Goal: Transaction & Acquisition: Book appointment/travel/reservation

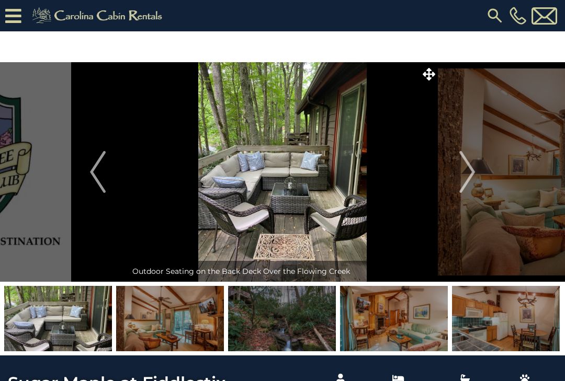
click at [469, 172] on img "Next" at bounding box center [467, 172] width 16 height 42
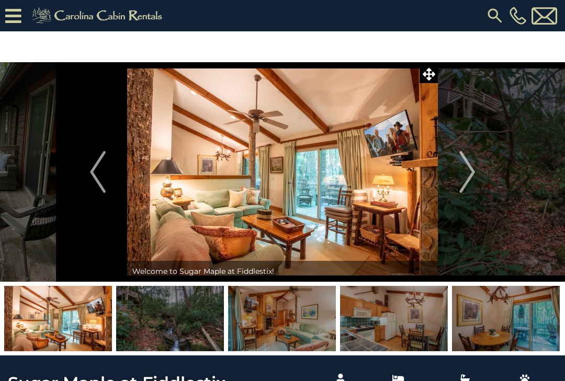
click at [471, 173] on img "Next" at bounding box center [467, 172] width 16 height 42
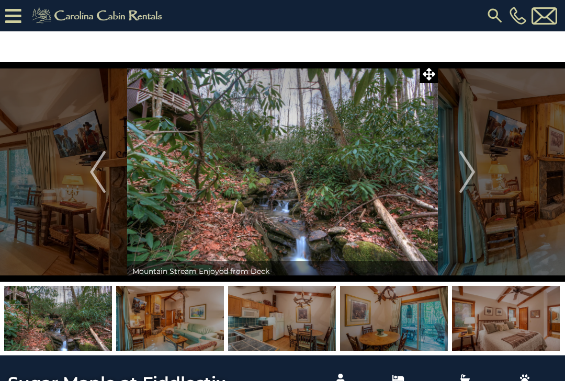
click at [466, 170] on img "Next" at bounding box center [467, 172] width 16 height 42
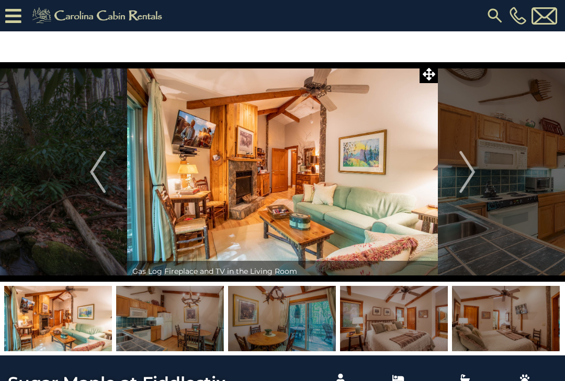
click at [470, 172] on img "Next" at bounding box center [467, 172] width 16 height 42
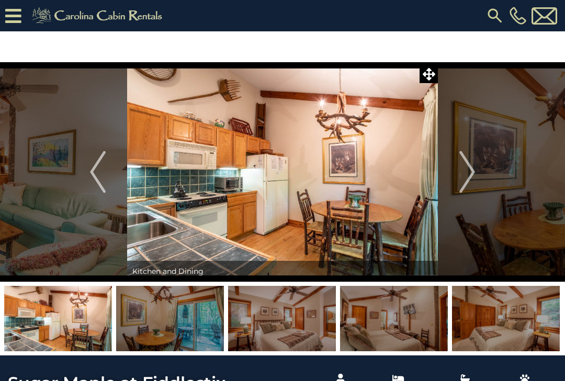
click at [467, 173] on img "Next" at bounding box center [467, 172] width 16 height 42
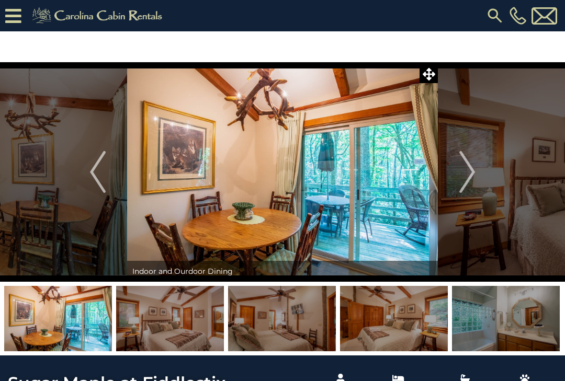
click at [462, 175] on img "Next" at bounding box center [467, 172] width 16 height 42
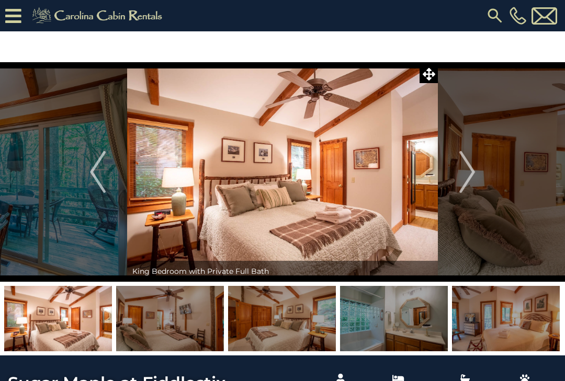
click at [464, 172] on img "Next" at bounding box center [467, 172] width 16 height 42
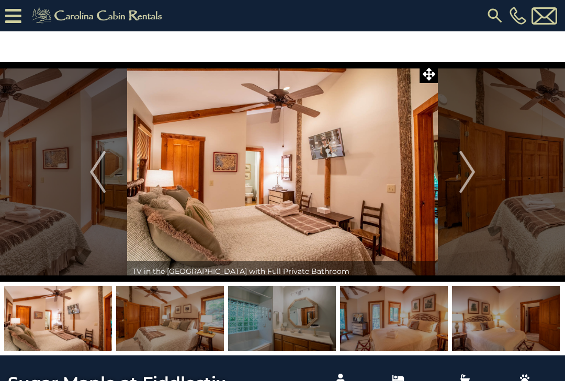
click at [461, 173] on img "Next" at bounding box center [467, 172] width 16 height 42
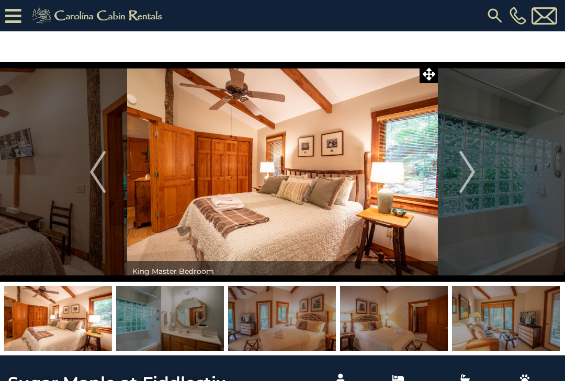
click at [464, 169] on img "Next" at bounding box center [467, 172] width 16 height 42
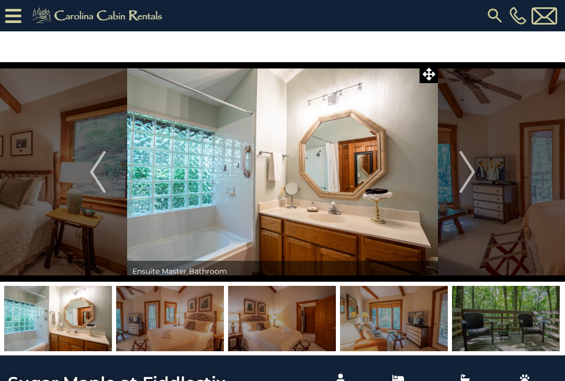
click at [462, 174] on img "Next" at bounding box center [467, 172] width 16 height 42
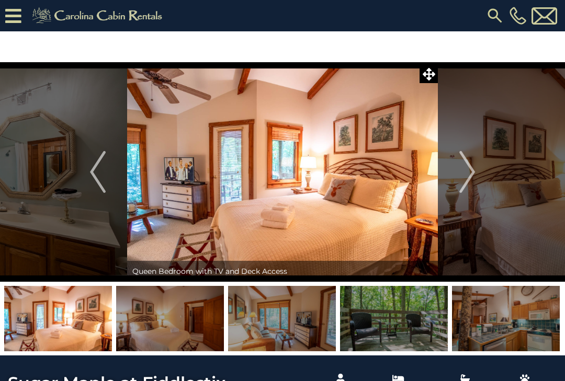
click at [461, 173] on img "Next" at bounding box center [467, 172] width 16 height 42
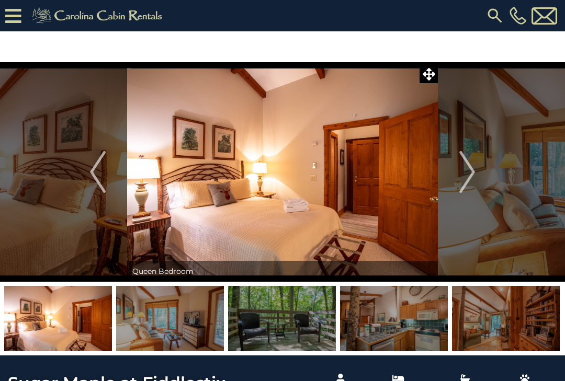
click at [460, 178] on img "Next" at bounding box center [467, 172] width 16 height 42
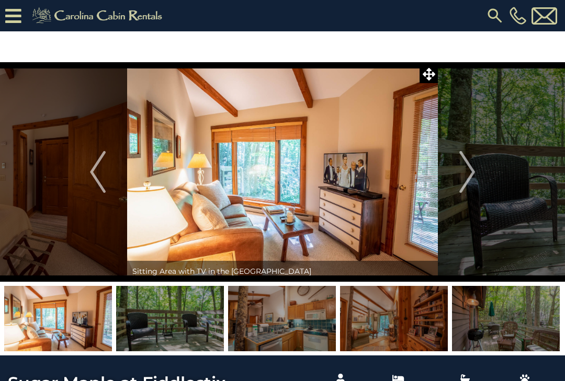
click at [460, 175] on img "Next" at bounding box center [467, 172] width 16 height 42
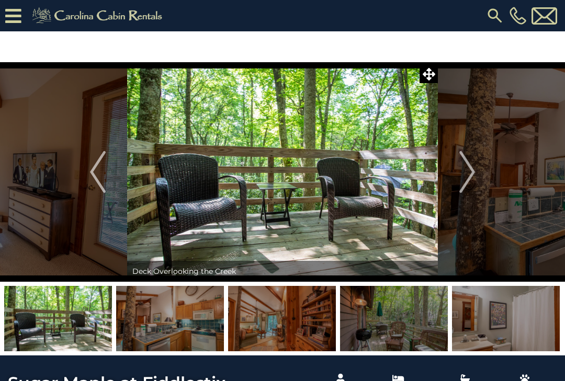
click at [461, 179] on img "Next" at bounding box center [467, 172] width 16 height 42
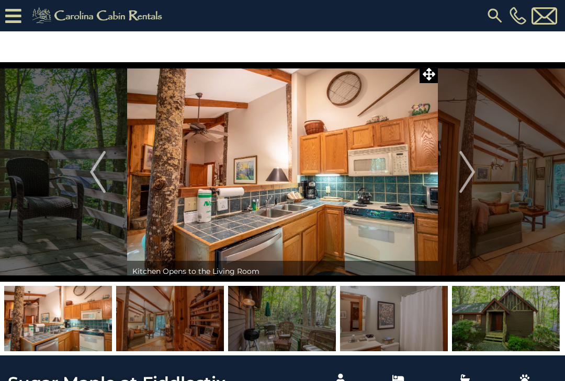
click at [468, 174] on img "Next" at bounding box center [467, 172] width 16 height 42
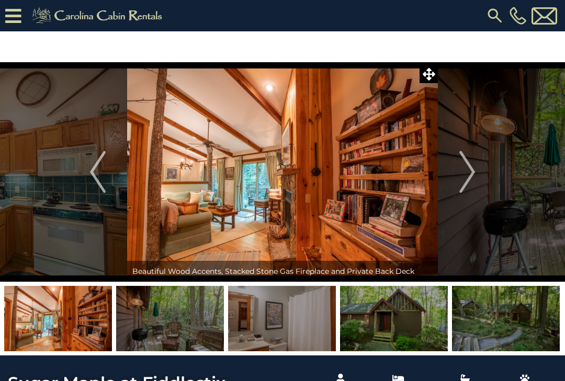
click at [465, 175] on img "Next" at bounding box center [467, 172] width 16 height 42
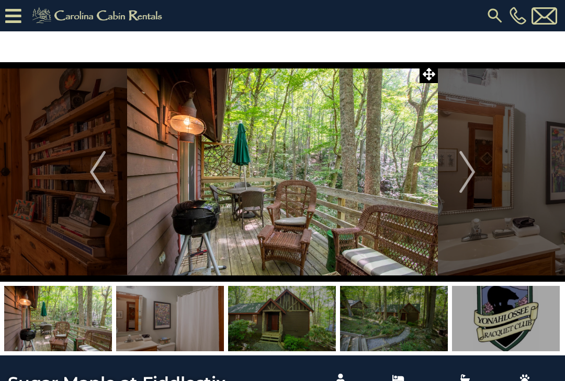
click at [466, 175] on img "Next" at bounding box center [467, 172] width 16 height 42
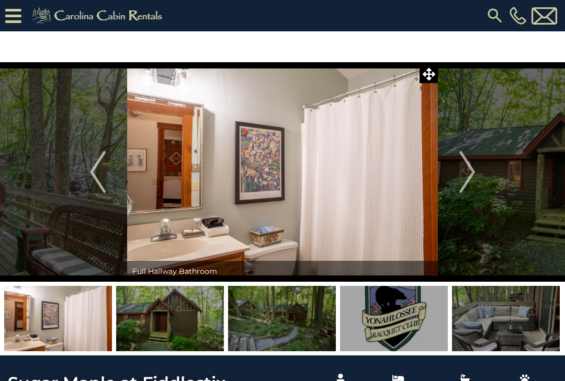
click at [469, 173] on img "Next" at bounding box center [467, 172] width 16 height 42
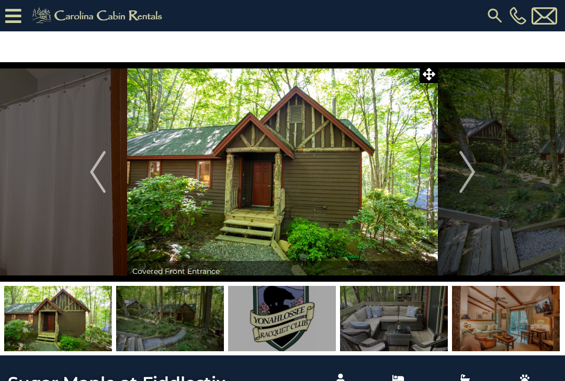
click at [471, 174] on img "Next" at bounding box center [467, 172] width 16 height 42
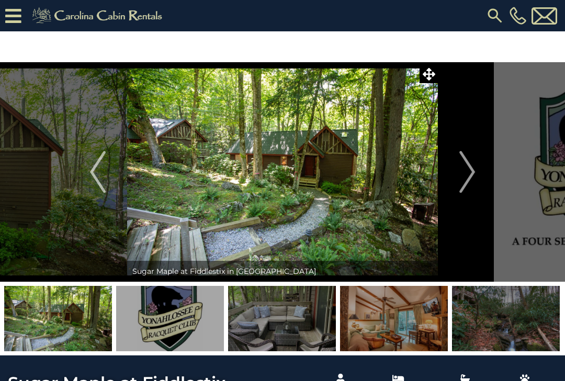
click at [466, 166] on img "Next" at bounding box center [467, 172] width 16 height 42
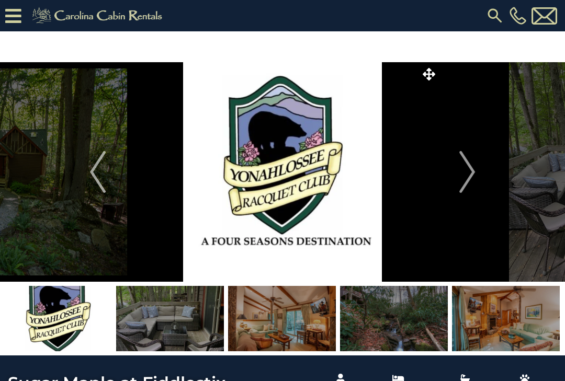
click at [467, 173] on img "Next" at bounding box center [467, 172] width 16 height 42
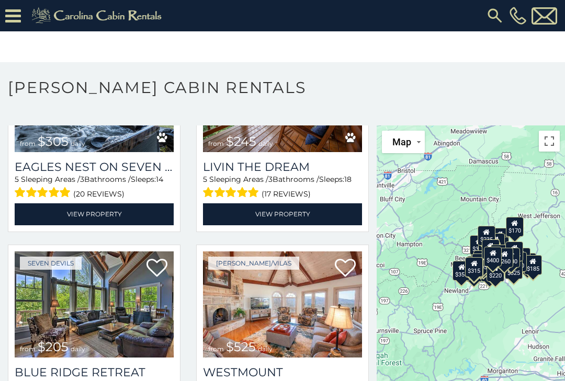
scroll to position [4860, 0]
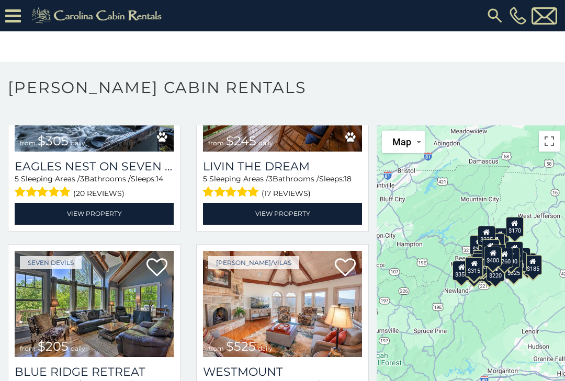
click at [291, 174] on h3 "Livin the Dream" at bounding box center [282, 167] width 159 height 14
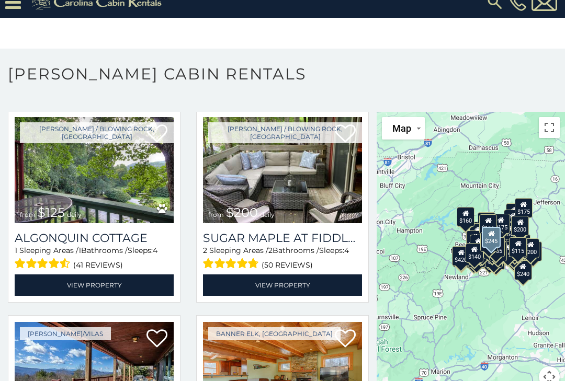
scroll to position [10322, 0]
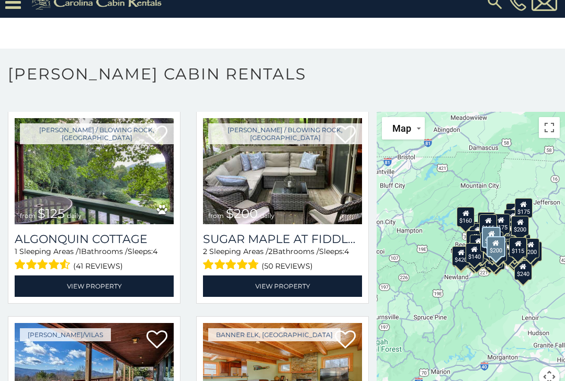
click at [297, 221] on img at bounding box center [282, 171] width 159 height 107
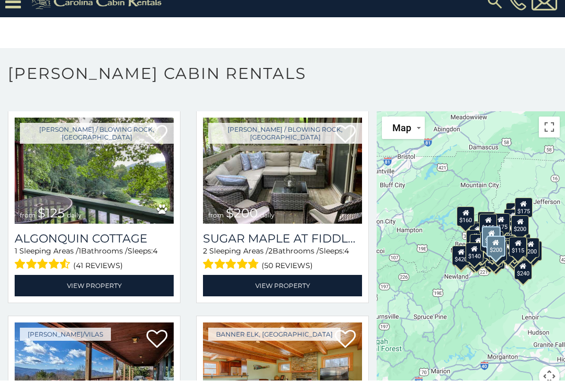
click at [109, 172] on img at bounding box center [94, 171] width 159 height 107
click at [91, 191] on img at bounding box center [94, 171] width 159 height 107
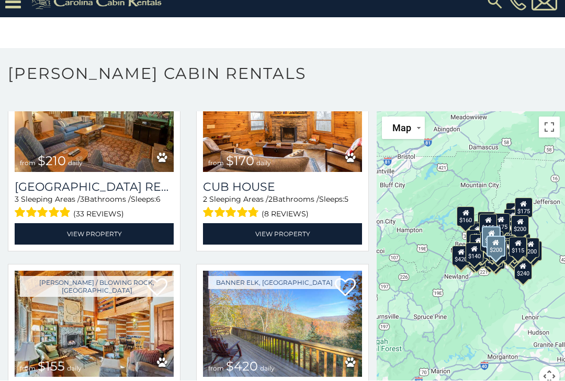
scroll to position [11197, 0]
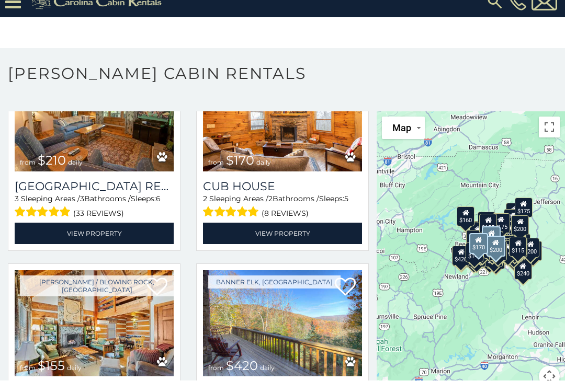
click at [281, 157] on img at bounding box center [282, 118] width 159 height 107
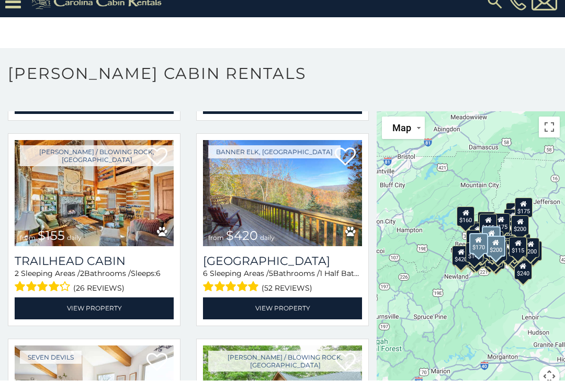
scroll to position [11328, 0]
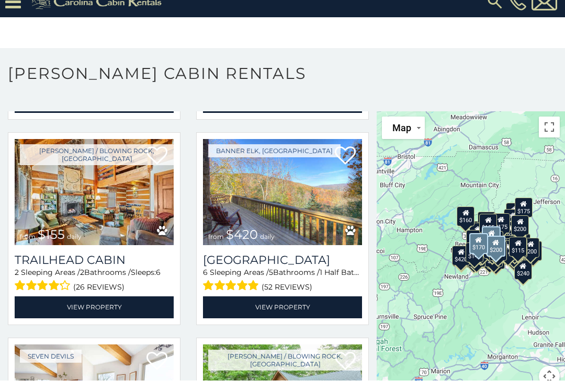
click at [95, 194] on img at bounding box center [94, 193] width 159 height 107
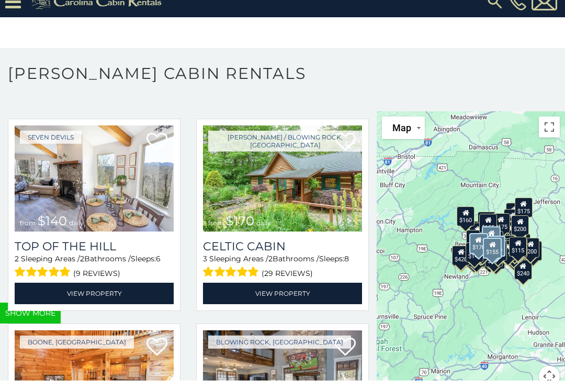
scroll to position [11548, 0]
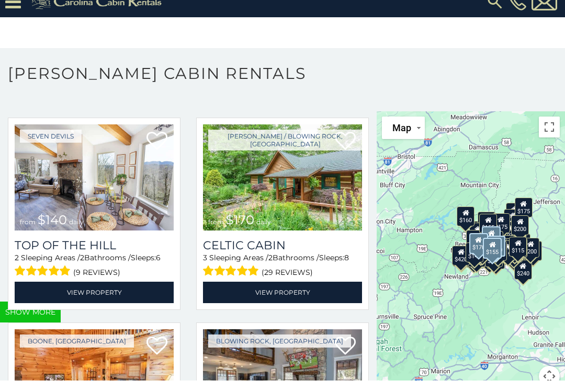
click at [355, 195] on img at bounding box center [282, 178] width 159 height 107
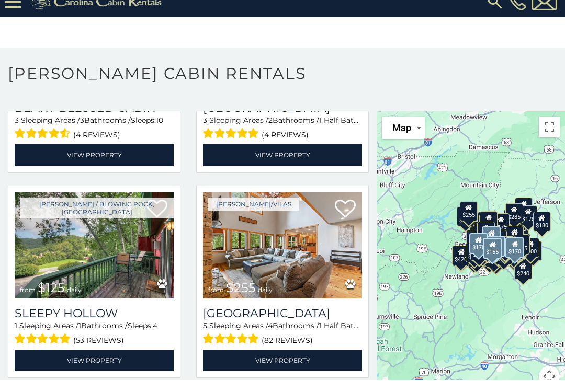
scroll to position [12509, 0]
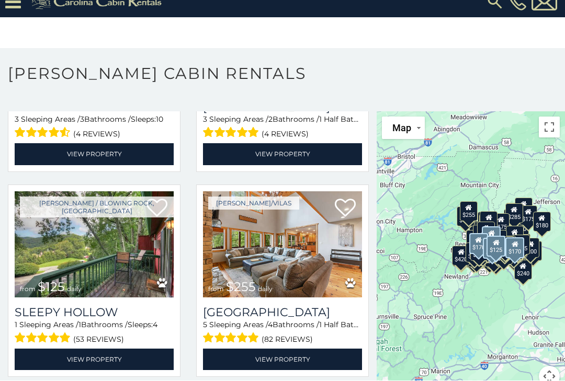
click at [109, 252] on img at bounding box center [94, 245] width 159 height 107
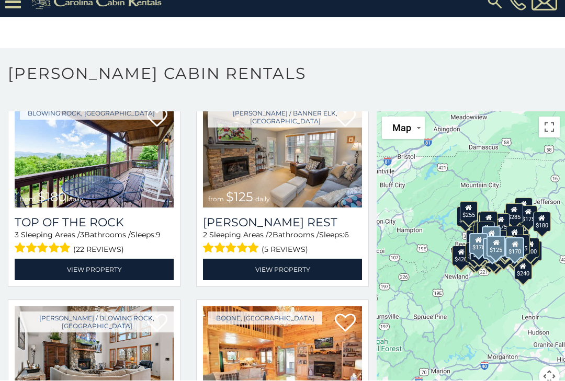
scroll to position [13627, 0]
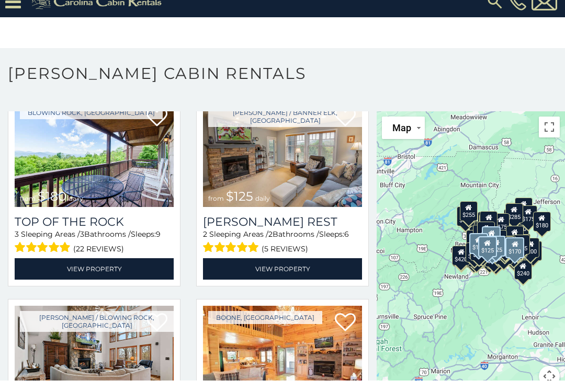
click at [277, 153] on img at bounding box center [282, 154] width 159 height 107
click at [281, 144] on img at bounding box center [282, 154] width 159 height 107
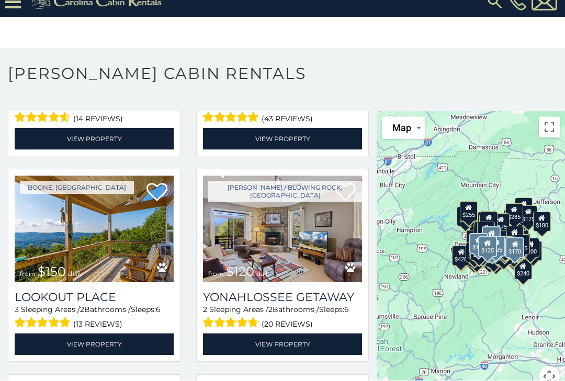
scroll to position [13964, 0]
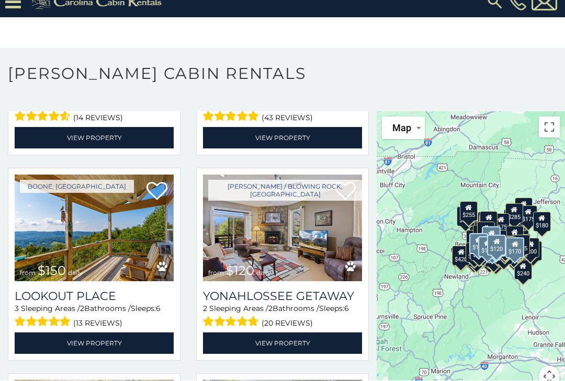
click at [280, 254] on img at bounding box center [282, 228] width 159 height 107
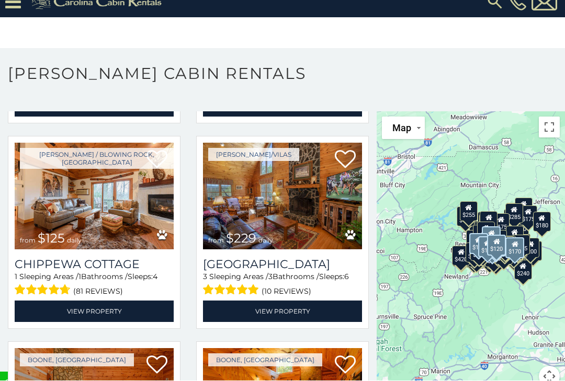
scroll to position [14407, 0]
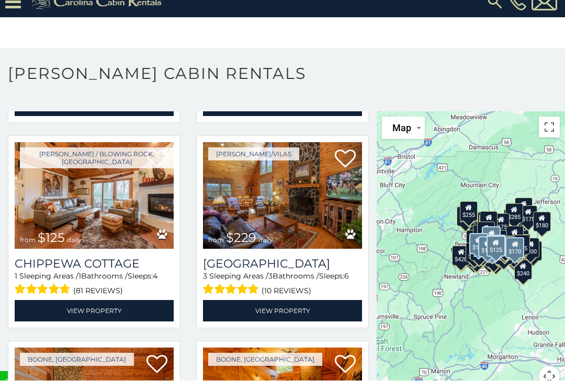
click at [113, 195] on img at bounding box center [94, 196] width 159 height 107
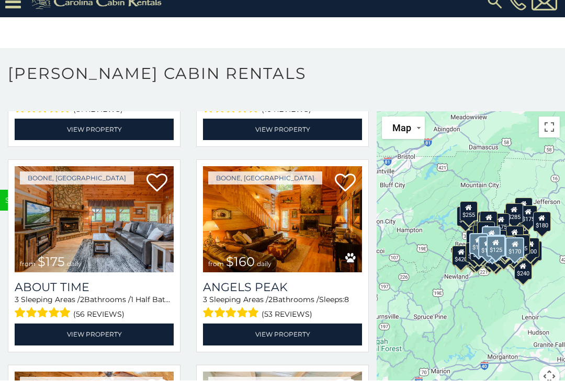
scroll to position [14590, 0]
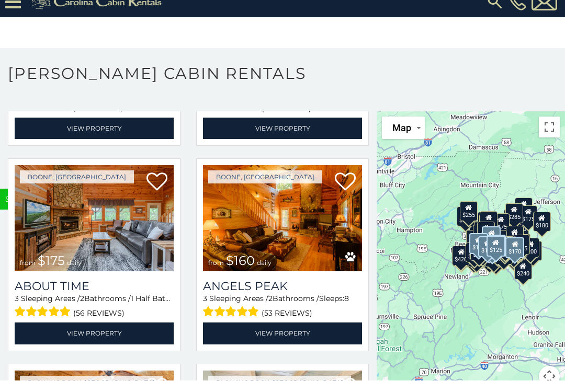
click at [299, 219] on img at bounding box center [282, 219] width 159 height 107
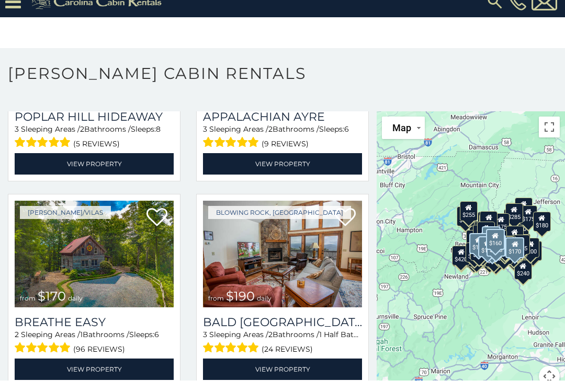
scroll to position [15178, 0]
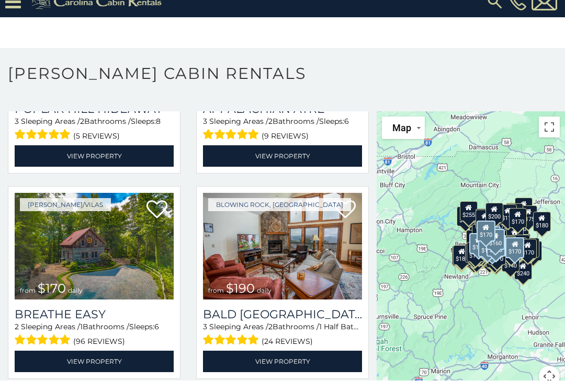
click at [89, 252] on img at bounding box center [94, 247] width 159 height 107
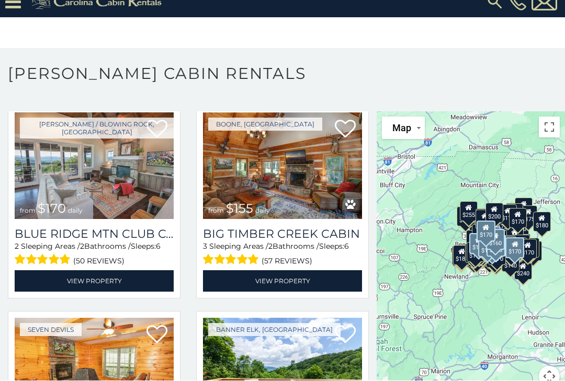
scroll to position [16081, 0]
click at [119, 167] on img at bounding box center [94, 166] width 159 height 107
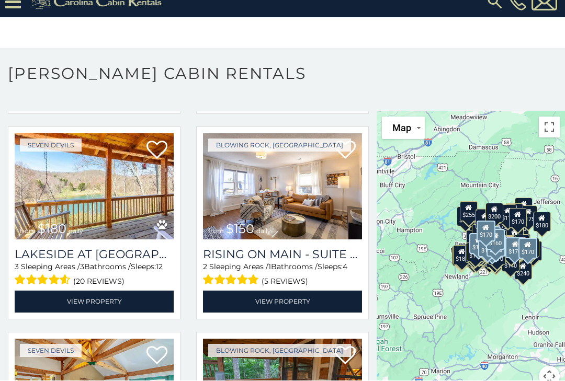
scroll to position [16678, 0]
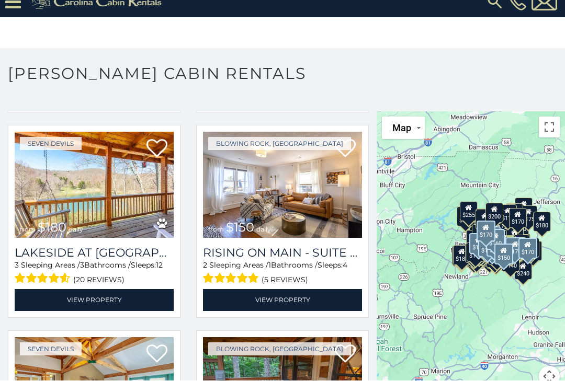
click at [287, 211] on img at bounding box center [282, 185] width 159 height 107
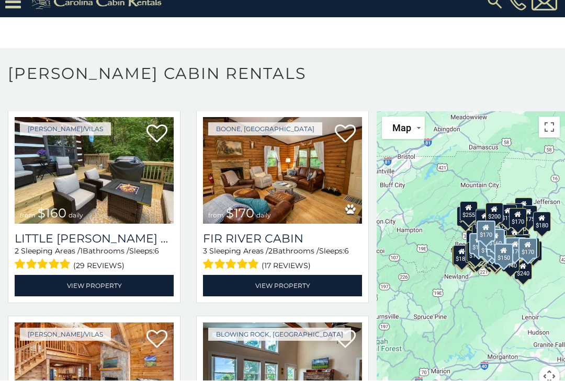
scroll to position [17105, 0]
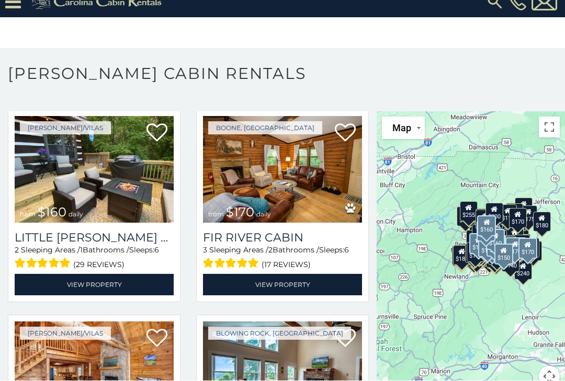
click at [91, 172] on img at bounding box center [94, 170] width 159 height 107
click at [283, 170] on img at bounding box center [282, 170] width 159 height 107
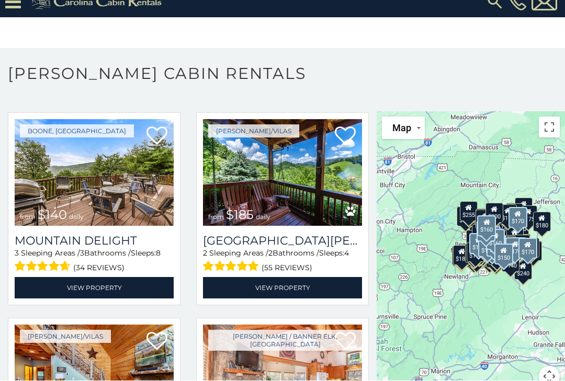
scroll to position [17719, 0]
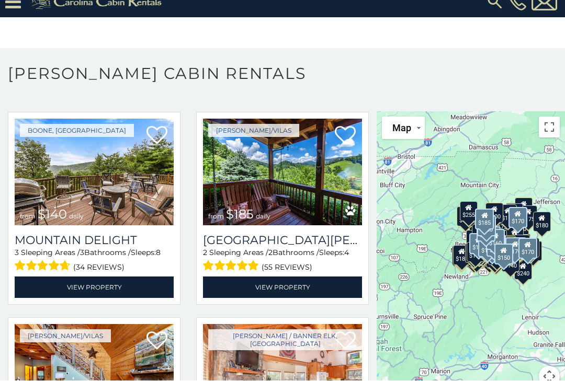
click at [293, 185] on img at bounding box center [282, 172] width 159 height 107
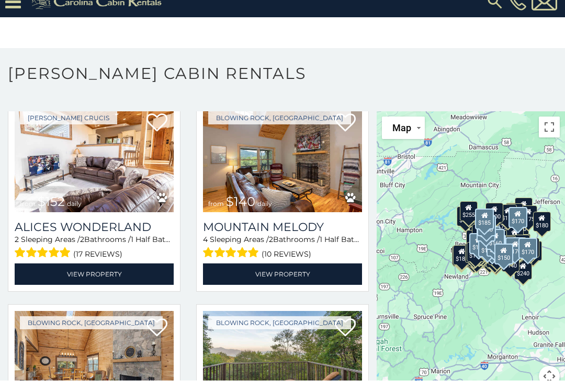
scroll to position [18143, 0]
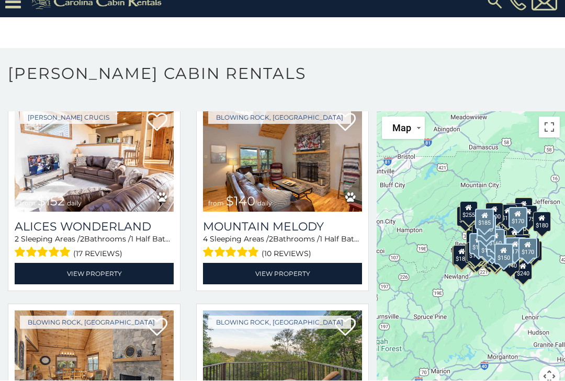
click at [95, 173] on img at bounding box center [94, 159] width 159 height 107
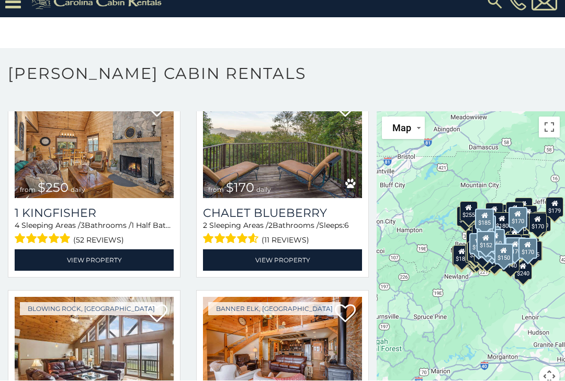
scroll to position [18361, 0]
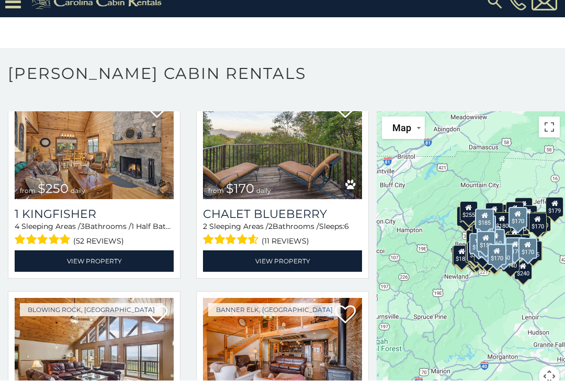
click at [289, 172] on img at bounding box center [282, 146] width 159 height 107
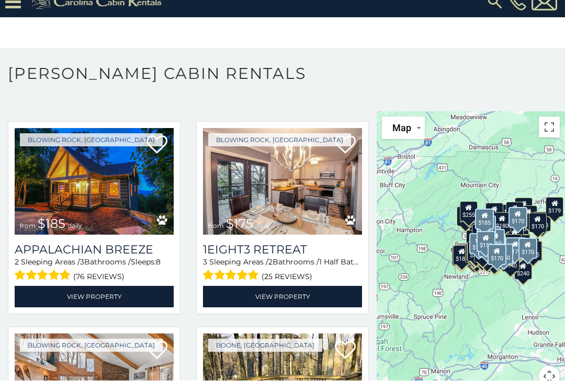
scroll to position [18748, 0]
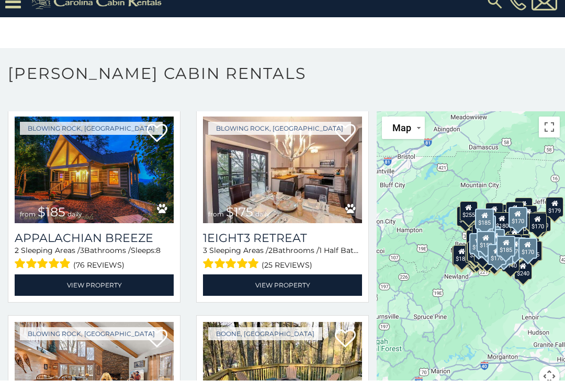
click at [103, 173] on img at bounding box center [94, 170] width 159 height 107
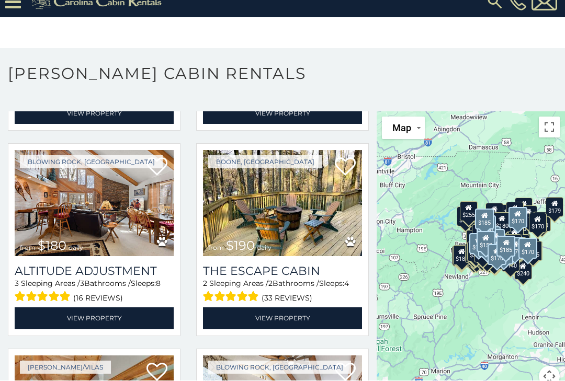
scroll to position [18955, 0]
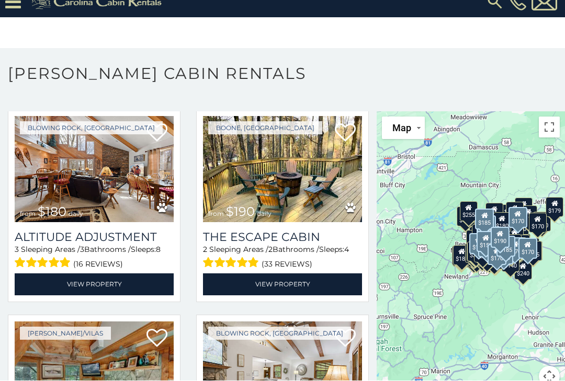
click at [297, 177] on img at bounding box center [282, 170] width 159 height 107
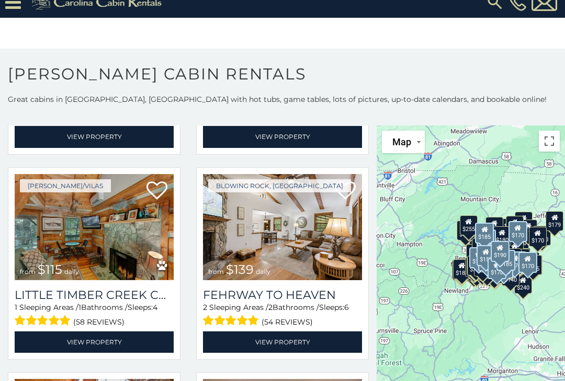
scroll to position [19117, 0]
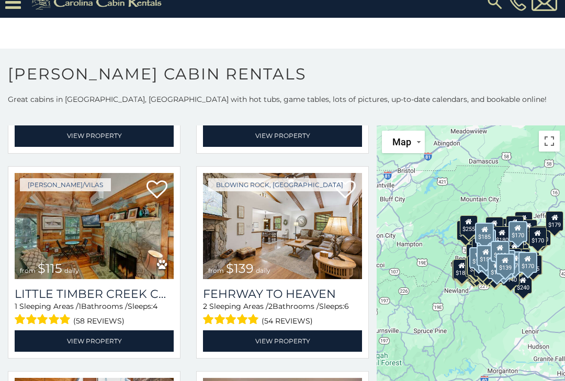
click at [295, 252] on img at bounding box center [282, 226] width 159 height 107
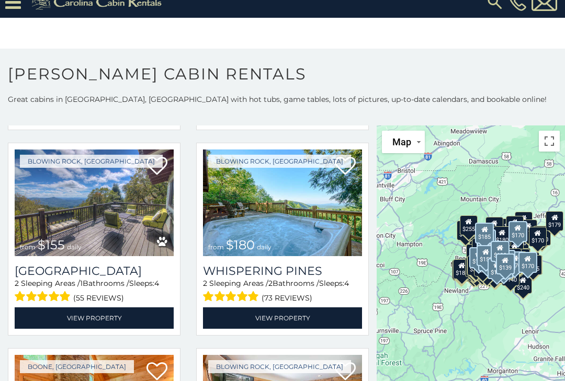
scroll to position [19552, 0]
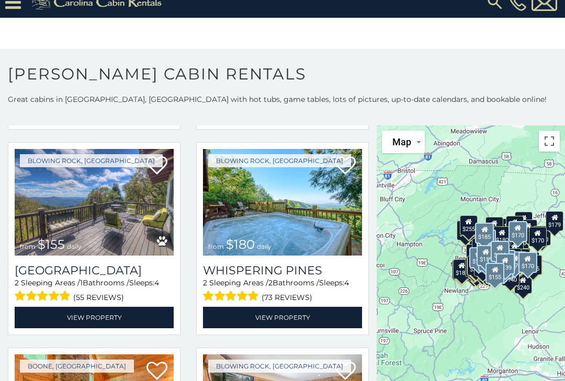
click at [119, 214] on img at bounding box center [94, 202] width 159 height 107
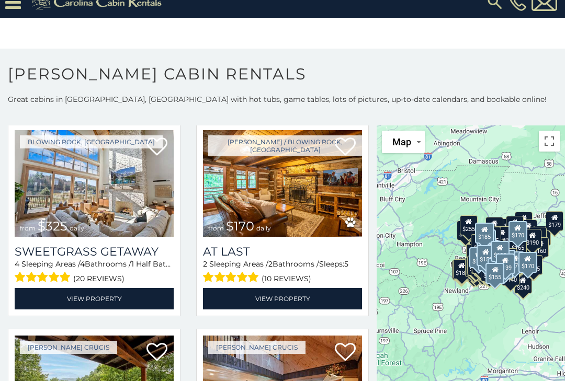
scroll to position [23674, 0]
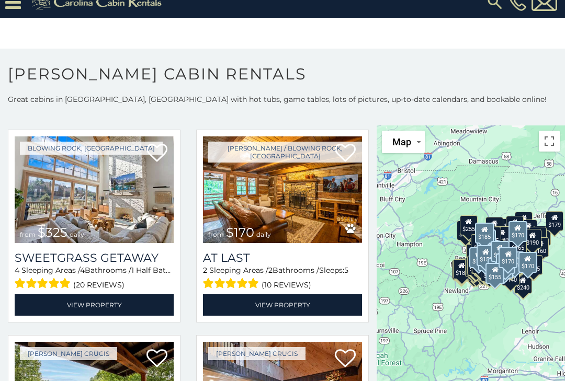
click at [302, 216] on img at bounding box center [282, 190] width 159 height 107
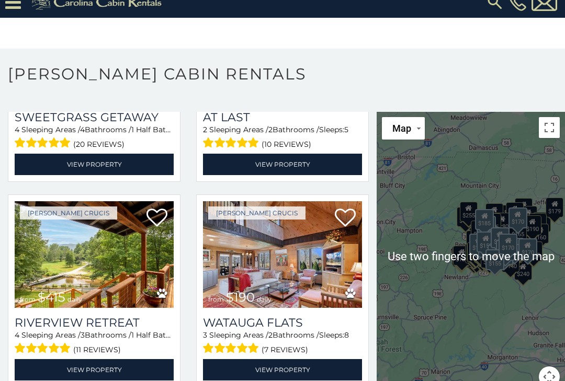
scroll to position [19, 0]
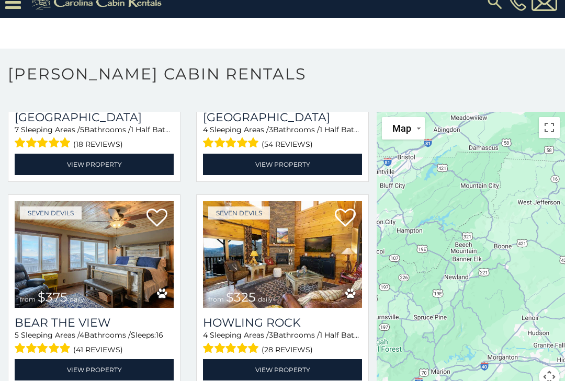
scroll to position [2843, 0]
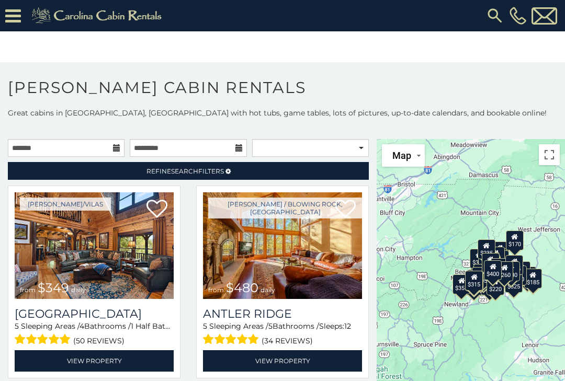
click at [8, 16] on icon at bounding box center [13, 16] width 16 height 18
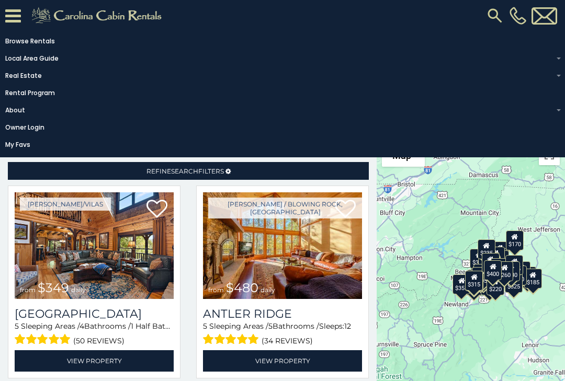
click at [8, 24] on icon at bounding box center [13, 16] width 16 height 18
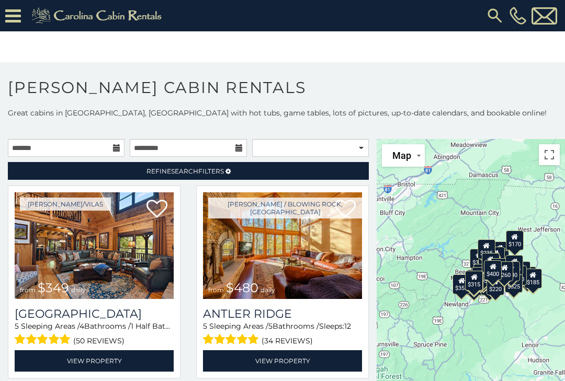
click at [113, 149] on div "**********" at bounding box center [188, 283] width 377 height 288
click at [94, 143] on div "**********" at bounding box center [188, 283] width 377 height 288
click at [120, 152] on div "**********" at bounding box center [188, 283] width 377 height 288
click at [112, 146] on input "text" at bounding box center [66, 148] width 117 height 18
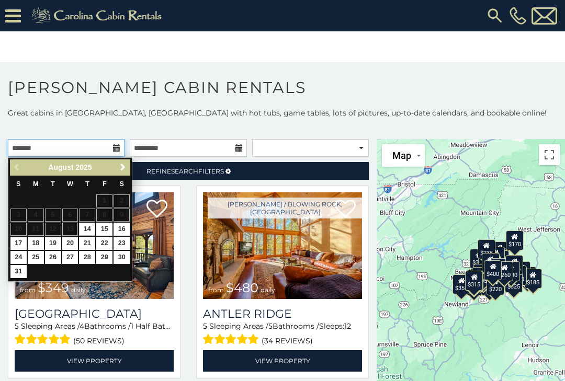
click at [64, 143] on input "text" at bounding box center [66, 148] width 117 height 18
click at [123, 169] on span "Next" at bounding box center [123, 167] width 8 height 8
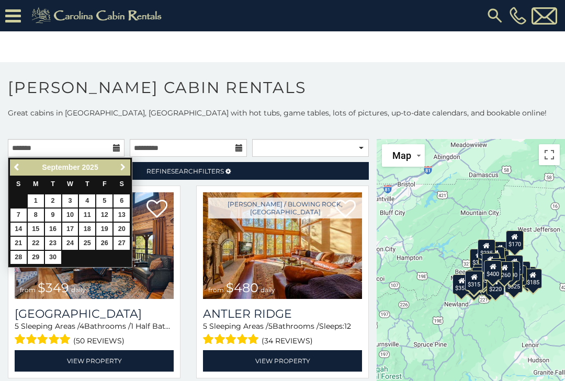
click at [127, 169] on link "Next" at bounding box center [122, 167] width 13 height 13
click at [69, 257] on link "29" at bounding box center [70, 257] width 16 height 13
type input "**********"
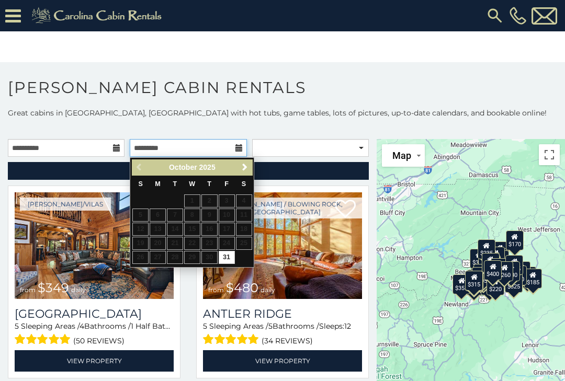
click at [234, 146] on input "text" at bounding box center [188, 148] width 117 height 18
click at [224, 254] on link "31" at bounding box center [227, 257] width 16 height 13
type input "**********"
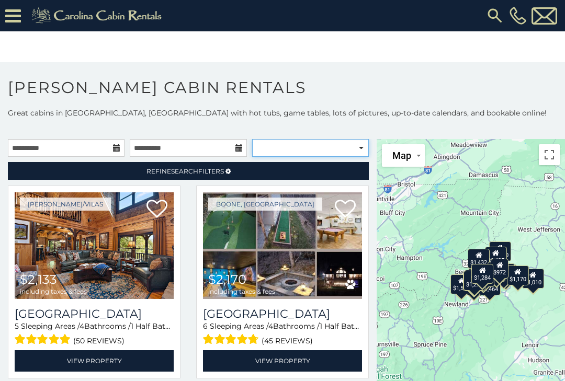
click at [357, 148] on select "**********" at bounding box center [310, 148] width 117 height 18
select select "**********"
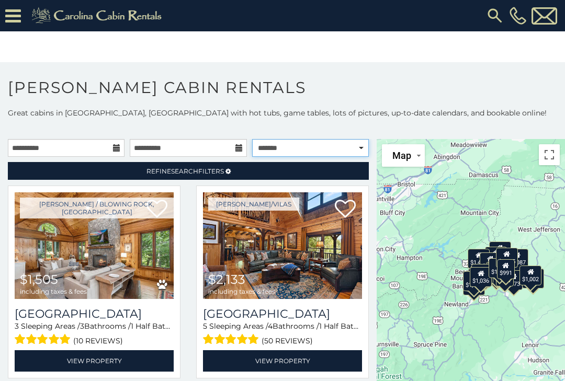
click at [356, 142] on select "**********" at bounding box center [310, 148] width 117 height 18
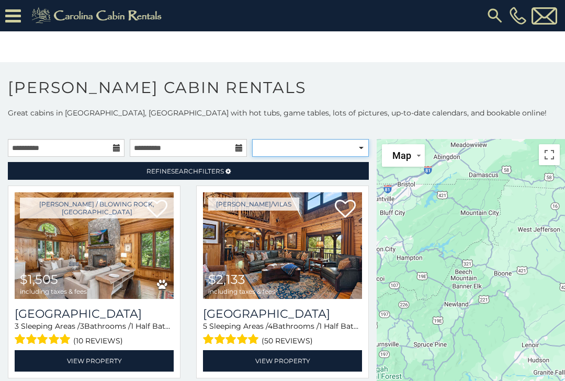
click at [356, 151] on select "**********" at bounding box center [310, 148] width 117 height 18
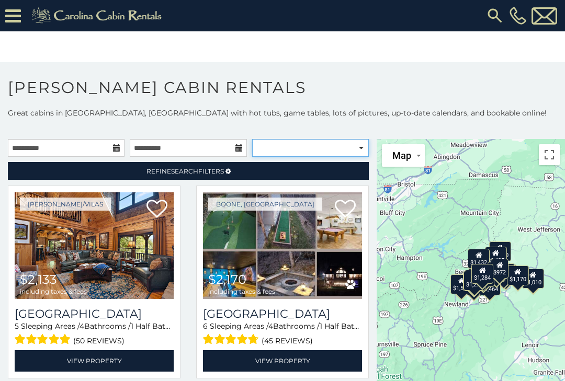
click at [359, 149] on select "**********" at bounding box center [310, 148] width 117 height 18
select select "**********"
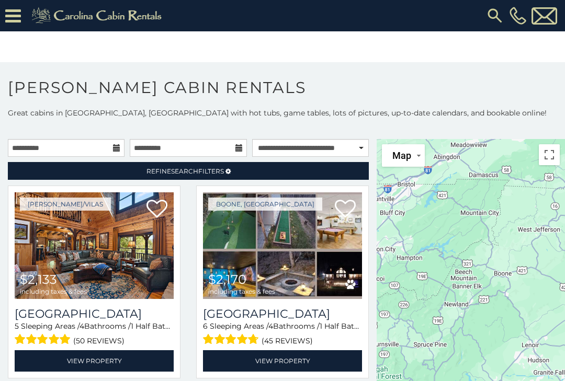
click at [203, 172] on span "Refine Search Filters" at bounding box center [184, 171] width 77 height 8
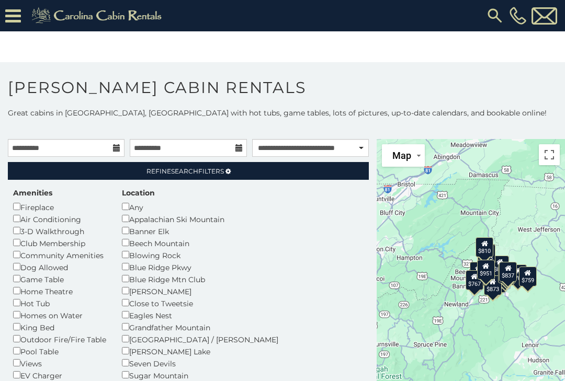
click at [192, 176] on link "Refine Search Filters" at bounding box center [188, 171] width 361 height 18
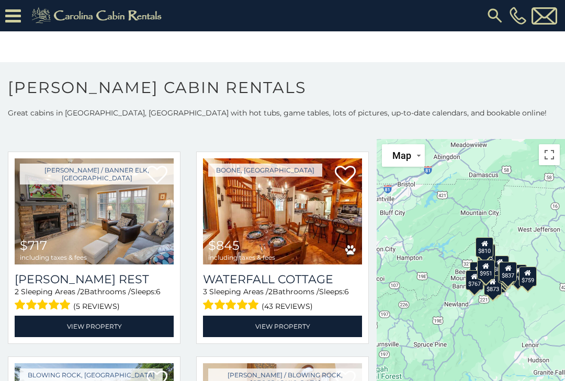
scroll to position [446, 0]
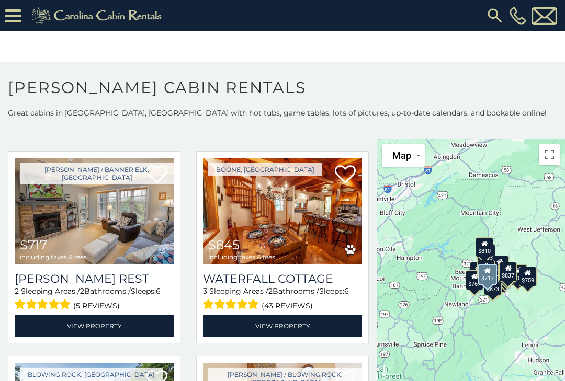
click at [117, 241] on img at bounding box center [94, 211] width 159 height 107
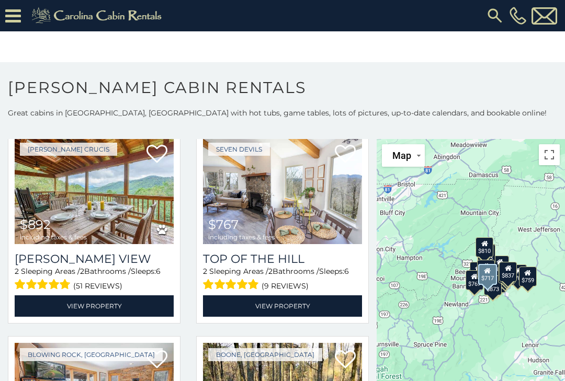
scroll to position [880, 0]
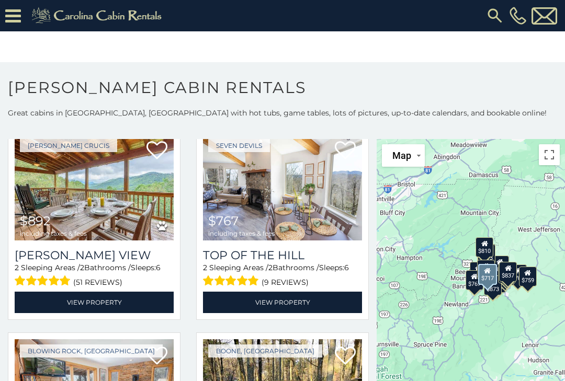
click at [285, 210] on img at bounding box center [282, 187] width 159 height 107
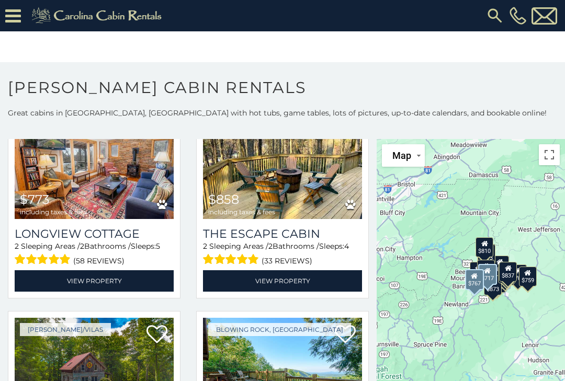
scroll to position [1109, 0]
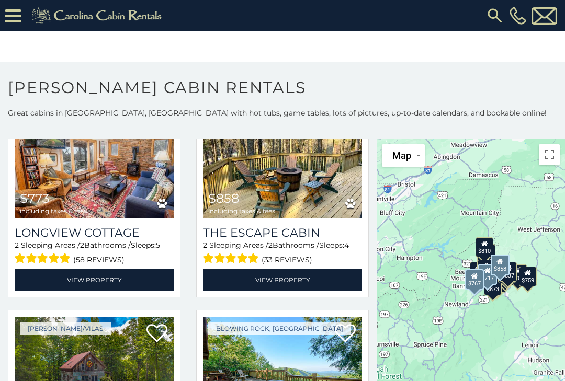
click at [307, 204] on img at bounding box center [282, 164] width 159 height 107
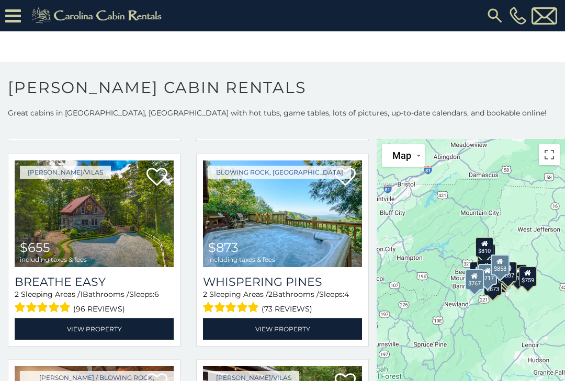
scroll to position [1265, 0]
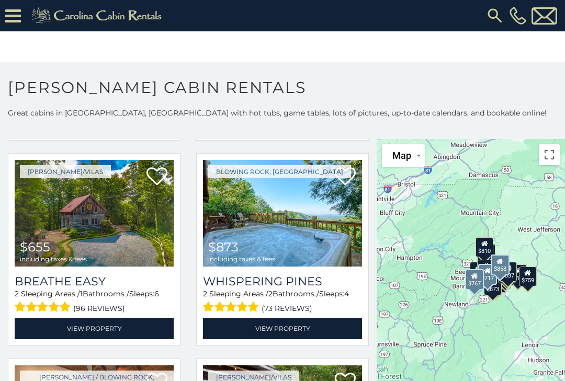
click at [84, 236] on img at bounding box center [94, 213] width 159 height 107
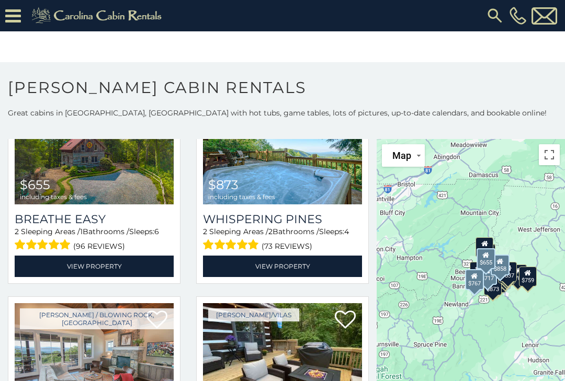
scroll to position [1328, 0]
click at [302, 213] on h3 "Whispering Pines" at bounding box center [282, 219] width 159 height 14
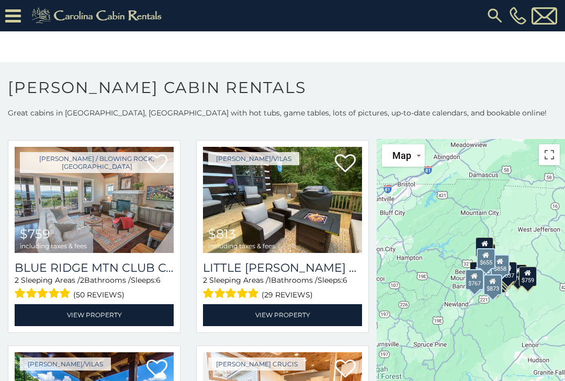
scroll to position [1485, 0]
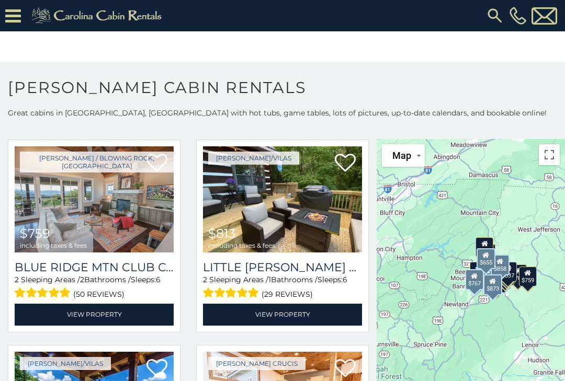
click at [318, 214] on img at bounding box center [282, 199] width 159 height 107
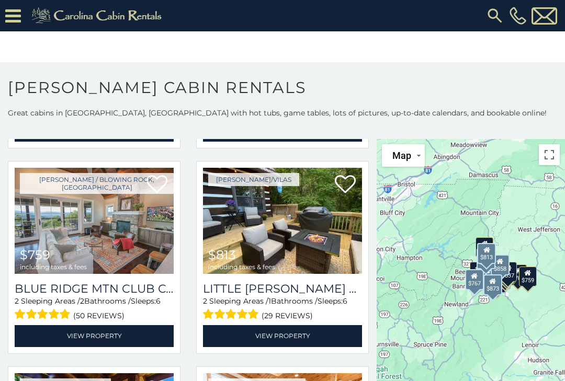
scroll to position [1461, 0]
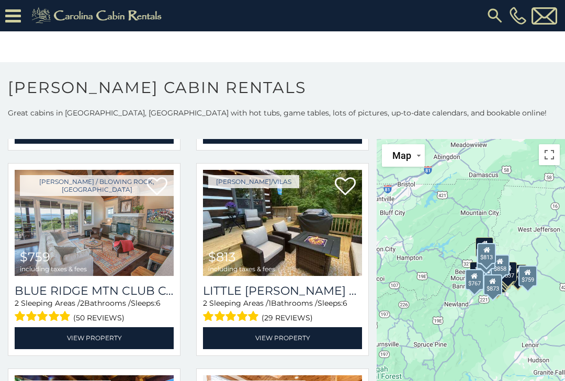
click at [93, 243] on img at bounding box center [94, 223] width 159 height 107
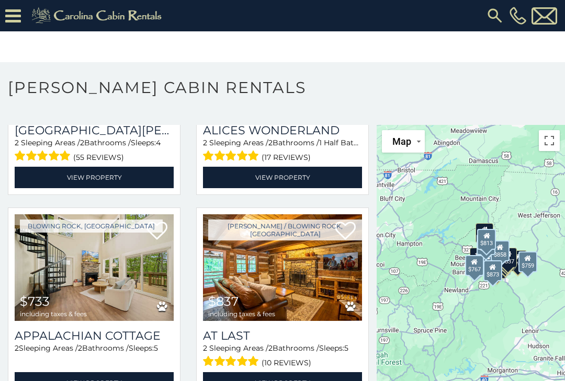
scroll to position [14, 0]
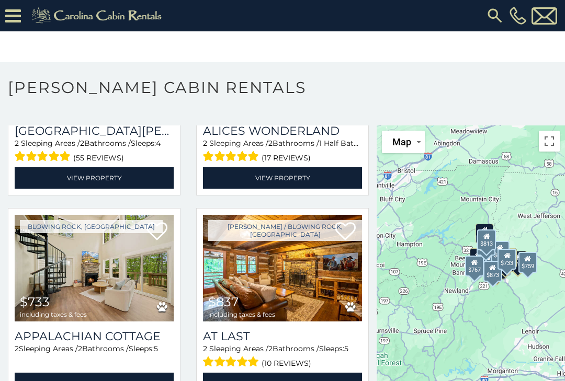
click at [120, 279] on img at bounding box center [94, 268] width 159 height 107
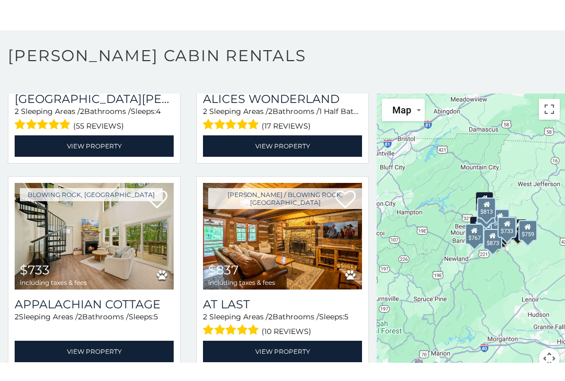
scroll to position [33, 0]
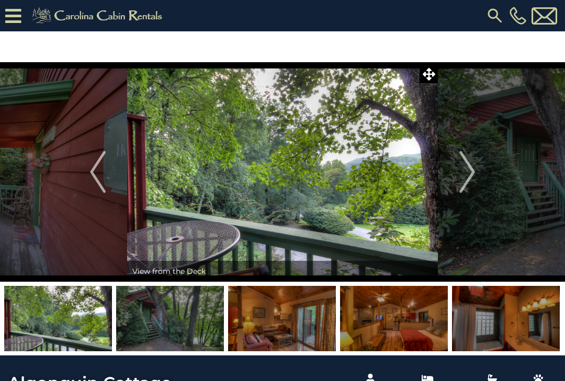
click at [466, 172] on img "Next" at bounding box center [467, 172] width 16 height 42
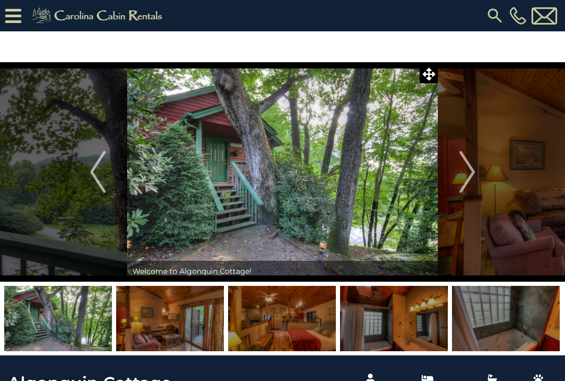
click at [467, 171] on img "Next" at bounding box center [467, 172] width 16 height 42
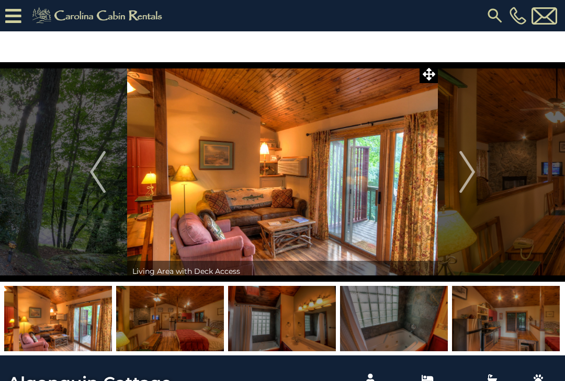
click at [468, 172] on img "Next" at bounding box center [467, 172] width 16 height 42
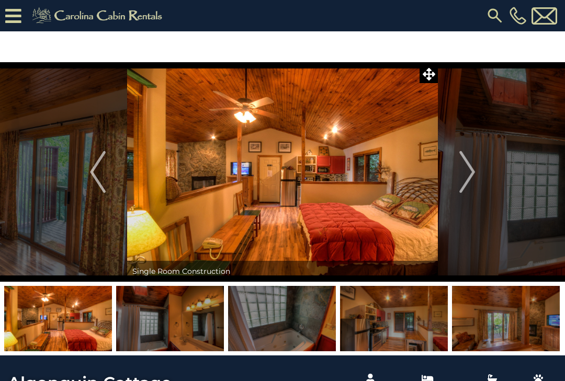
click at [467, 176] on img "Next" at bounding box center [467, 172] width 16 height 42
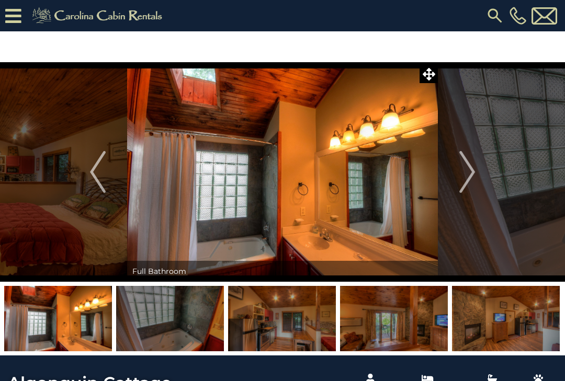
click at [468, 172] on img "Next" at bounding box center [467, 172] width 16 height 42
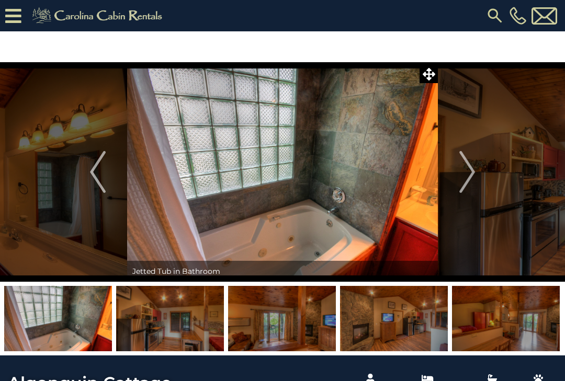
click at [468, 172] on img "Next" at bounding box center [467, 172] width 16 height 42
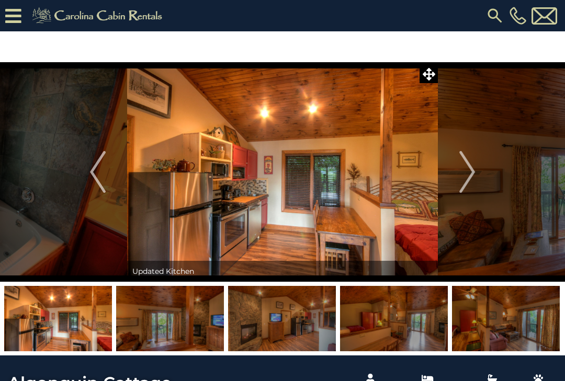
click at [470, 171] on img "Next" at bounding box center [467, 172] width 16 height 42
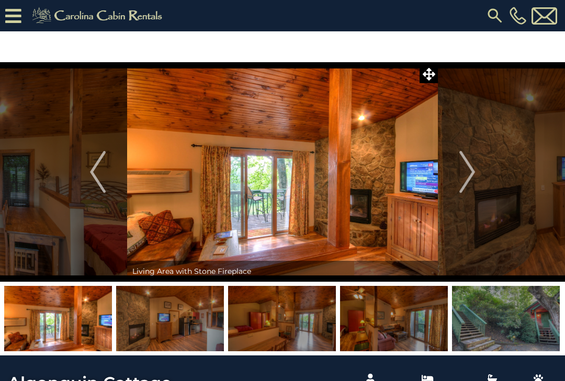
click at [466, 173] on img "Next" at bounding box center [467, 172] width 16 height 42
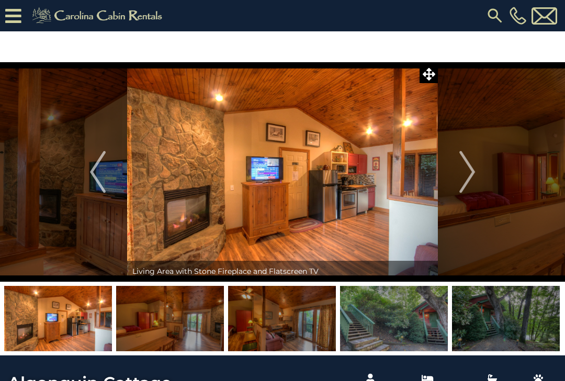
click at [467, 171] on img "Next" at bounding box center [467, 172] width 16 height 42
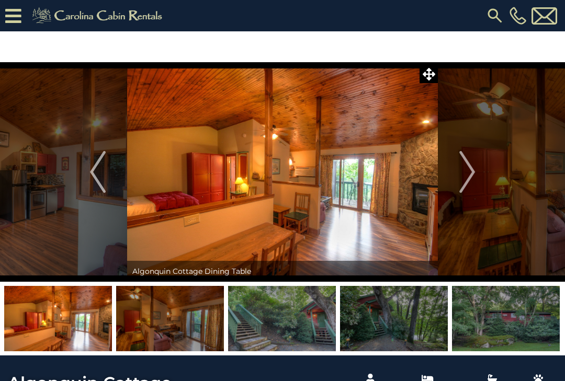
click at [470, 176] on img "Next" at bounding box center [467, 172] width 16 height 42
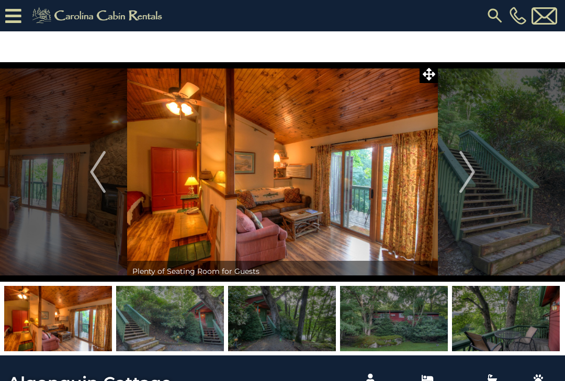
click at [470, 176] on img "Next" at bounding box center [467, 172] width 16 height 42
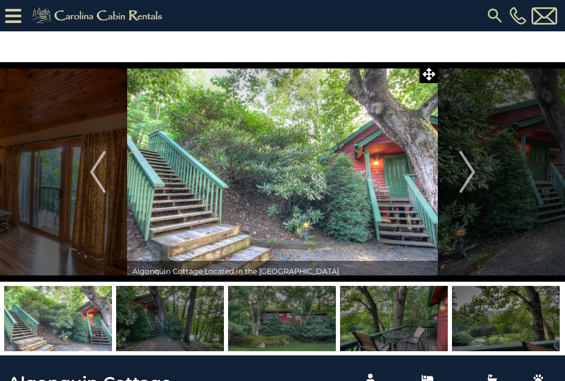
click at [469, 176] on img "Next" at bounding box center [467, 172] width 16 height 42
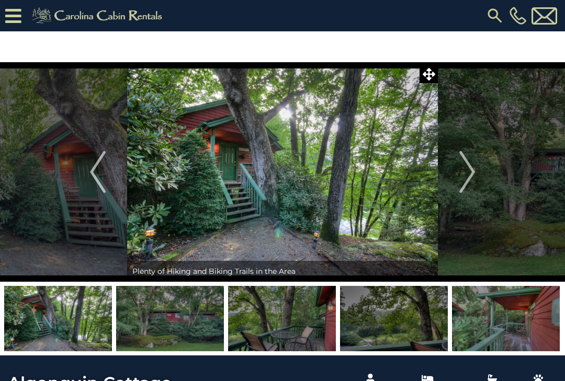
click at [468, 175] on img "Next" at bounding box center [467, 172] width 16 height 42
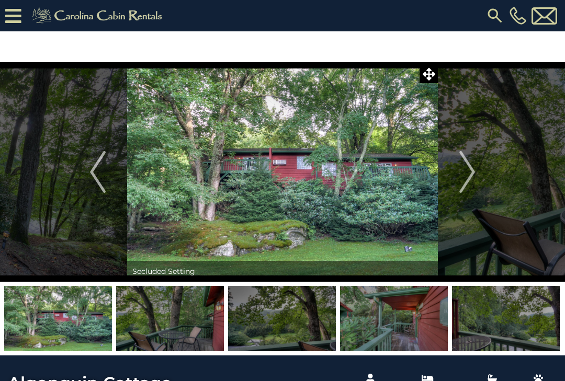
click at [467, 175] on img "Next" at bounding box center [467, 172] width 16 height 42
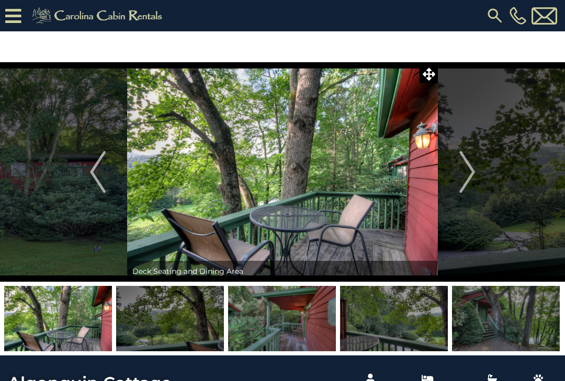
click at [469, 174] on img "Next" at bounding box center [467, 172] width 16 height 42
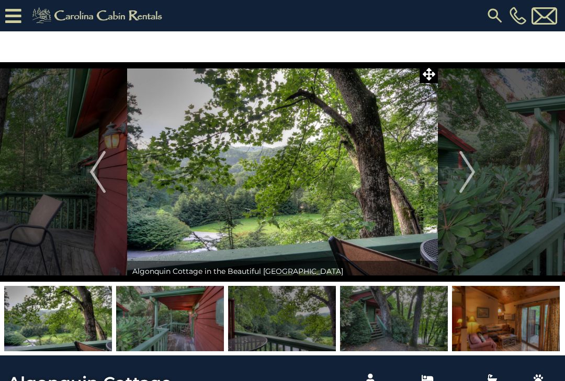
click at [469, 174] on img "Next" at bounding box center [467, 172] width 16 height 42
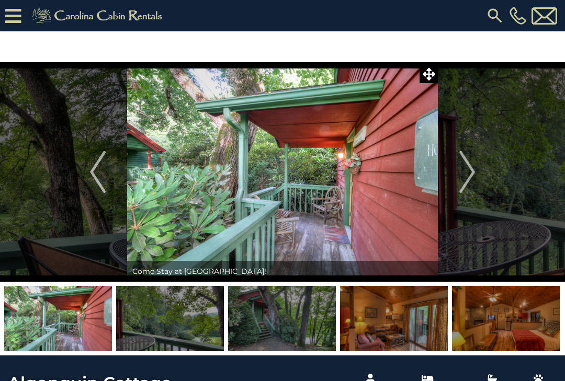
click at [469, 174] on img "Next" at bounding box center [467, 172] width 16 height 42
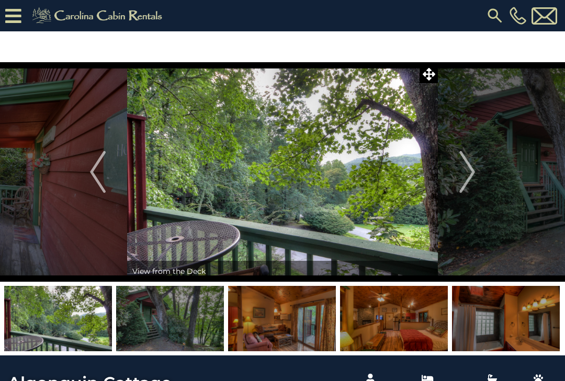
click at [470, 173] on img "Next" at bounding box center [467, 172] width 16 height 42
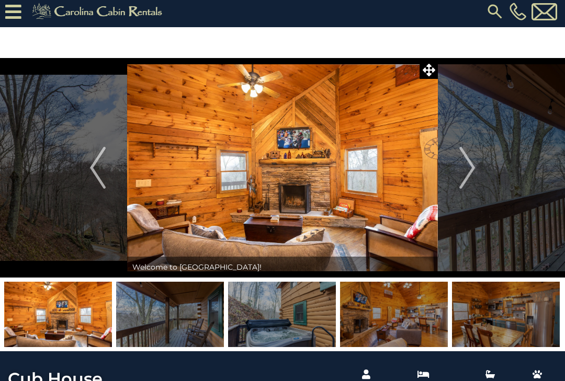
click at [469, 169] on img "Next" at bounding box center [467, 168] width 16 height 42
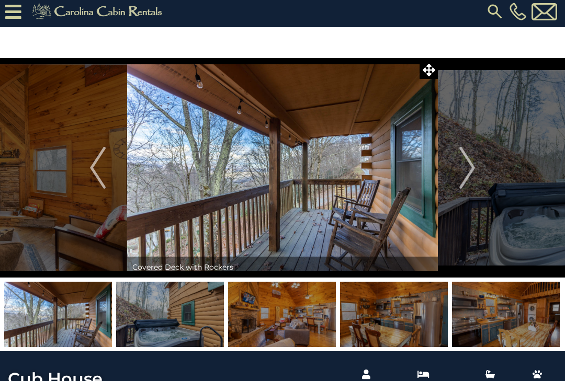
click at [465, 167] on img "Next" at bounding box center [467, 168] width 16 height 42
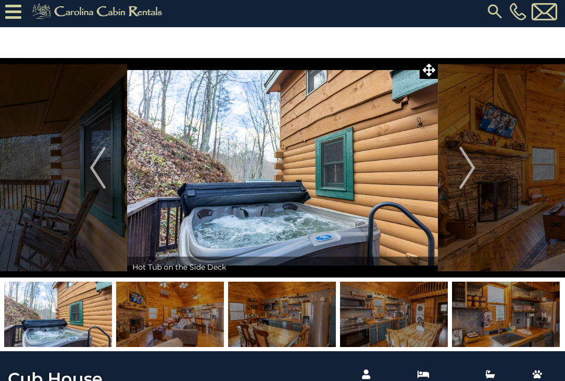
click at [469, 167] on img "Next" at bounding box center [467, 168] width 16 height 42
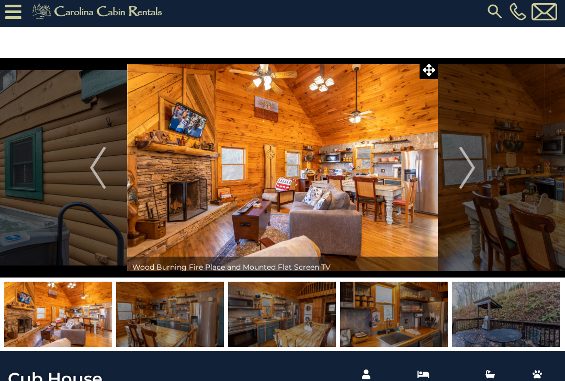
click at [472, 167] on img "Next" at bounding box center [467, 168] width 16 height 42
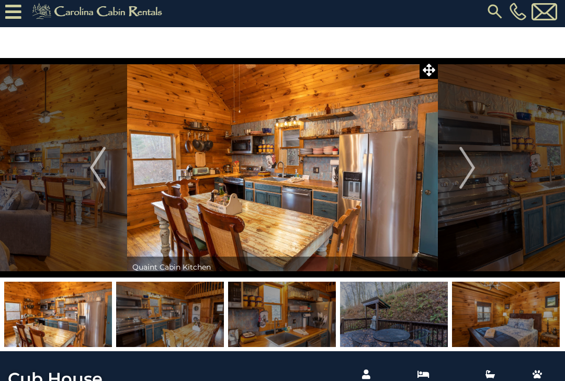
click at [470, 163] on img "Next" at bounding box center [467, 168] width 16 height 42
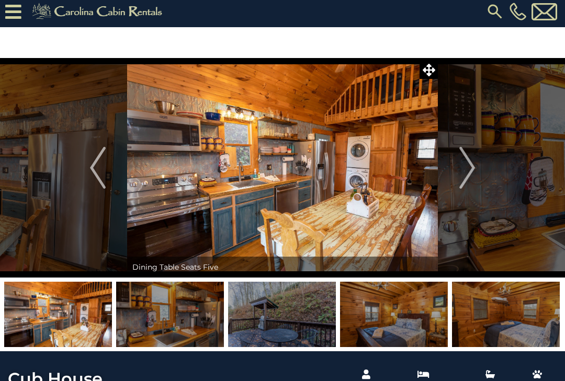
click at [469, 166] on img "Next" at bounding box center [467, 168] width 16 height 42
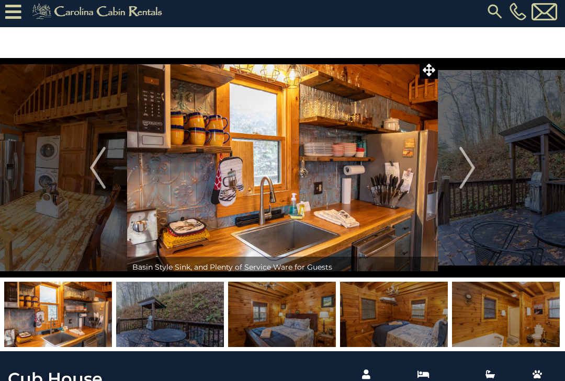
click at [469, 163] on img "Next" at bounding box center [467, 168] width 16 height 42
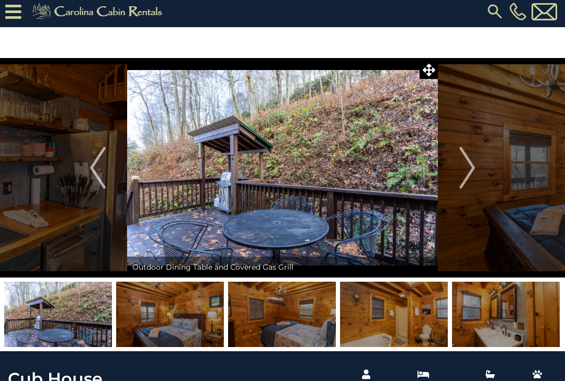
click at [468, 163] on img "Next" at bounding box center [467, 168] width 16 height 42
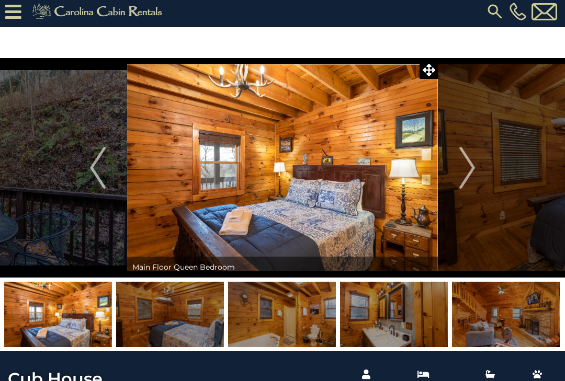
click at [468, 166] on img "Next" at bounding box center [467, 168] width 16 height 42
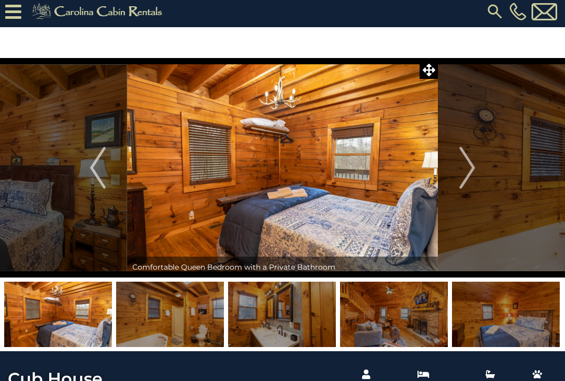
click at [470, 163] on img "Next" at bounding box center [467, 168] width 16 height 42
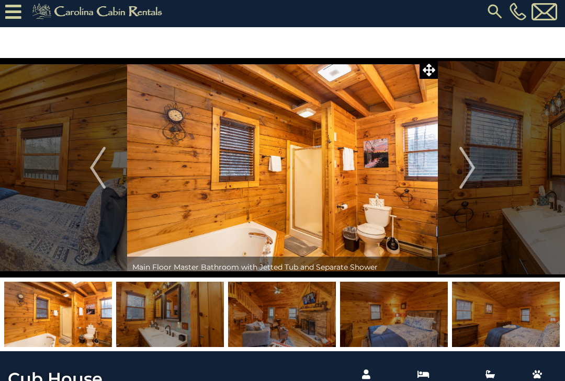
click at [470, 162] on img "Next" at bounding box center [467, 168] width 16 height 42
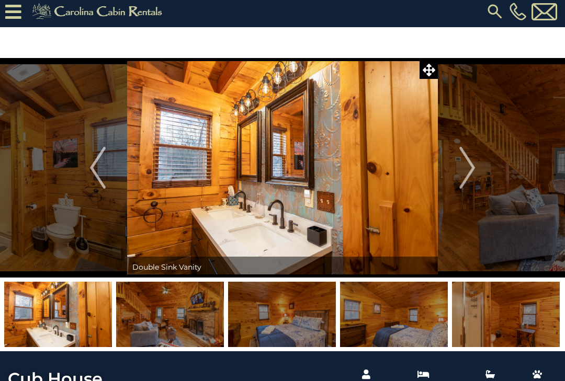
click at [471, 163] on img "Next" at bounding box center [467, 168] width 16 height 42
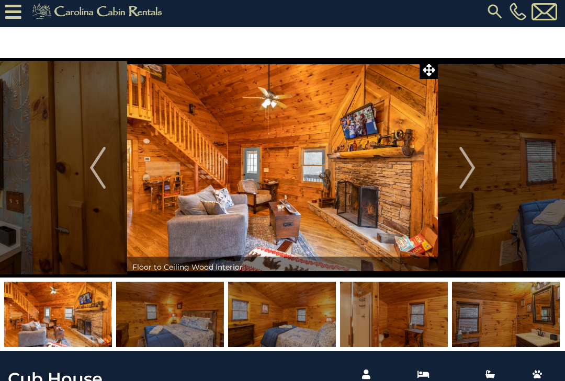
click at [470, 165] on img "Next" at bounding box center [467, 168] width 16 height 42
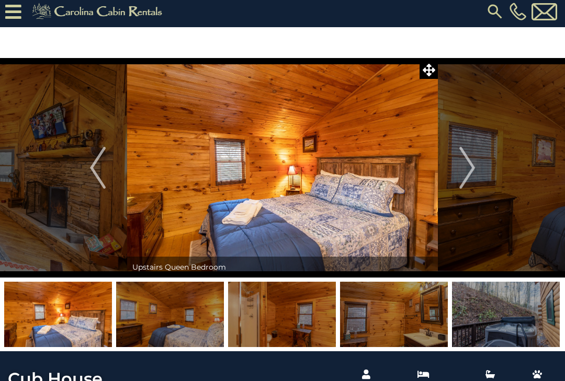
click at [471, 163] on img "Next" at bounding box center [467, 168] width 16 height 42
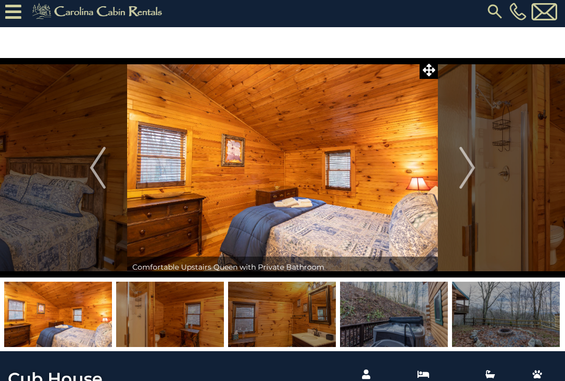
click at [470, 162] on img "Next" at bounding box center [467, 168] width 16 height 42
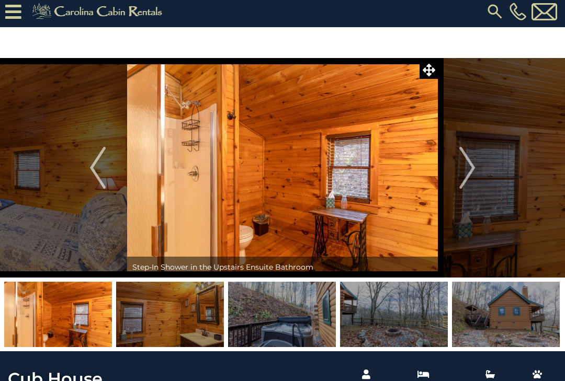
click at [469, 164] on img "Next" at bounding box center [467, 168] width 16 height 42
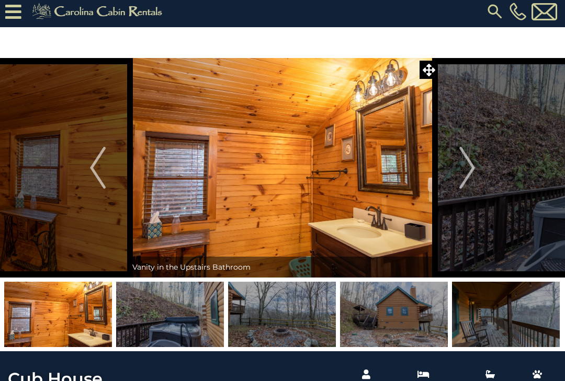
click at [469, 164] on img "Next" at bounding box center [467, 168] width 16 height 42
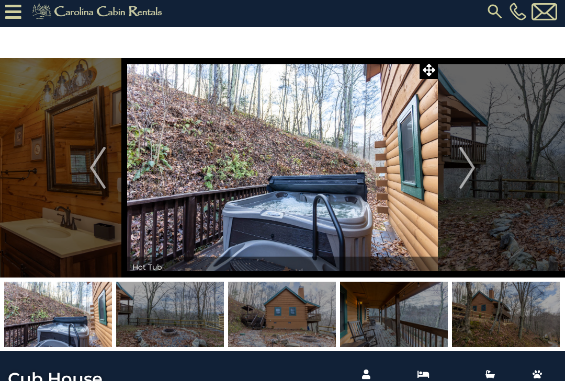
click at [469, 162] on img "Next" at bounding box center [467, 168] width 16 height 42
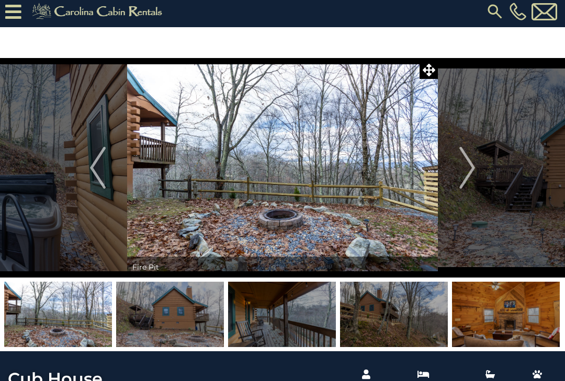
click at [469, 165] on img "Next" at bounding box center [467, 168] width 16 height 42
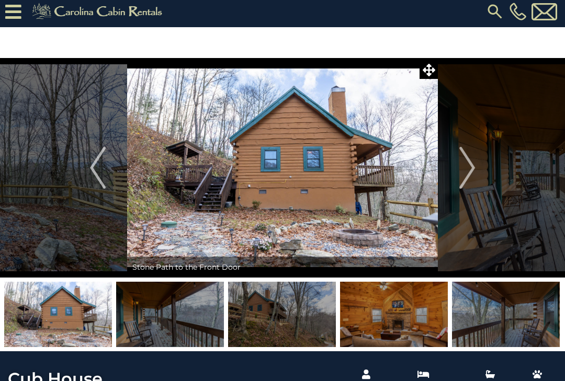
click at [469, 167] on img "Next" at bounding box center [467, 168] width 16 height 42
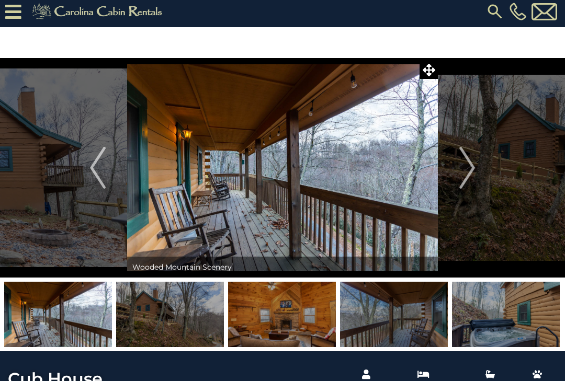
click at [468, 167] on img "Next" at bounding box center [467, 168] width 16 height 42
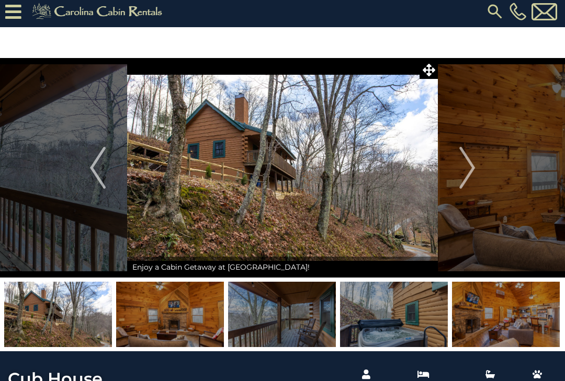
click at [469, 169] on img "Next" at bounding box center [467, 168] width 16 height 42
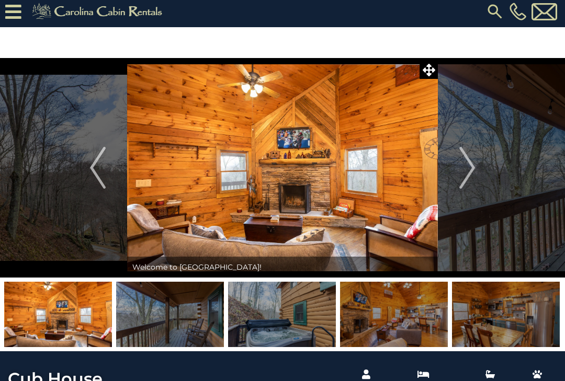
click at [470, 165] on img "Next" at bounding box center [467, 168] width 16 height 42
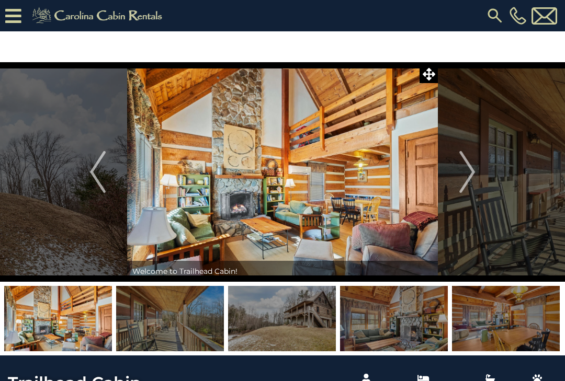
click at [464, 170] on img "Next" at bounding box center [467, 172] width 16 height 42
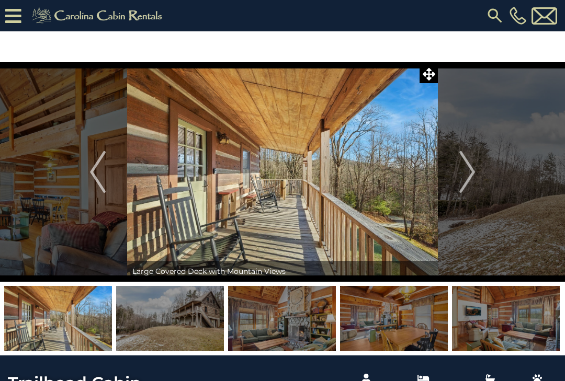
click at [469, 173] on img "Next" at bounding box center [467, 172] width 16 height 42
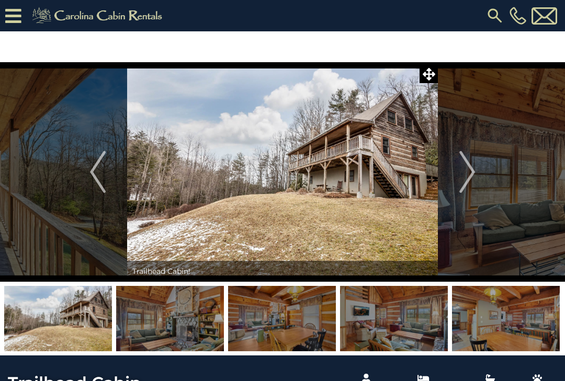
click at [472, 172] on img "Next" at bounding box center [467, 172] width 16 height 42
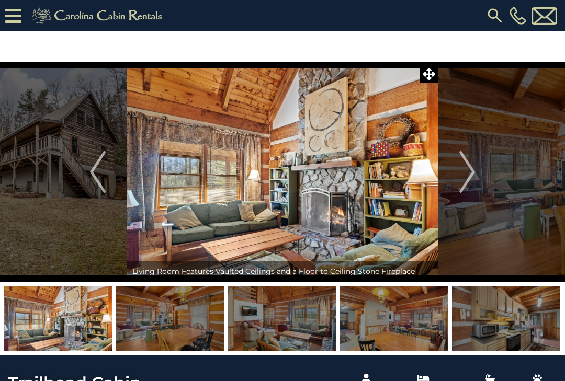
click at [466, 172] on img "Next" at bounding box center [467, 172] width 16 height 42
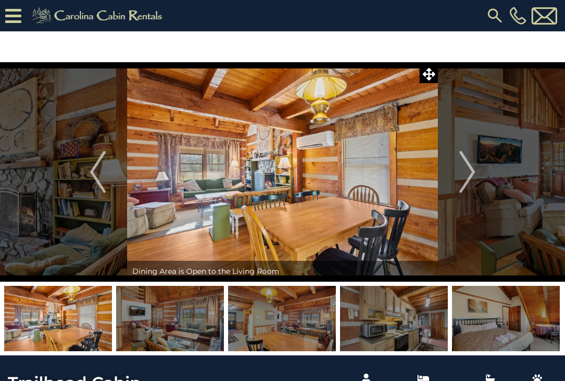
click at [467, 171] on img "Next" at bounding box center [467, 172] width 16 height 42
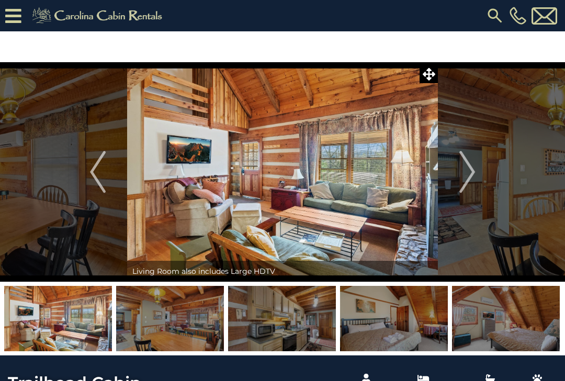
click at [468, 169] on img "Next" at bounding box center [467, 172] width 16 height 42
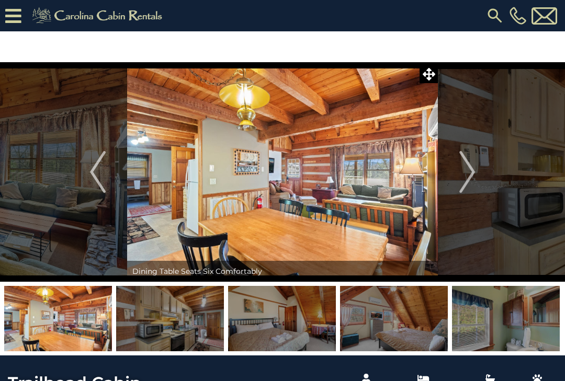
click at [466, 172] on img "Next" at bounding box center [467, 172] width 16 height 42
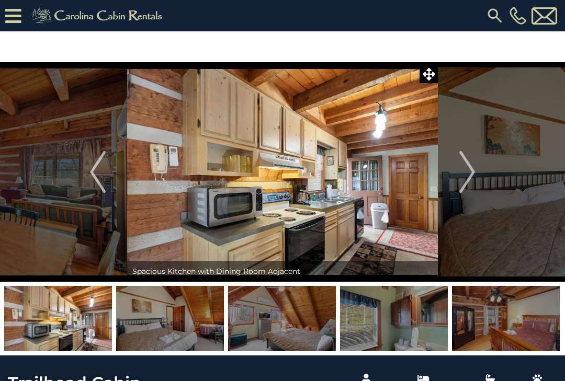
click at [468, 172] on img "Next" at bounding box center [467, 172] width 16 height 42
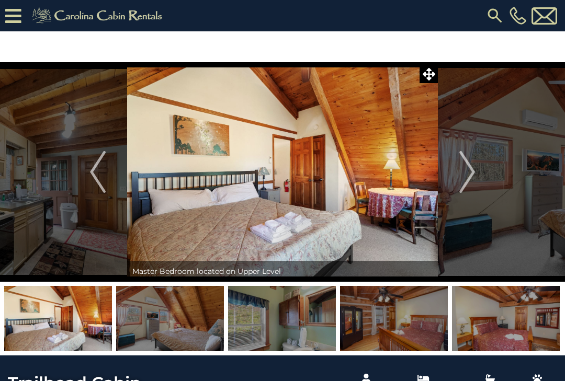
click at [468, 171] on img "Next" at bounding box center [467, 172] width 16 height 42
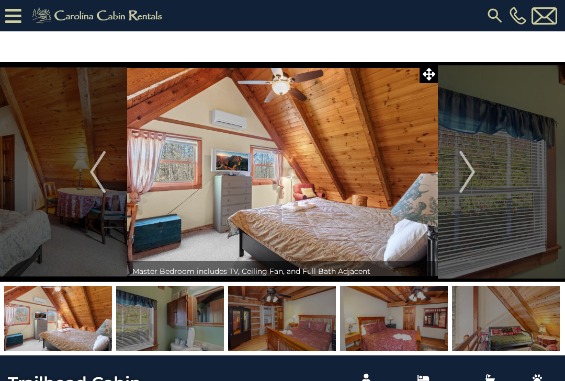
click at [467, 172] on img "Next" at bounding box center [467, 172] width 16 height 42
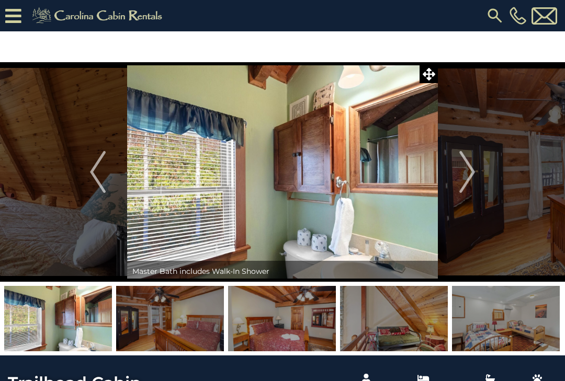
click at [466, 173] on img "Next" at bounding box center [467, 172] width 16 height 42
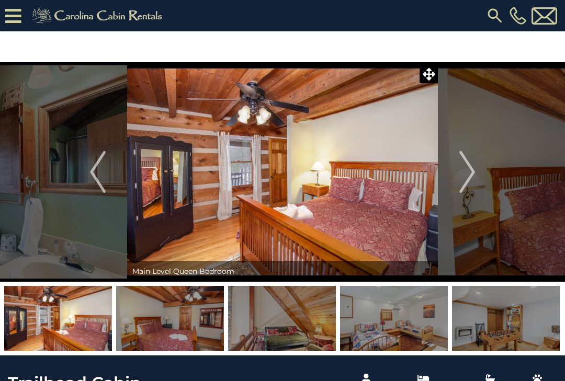
click at [467, 175] on img "Next" at bounding box center [467, 172] width 16 height 42
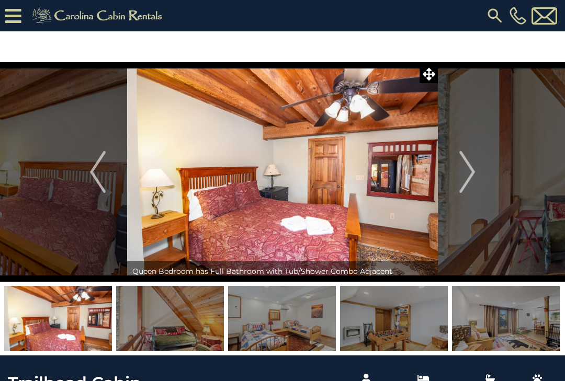
click at [468, 173] on img "Next" at bounding box center [467, 172] width 16 height 42
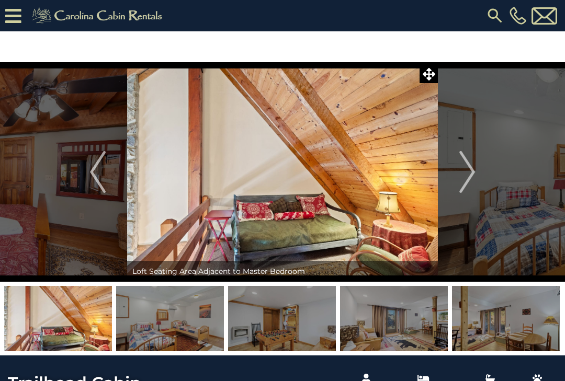
click at [468, 175] on img "Next" at bounding box center [467, 172] width 16 height 42
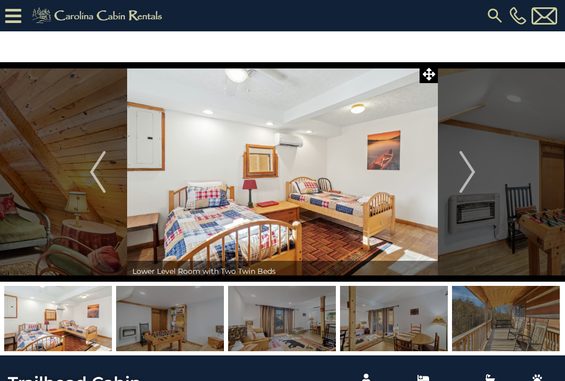
click at [469, 173] on img "Next" at bounding box center [467, 172] width 16 height 42
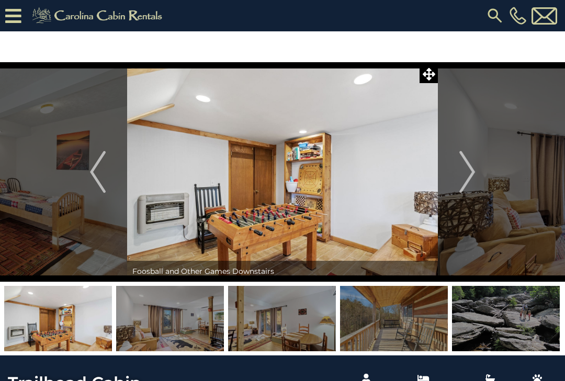
click at [470, 172] on img "Next" at bounding box center [467, 172] width 16 height 42
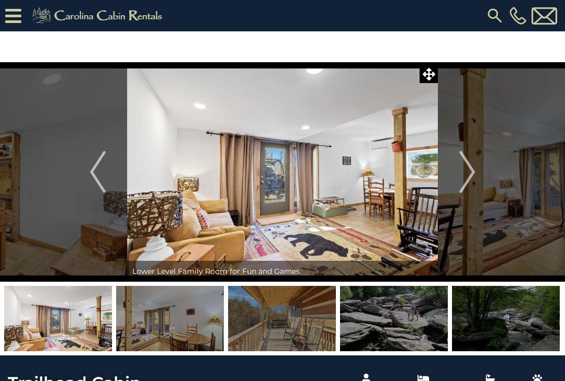
click at [471, 170] on img "Next" at bounding box center [467, 172] width 16 height 42
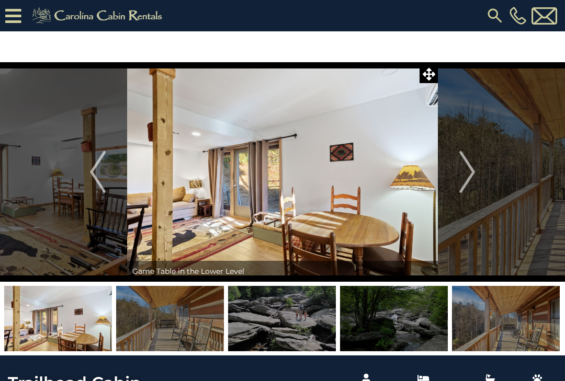
click at [469, 170] on img "Next" at bounding box center [467, 172] width 16 height 42
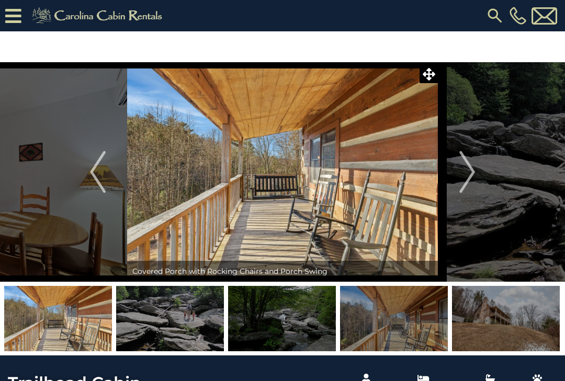
click at [469, 169] on img "Next" at bounding box center [467, 172] width 16 height 42
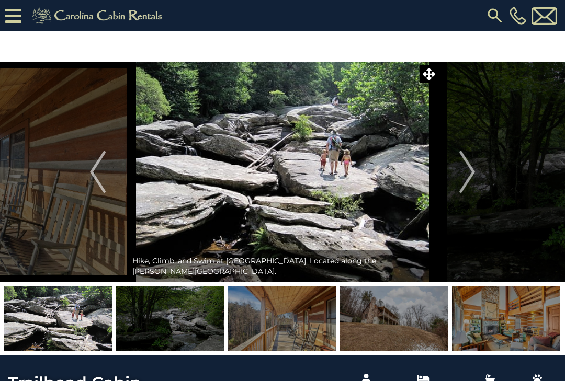
click at [467, 167] on img "Next" at bounding box center [467, 172] width 16 height 42
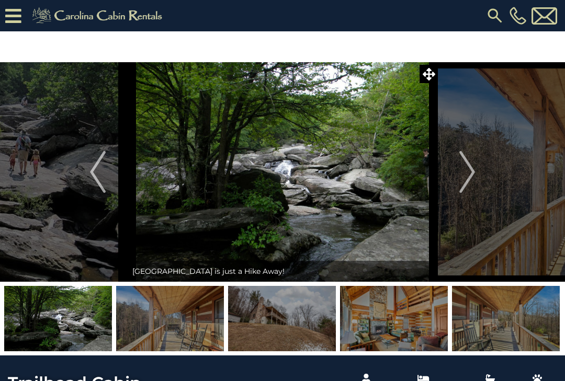
click at [468, 166] on img "Next" at bounding box center [467, 172] width 16 height 42
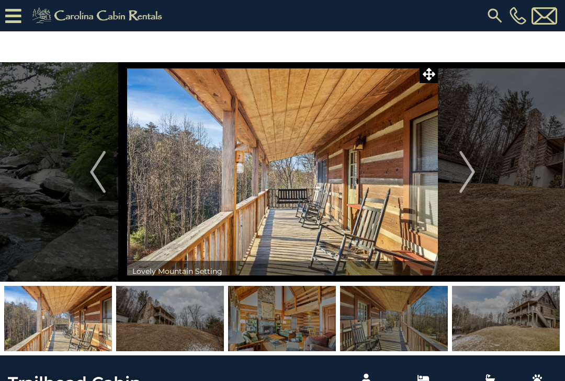
click at [469, 172] on img "Next" at bounding box center [467, 172] width 16 height 42
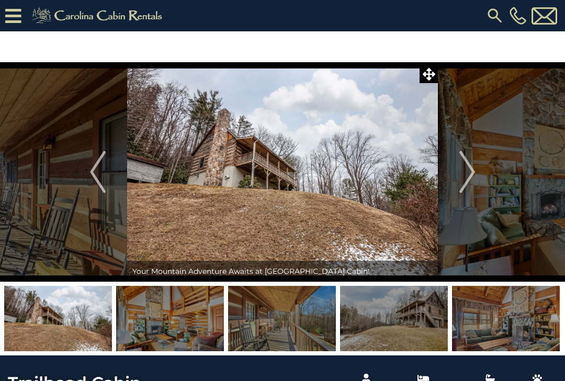
click at [468, 173] on img "Next" at bounding box center [467, 172] width 16 height 42
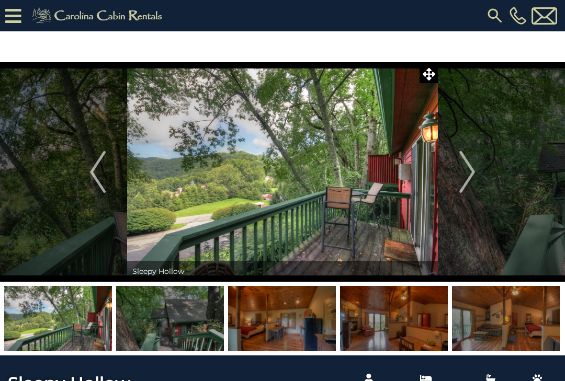
click at [470, 169] on img "Next" at bounding box center [467, 172] width 16 height 42
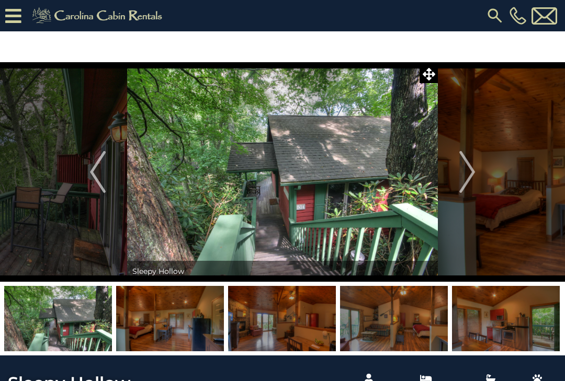
click at [472, 173] on img "Next" at bounding box center [467, 172] width 16 height 42
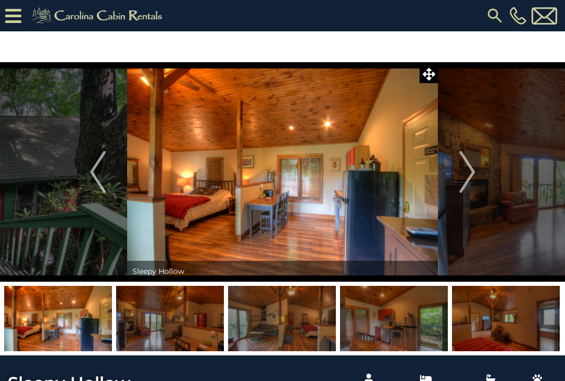
click at [471, 176] on img "Next" at bounding box center [467, 172] width 16 height 42
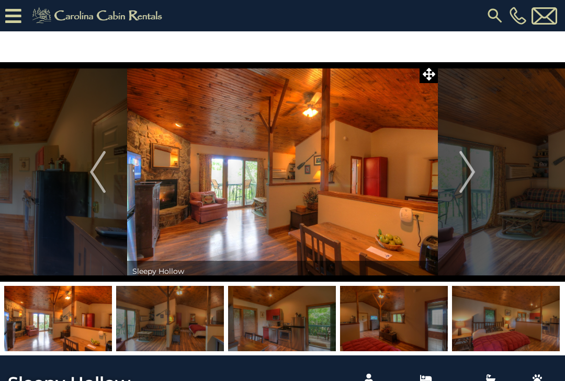
click at [472, 177] on img "Next" at bounding box center [467, 172] width 16 height 42
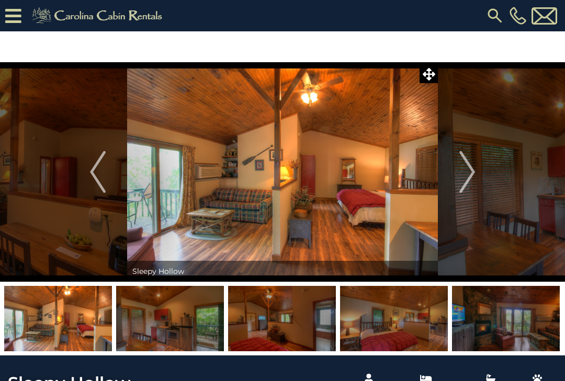
click at [473, 178] on img "Next" at bounding box center [467, 172] width 16 height 42
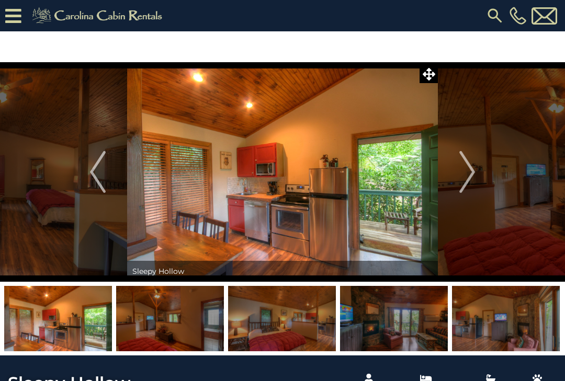
click at [472, 174] on img "Next" at bounding box center [467, 172] width 16 height 42
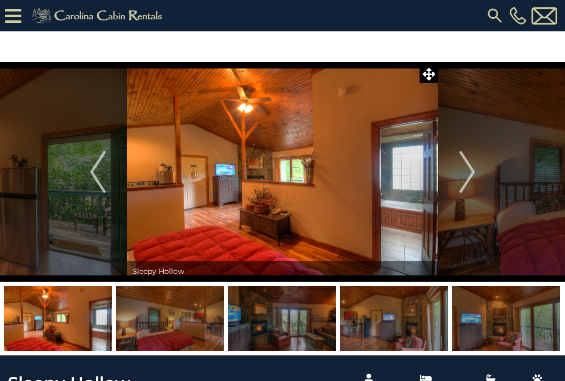
click at [471, 176] on img "Next" at bounding box center [467, 172] width 16 height 42
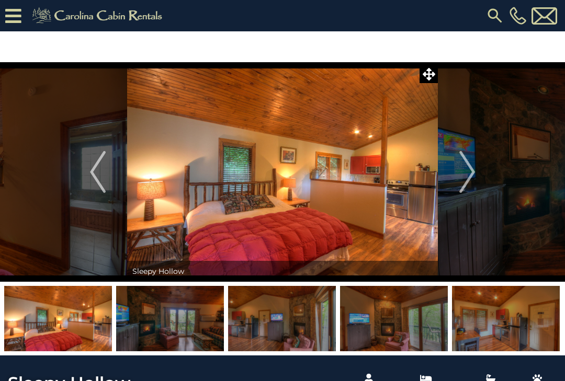
click at [471, 177] on img "Next" at bounding box center [467, 172] width 16 height 42
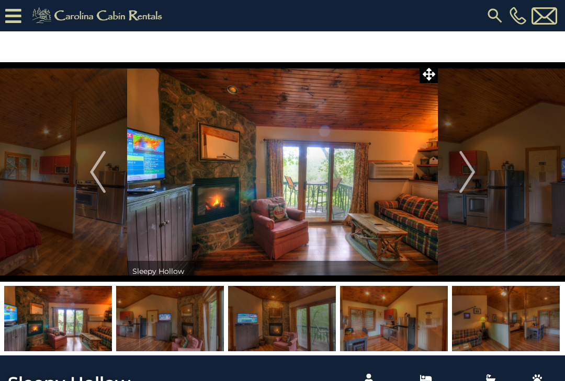
click at [471, 172] on img "Next" at bounding box center [467, 172] width 16 height 42
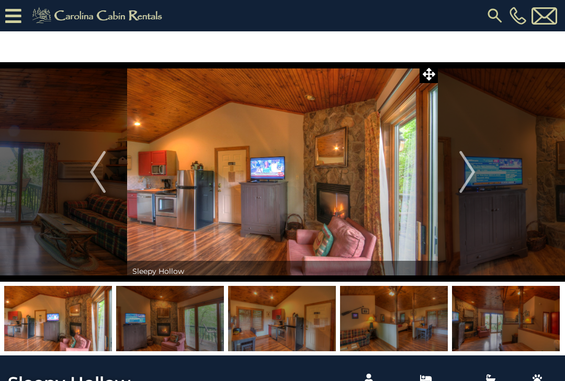
click at [473, 174] on img "Next" at bounding box center [467, 172] width 16 height 42
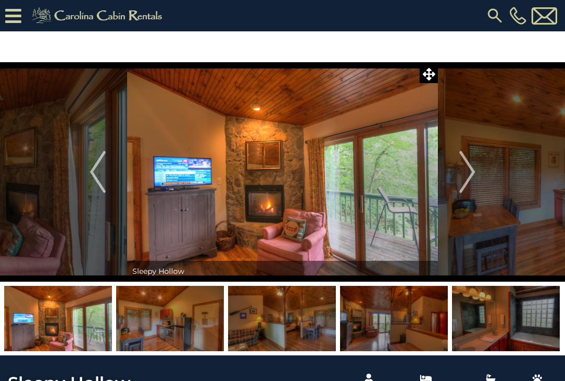
click at [474, 172] on img "Next" at bounding box center [467, 172] width 16 height 42
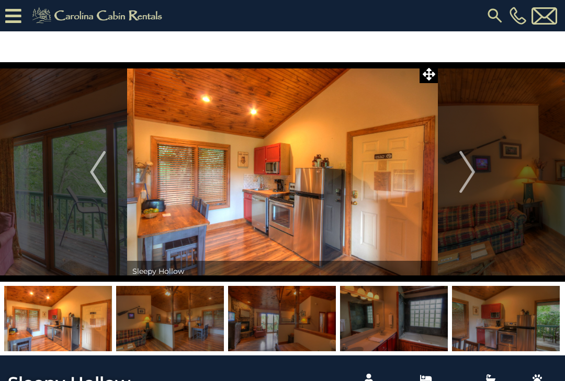
click at [472, 173] on img "Next" at bounding box center [467, 172] width 16 height 42
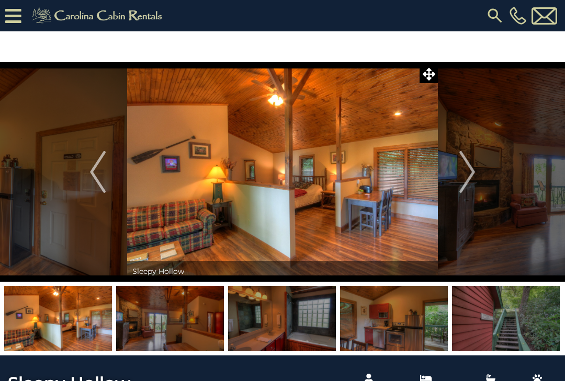
click at [476, 172] on button "Next" at bounding box center [467, 172] width 59 height 220
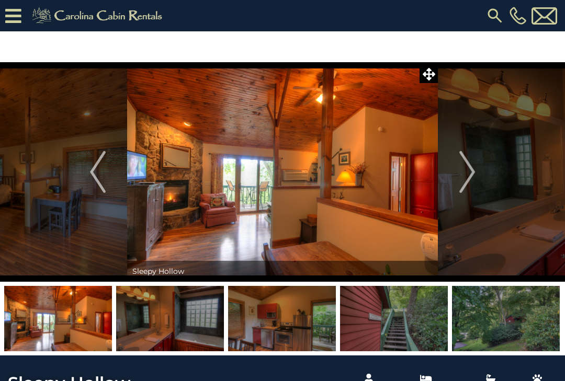
click at [471, 169] on img "Next" at bounding box center [467, 172] width 16 height 42
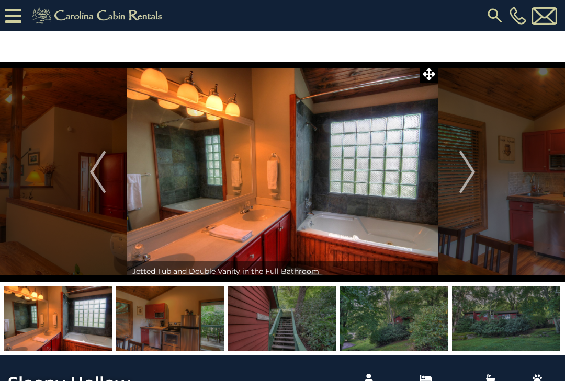
click at [470, 169] on img "Next" at bounding box center [467, 172] width 16 height 42
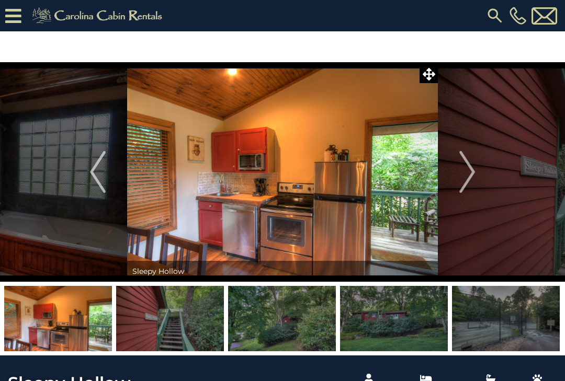
click at [470, 172] on img "Next" at bounding box center [467, 172] width 16 height 42
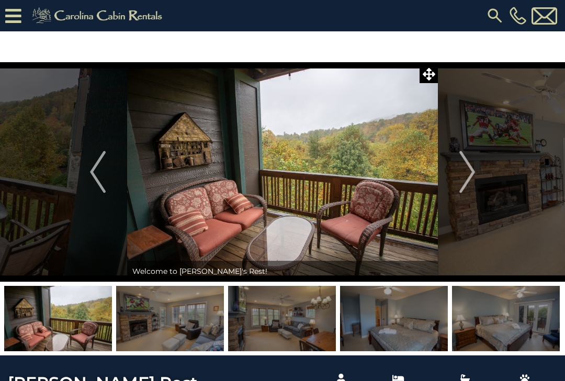
click at [470, 173] on img "Next" at bounding box center [467, 172] width 16 height 42
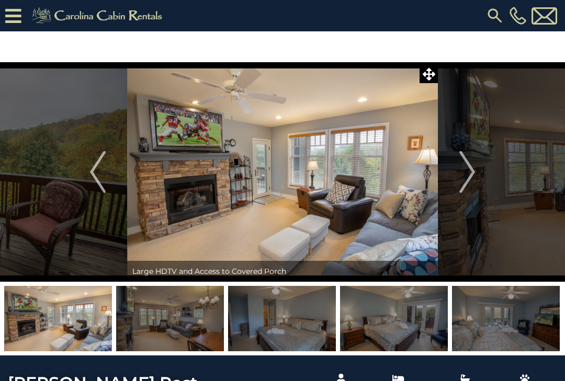
click at [468, 173] on img "Next" at bounding box center [467, 172] width 16 height 42
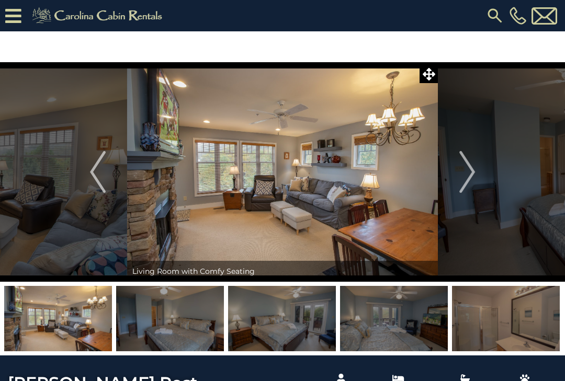
click at [469, 174] on img "Next" at bounding box center [467, 172] width 16 height 42
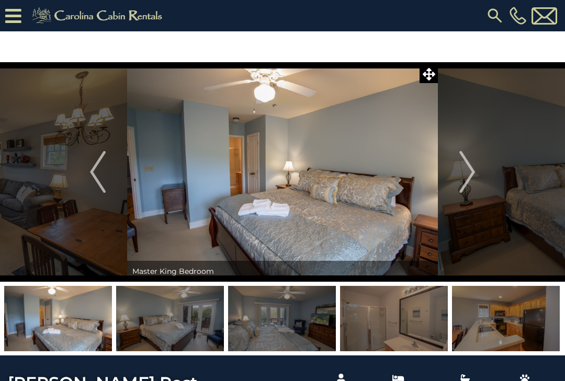
click at [469, 180] on img "Next" at bounding box center [467, 172] width 16 height 42
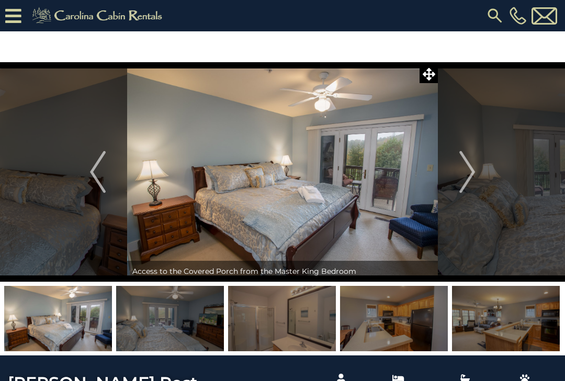
click at [468, 175] on img "Next" at bounding box center [467, 172] width 16 height 42
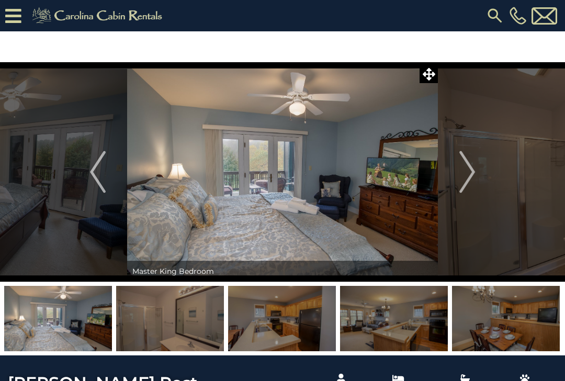
click at [471, 174] on img "Next" at bounding box center [467, 172] width 16 height 42
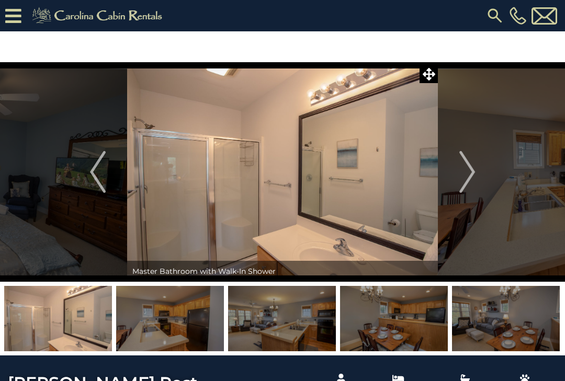
click at [470, 175] on img "Next" at bounding box center [467, 172] width 16 height 42
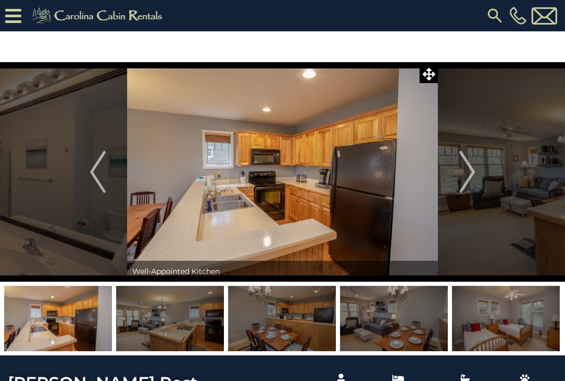
click at [471, 172] on img "Next" at bounding box center [467, 172] width 16 height 42
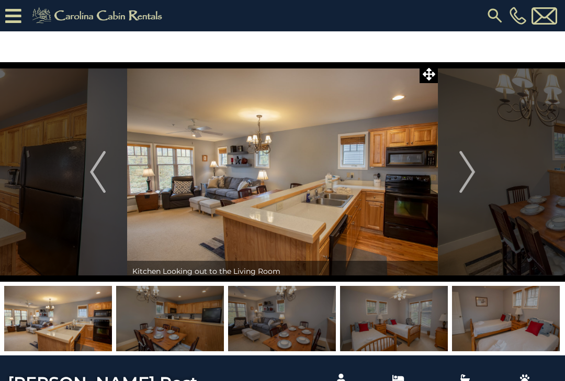
click at [471, 173] on img "Next" at bounding box center [467, 172] width 16 height 42
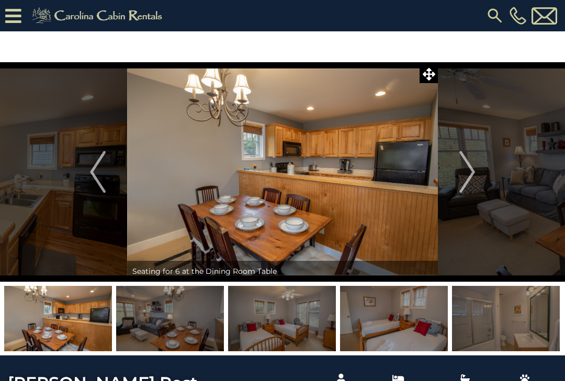
click at [472, 171] on img "Next" at bounding box center [467, 172] width 16 height 42
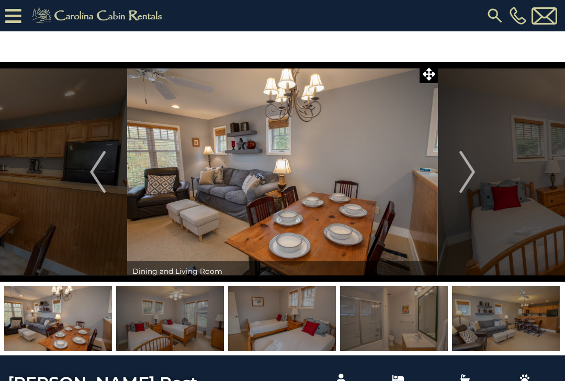
click at [471, 169] on img "Next" at bounding box center [467, 172] width 16 height 42
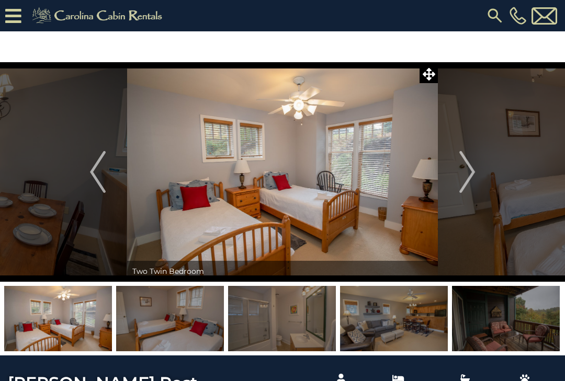
click at [471, 172] on img "Next" at bounding box center [467, 172] width 16 height 42
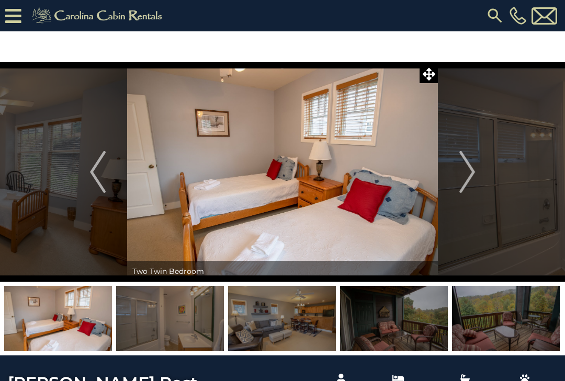
click at [471, 169] on img "Next" at bounding box center [467, 172] width 16 height 42
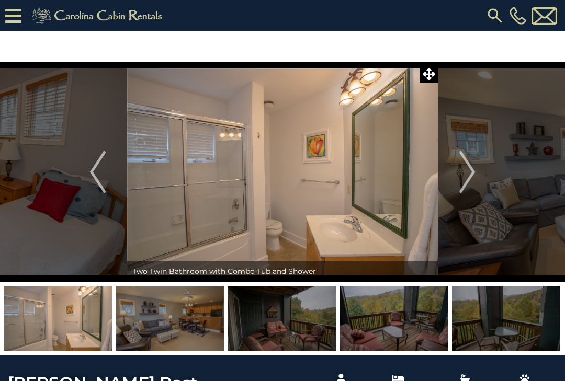
click at [470, 172] on img "Next" at bounding box center [467, 172] width 16 height 42
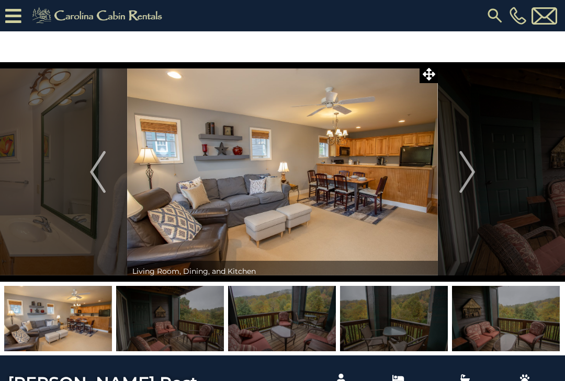
click at [470, 171] on img "Next" at bounding box center [467, 172] width 16 height 42
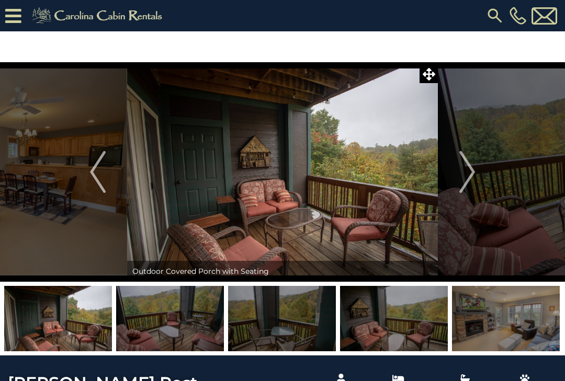
click at [469, 173] on img "Next" at bounding box center [467, 172] width 16 height 42
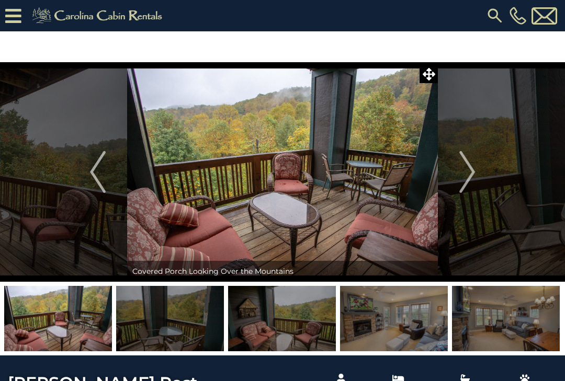
click at [470, 172] on img "Next" at bounding box center [467, 172] width 16 height 42
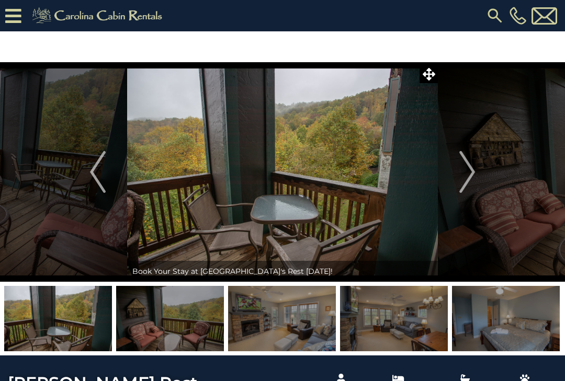
click at [469, 173] on img "Next" at bounding box center [467, 172] width 16 height 42
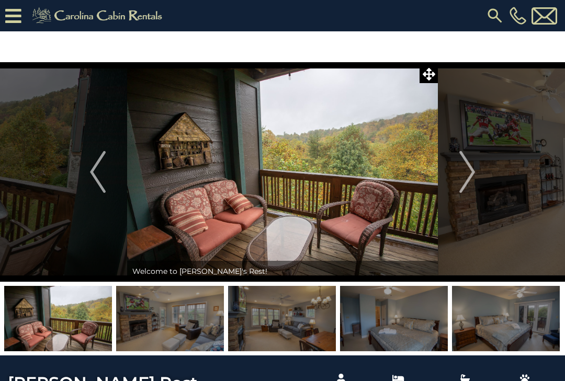
click at [470, 171] on img "Next" at bounding box center [467, 172] width 16 height 42
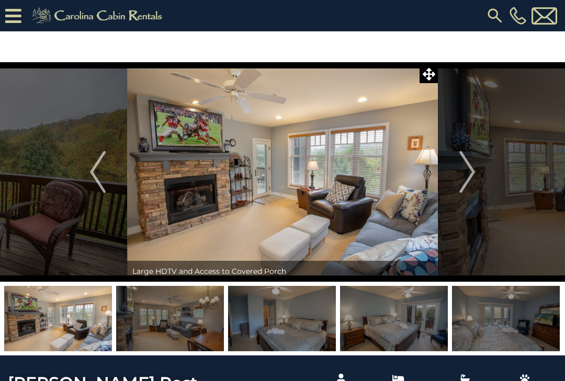
click at [470, 172] on img "Next" at bounding box center [467, 172] width 16 height 42
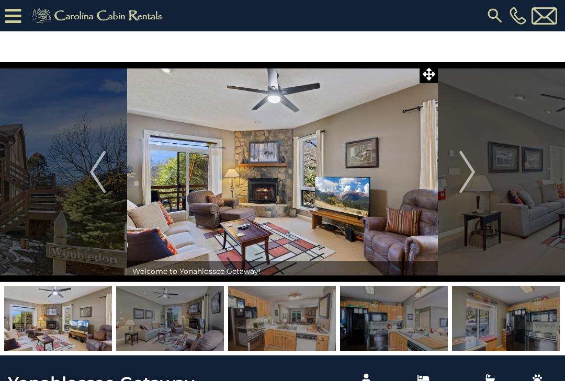
click at [473, 171] on img "Next" at bounding box center [467, 172] width 16 height 42
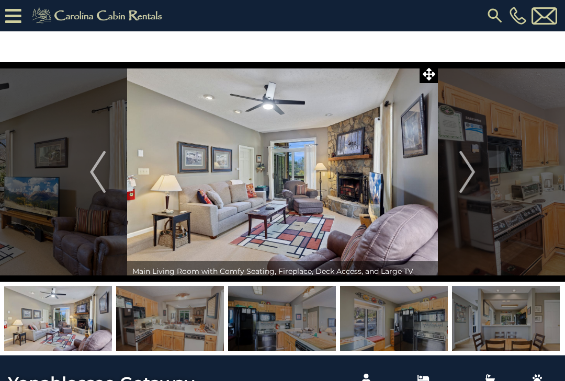
click at [469, 176] on img "Next" at bounding box center [467, 172] width 16 height 42
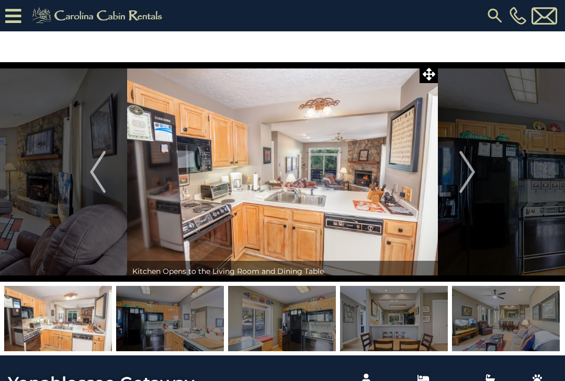
click at [467, 170] on img "Next" at bounding box center [467, 172] width 16 height 42
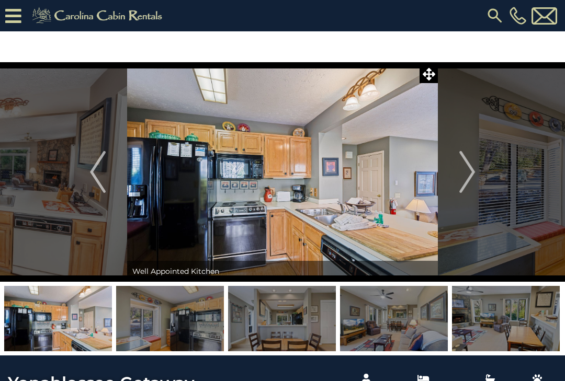
click at [469, 171] on img "Next" at bounding box center [467, 172] width 16 height 42
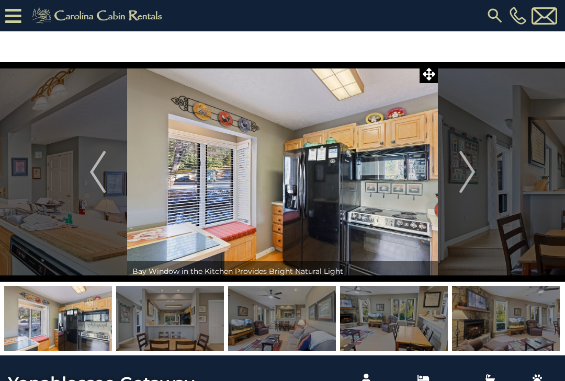
click at [470, 173] on img "Next" at bounding box center [467, 172] width 16 height 42
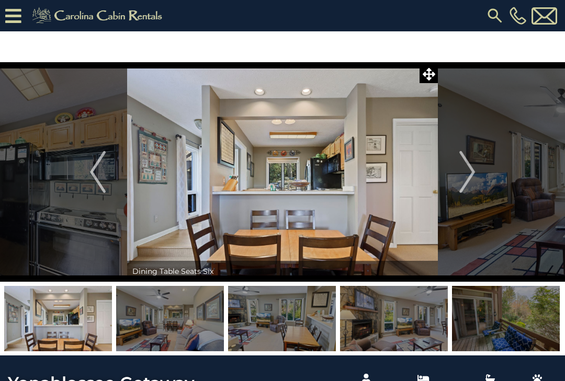
click at [470, 169] on img "Next" at bounding box center [467, 172] width 16 height 42
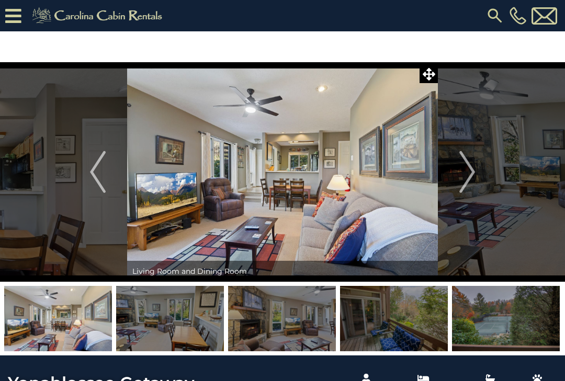
click at [471, 168] on img "Next" at bounding box center [467, 172] width 16 height 42
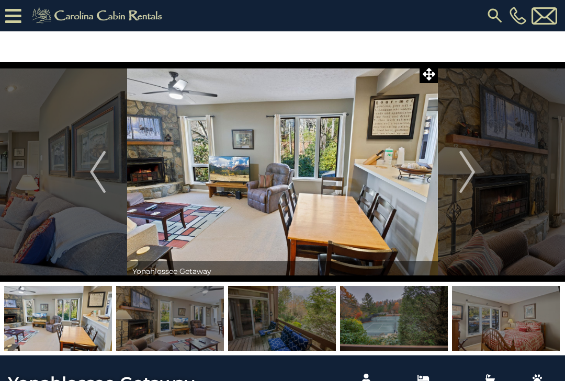
click at [470, 171] on img "Next" at bounding box center [467, 172] width 16 height 42
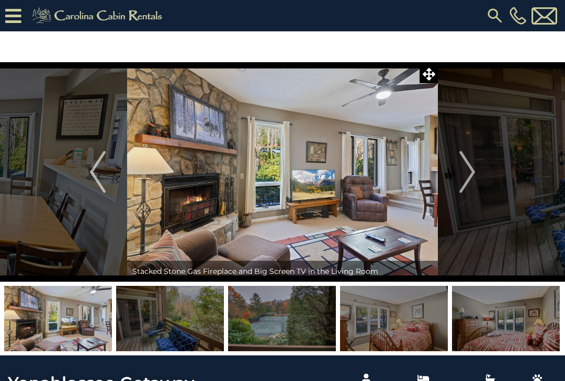
click at [468, 175] on img "Next" at bounding box center [467, 172] width 16 height 42
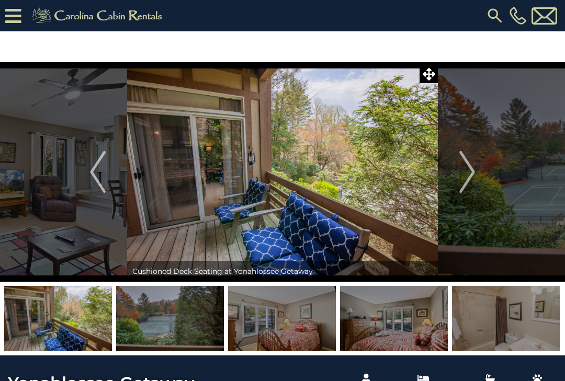
click at [468, 173] on img "Next" at bounding box center [467, 172] width 16 height 42
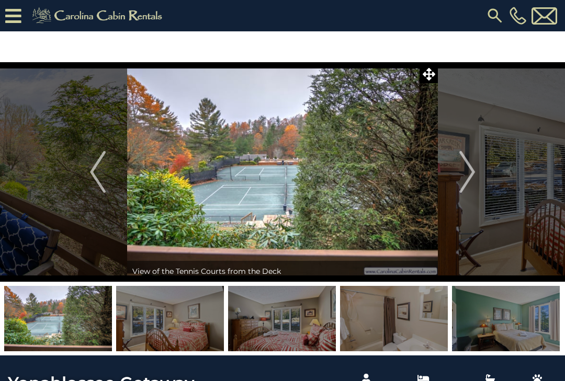
click at [467, 173] on img "Next" at bounding box center [467, 172] width 16 height 42
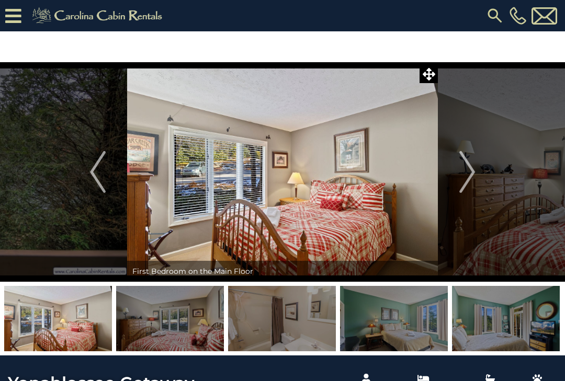
click at [466, 173] on img "Next" at bounding box center [467, 172] width 16 height 42
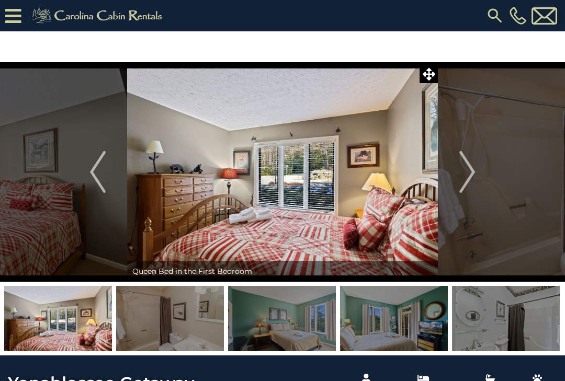
click at [469, 173] on img "Next" at bounding box center [467, 172] width 16 height 42
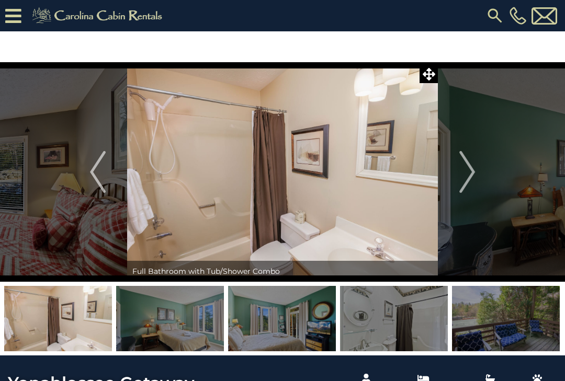
click at [470, 173] on img "Next" at bounding box center [467, 172] width 16 height 42
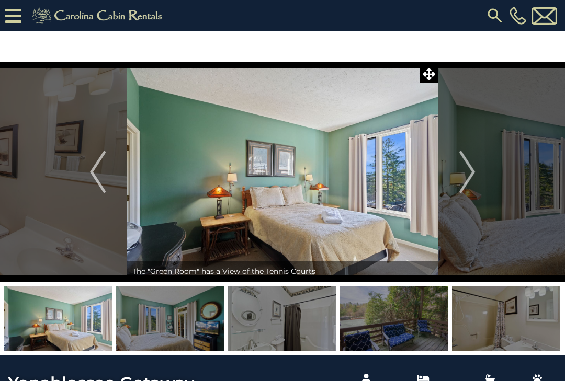
click at [468, 172] on img "Next" at bounding box center [467, 172] width 16 height 42
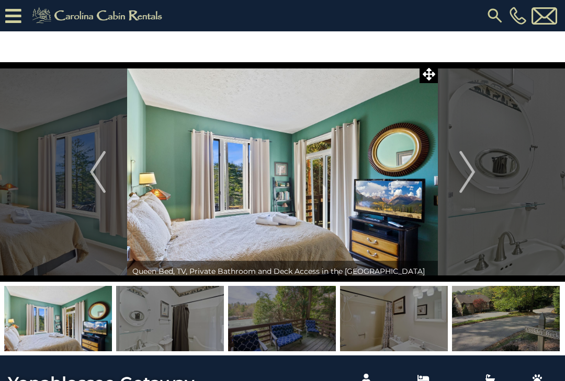
click at [467, 172] on img "Next" at bounding box center [467, 172] width 16 height 42
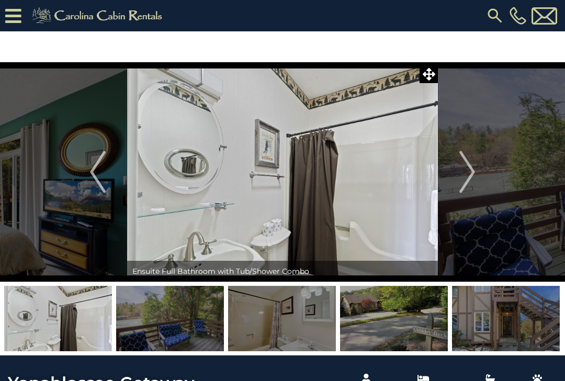
click at [467, 171] on img "Next" at bounding box center [467, 172] width 16 height 42
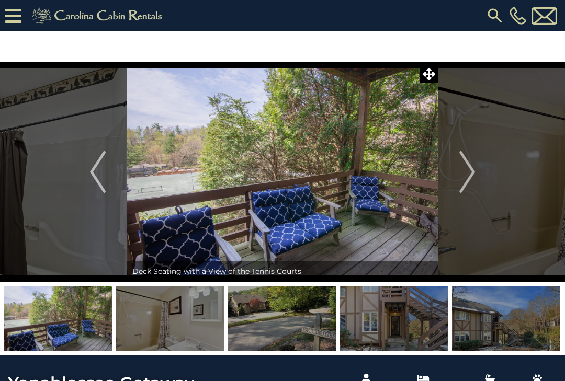
click at [467, 175] on img "Next" at bounding box center [467, 172] width 16 height 42
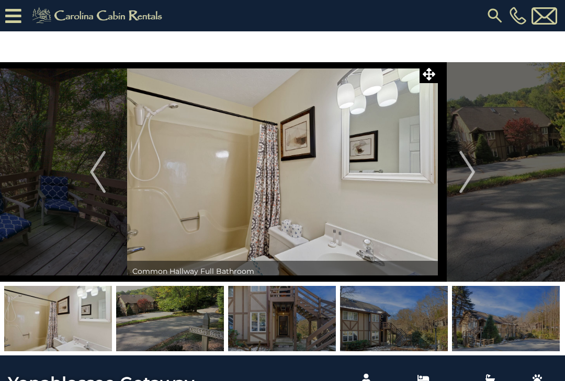
click at [467, 174] on img "Next" at bounding box center [467, 172] width 16 height 42
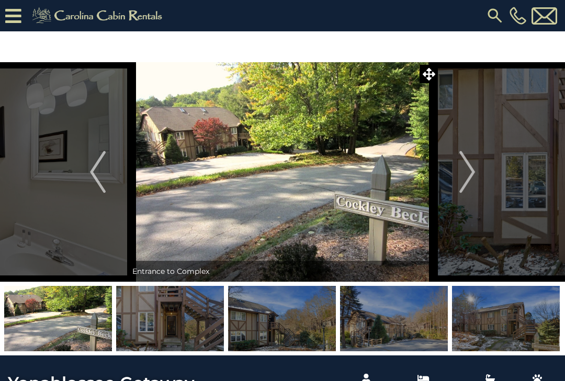
click at [471, 170] on img "Next" at bounding box center [467, 172] width 16 height 42
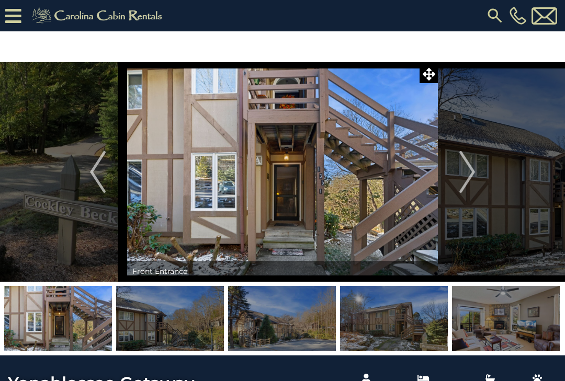
click at [469, 174] on img "Next" at bounding box center [467, 172] width 16 height 42
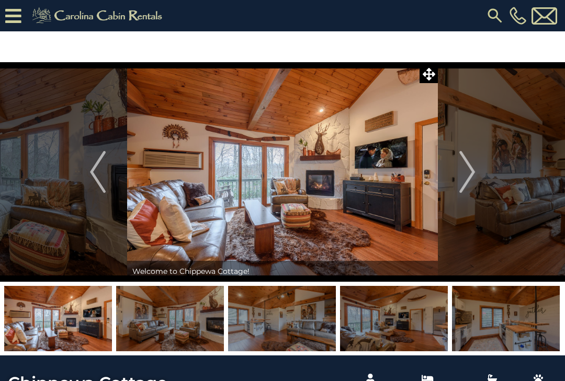
click at [474, 169] on img "Next" at bounding box center [467, 172] width 16 height 42
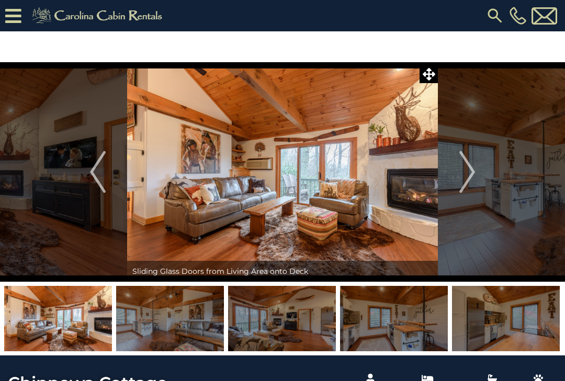
click at [471, 170] on img "Next" at bounding box center [467, 172] width 16 height 42
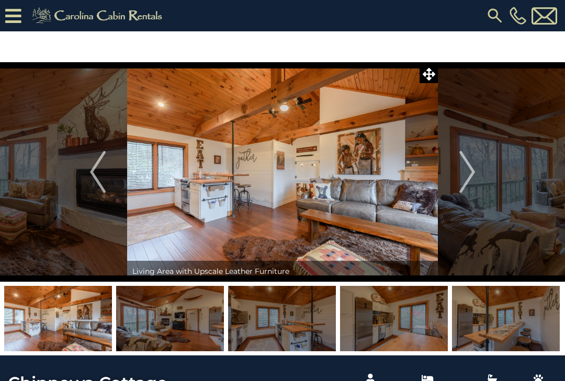
click at [471, 173] on img "Next" at bounding box center [467, 172] width 16 height 42
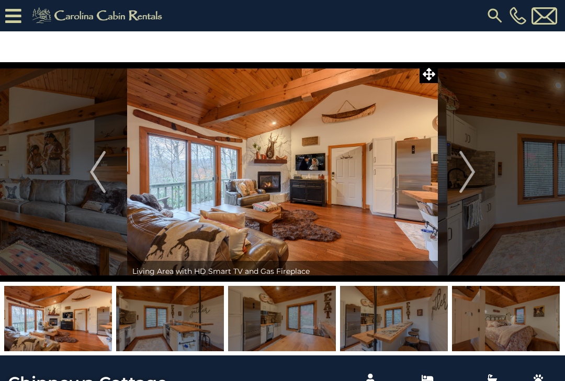
click at [471, 170] on img "Next" at bounding box center [467, 172] width 16 height 42
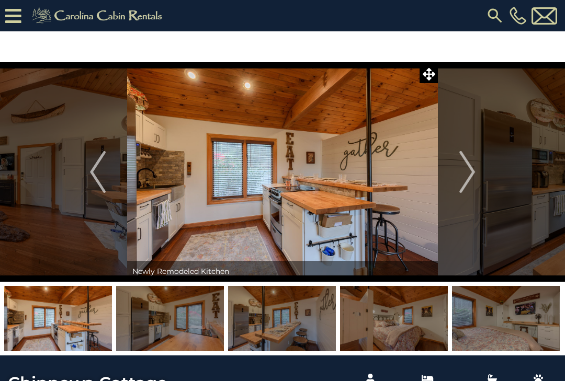
click at [472, 172] on img "Next" at bounding box center [467, 172] width 16 height 42
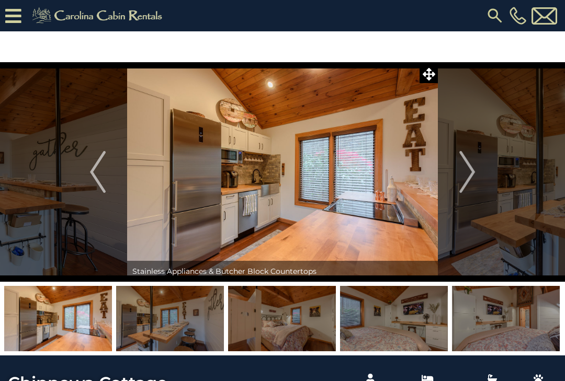
click at [472, 172] on img "Next" at bounding box center [467, 172] width 16 height 42
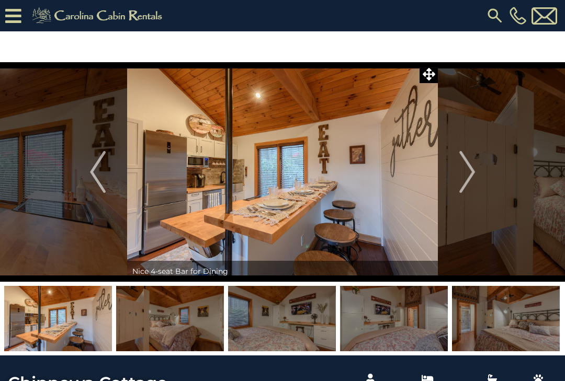
click at [473, 171] on img "Next" at bounding box center [467, 172] width 16 height 42
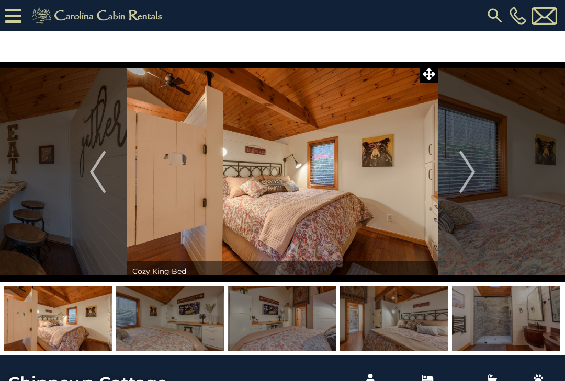
click at [472, 171] on img "Next" at bounding box center [467, 172] width 16 height 42
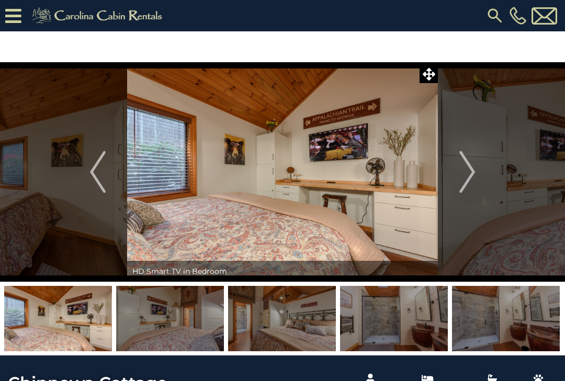
click at [472, 173] on img "Next" at bounding box center [467, 172] width 16 height 42
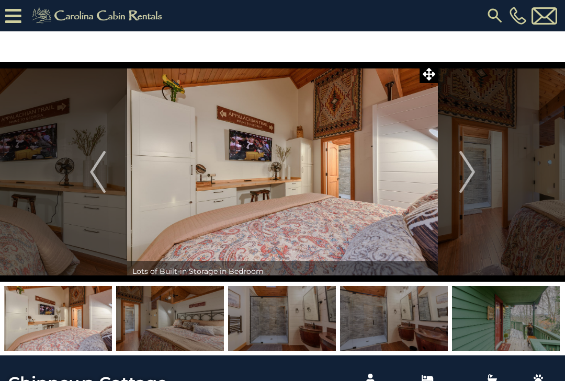
click at [473, 172] on img "Next" at bounding box center [467, 172] width 16 height 42
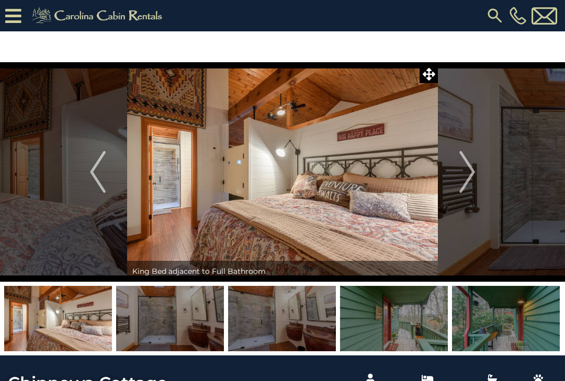
click at [472, 172] on img "Next" at bounding box center [467, 172] width 16 height 42
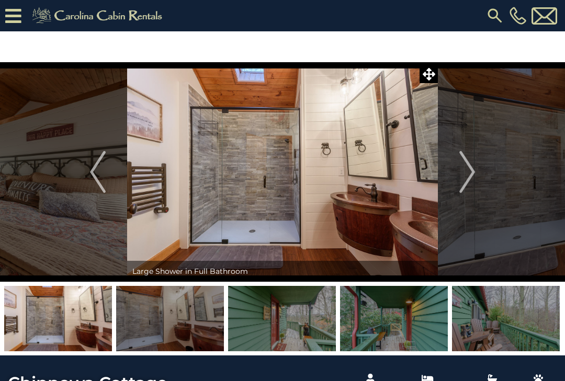
click at [471, 172] on img "Next" at bounding box center [467, 172] width 16 height 42
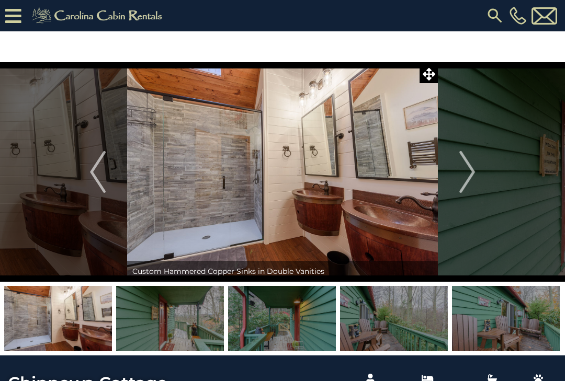
click at [471, 171] on img "Next" at bounding box center [467, 172] width 16 height 42
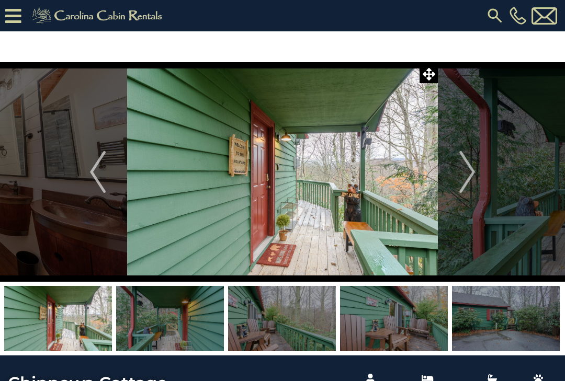
click at [472, 173] on img "Next" at bounding box center [467, 172] width 16 height 42
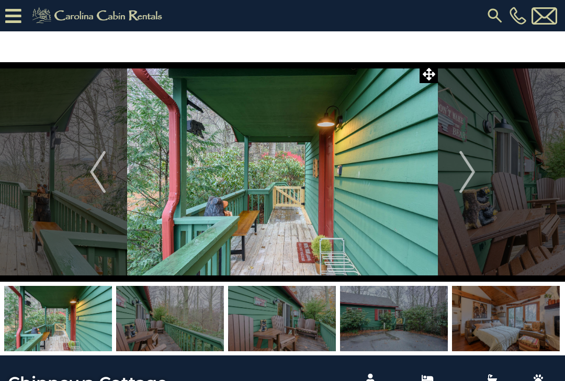
click at [472, 173] on img "Next" at bounding box center [467, 172] width 16 height 42
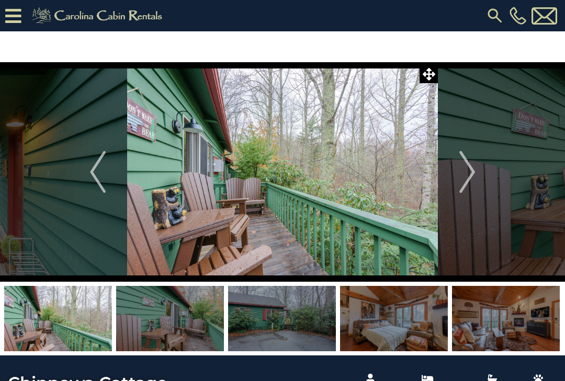
click at [471, 176] on img "Next" at bounding box center [467, 172] width 16 height 42
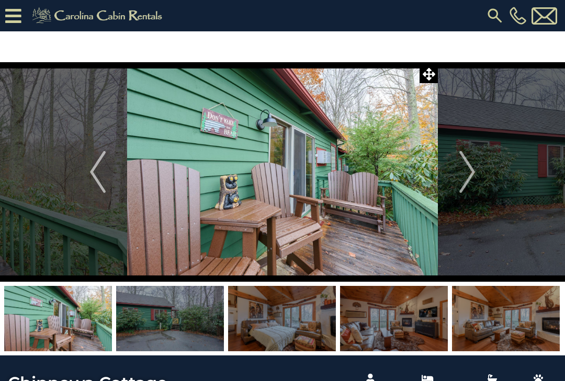
click at [469, 177] on img "Next" at bounding box center [467, 172] width 16 height 42
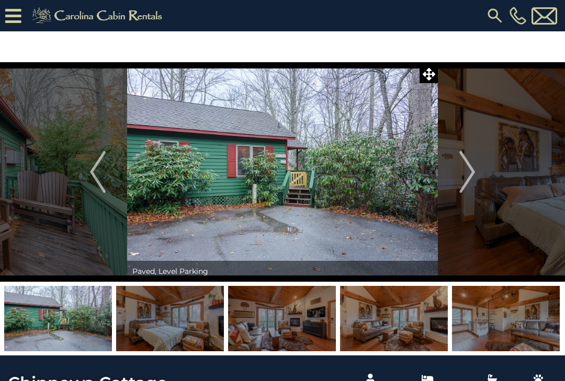
click at [464, 168] on img "Next" at bounding box center [467, 172] width 16 height 42
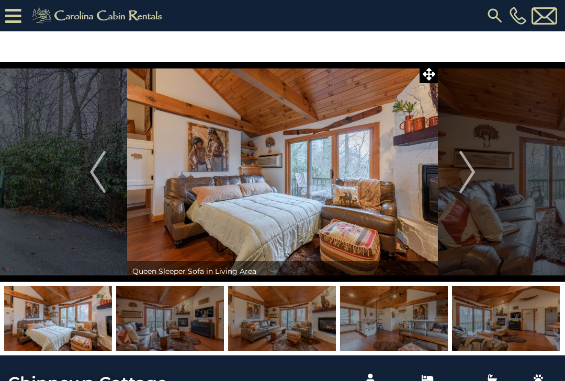
click at [468, 169] on img "Next" at bounding box center [467, 172] width 16 height 42
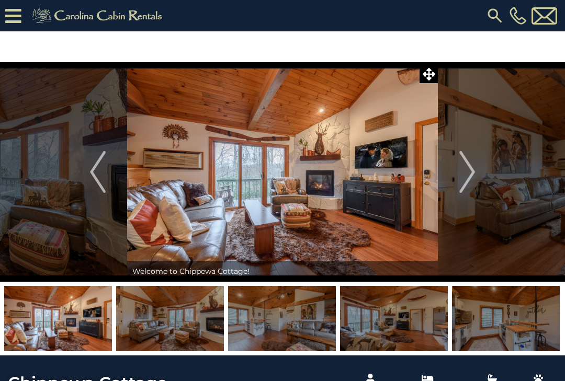
click at [468, 170] on img "Next" at bounding box center [467, 172] width 16 height 42
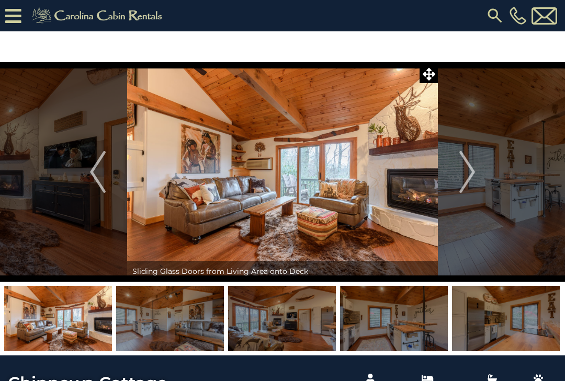
click at [469, 173] on img "Next" at bounding box center [467, 172] width 16 height 42
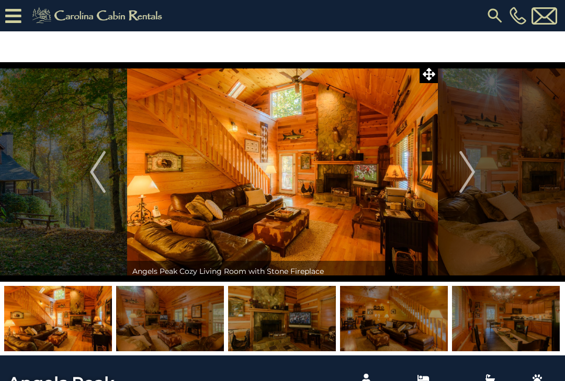
click at [469, 167] on img "Next" at bounding box center [467, 172] width 16 height 42
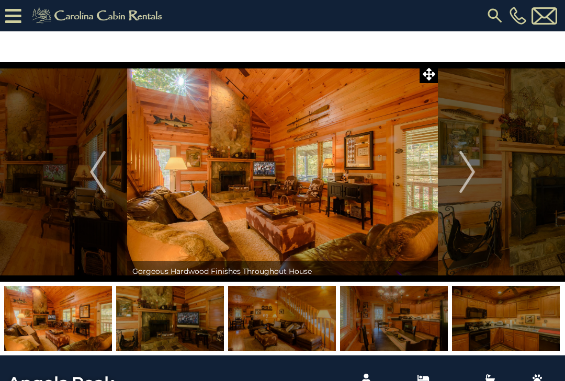
click at [470, 173] on img "Next" at bounding box center [467, 172] width 16 height 42
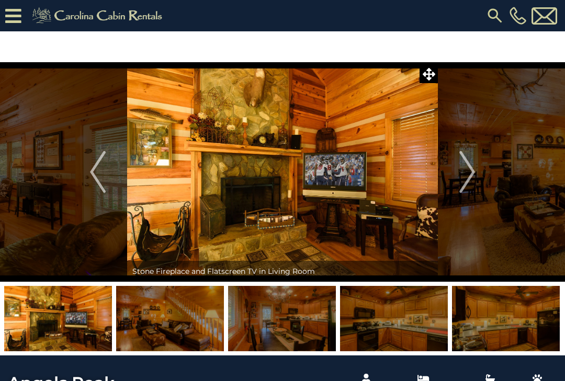
click at [468, 172] on img "Next" at bounding box center [467, 172] width 16 height 42
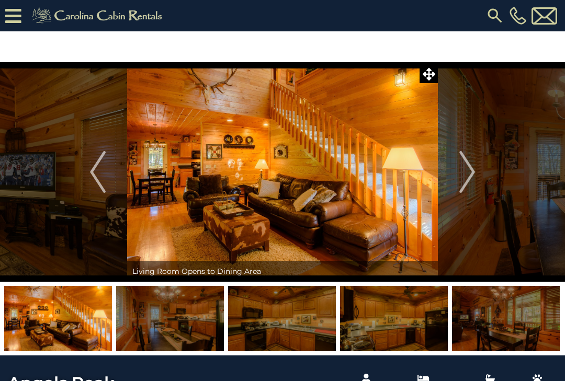
click at [466, 171] on img "Next" at bounding box center [467, 172] width 16 height 42
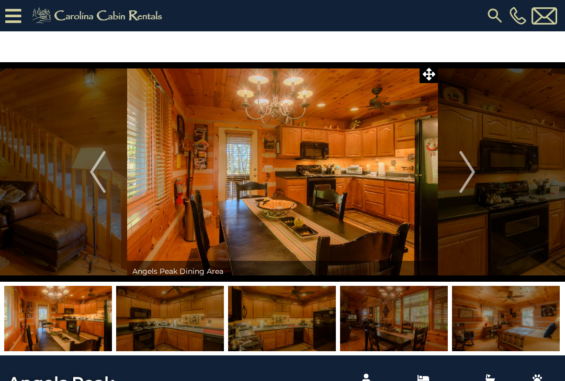
click at [465, 171] on img "Next" at bounding box center [467, 172] width 16 height 42
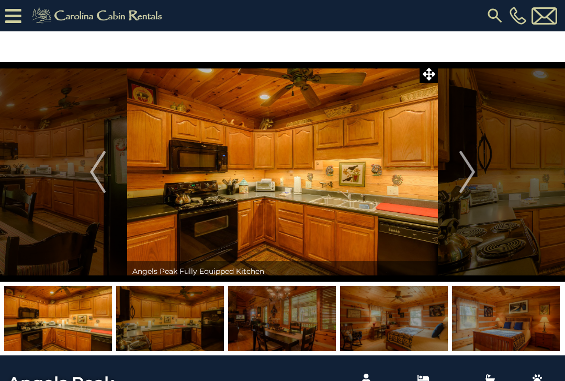
click at [465, 171] on img "Next" at bounding box center [467, 172] width 16 height 42
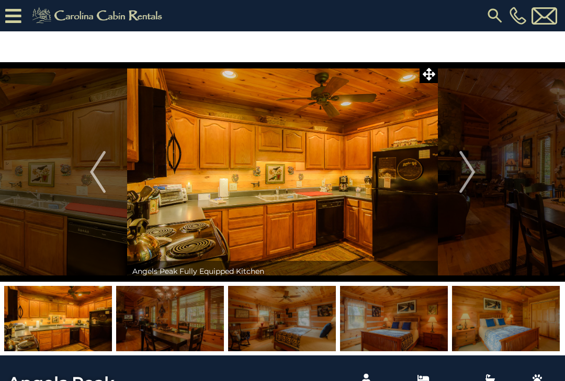
click at [466, 168] on img "Next" at bounding box center [467, 172] width 16 height 42
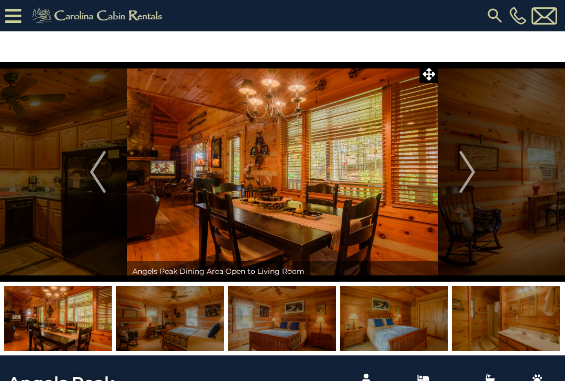
click at [464, 169] on img "Next" at bounding box center [467, 172] width 16 height 42
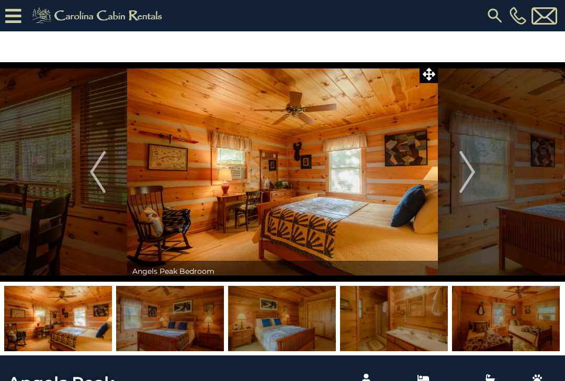
click at [464, 171] on img "Next" at bounding box center [467, 172] width 16 height 42
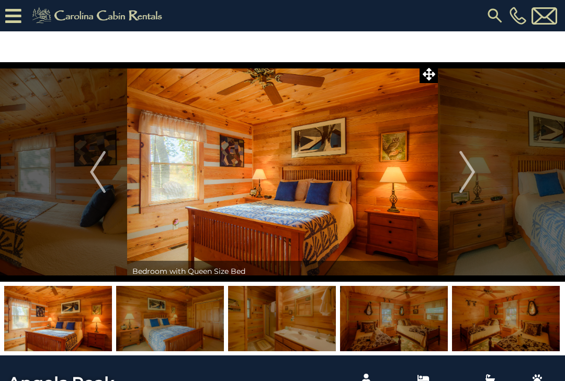
click at [461, 167] on img "Next" at bounding box center [467, 172] width 16 height 42
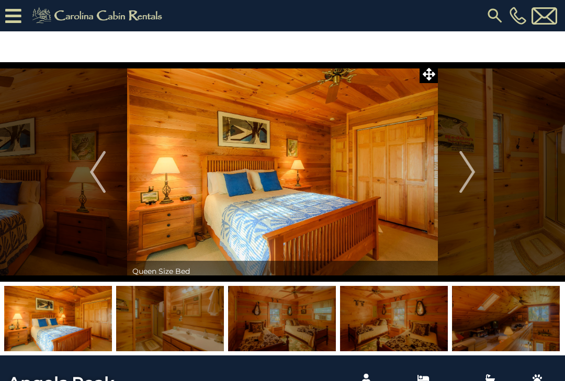
click at [464, 172] on img "Next" at bounding box center [467, 172] width 16 height 42
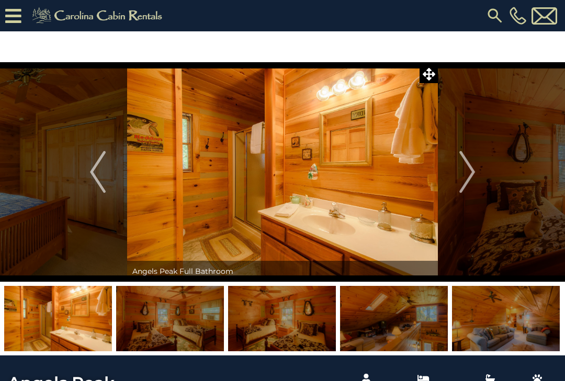
click at [464, 172] on img "Next" at bounding box center [467, 172] width 16 height 42
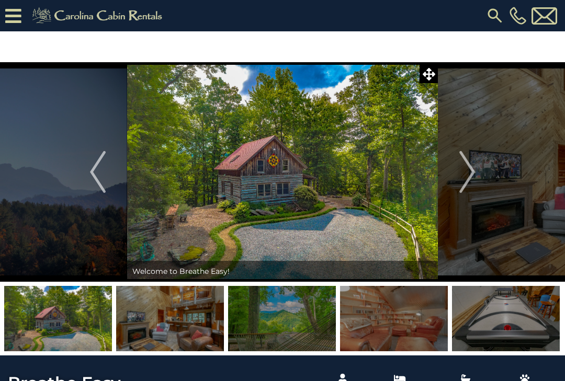
click at [466, 169] on img "Next" at bounding box center [467, 172] width 16 height 42
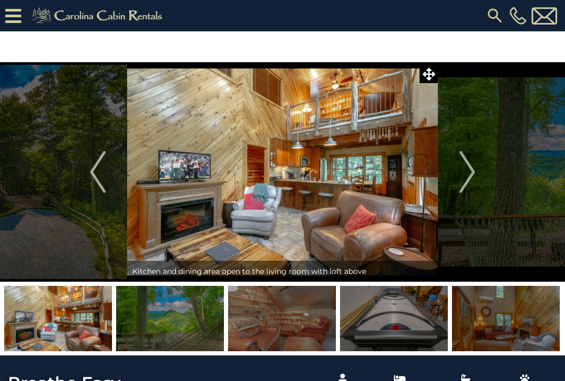
click at [473, 171] on img "Next" at bounding box center [467, 172] width 16 height 42
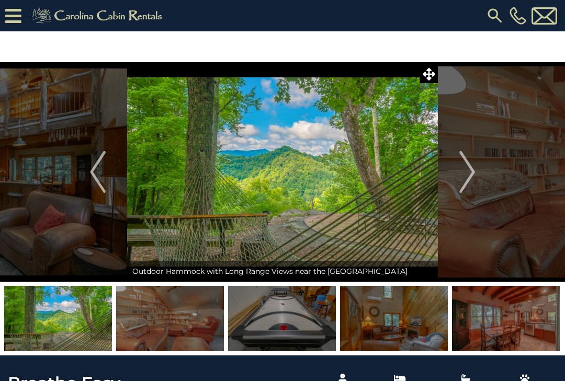
click at [471, 170] on img "Next" at bounding box center [467, 172] width 16 height 42
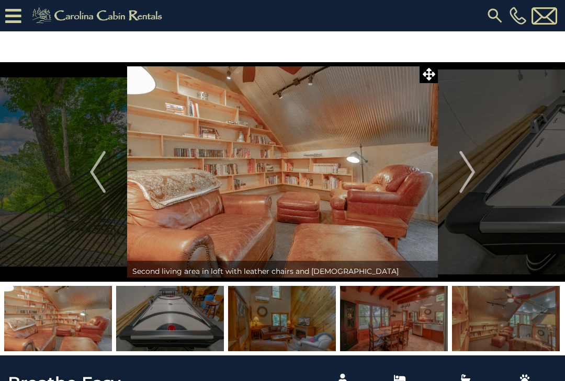
click at [474, 173] on img "Next" at bounding box center [467, 172] width 16 height 42
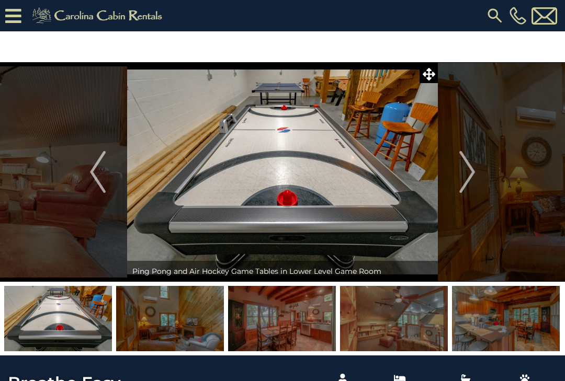
click at [474, 171] on img "Next" at bounding box center [467, 172] width 16 height 42
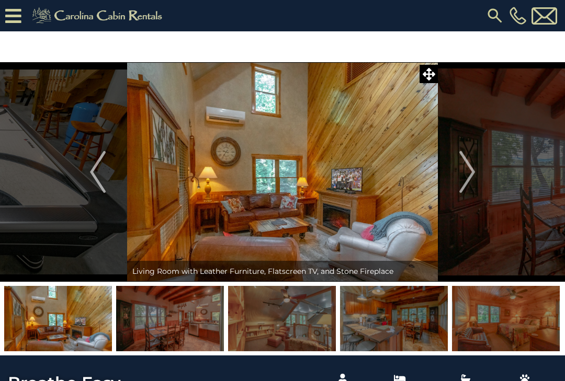
click at [474, 172] on img "Next" at bounding box center [467, 172] width 16 height 42
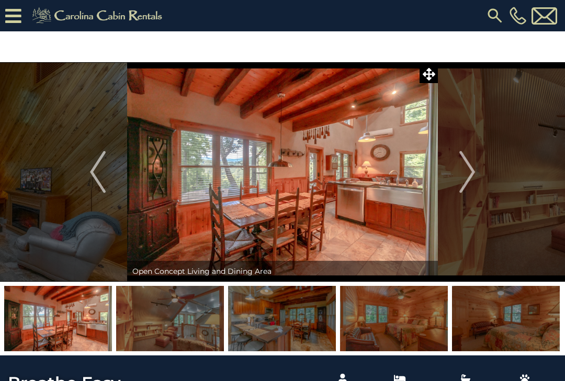
click at [472, 172] on img "Next" at bounding box center [467, 172] width 16 height 42
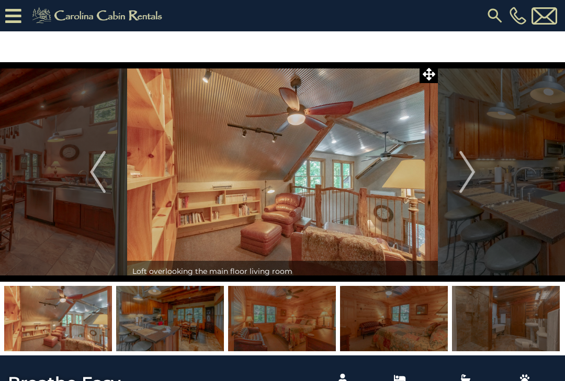
click at [473, 170] on img "Next" at bounding box center [467, 172] width 16 height 42
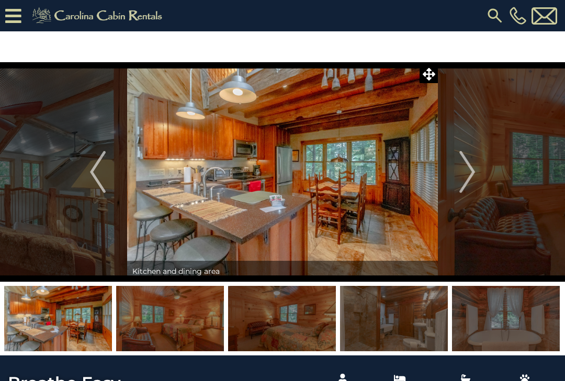
click at [471, 169] on img "Next" at bounding box center [467, 172] width 16 height 42
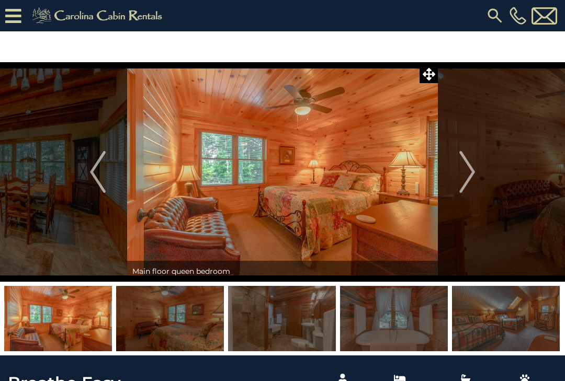
click at [471, 165] on img "Next" at bounding box center [467, 172] width 16 height 42
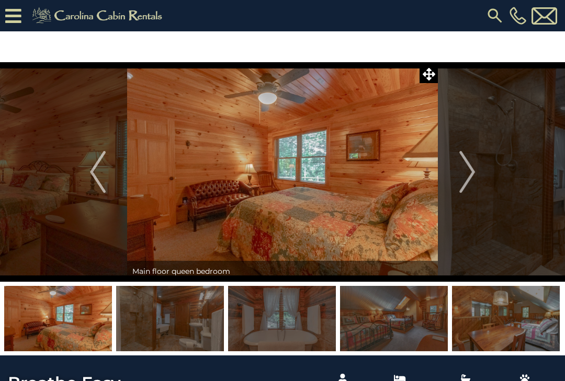
click at [471, 168] on img "Next" at bounding box center [467, 172] width 16 height 42
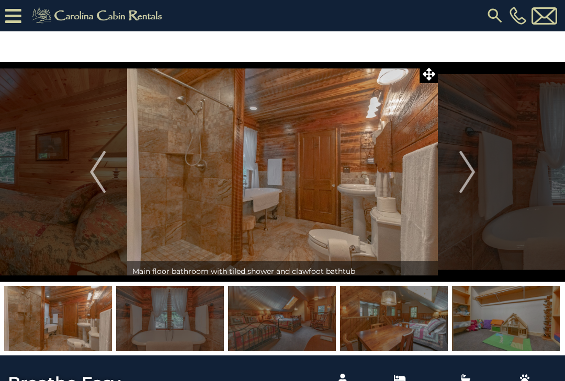
click at [470, 169] on img "Next" at bounding box center [467, 172] width 16 height 42
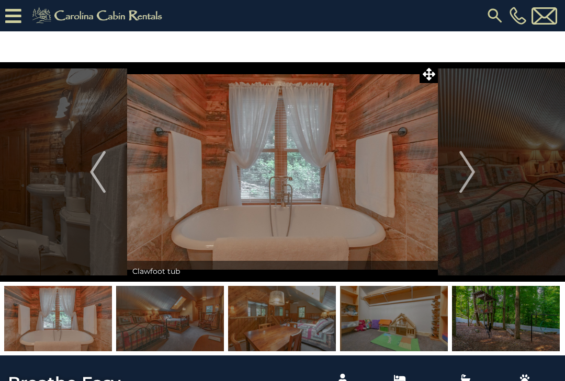
click at [470, 172] on img "Next" at bounding box center [467, 172] width 16 height 42
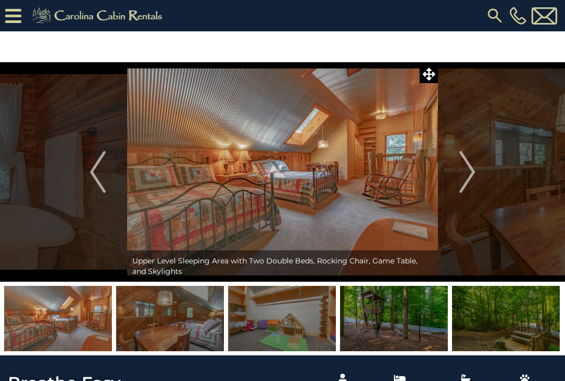
click at [470, 171] on img "Next" at bounding box center [467, 172] width 16 height 42
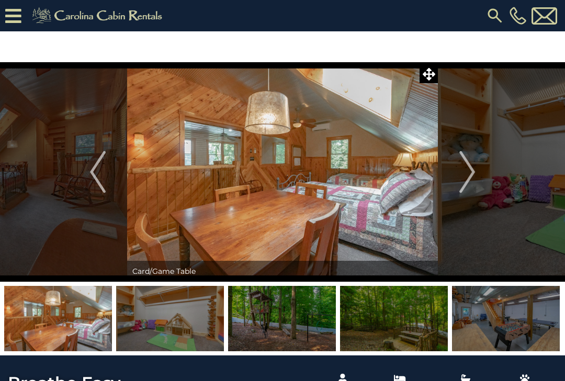
click at [471, 167] on img "Next" at bounding box center [467, 172] width 16 height 42
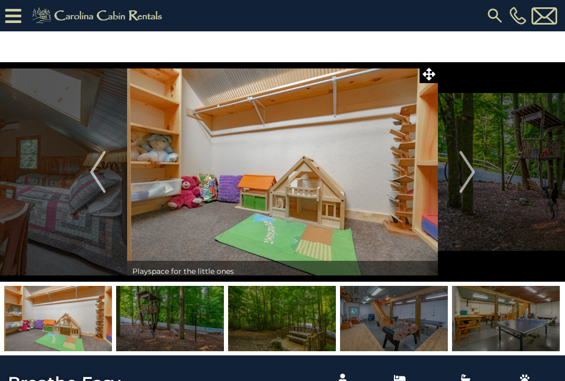
click at [470, 172] on img "Next" at bounding box center [467, 172] width 16 height 42
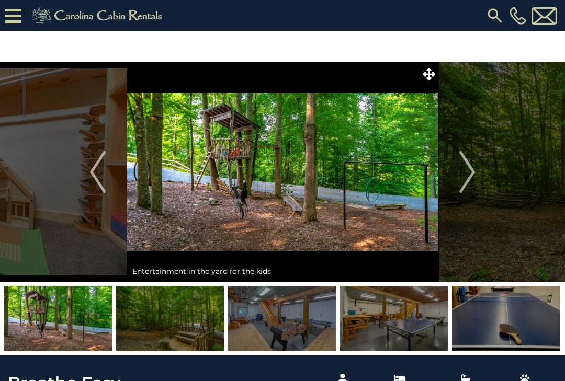
click at [469, 177] on img "Next" at bounding box center [467, 172] width 16 height 42
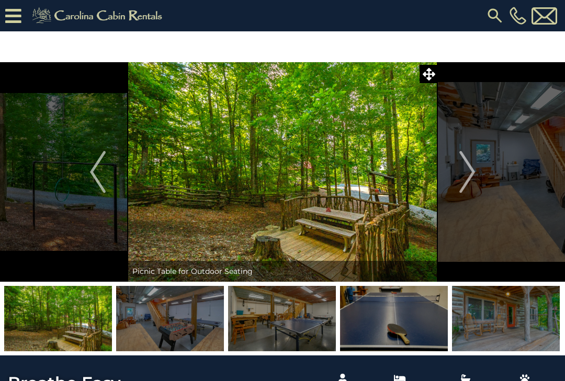
click at [470, 176] on img "Next" at bounding box center [467, 172] width 16 height 42
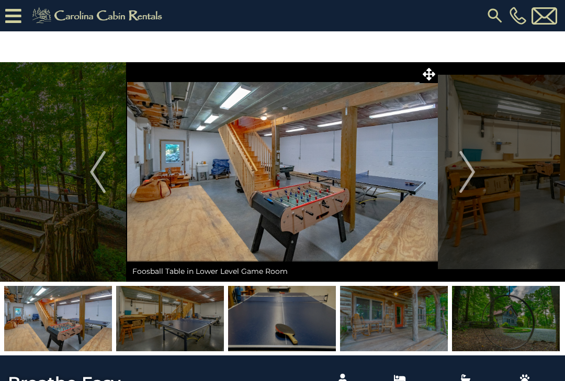
click at [470, 175] on img "Next" at bounding box center [467, 172] width 16 height 42
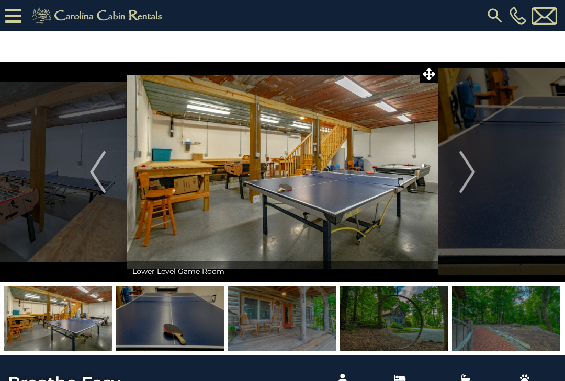
click at [470, 171] on img "Next" at bounding box center [467, 172] width 16 height 42
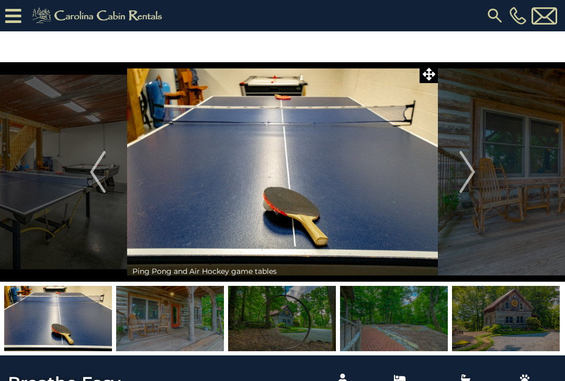
click at [468, 170] on img "Next" at bounding box center [467, 172] width 16 height 42
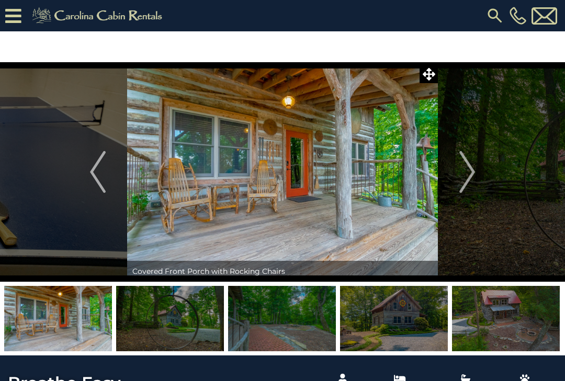
click at [468, 169] on img "Next" at bounding box center [467, 172] width 16 height 42
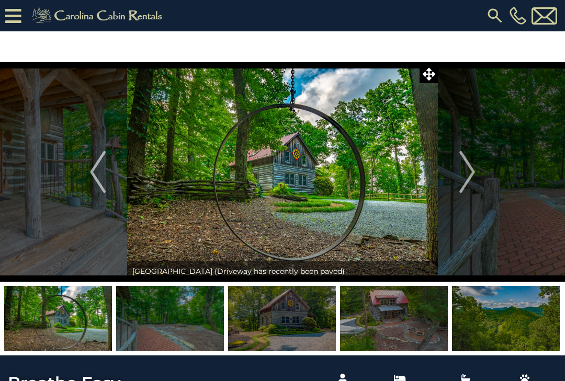
click at [470, 169] on img "Next" at bounding box center [467, 172] width 16 height 42
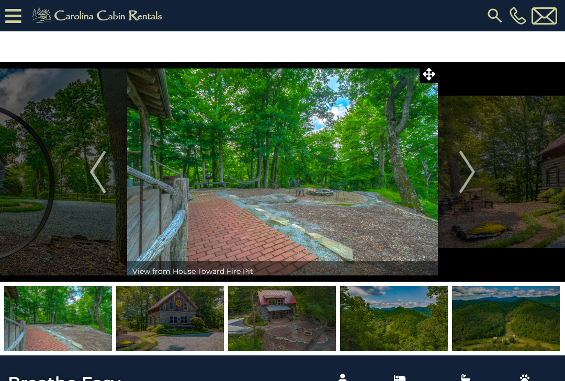
click at [469, 171] on img "Next" at bounding box center [467, 172] width 16 height 42
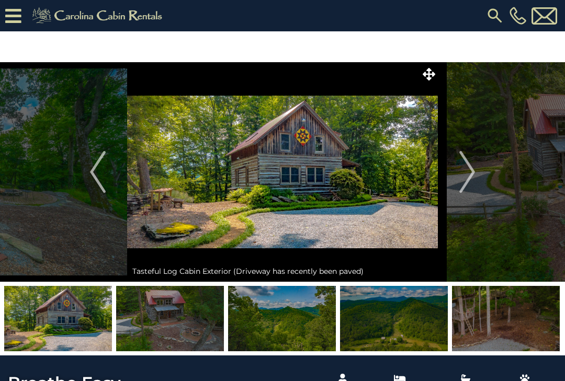
click at [470, 171] on img "Next" at bounding box center [467, 172] width 16 height 42
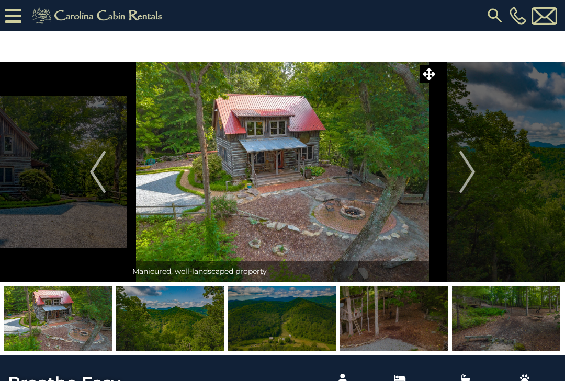
click at [471, 169] on img "Next" at bounding box center [467, 172] width 16 height 42
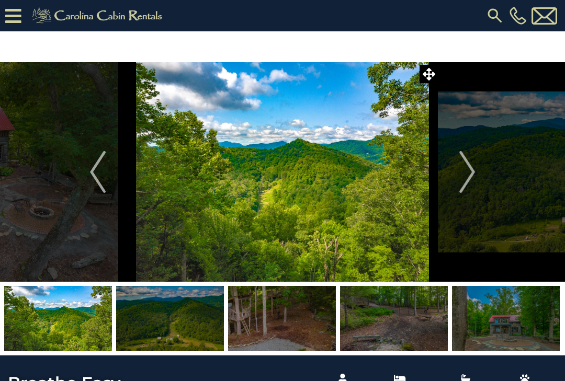
click at [470, 171] on img "Next" at bounding box center [467, 172] width 16 height 42
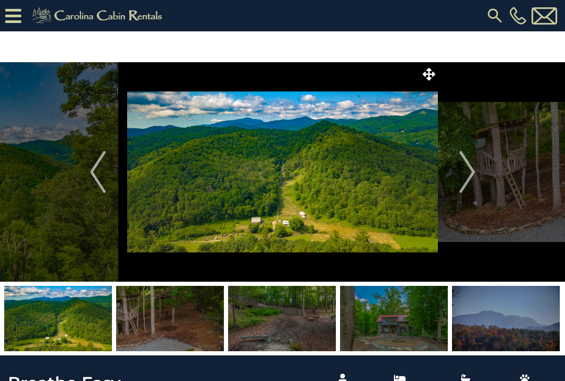
click at [470, 172] on img "Next" at bounding box center [467, 172] width 16 height 42
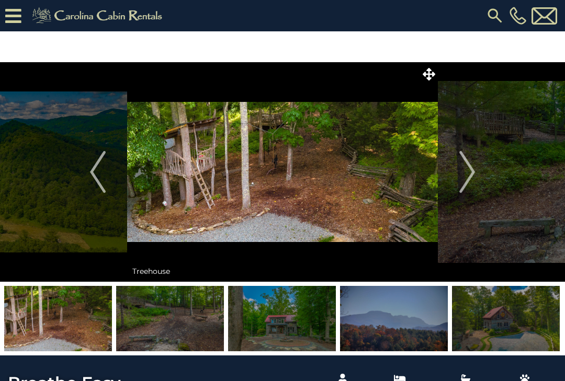
click at [469, 173] on img "Next" at bounding box center [467, 172] width 16 height 42
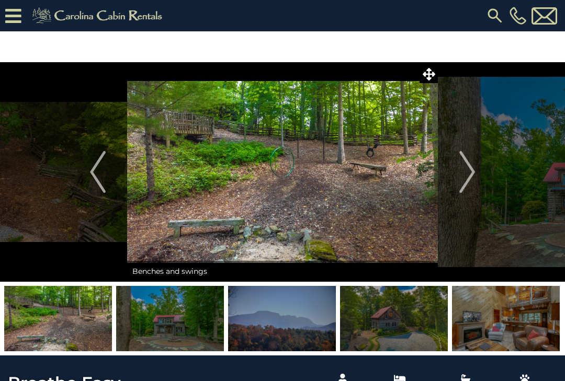
click at [470, 173] on img "Next" at bounding box center [467, 172] width 16 height 42
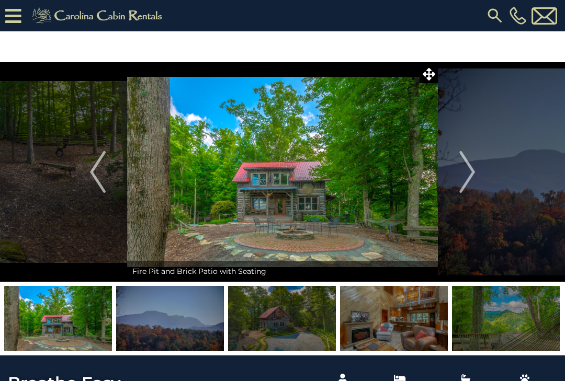
click at [469, 172] on img "Next" at bounding box center [467, 172] width 16 height 42
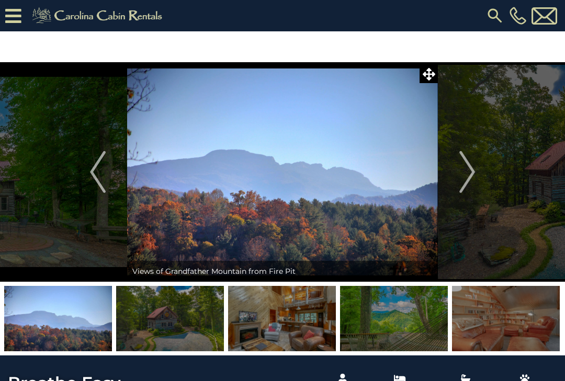
click at [470, 173] on img "Next" at bounding box center [467, 172] width 16 height 42
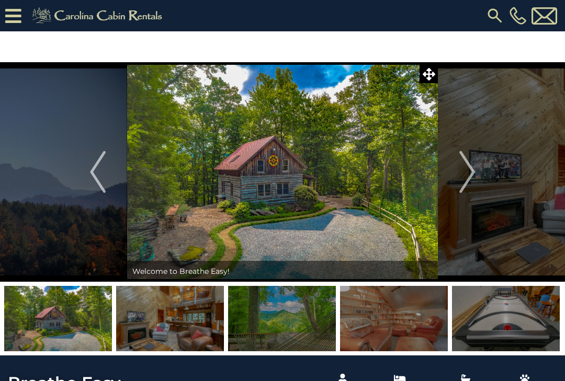
click at [470, 174] on img "Next" at bounding box center [467, 172] width 16 height 42
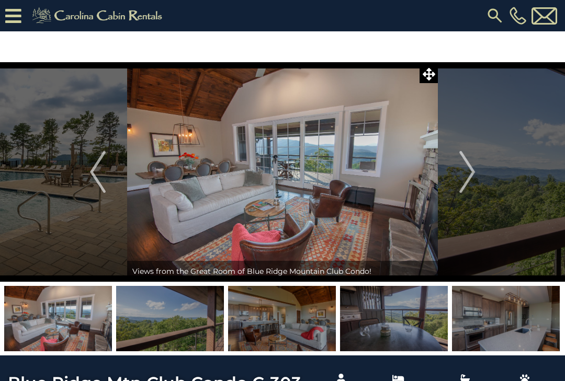
click at [471, 172] on img "Next" at bounding box center [467, 172] width 16 height 42
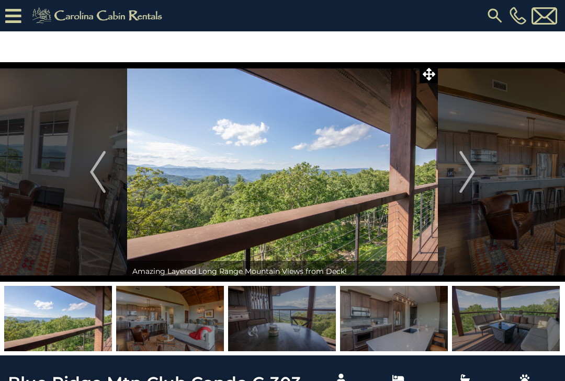
click at [469, 174] on img "Next" at bounding box center [467, 172] width 16 height 42
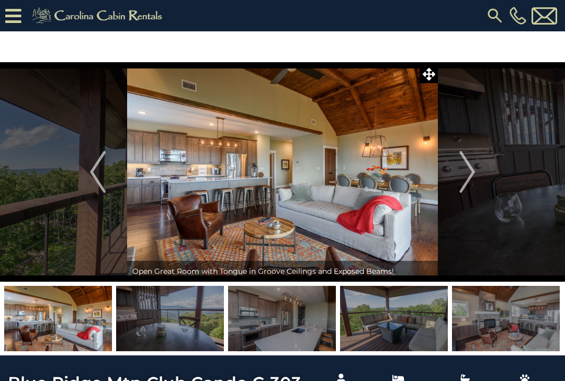
click at [469, 173] on img "Next" at bounding box center [467, 172] width 16 height 42
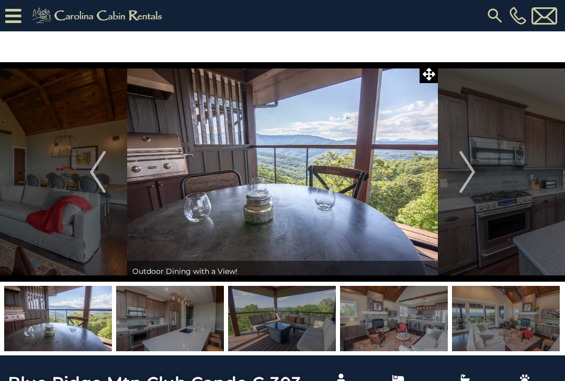
click at [469, 173] on img "Next" at bounding box center [467, 172] width 16 height 42
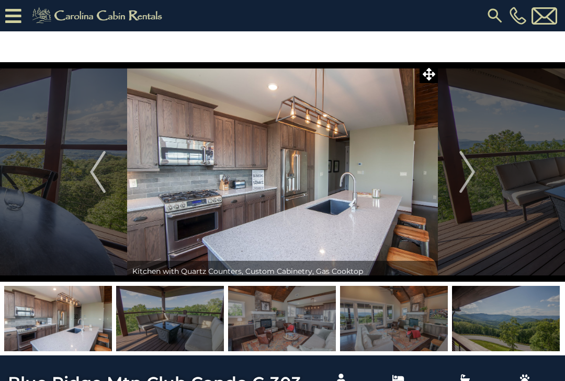
click at [467, 174] on img "Next" at bounding box center [467, 172] width 16 height 42
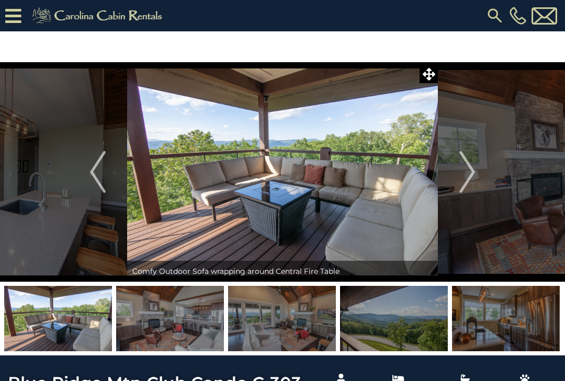
click at [467, 174] on img "Next" at bounding box center [467, 172] width 16 height 42
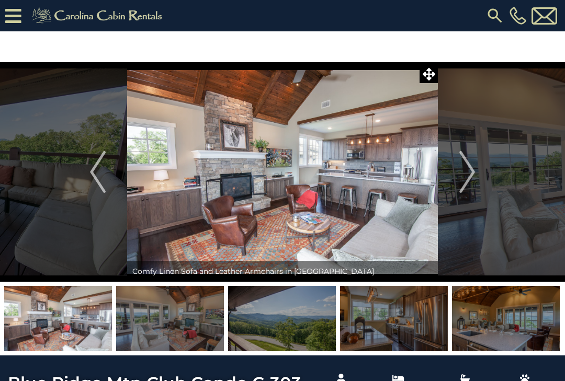
click at [464, 171] on img "Next" at bounding box center [467, 172] width 16 height 42
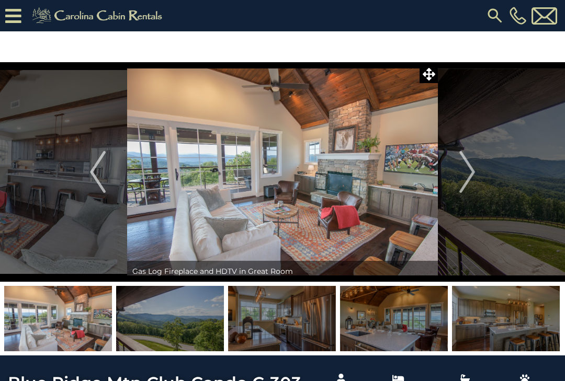
click at [464, 171] on img "Next" at bounding box center [467, 172] width 16 height 42
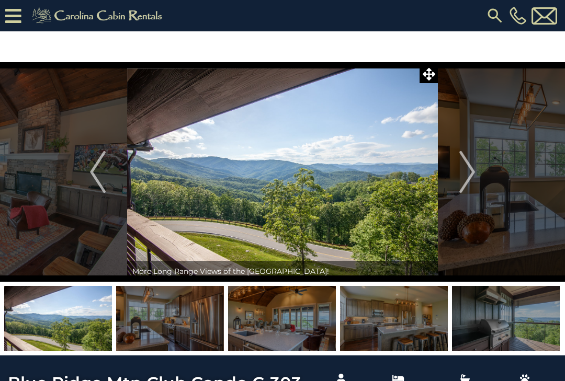
click at [464, 173] on img "Next" at bounding box center [467, 172] width 16 height 42
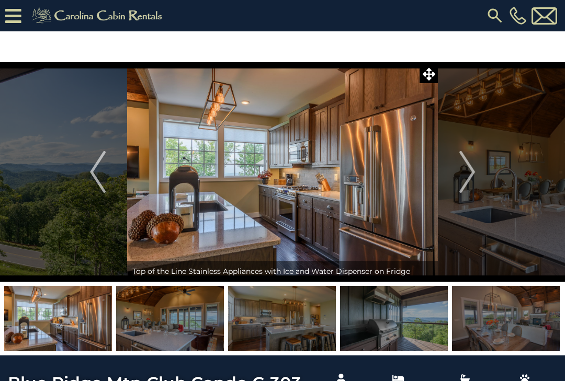
click at [462, 174] on img "Next" at bounding box center [467, 172] width 16 height 42
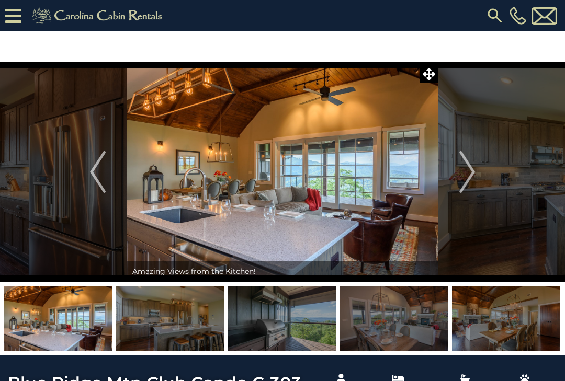
click at [464, 177] on img "Next" at bounding box center [467, 172] width 16 height 42
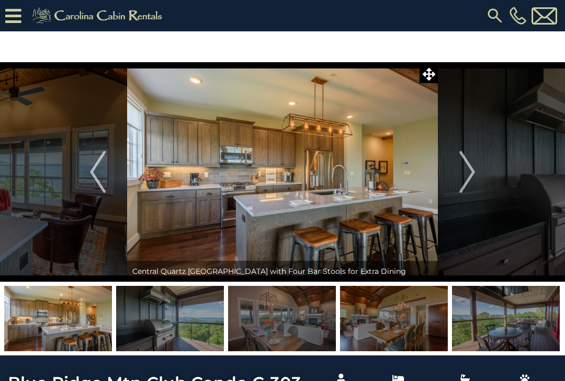
click at [464, 177] on img "Next" at bounding box center [467, 172] width 16 height 42
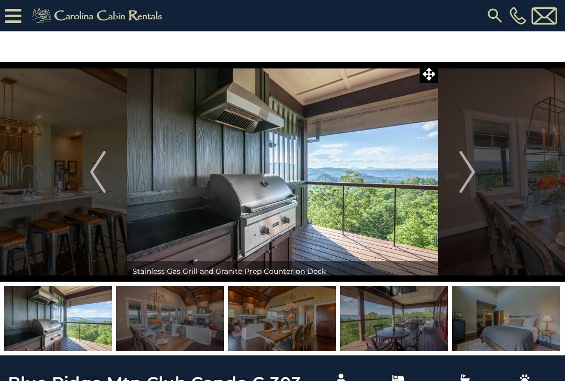
click at [463, 174] on img "Next" at bounding box center [467, 172] width 16 height 42
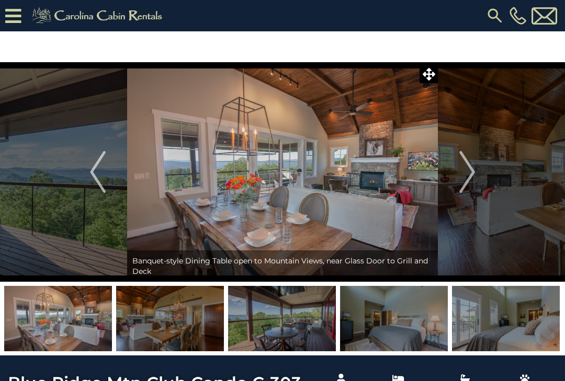
click at [459, 172] on img "Next" at bounding box center [467, 172] width 16 height 42
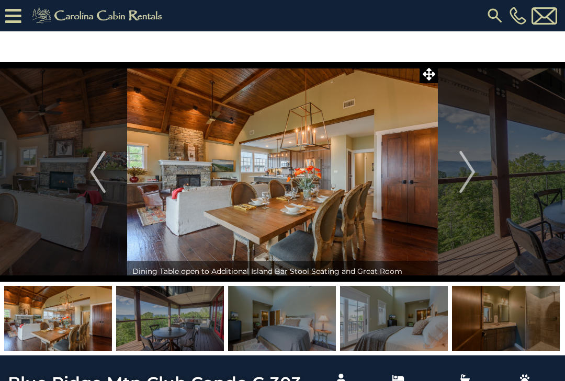
click at [460, 172] on img "Next" at bounding box center [467, 172] width 16 height 42
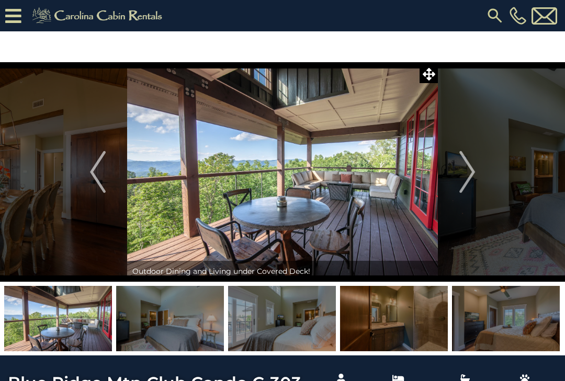
click at [460, 172] on img "Next" at bounding box center [467, 172] width 16 height 42
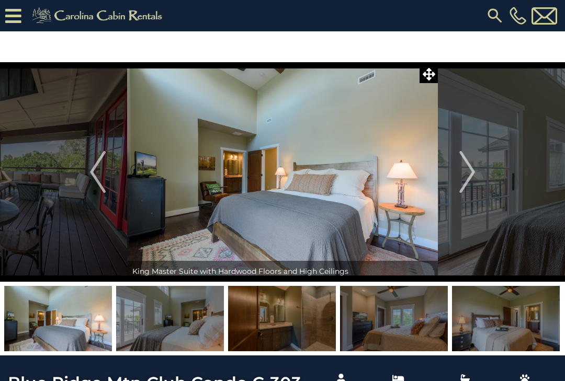
click at [462, 173] on img "Next" at bounding box center [467, 172] width 16 height 42
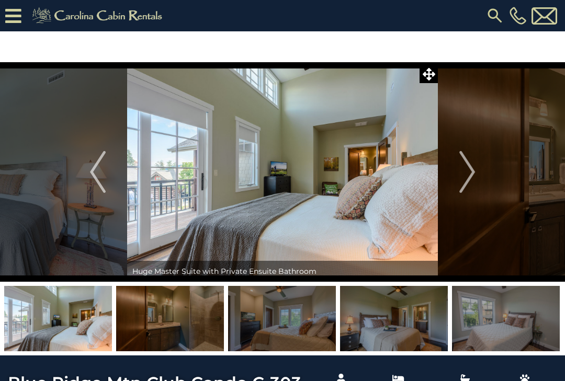
click at [460, 169] on img "Next" at bounding box center [467, 172] width 16 height 42
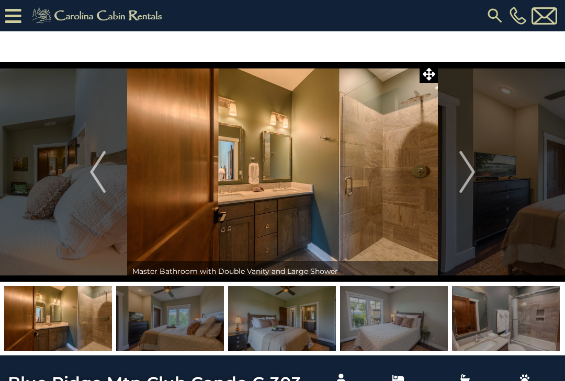
click at [459, 171] on img "Next" at bounding box center [467, 172] width 16 height 42
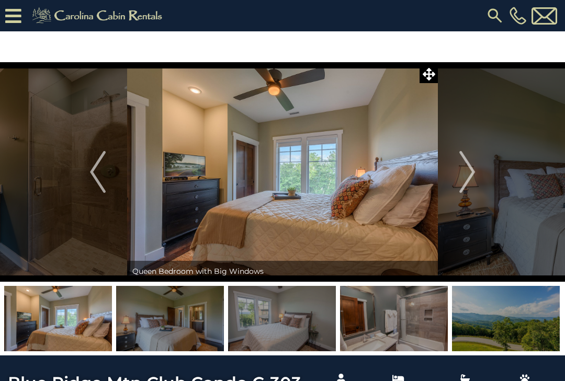
click at [459, 172] on button "Next" at bounding box center [467, 172] width 59 height 220
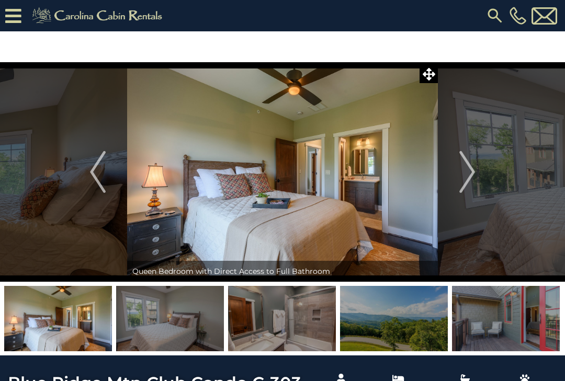
click at [460, 173] on img "Next" at bounding box center [467, 172] width 16 height 42
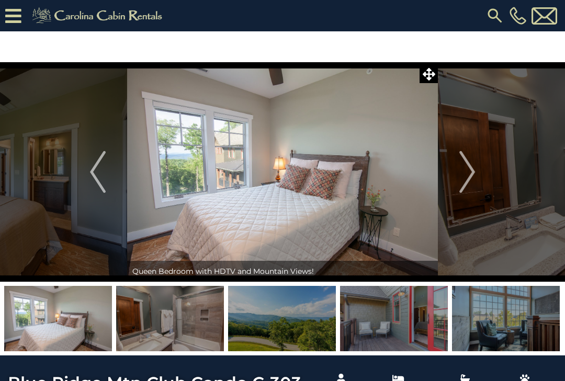
click at [460, 172] on img "Next" at bounding box center [467, 172] width 16 height 42
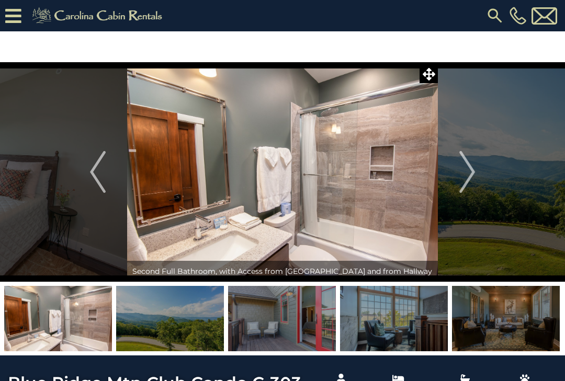
click at [461, 172] on img "Next" at bounding box center [467, 172] width 16 height 42
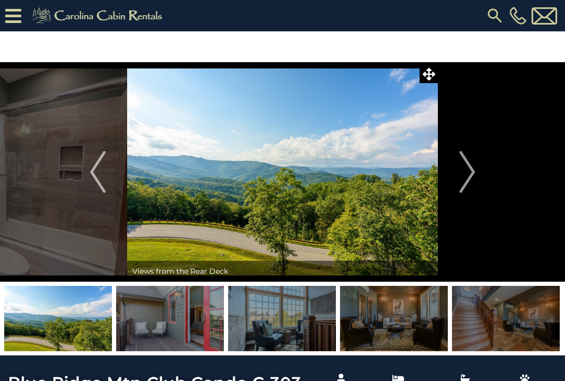
click at [460, 173] on img "Next" at bounding box center [467, 172] width 16 height 42
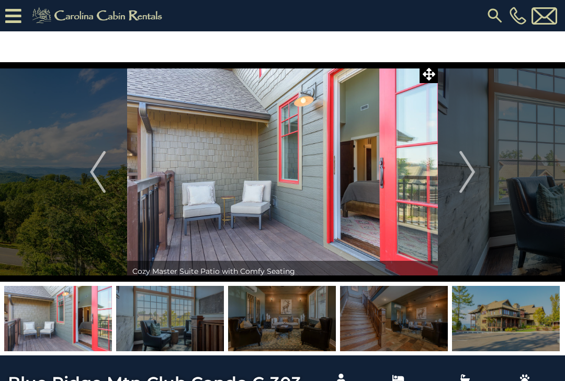
click at [461, 173] on img "Next" at bounding box center [467, 172] width 16 height 42
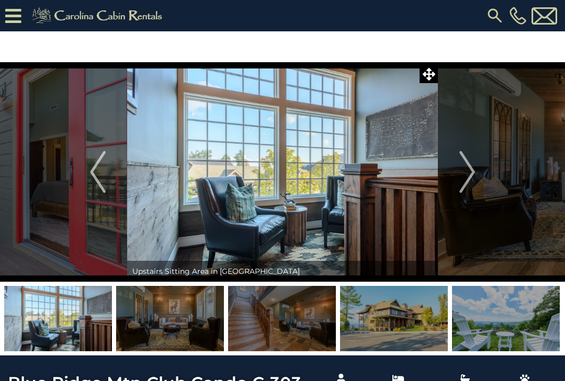
click at [460, 173] on img "Next" at bounding box center [467, 172] width 16 height 42
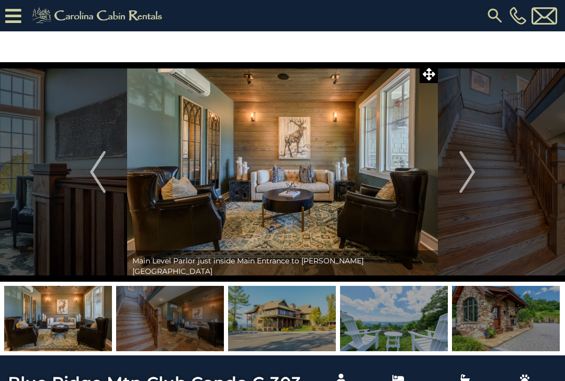
click at [461, 175] on img "Next" at bounding box center [467, 172] width 16 height 42
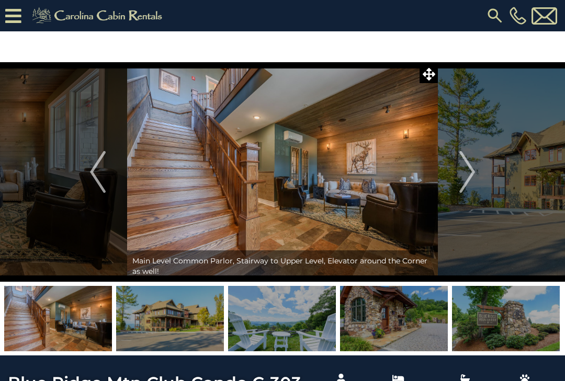
click at [460, 174] on img "Next" at bounding box center [467, 172] width 16 height 42
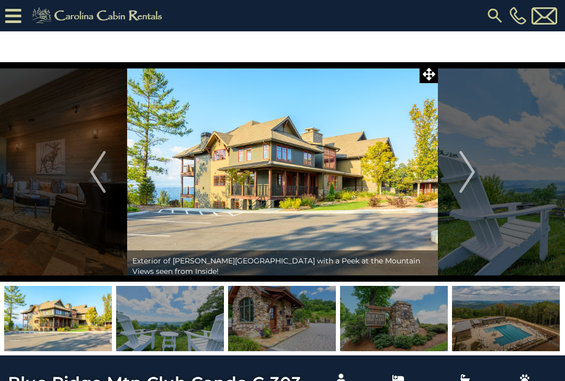
click at [463, 169] on img "Next" at bounding box center [467, 172] width 16 height 42
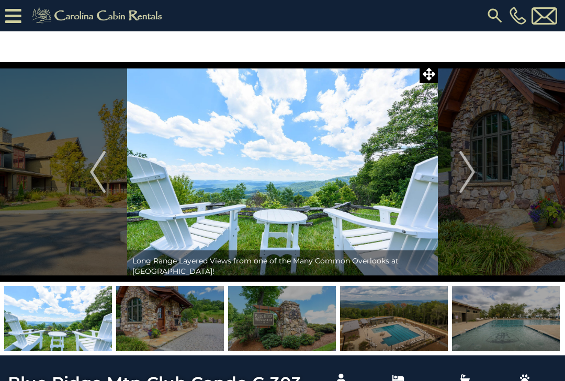
click at [461, 170] on img "Next" at bounding box center [467, 172] width 16 height 42
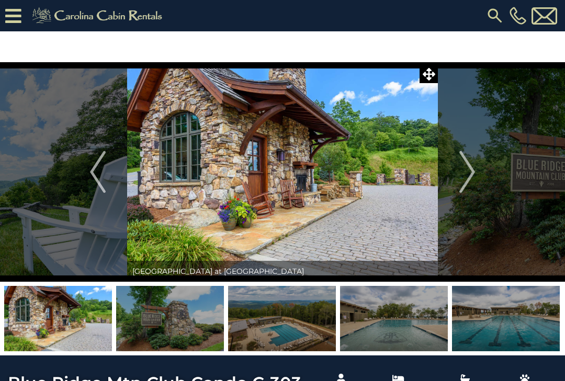
click at [461, 171] on img "Next" at bounding box center [467, 172] width 16 height 42
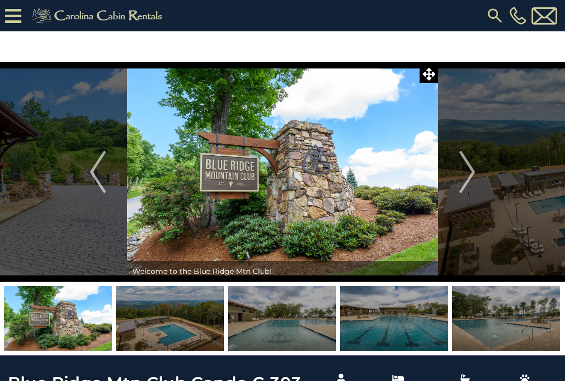
click at [461, 171] on img "Next" at bounding box center [467, 172] width 16 height 42
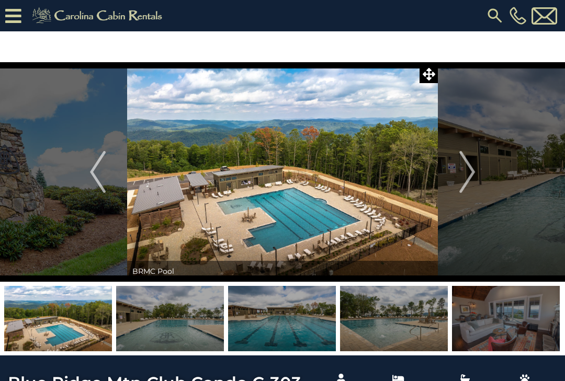
click at [460, 172] on img "Next" at bounding box center [467, 172] width 16 height 42
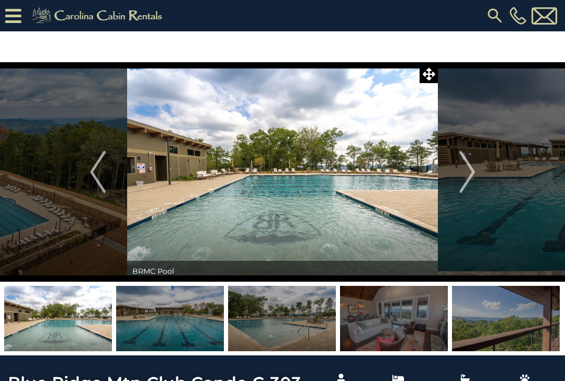
click at [461, 172] on img "Next" at bounding box center [467, 172] width 16 height 42
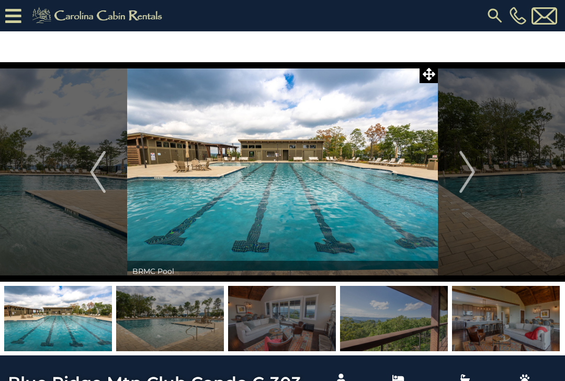
click at [461, 173] on img "Next" at bounding box center [467, 172] width 16 height 42
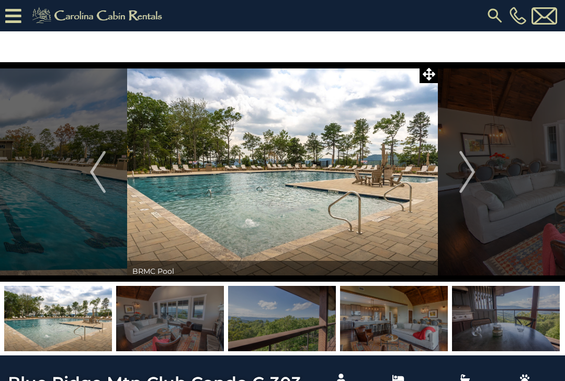
click at [462, 171] on img "Next" at bounding box center [467, 172] width 16 height 42
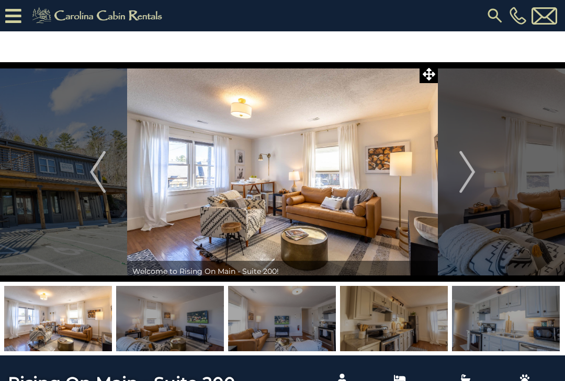
click at [470, 171] on img "Next" at bounding box center [467, 172] width 16 height 42
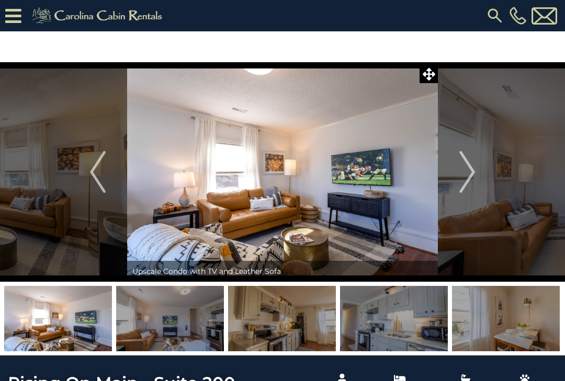
click at [466, 169] on img "Next" at bounding box center [467, 172] width 16 height 42
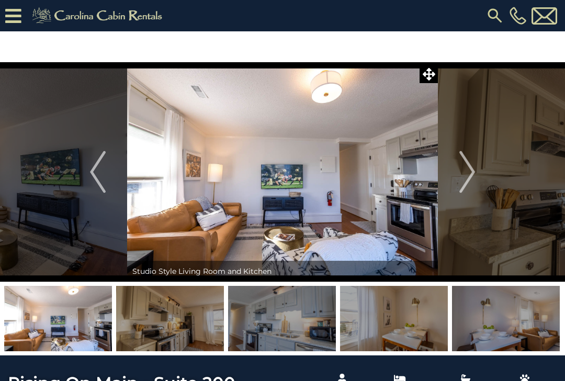
click at [465, 167] on img "Next" at bounding box center [467, 172] width 16 height 42
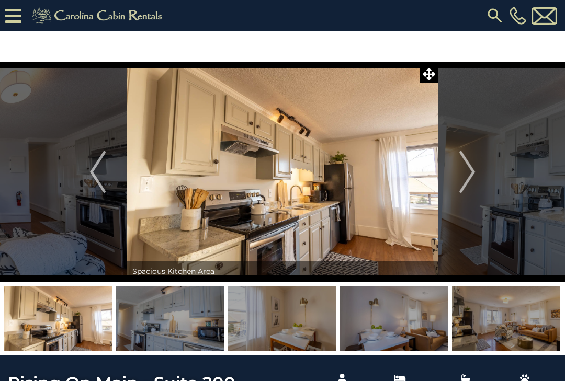
click at [466, 167] on img "Next" at bounding box center [467, 172] width 16 height 42
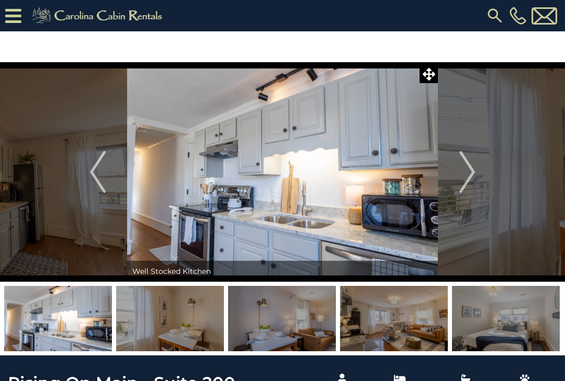
click at [464, 169] on img "Next" at bounding box center [467, 172] width 16 height 42
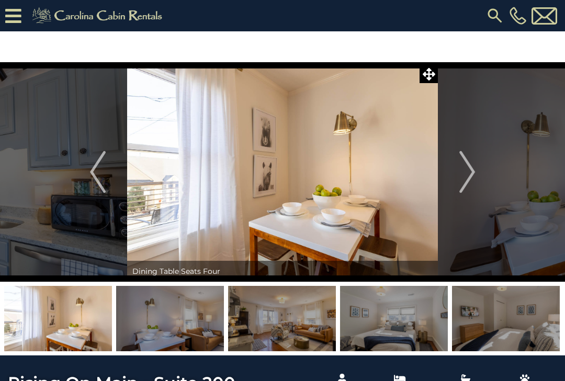
click at [464, 169] on img "Next" at bounding box center [467, 172] width 16 height 42
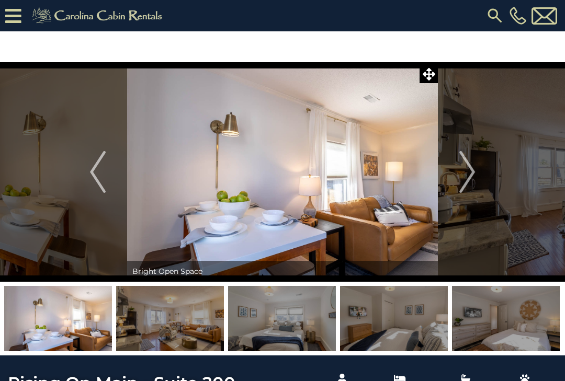
click at [462, 169] on img "Next" at bounding box center [467, 172] width 16 height 42
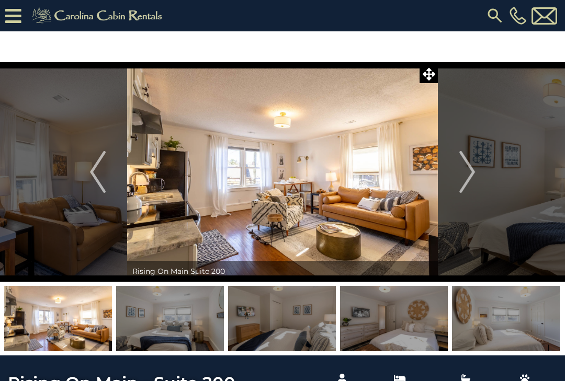
click at [463, 169] on img "Next" at bounding box center [467, 172] width 16 height 42
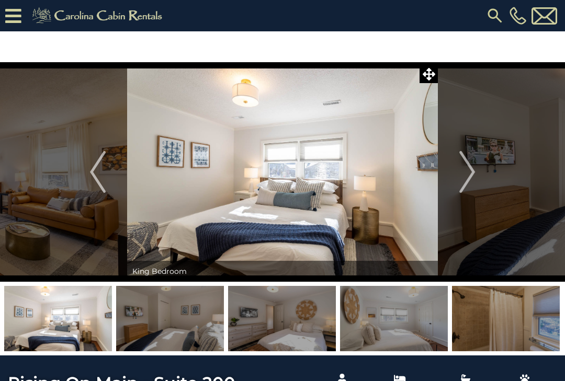
click at [462, 168] on img "Next" at bounding box center [467, 172] width 16 height 42
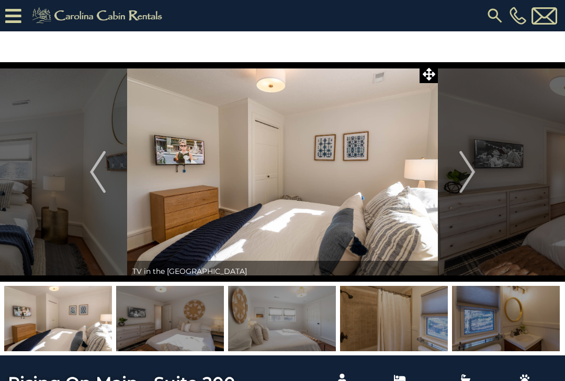
click at [461, 166] on img "Next" at bounding box center [467, 172] width 16 height 42
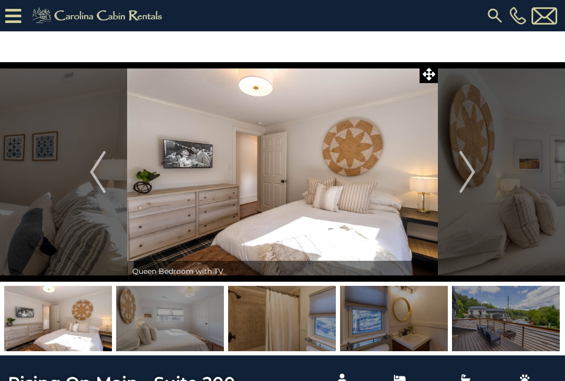
click at [462, 167] on img "Next" at bounding box center [467, 172] width 16 height 42
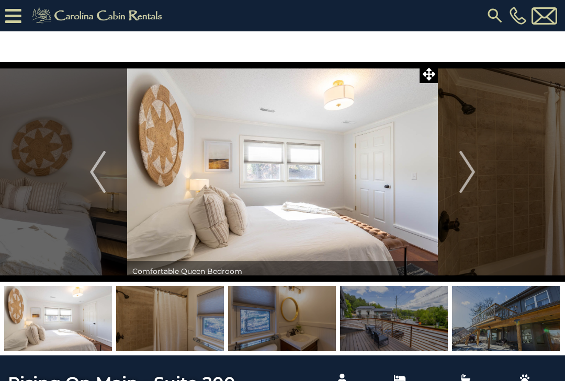
click at [461, 167] on img "Next" at bounding box center [467, 172] width 16 height 42
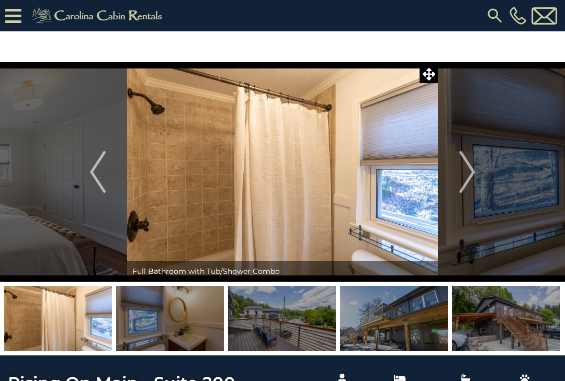
click at [462, 167] on img "Next" at bounding box center [467, 172] width 16 height 42
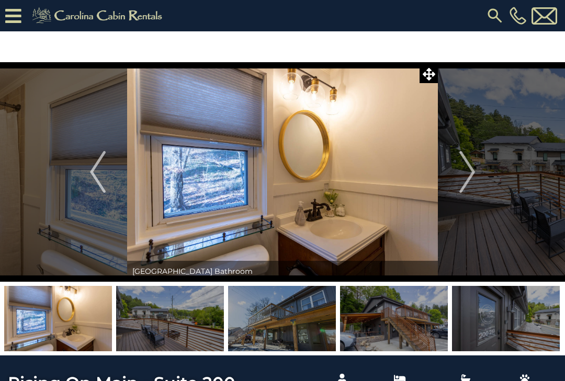
click at [462, 168] on img "Next" at bounding box center [467, 172] width 16 height 42
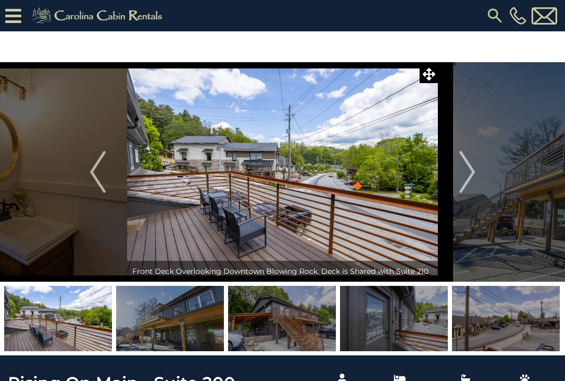
click at [462, 168] on img "Next" at bounding box center [467, 172] width 16 height 42
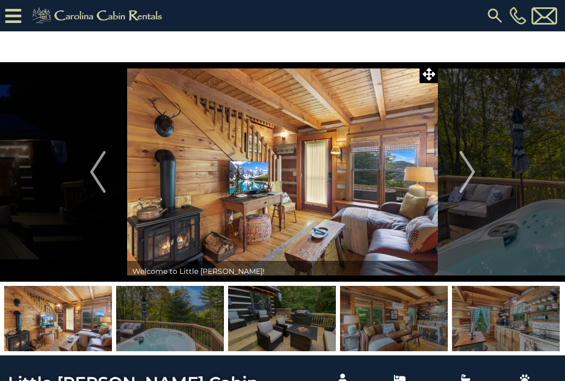
click at [472, 174] on img "Next" at bounding box center [467, 172] width 16 height 42
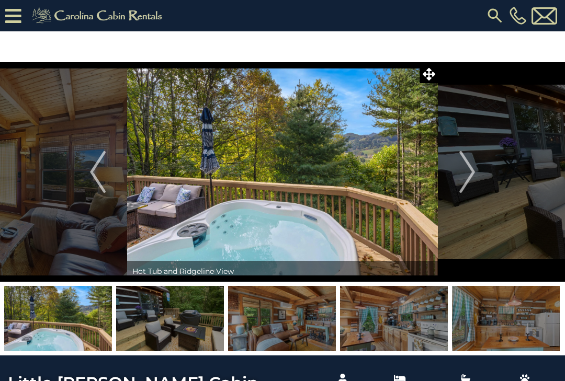
click at [471, 171] on img "Next" at bounding box center [467, 172] width 16 height 42
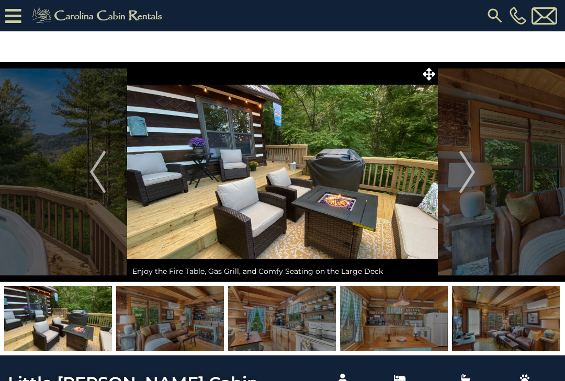
click at [473, 169] on img "Next" at bounding box center [467, 172] width 16 height 42
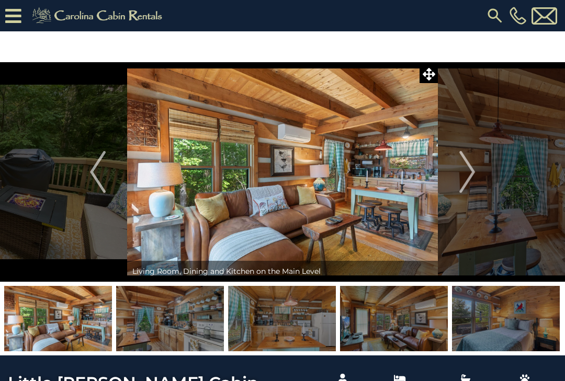
click at [474, 173] on img "Next" at bounding box center [467, 172] width 16 height 42
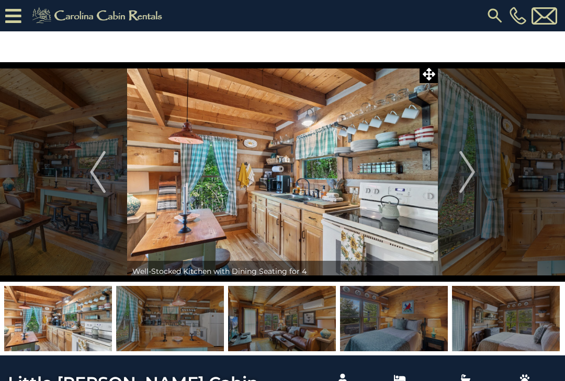
click at [470, 178] on img "Next" at bounding box center [467, 172] width 16 height 42
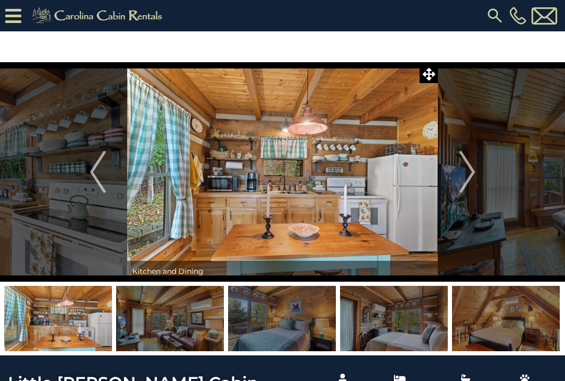
click at [471, 173] on img "Next" at bounding box center [467, 172] width 16 height 42
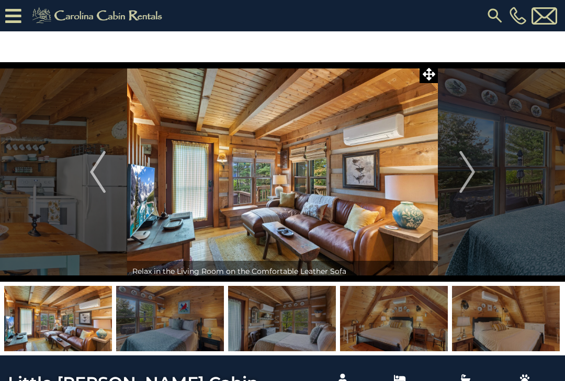
click at [469, 177] on img "Next" at bounding box center [467, 172] width 16 height 42
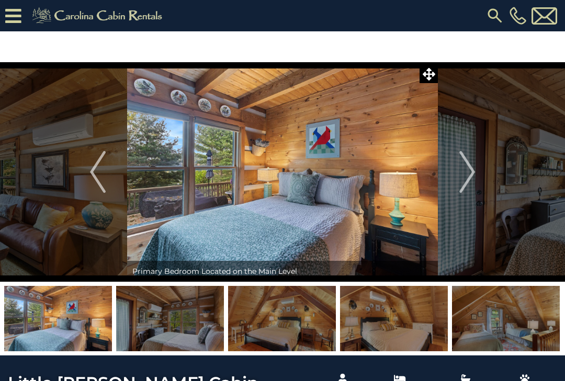
click at [467, 169] on img "Next" at bounding box center [467, 172] width 16 height 42
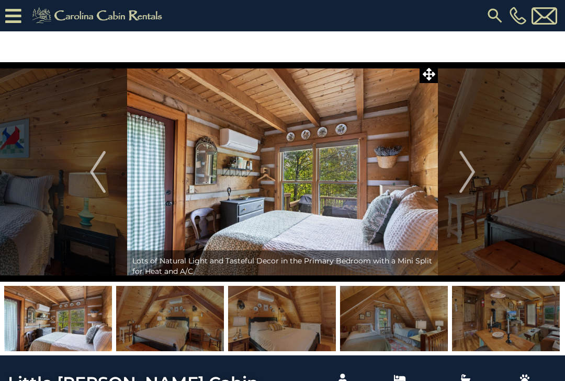
click at [470, 172] on img "Next" at bounding box center [467, 172] width 16 height 42
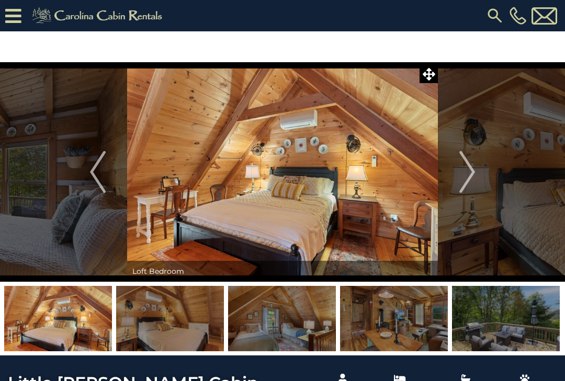
click at [469, 176] on img "Next" at bounding box center [467, 172] width 16 height 42
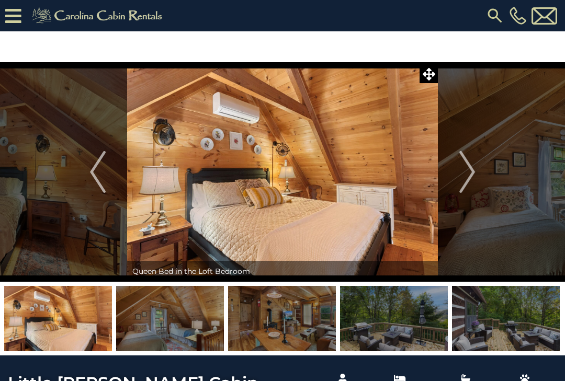
click at [469, 174] on img "Next" at bounding box center [467, 172] width 16 height 42
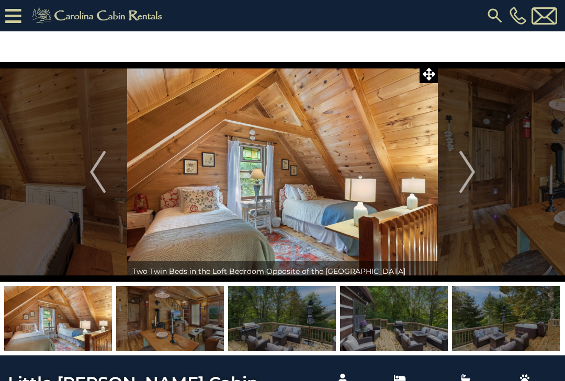
click at [468, 171] on img "Next" at bounding box center [467, 172] width 16 height 42
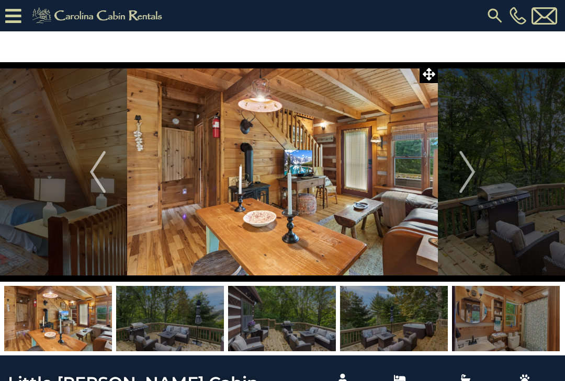
click at [468, 172] on img "Next" at bounding box center [467, 172] width 16 height 42
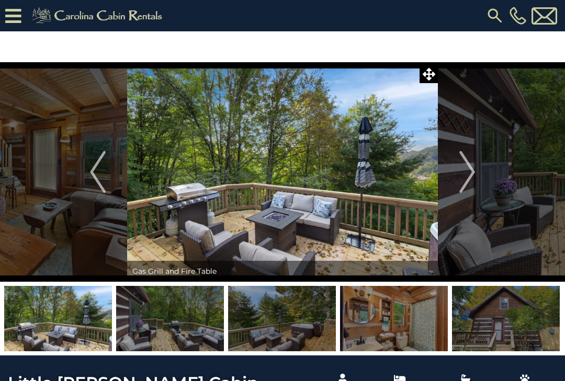
click at [467, 173] on img "Next" at bounding box center [467, 172] width 16 height 42
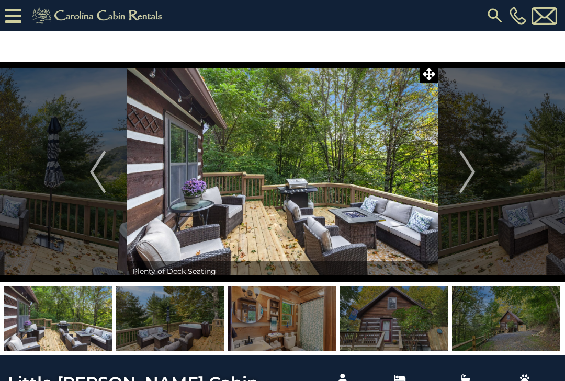
click at [466, 172] on img "Next" at bounding box center [467, 172] width 16 height 42
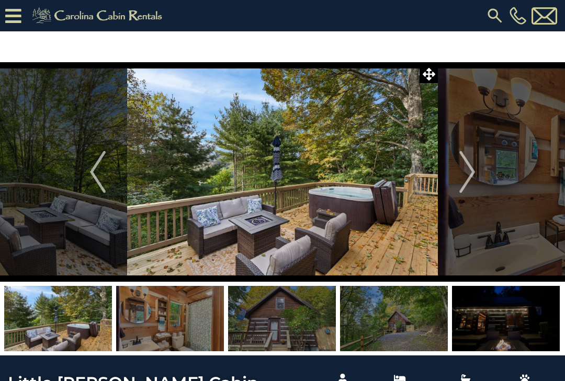
click at [466, 173] on img "Next" at bounding box center [467, 172] width 16 height 42
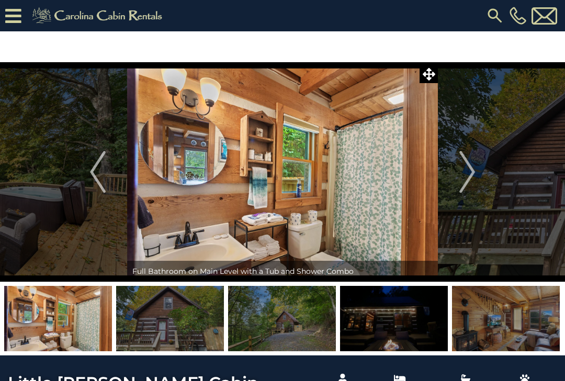
click at [466, 174] on img "Next" at bounding box center [467, 172] width 16 height 42
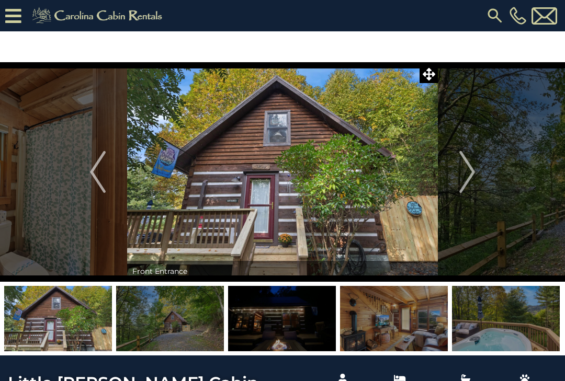
click at [466, 175] on img "Next" at bounding box center [467, 172] width 16 height 42
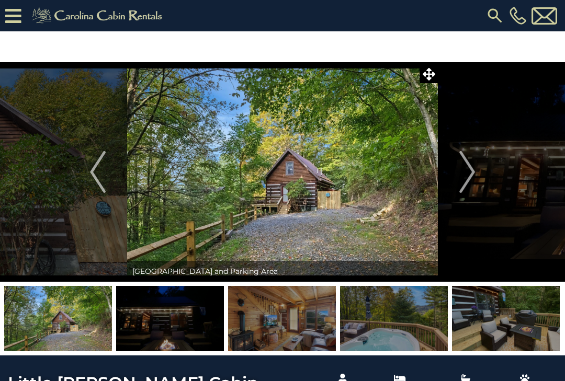
click at [468, 171] on img "Next" at bounding box center [467, 172] width 16 height 42
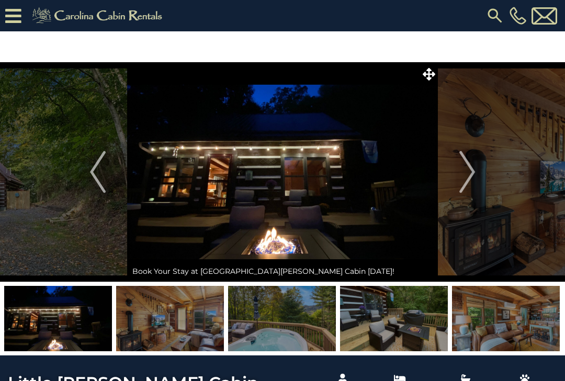
click at [471, 171] on img "Next" at bounding box center [467, 172] width 16 height 42
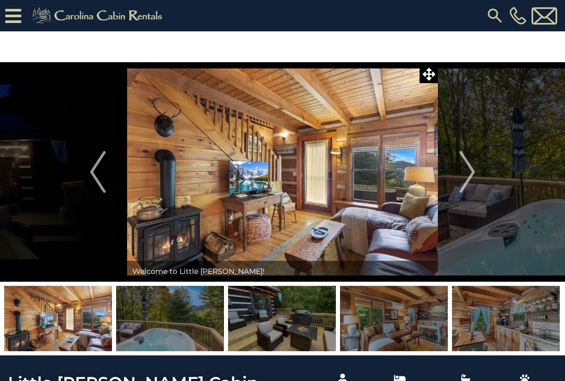
click at [474, 171] on img "Next" at bounding box center [467, 172] width 16 height 42
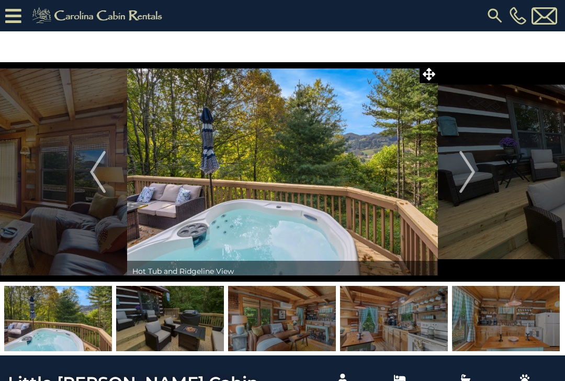
click at [473, 169] on img "Next" at bounding box center [467, 172] width 16 height 42
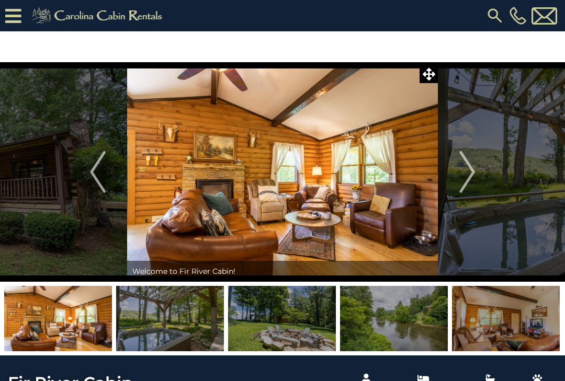
click at [465, 170] on img "Next" at bounding box center [467, 172] width 16 height 42
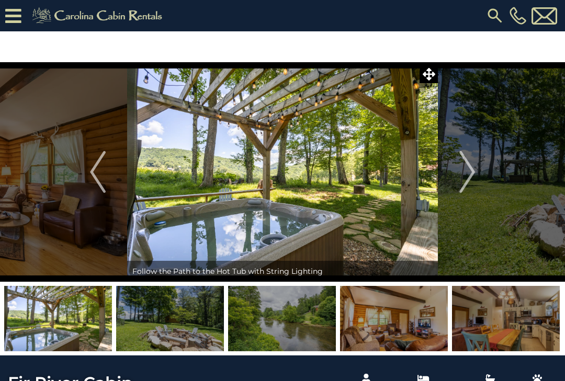
click at [471, 166] on img "Next" at bounding box center [467, 172] width 16 height 42
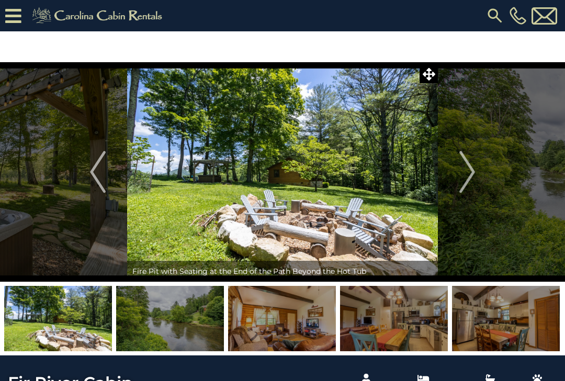
click at [469, 171] on img "Next" at bounding box center [467, 172] width 16 height 42
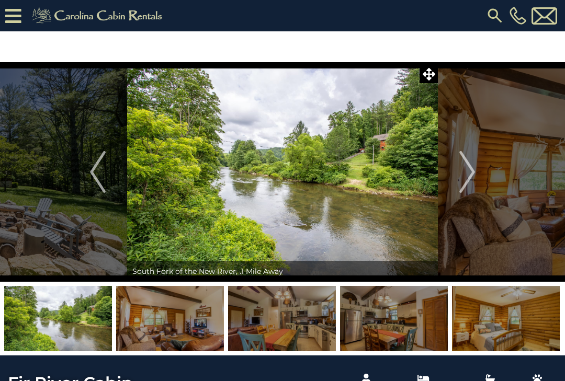
click at [469, 170] on img "Next" at bounding box center [467, 172] width 16 height 42
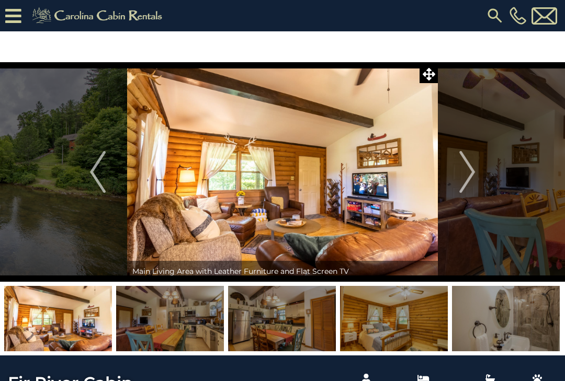
click at [470, 173] on img "Next" at bounding box center [467, 172] width 16 height 42
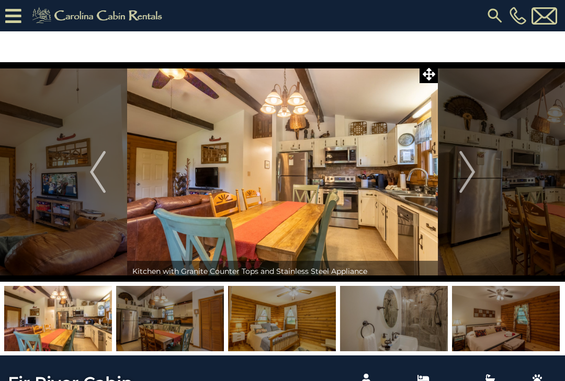
click at [469, 176] on img "Next" at bounding box center [467, 172] width 16 height 42
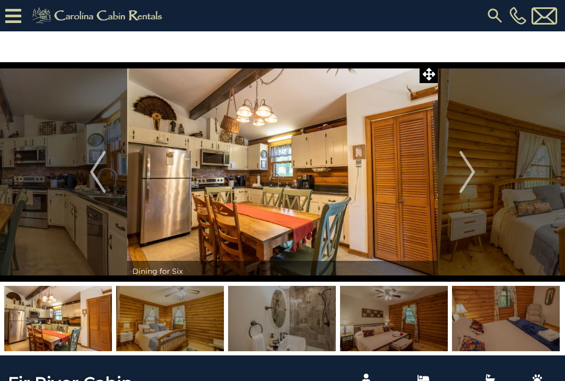
click at [470, 172] on img "Next" at bounding box center [467, 172] width 16 height 42
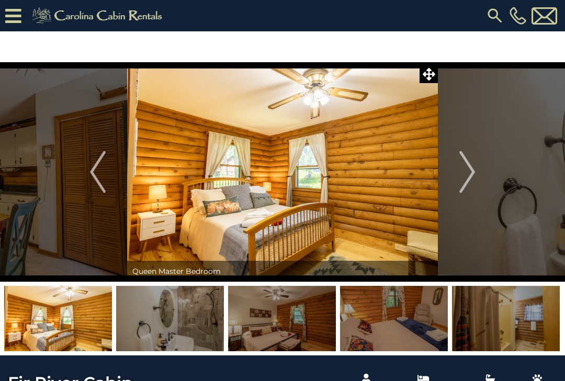
click at [469, 171] on img "Next" at bounding box center [467, 172] width 16 height 42
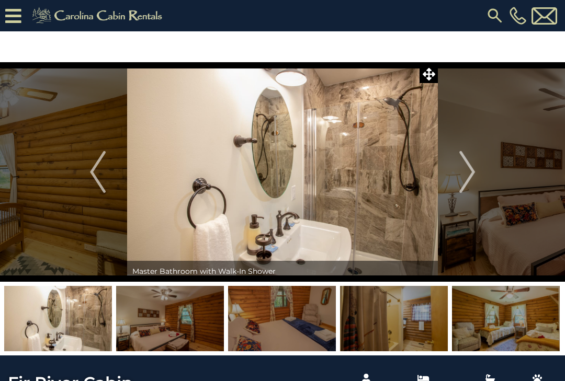
click at [470, 169] on img "Next" at bounding box center [467, 172] width 16 height 42
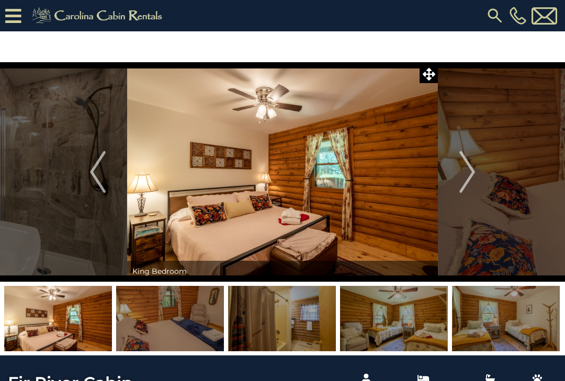
click at [470, 169] on img "Next" at bounding box center [467, 172] width 16 height 42
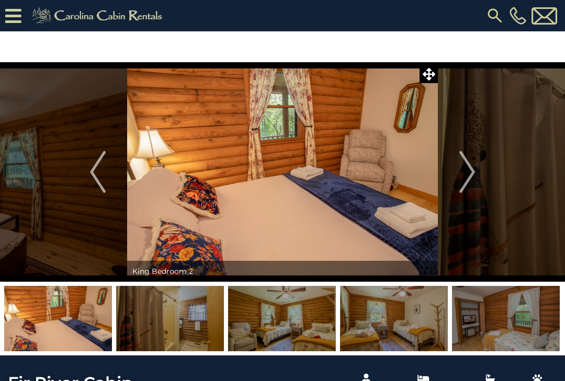
click at [470, 170] on img "Next" at bounding box center [467, 172] width 16 height 42
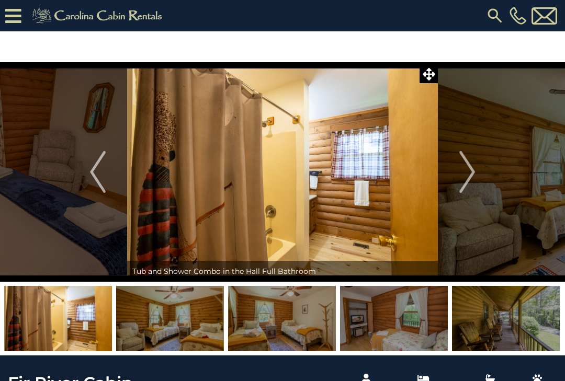
click at [470, 172] on img "Next" at bounding box center [467, 172] width 16 height 42
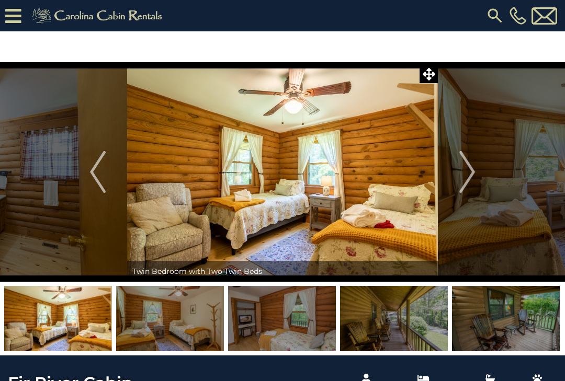
click at [468, 171] on img "Next" at bounding box center [467, 172] width 16 height 42
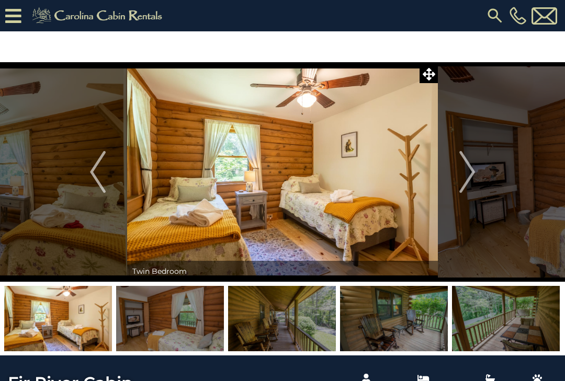
click at [468, 172] on img "Next" at bounding box center [467, 172] width 16 height 42
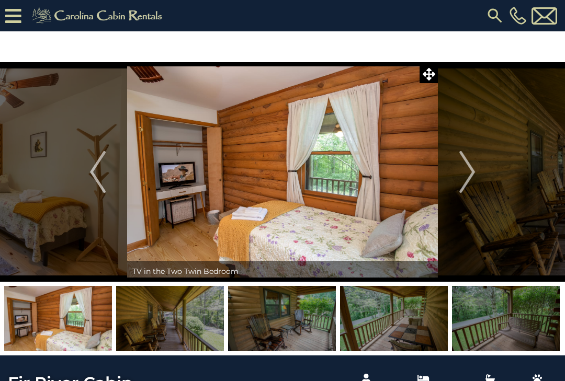
click at [469, 171] on img "Next" at bounding box center [467, 172] width 16 height 42
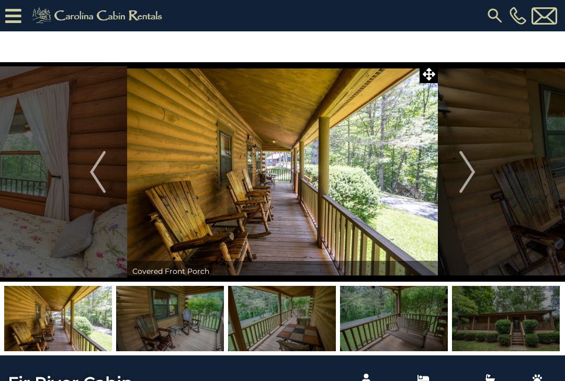
click at [469, 170] on img "Next" at bounding box center [467, 172] width 16 height 42
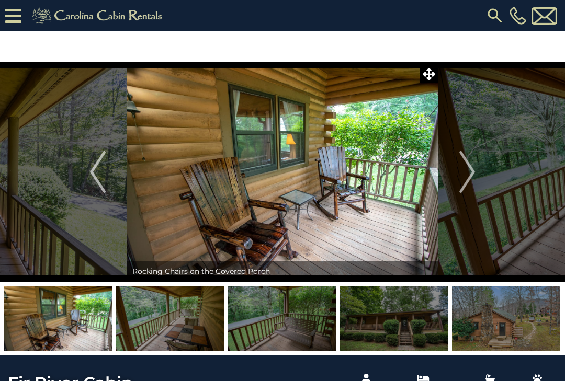
click at [467, 172] on img "Next" at bounding box center [467, 172] width 16 height 42
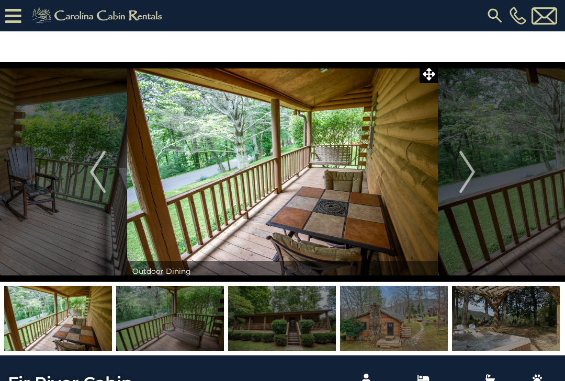
click at [466, 170] on img "Next" at bounding box center [467, 172] width 16 height 42
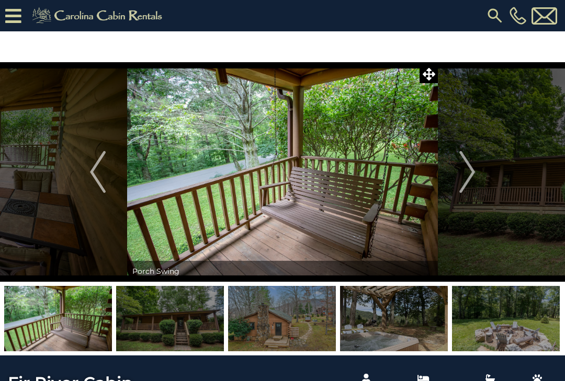
click at [468, 171] on img "Next" at bounding box center [467, 172] width 16 height 42
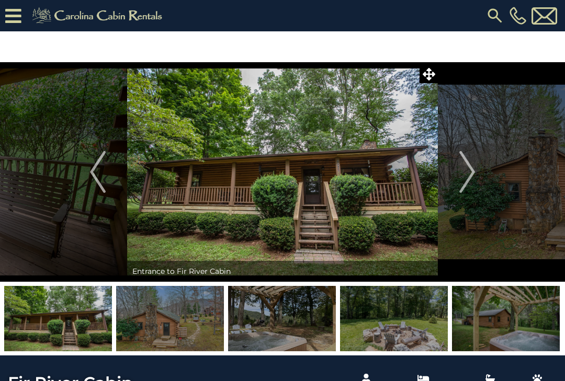
click at [467, 172] on img "Next" at bounding box center [467, 172] width 16 height 42
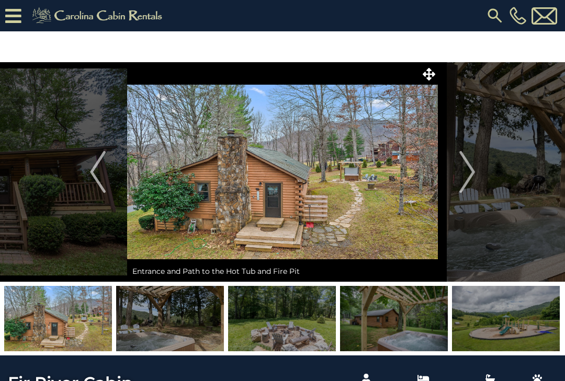
click at [468, 173] on img "Next" at bounding box center [467, 172] width 16 height 42
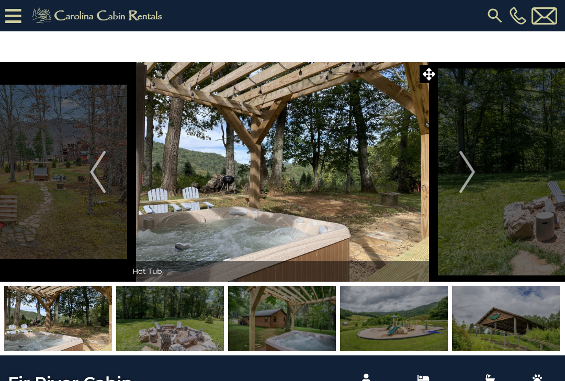
click at [469, 175] on img "Next" at bounding box center [467, 172] width 16 height 42
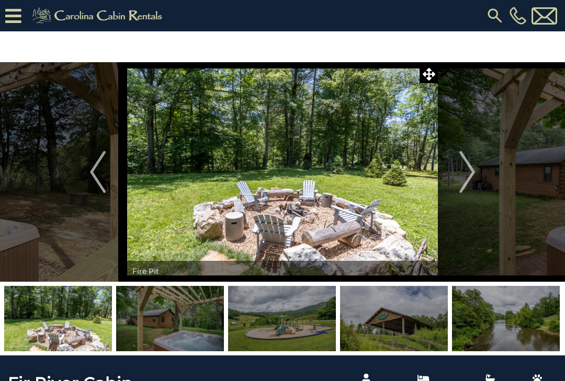
click at [469, 174] on img "Next" at bounding box center [467, 172] width 16 height 42
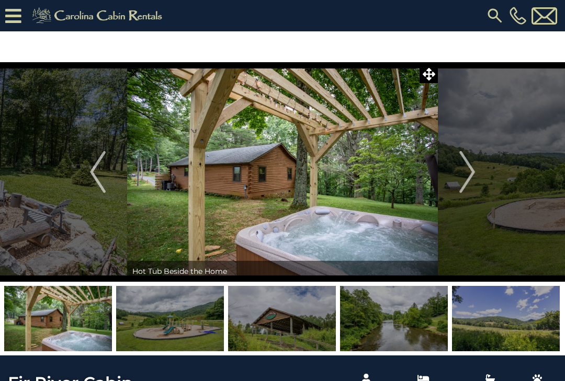
click at [468, 173] on img "Next" at bounding box center [467, 172] width 16 height 42
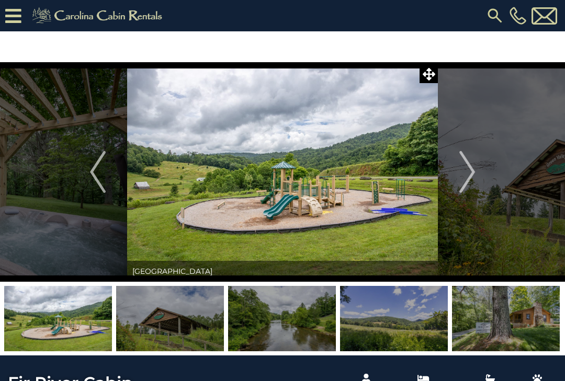
click at [469, 175] on img "Next" at bounding box center [467, 172] width 16 height 42
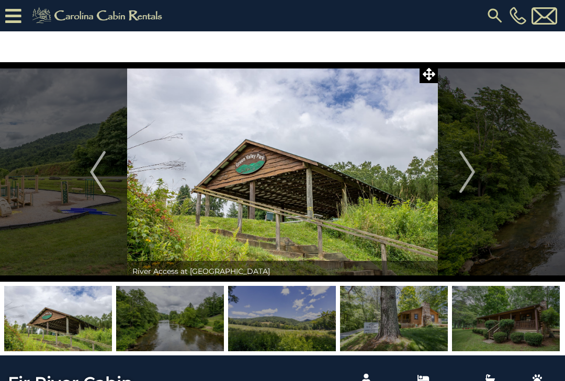
click at [469, 176] on img "Next" at bounding box center [467, 172] width 16 height 42
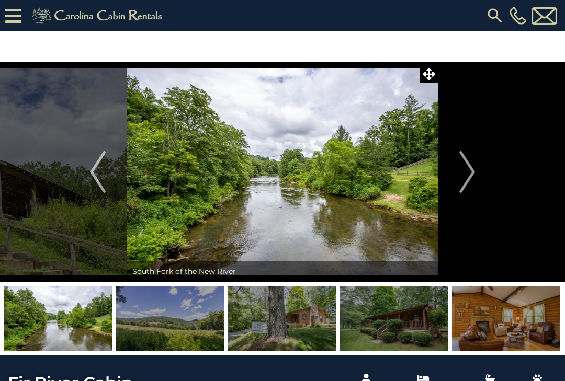
click at [469, 177] on img "Next" at bounding box center [467, 172] width 16 height 42
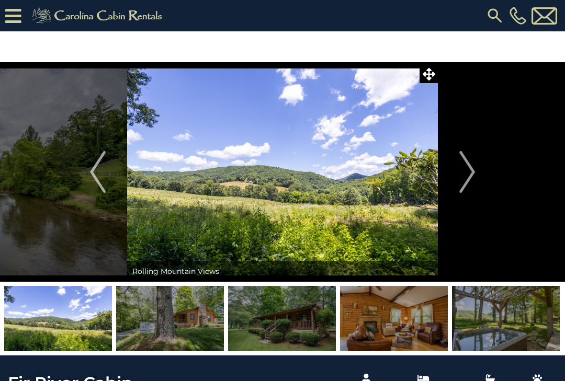
click at [469, 178] on img "Next" at bounding box center [467, 172] width 16 height 42
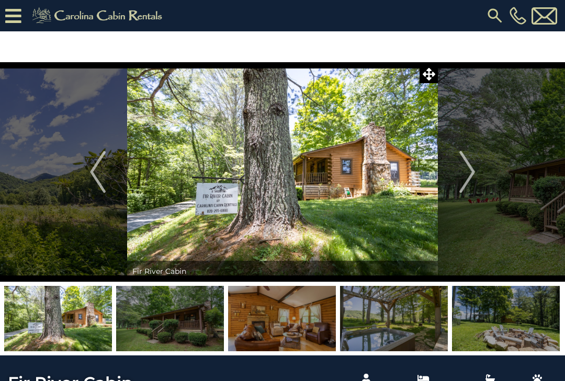
click at [469, 178] on img "Next" at bounding box center [467, 172] width 16 height 42
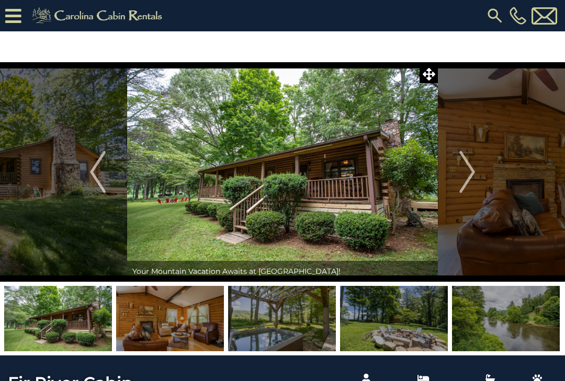
click at [470, 178] on img "Next" at bounding box center [467, 172] width 16 height 42
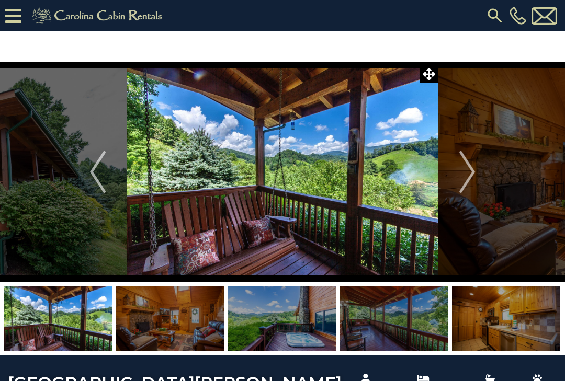
click at [468, 174] on img "Next" at bounding box center [467, 172] width 16 height 42
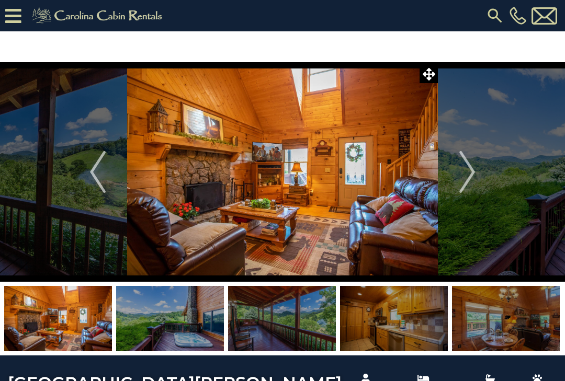
click at [471, 170] on img "Next" at bounding box center [467, 172] width 16 height 42
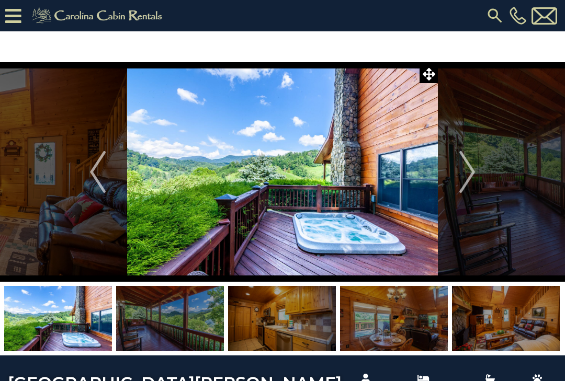
click at [471, 173] on img "Next" at bounding box center [467, 172] width 16 height 42
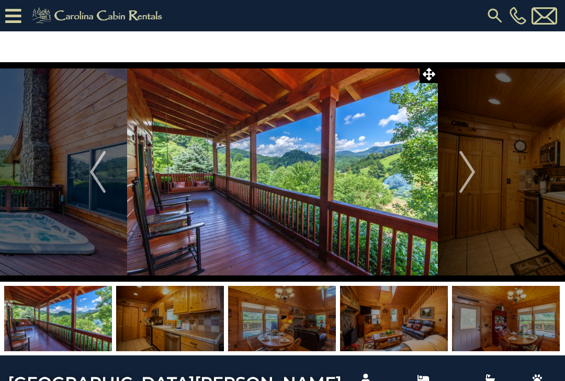
click at [470, 169] on img "Next" at bounding box center [467, 172] width 16 height 42
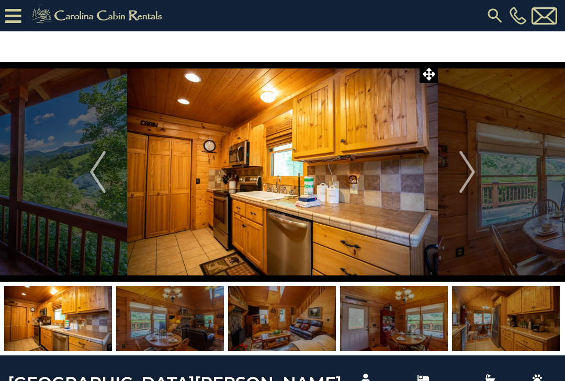
click at [472, 172] on img "Next" at bounding box center [467, 172] width 16 height 42
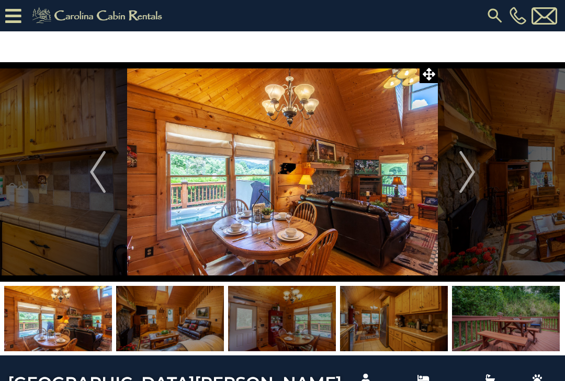
click at [472, 173] on img "Next" at bounding box center [467, 172] width 16 height 42
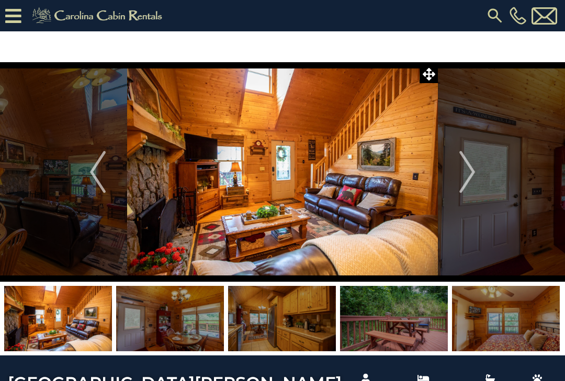
click at [470, 173] on img "Next" at bounding box center [467, 172] width 16 height 42
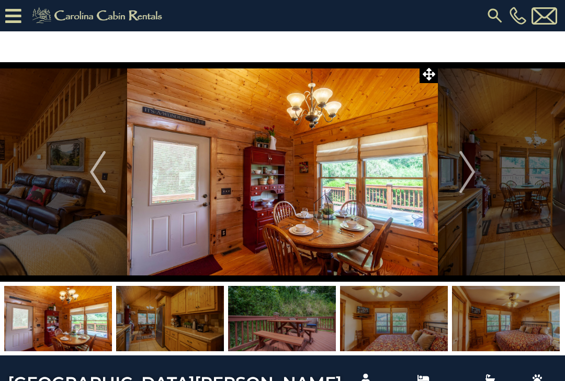
click at [471, 172] on img "Next" at bounding box center [467, 172] width 16 height 42
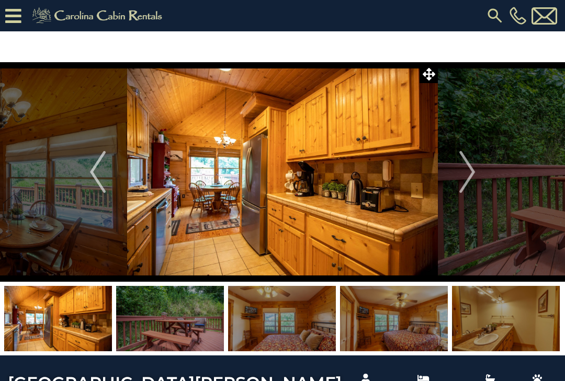
click at [470, 172] on img "Next" at bounding box center [467, 172] width 16 height 42
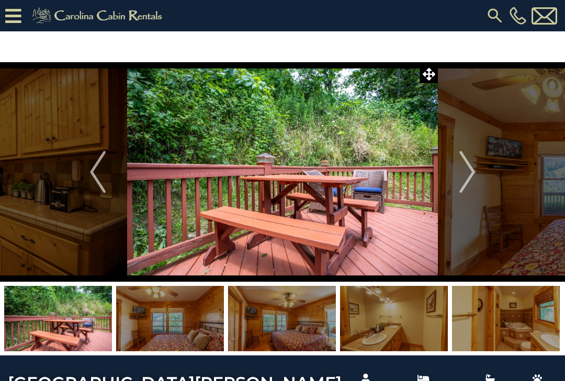
click at [468, 172] on img "Next" at bounding box center [467, 172] width 16 height 42
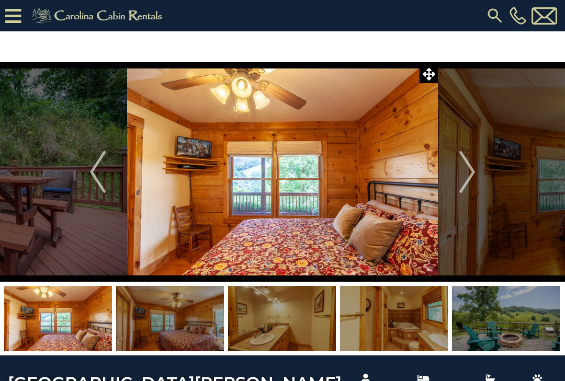
click at [468, 172] on img "Next" at bounding box center [467, 172] width 16 height 42
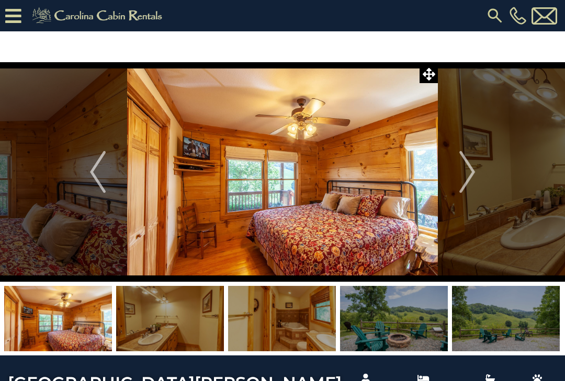
click at [468, 172] on img "Next" at bounding box center [467, 172] width 16 height 42
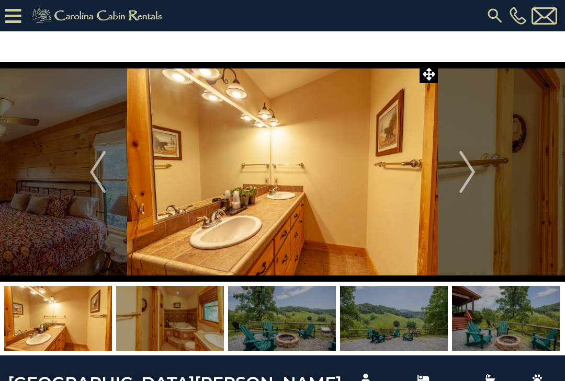
click at [467, 172] on img "Next" at bounding box center [467, 172] width 16 height 42
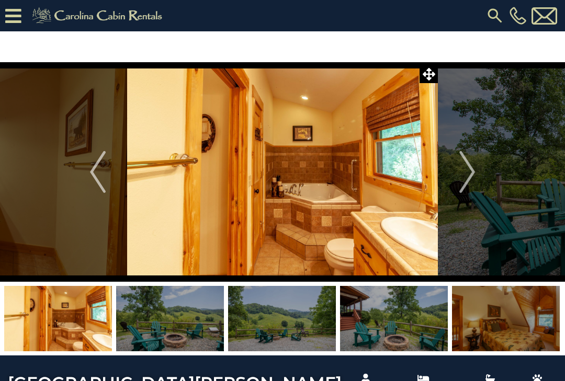
click at [467, 172] on img "Next" at bounding box center [467, 172] width 16 height 42
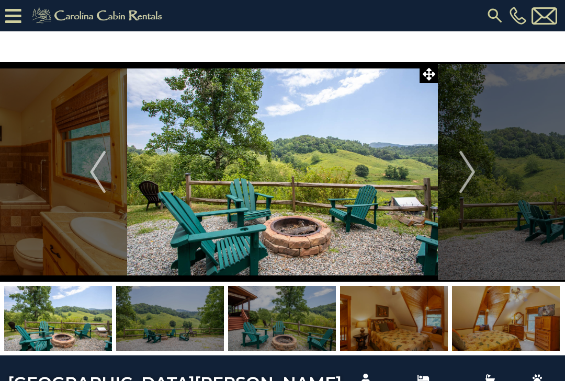
click at [466, 172] on img "Next" at bounding box center [467, 172] width 16 height 42
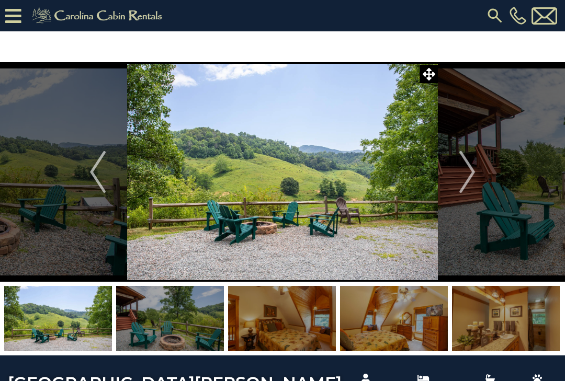
click at [466, 172] on img "Next" at bounding box center [467, 172] width 16 height 42
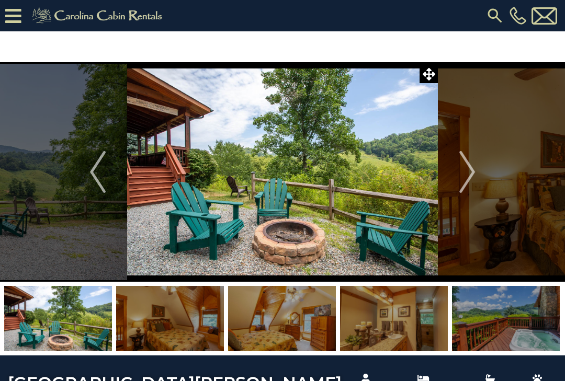
click at [465, 171] on img "Next" at bounding box center [467, 172] width 16 height 42
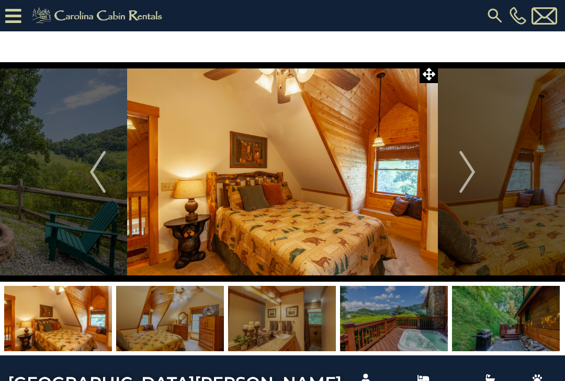
click at [464, 169] on img "Next" at bounding box center [467, 172] width 16 height 42
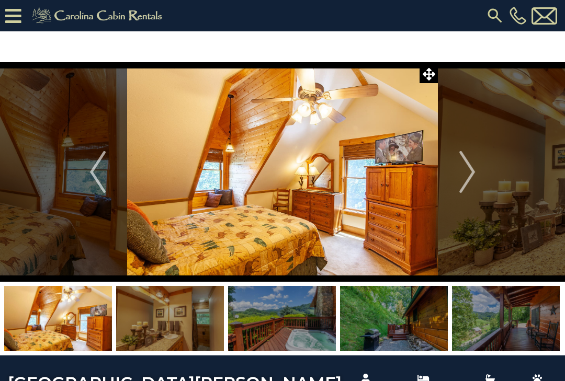
click at [465, 170] on img "Next" at bounding box center [467, 172] width 16 height 42
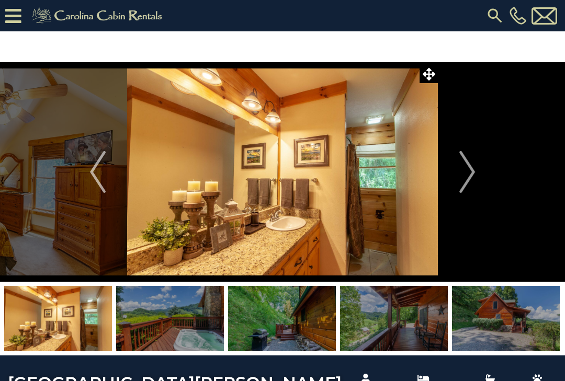
click at [465, 171] on img "Next" at bounding box center [467, 172] width 16 height 42
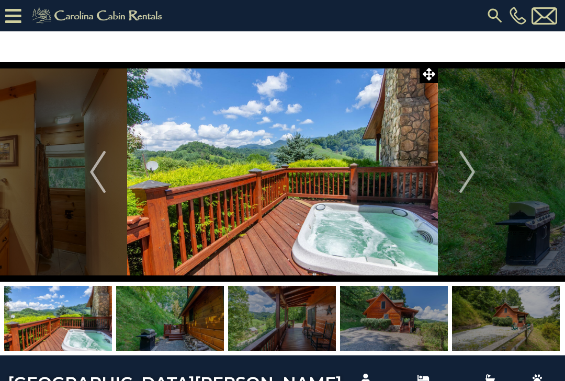
click at [465, 170] on img "Next" at bounding box center [467, 172] width 16 height 42
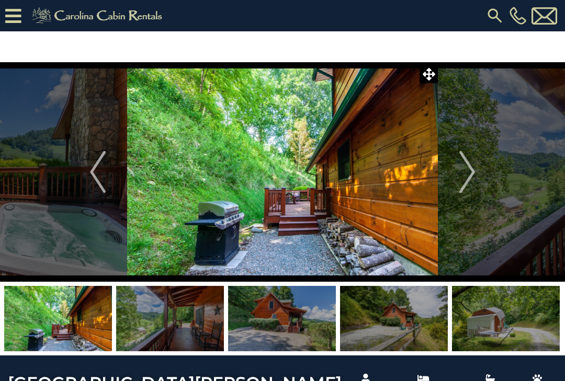
click at [465, 173] on img "Next" at bounding box center [467, 172] width 16 height 42
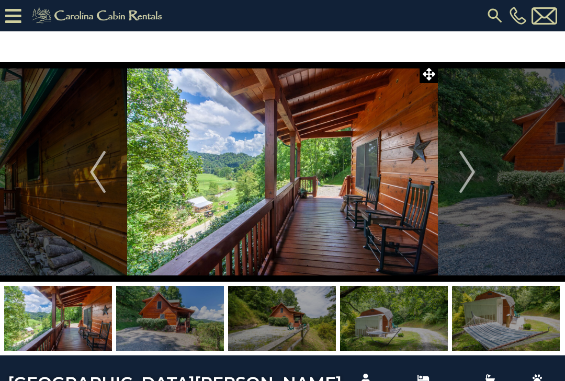
click at [465, 172] on img "Next" at bounding box center [467, 172] width 16 height 42
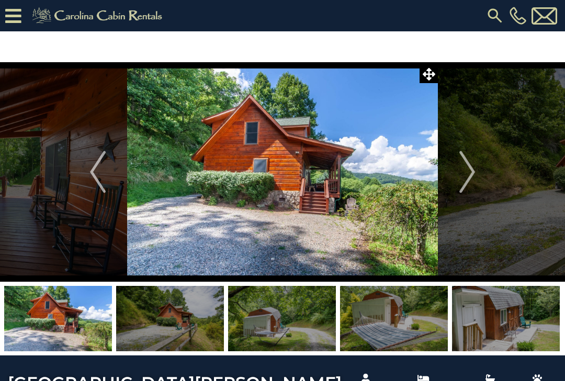
click at [464, 171] on img "Next" at bounding box center [467, 172] width 16 height 42
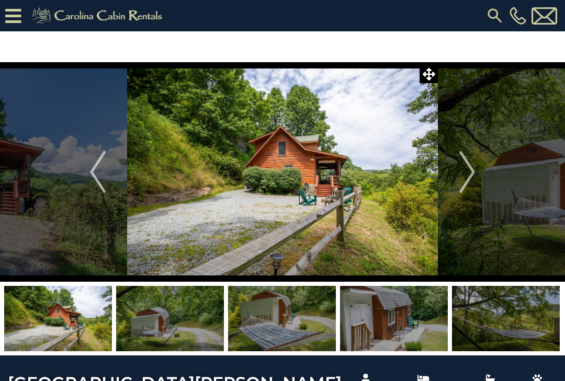
click at [463, 169] on img "Next" at bounding box center [467, 172] width 16 height 42
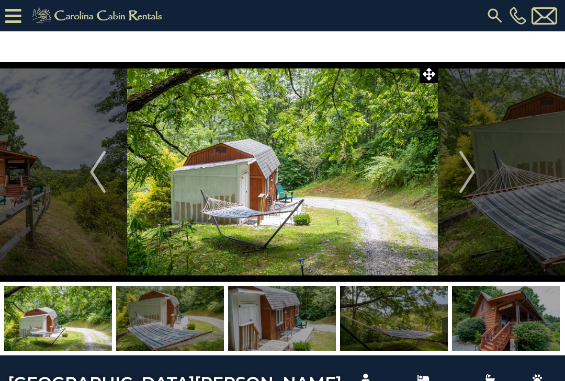
click at [463, 168] on img "Next" at bounding box center [467, 172] width 16 height 42
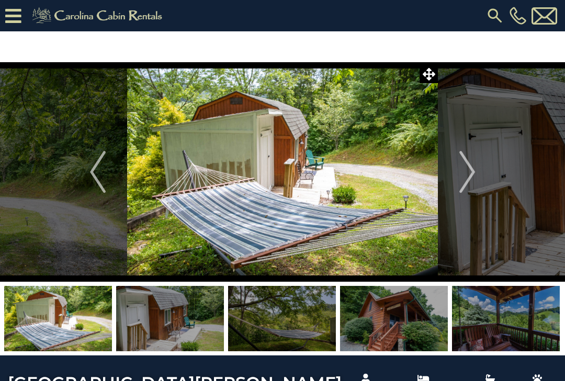
click at [462, 170] on img "Next" at bounding box center [467, 172] width 16 height 42
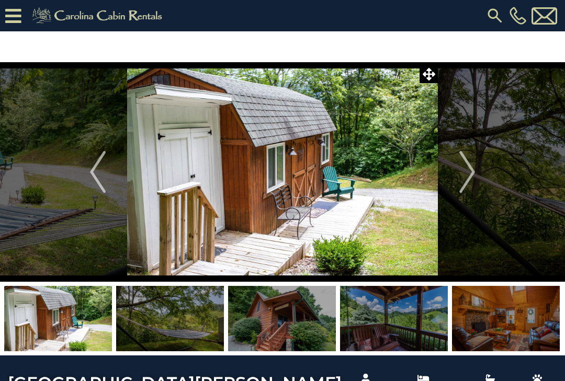
click at [462, 167] on img "Next" at bounding box center [467, 172] width 16 height 42
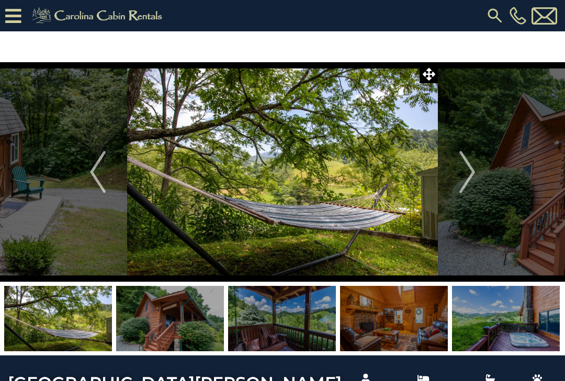
click at [462, 169] on img "Next" at bounding box center [467, 172] width 16 height 42
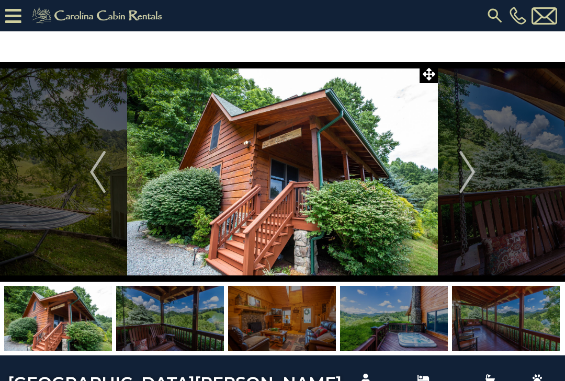
click at [463, 174] on img "Next" at bounding box center [467, 172] width 16 height 42
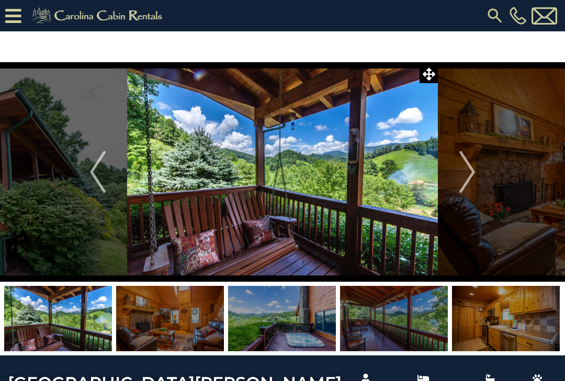
click at [465, 175] on img "Next" at bounding box center [467, 172] width 16 height 42
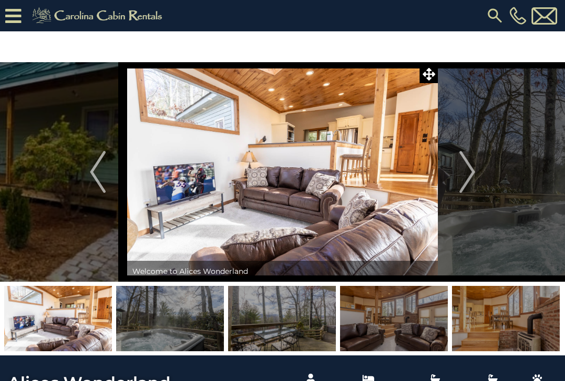
click at [471, 172] on img "Next" at bounding box center [467, 172] width 16 height 42
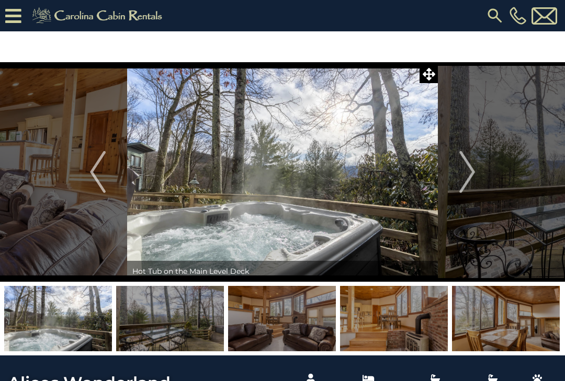
click at [470, 168] on img "Next" at bounding box center [467, 172] width 16 height 42
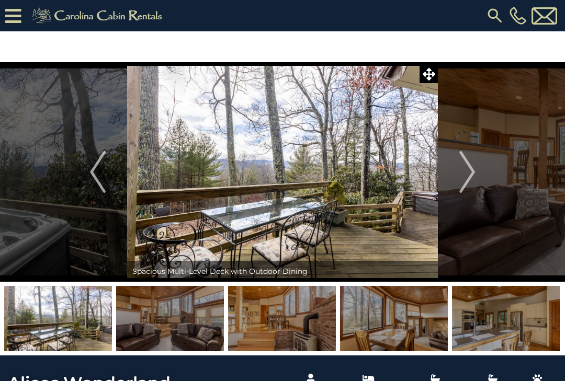
click at [471, 171] on img "Next" at bounding box center [467, 172] width 16 height 42
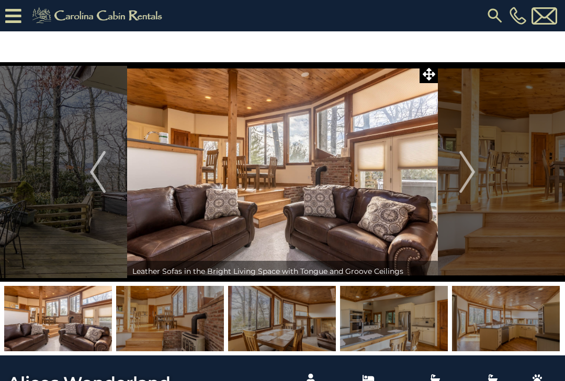
click at [470, 169] on img "Next" at bounding box center [467, 172] width 16 height 42
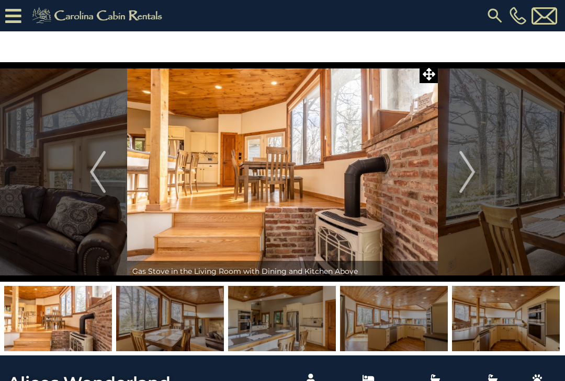
click at [472, 170] on img "Next" at bounding box center [467, 172] width 16 height 42
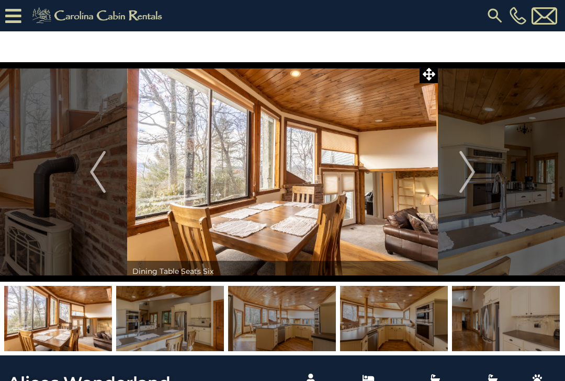
click at [471, 168] on img "Next" at bounding box center [467, 172] width 16 height 42
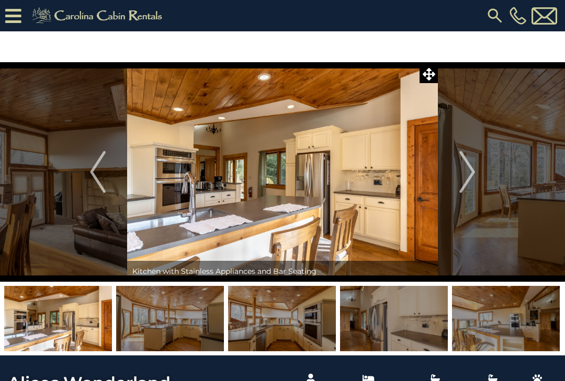
click at [470, 168] on img "Next" at bounding box center [467, 172] width 16 height 42
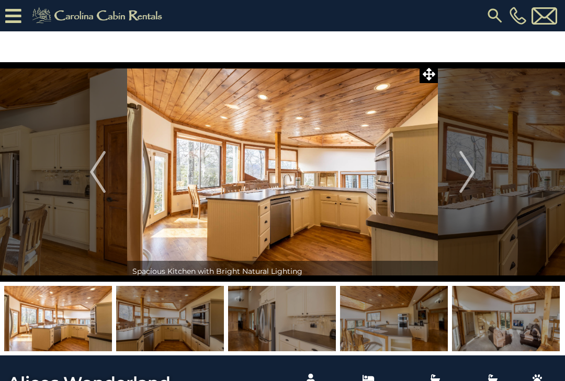
click at [469, 168] on img "Next" at bounding box center [467, 172] width 16 height 42
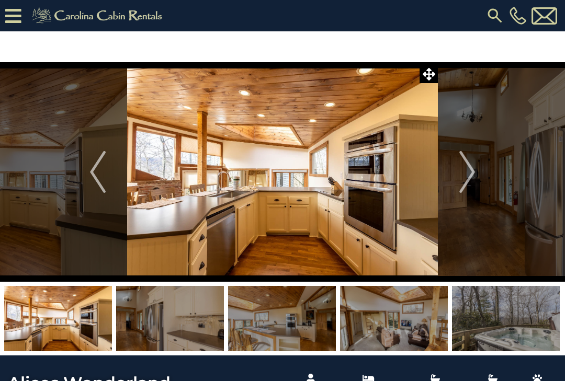
click at [469, 170] on img "Next" at bounding box center [467, 172] width 16 height 42
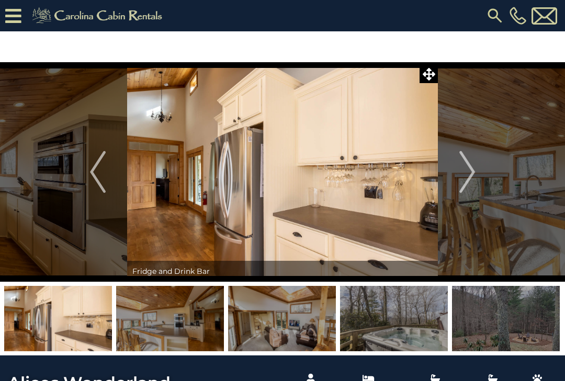
click at [471, 169] on img "Next" at bounding box center [467, 172] width 16 height 42
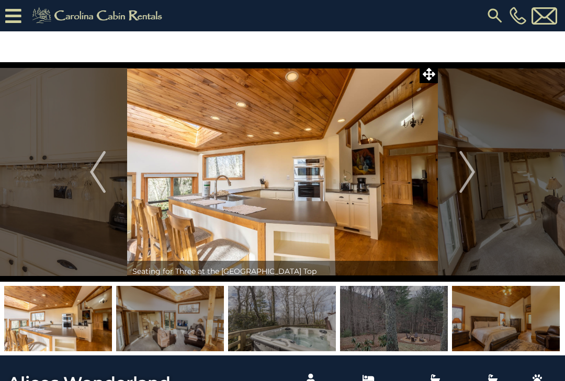
click at [471, 167] on img "Next" at bounding box center [467, 172] width 16 height 42
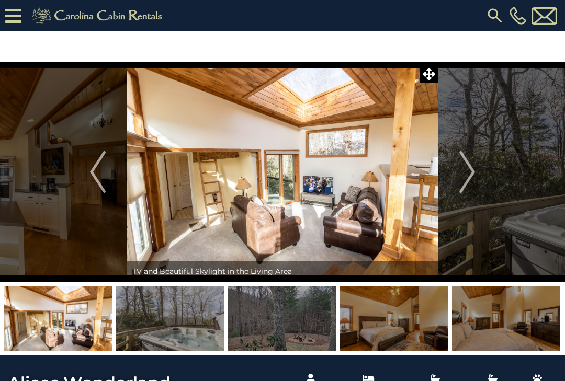
click at [470, 168] on img "Next" at bounding box center [467, 172] width 16 height 42
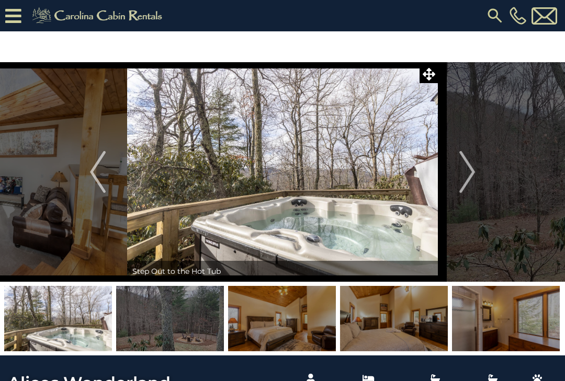
click at [469, 167] on img "Next" at bounding box center [467, 172] width 16 height 42
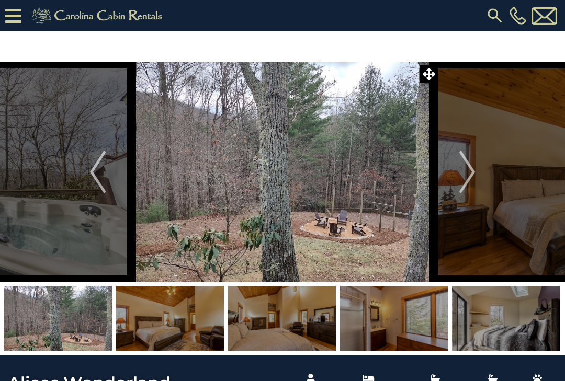
click at [468, 169] on img "Next" at bounding box center [467, 172] width 16 height 42
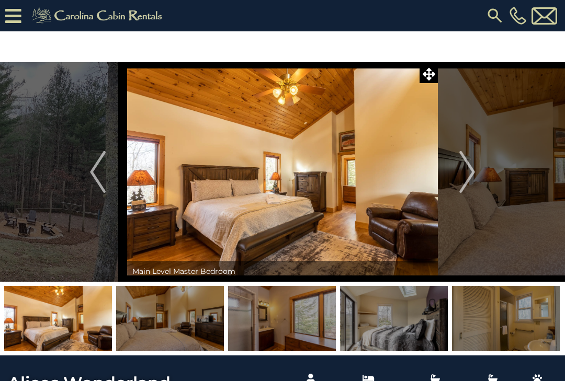
click at [465, 168] on img "Next" at bounding box center [467, 172] width 16 height 42
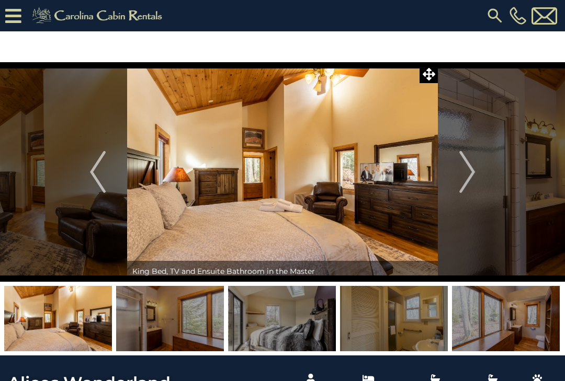
click at [466, 167] on img "Next" at bounding box center [467, 172] width 16 height 42
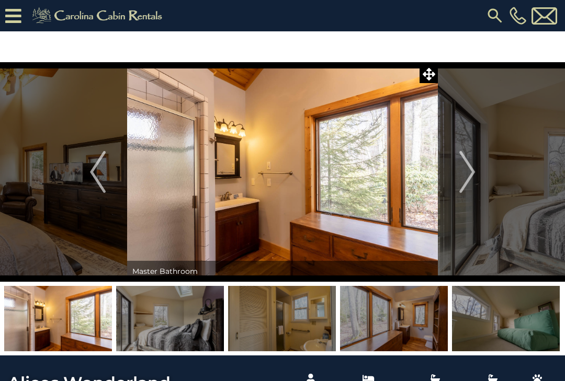
click at [465, 165] on img "Next" at bounding box center [467, 172] width 16 height 42
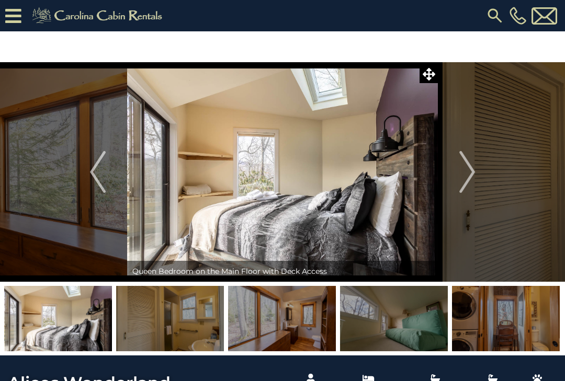
click at [464, 167] on img "Next" at bounding box center [467, 172] width 16 height 42
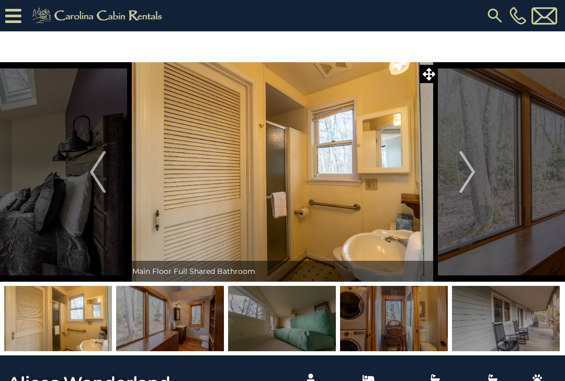
click at [465, 167] on img "Next" at bounding box center [467, 172] width 16 height 42
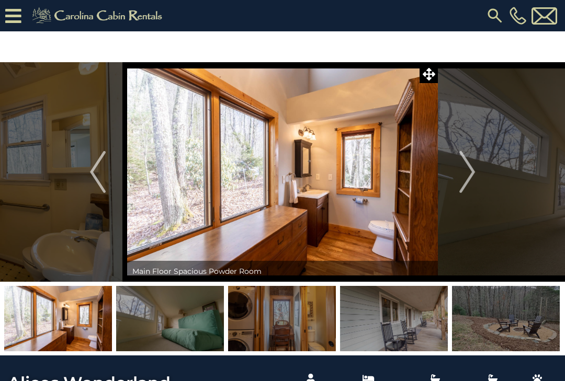
click at [464, 166] on img "Next" at bounding box center [467, 172] width 16 height 42
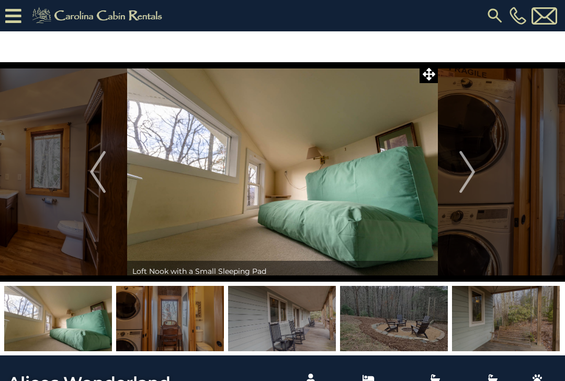
click at [464, 169] on img "Next" at bounding box center [467, 172] width 16 height 42
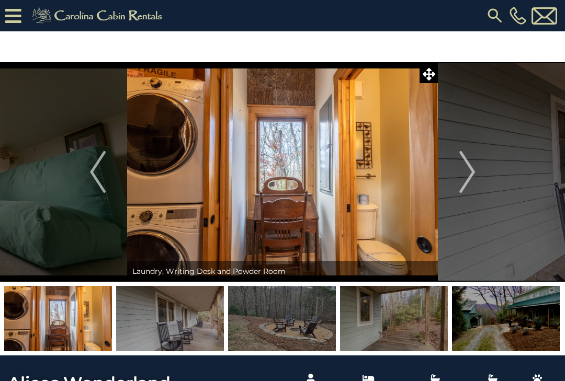
click at [464, 173] on img "Next" at bounding box center [467, 172] width 16 height 42
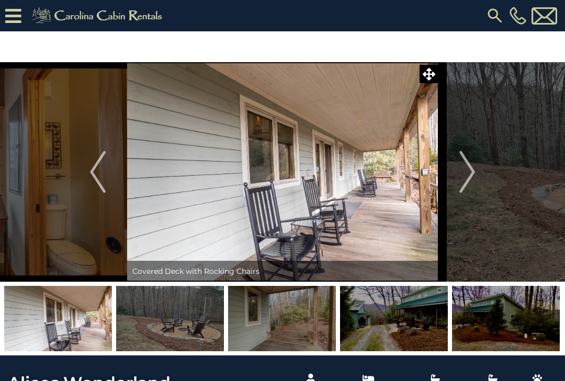
click at [464, 173] on img "Next" at bounding box center [467, 172] width 16 height 42
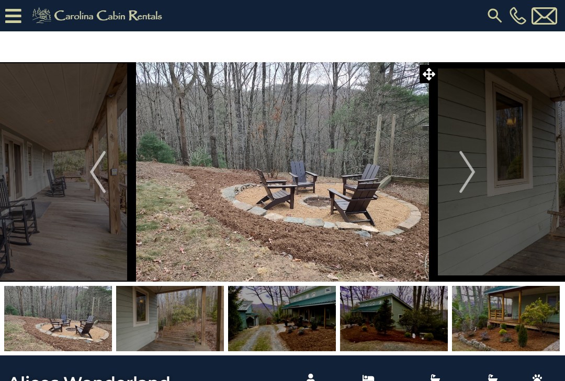
click at [465, 174] on img "Next" at bounding box center [467, 172] width 16 height 42
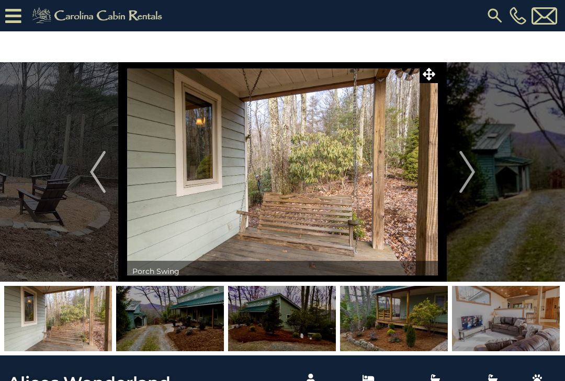
click at [465, 174] on img "Next" at bounding box center [467, 172] width 16 height 42
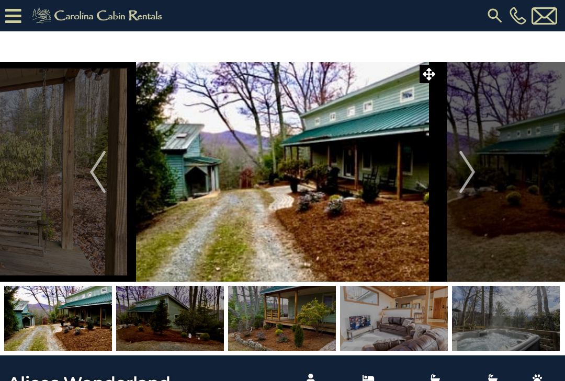
click at [465, 175] on img "Next" at bounding box center [467, 172] width 16 height 42
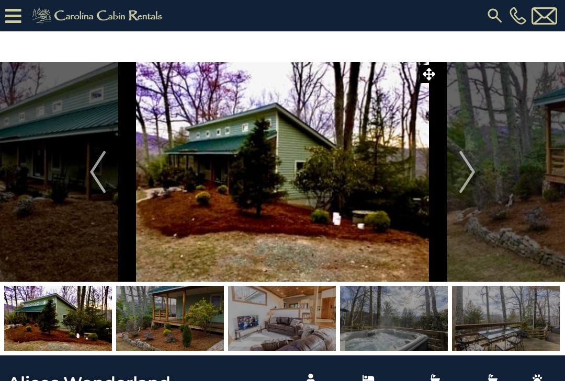
click at [465, 177] on img "Next" at bounding box center [467, 172] width 16 height 42
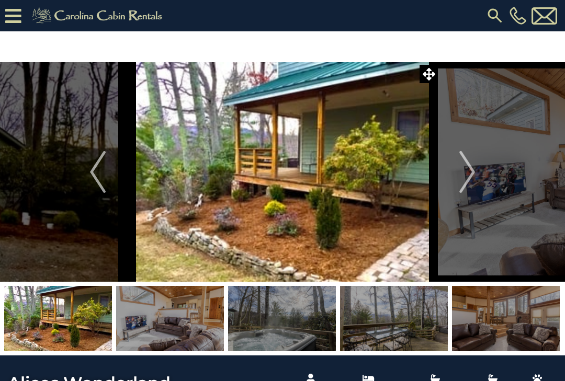
click at [466, 175] on img "Next" at bounding box center [467, 172] width 16 height 42
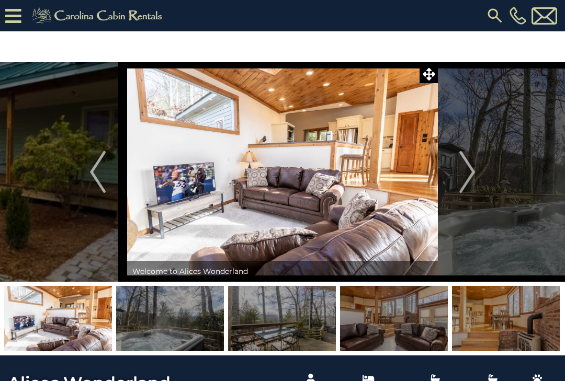
click at [465, 176] on img "Next" at bounding box center [467, 172] width 16 height 42
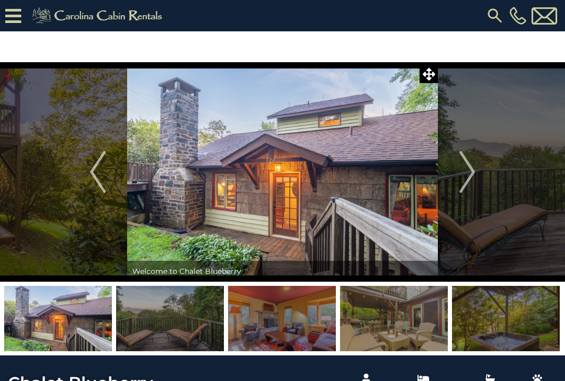
click at [472, 169] on img "Next" at bounding box center [467, 172] width 16 height 42
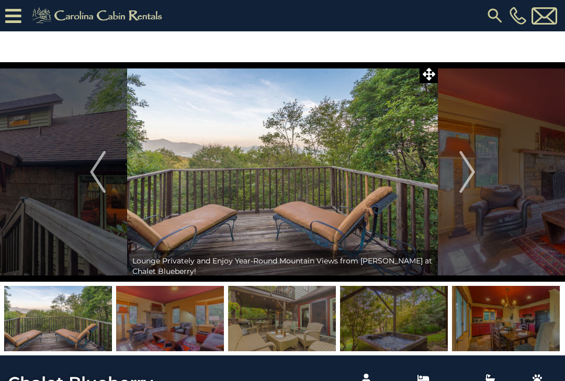
click at [472, 171] on img "Next" at bounding box center [467, 172] width 16 height 42
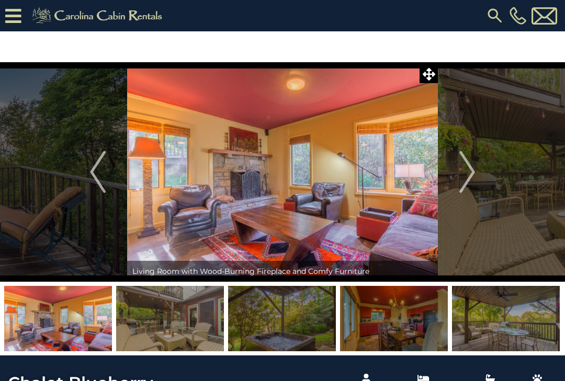
click at [472, 168] on img "Next" at bounding box center [467, 172] width 16 height 42
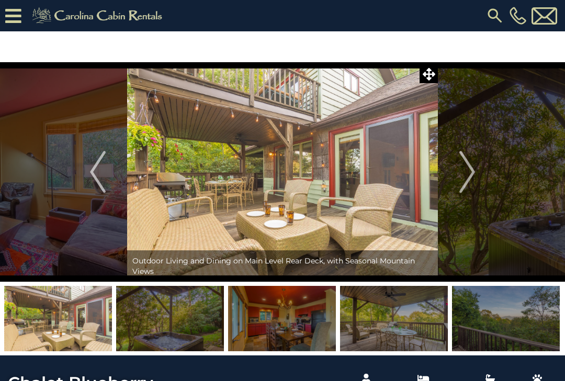
click at [471, 173] on img "Next" at bounding box center [467, 172] width 16 height 42
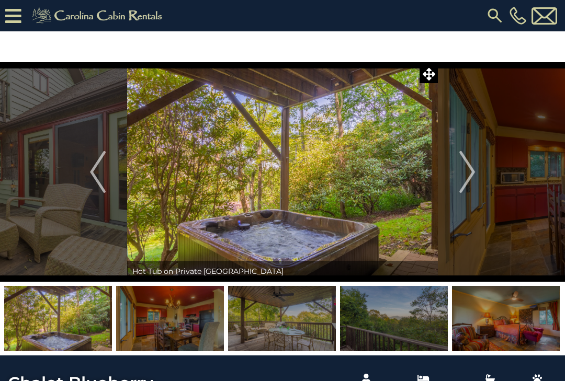
click at [470, 169] on img "Next" at bounding box center [467, 172] width 16 height 42
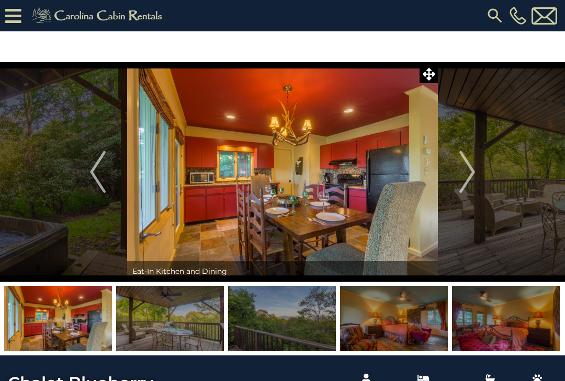
click at [471, 173] on img "Next" at bounding box center [467, 172] width 16 height 42
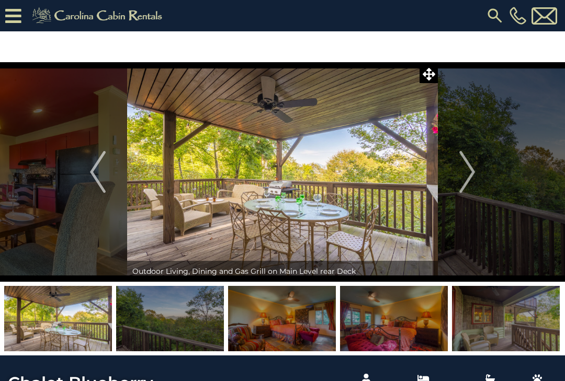
click at [470, 172] on img "Next" at bounding box center [467, 172] width 16 height 42
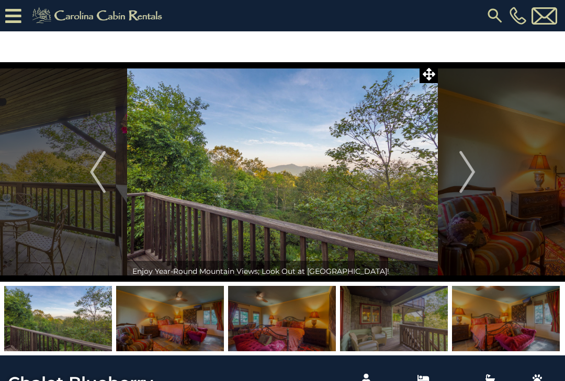
click at [470, 172] on img "Next" at bounding box center [467, 172] width 16 height 42
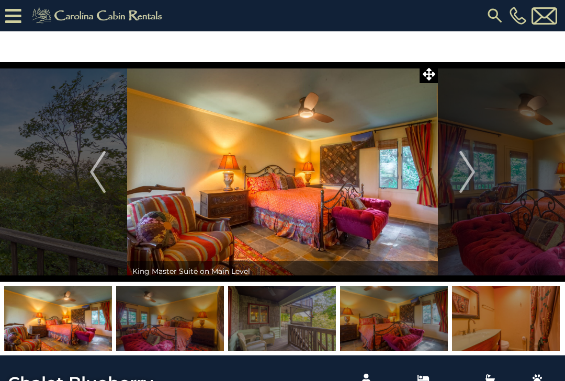
click at [470, 172] on img "Next" at bounding box center [467, 172] width 16 height 42
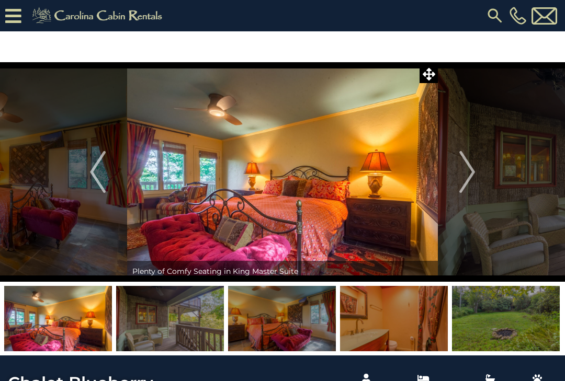
click at [470, 174] on img "Next" at bounding box center [467, 172] width 16 height 42
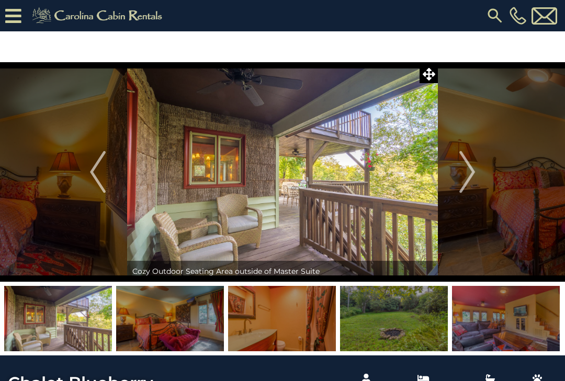
click at [469, 173] on img "Next" at bounding box center [467, 172] width 16 height 42
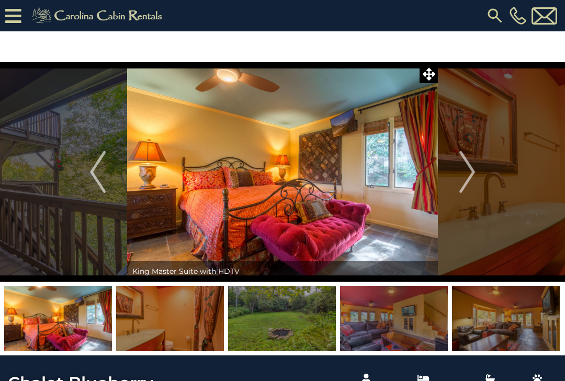
click at [469, 174] on img "Next" at bounding box center [467, 172] width 16 height 42
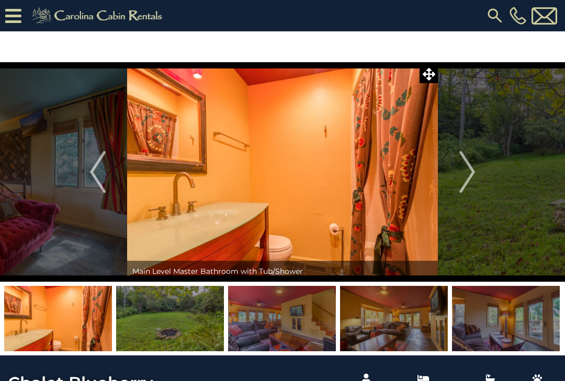
click at [468, 174] on img "Next" at bounding box center [467, 172] width 16 height 42
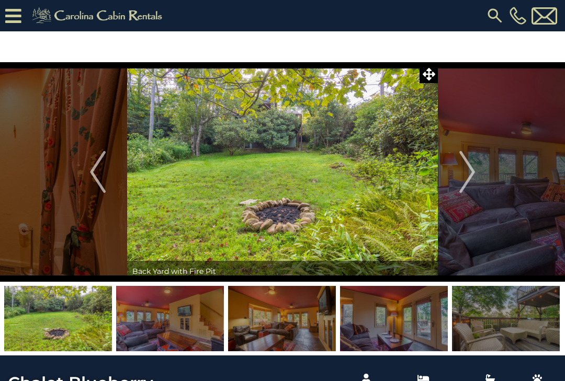
click at [468, 176] on img "Next" at bounding box center [467, 172] width 16 height 42
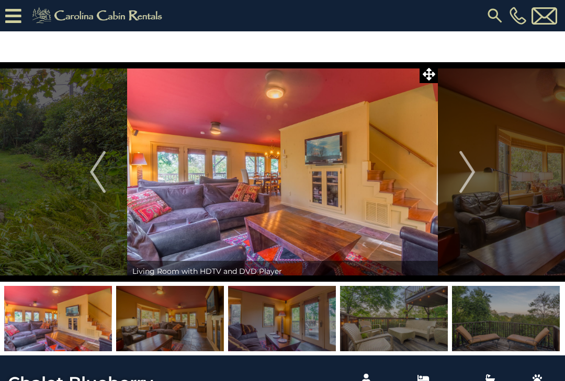
click at [468, 176] on img "Next" at bounding box center [467, 172] width 16 height 42
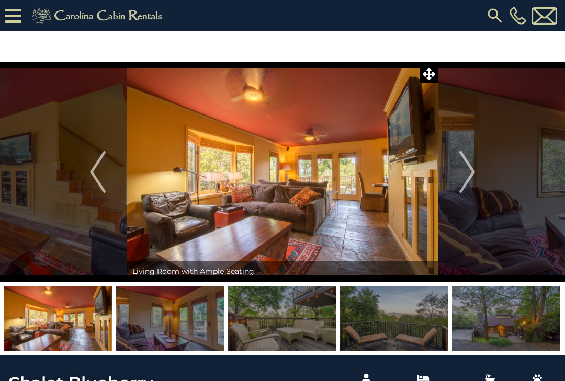
click at [467, 178] on img "Next" at bounding box center [467, 172] width 16 height 42
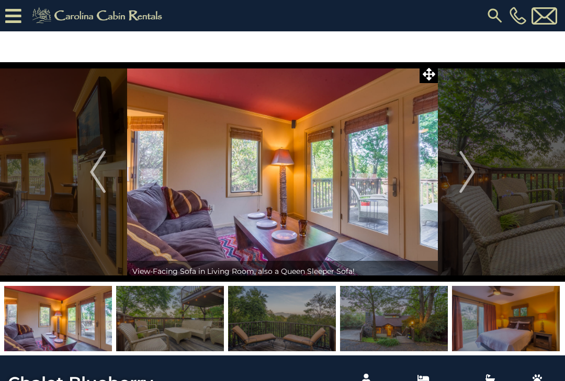
click at [467, 178] on img "Next" at bounding box center [467, 172] width 16 height 42
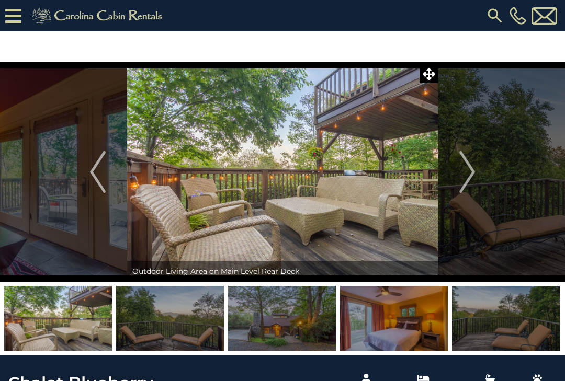
click at [467, 177] on img "Next" at bounding box center [467, 172] width 16 height 42
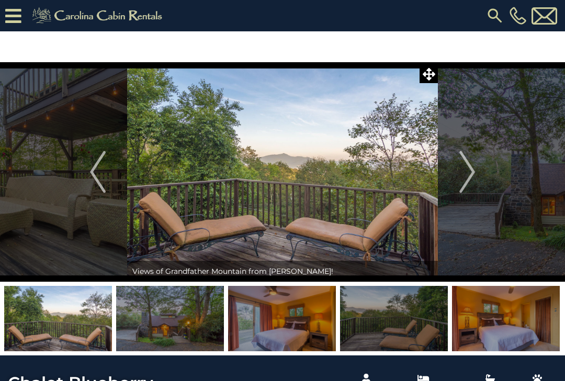
click at [468, 176] on img "Next" at bounding box center [467, 172] width 16 height 42
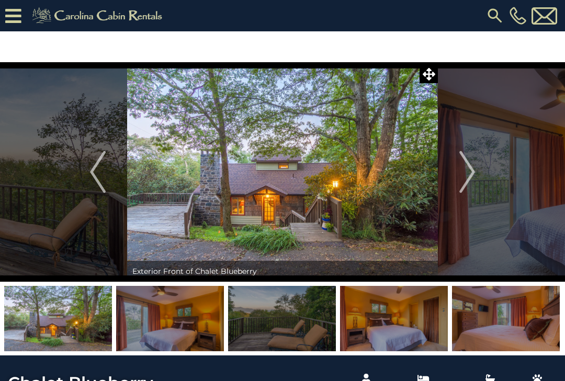
click at [467, 177] on img "Next" at bounding box center [467, 172] width 16 height 42
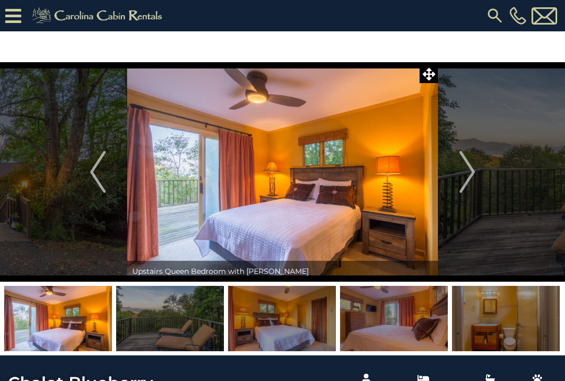
click at [467, 176] on img "Next" at bounding box center [467, 172] width 16 height 42
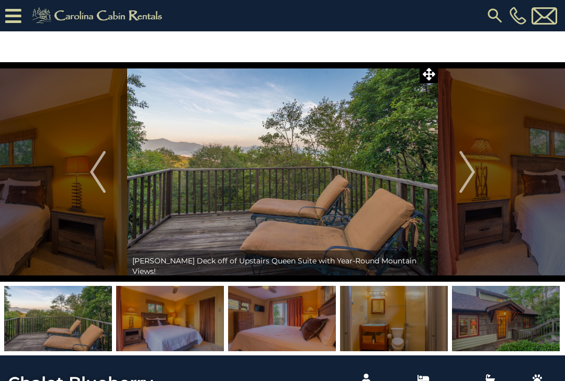
click at [468, 177] on img "Next" at bounding box center [467, 172] width 16 height 42
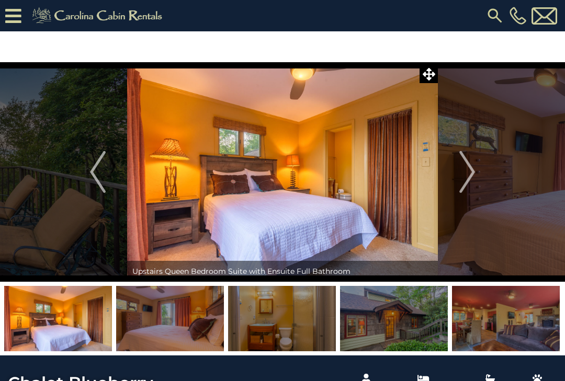
click at [469, 178] on img "Next" at bounding box center [467, 172] width 16 height 42
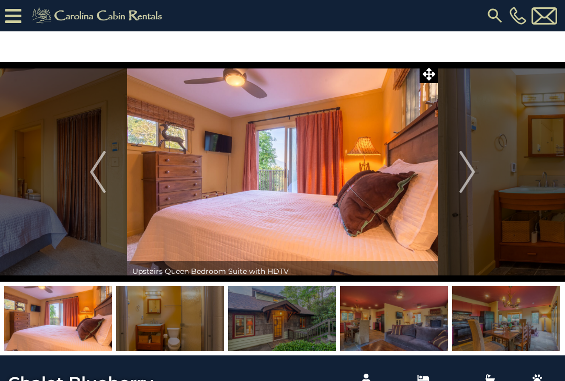
click at [467, 179] on img "Next" at bounding box center [467, 172] width 16 height 42
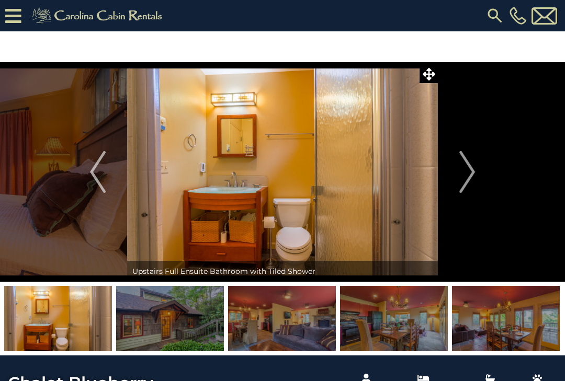
click at [468, 176] on img "Next" at bounding box center [467, 172] width 16 height 42
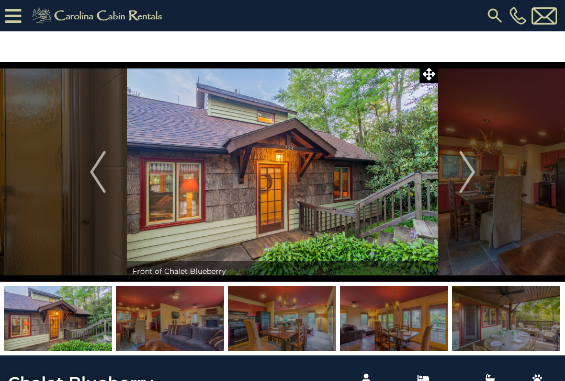
click at [468, 176] on img "Next" at bounding box center [467, 172] width 16 height 42
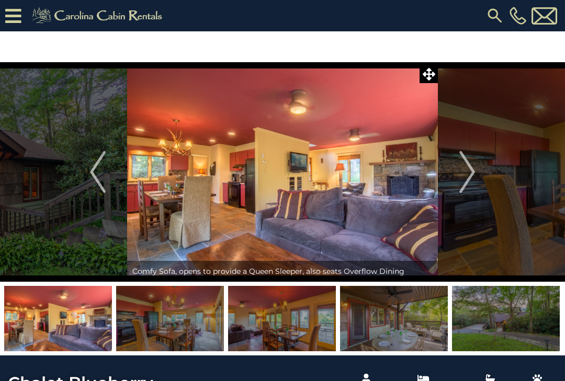
click at [468, 176] on img "Next" at bounding box center [467, 172] width 16 height 42
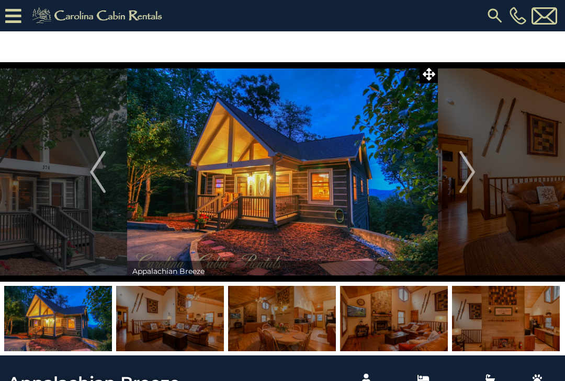
click at [469, 175] on img "Next" at bounding box center [467, 172] width 16 height 42
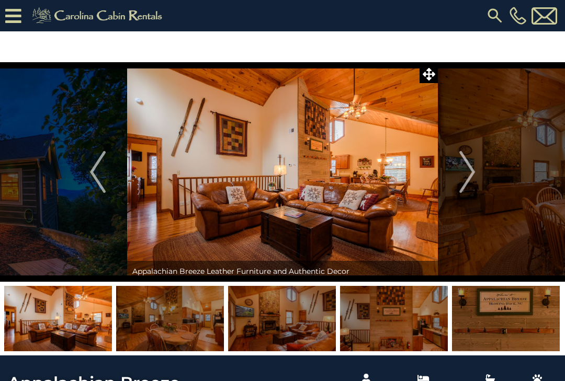
click at [464, 164] on img "Next" at bounding box center [467, 172] width 16 height 42
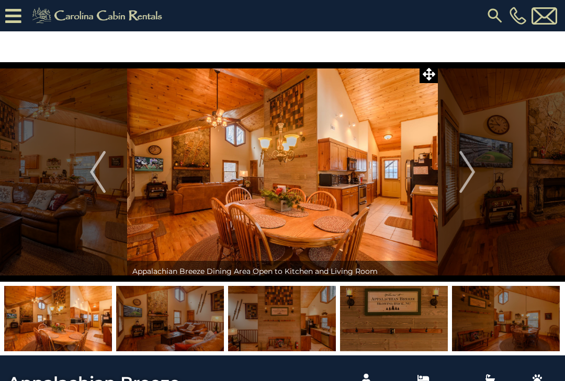
click at [467, 169] on img "Next" at bounding box center [467, 172] width 16 height 42
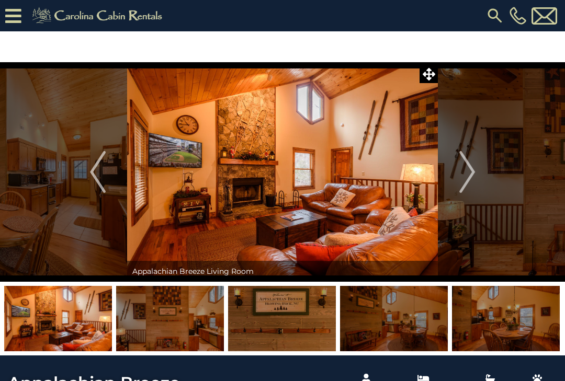
click at [469, 169] on img "Next" at bounding box center [467, 172] width 16 height 42
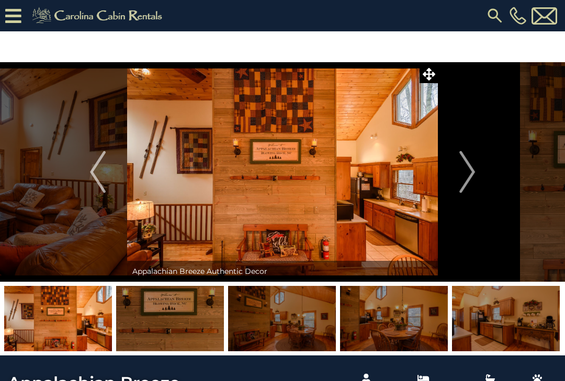
click at [468, 170] on img "Next" at bounding box center [467, 172] width 16 height 42
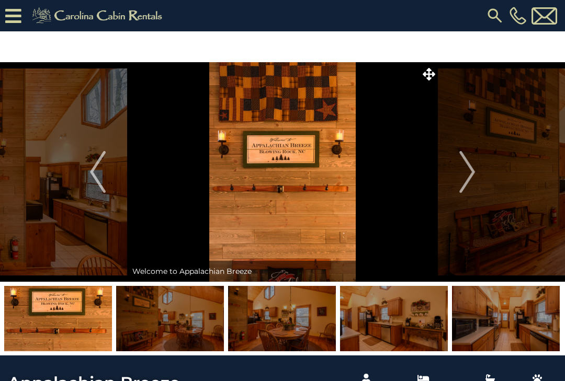
click at [466, 166] on img "Next" at bounding box center [467, 172] width 16 height 42
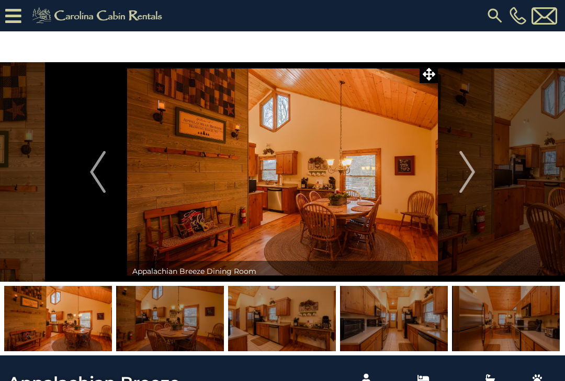
click at [467, 167] on img "Next" at bounding box center [467, 172] width 16 height 42
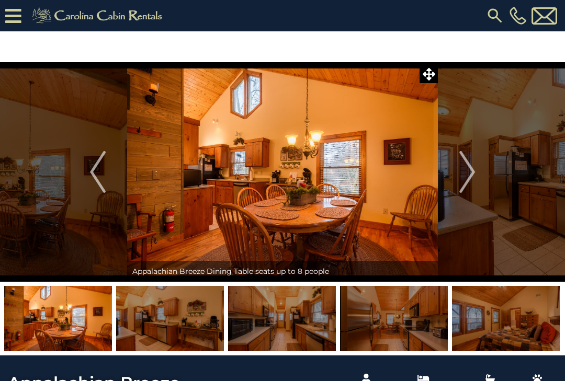
click at [465, 166] on img "Next" at bounding box center [467, 172] width 16 height 42
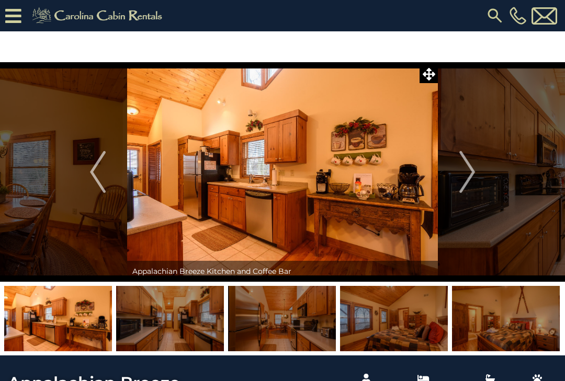
click at [466, 169] on img "Next" at bounding box center [467, 172] width 16 height 42
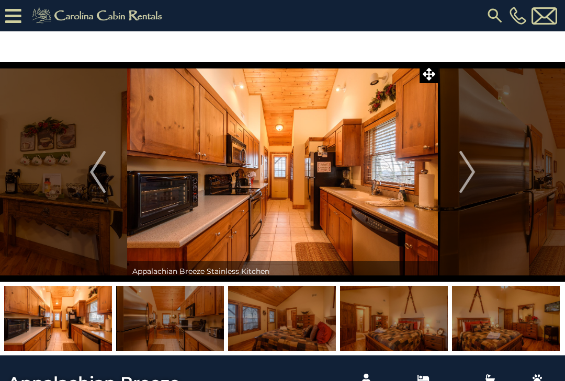
click at [466, 170] on img "Next" at bounding box center [467, 172] width 16 height 42
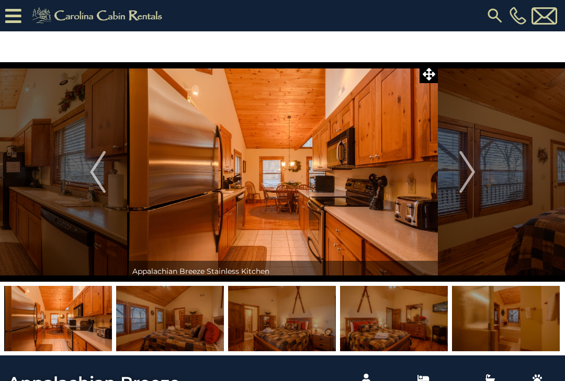
click at [465, 171] on img "Next" at bounding box center [467, 172] width 16 height 42
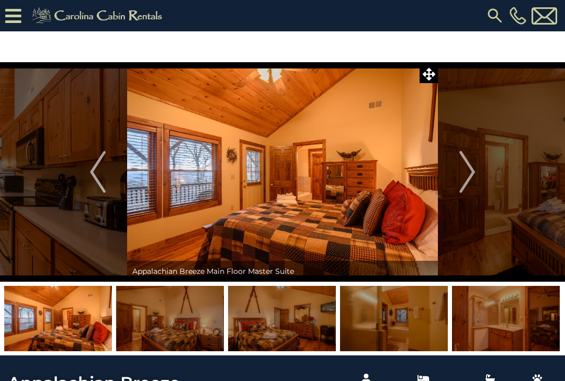
click at [464, 169] on img "Next" at bounding box center [467, 172] width 16 height 42
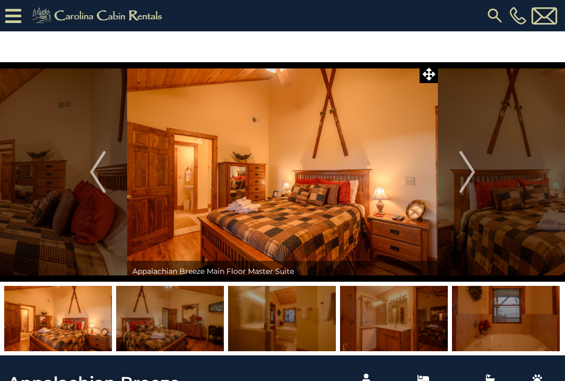
click at [465, 174] on img "Next" at bounding box center [467, 172] width 16 height 42
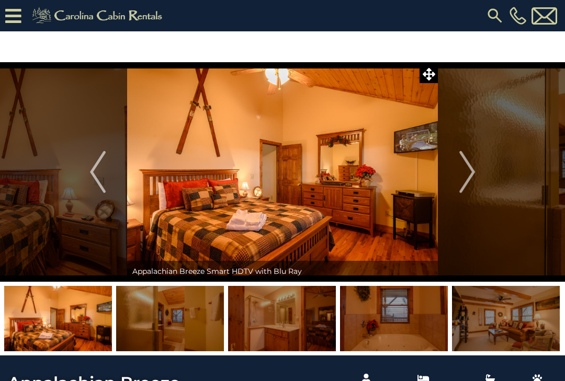
click at [465, 173] on img "Next" at bounding box center [467, 172] width 16 height 42
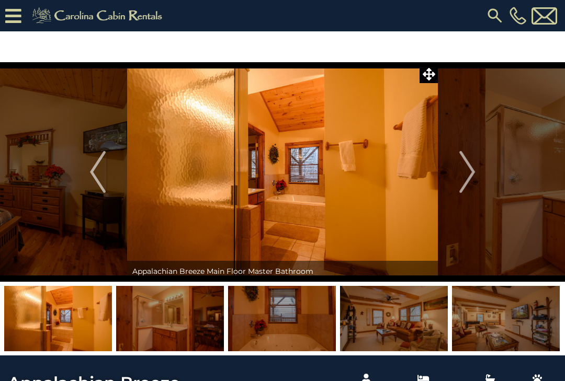
click at [465, 173] on img "Next" at bounding box center [467, 172] width 16 height 42
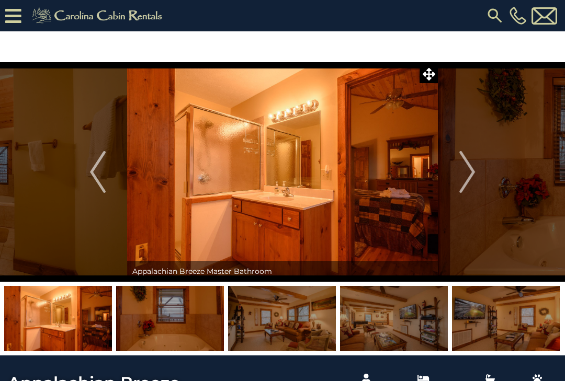
click at [465, 172] on img "Next" at bounding box center [467, 172] width 16 height 42
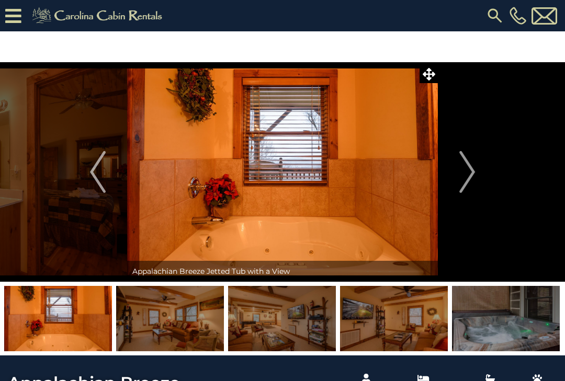
click at [466, 171] on img "Next" at bounding box center [467, 172] width 16 height 42
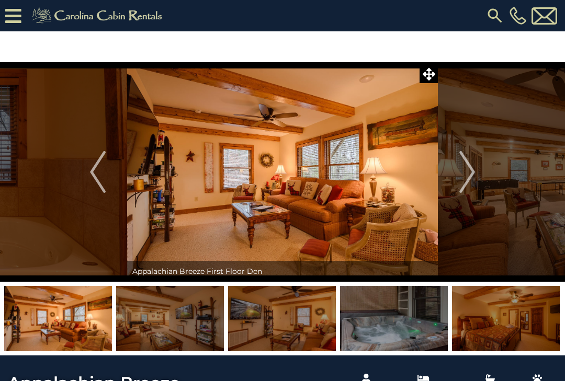
click at [465, 173] on img "Next" at bounding box center [467, 172] width 16 height 42
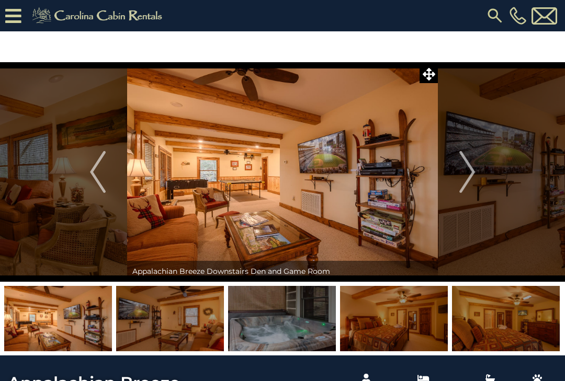
click at [464, 172] on img "Next" at bounding box center [467, 172] width 16 height 42
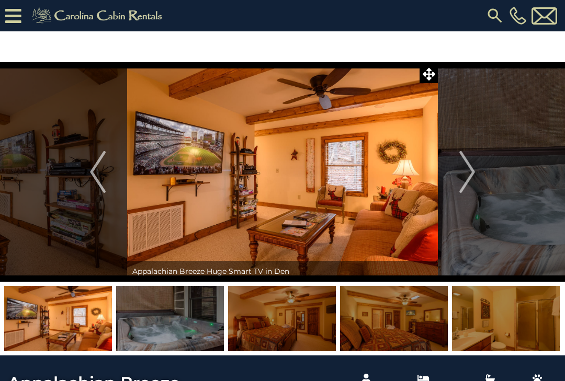
click at [466, 173] on img "Next" at bounding box center [467, 172] width 16 height 42
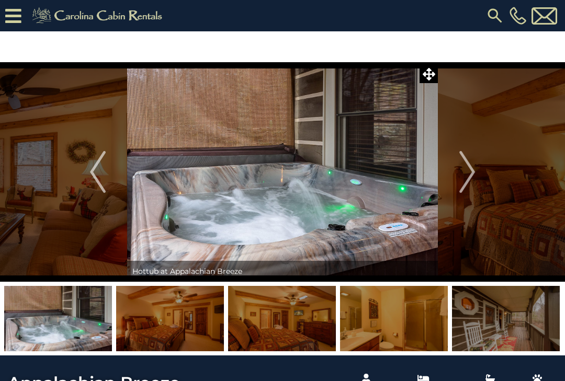
click at [466, 170] on img "Next" at bounding box center [467, 172] width 16 height 42
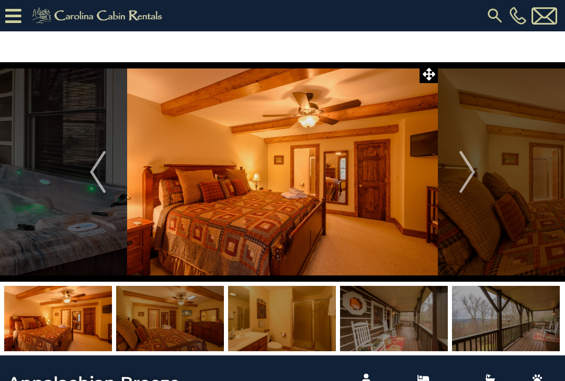
click at [466, 169] on img "Next" at bounding box center [467, 172] width 16 height 42
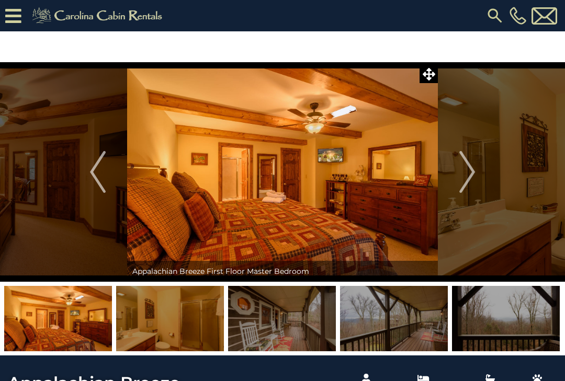
click at [469, 169] on img "Next" at bounding box center [467, 172] width 16 height 42
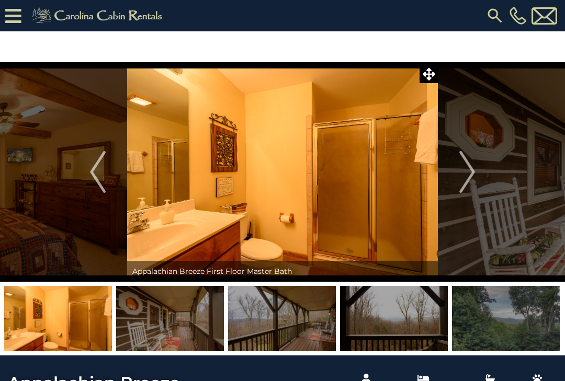
click at [468, 171] on img "Next" at bounding box center [467, 172] width 16 height 42
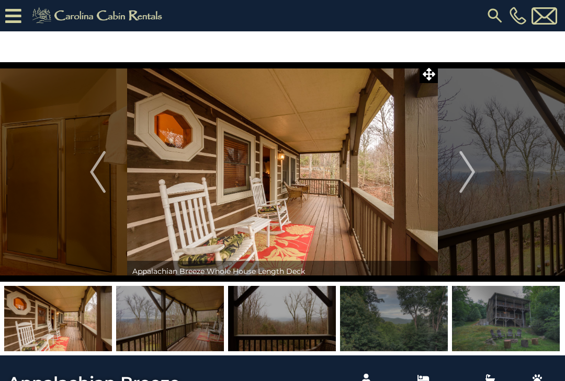
click at [467, 171] on img "Next" at bounding box center [467, 172] width 16 height 42
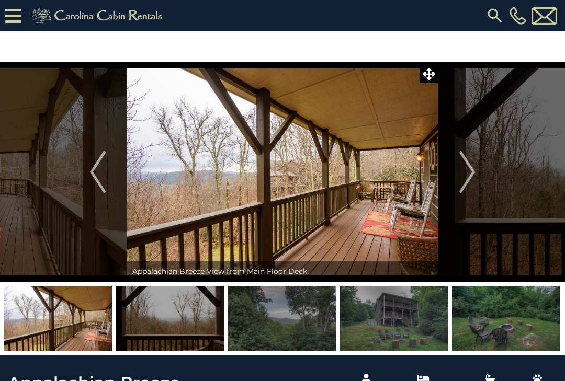
click at [466, 172] on img "Next" at bounding box center [467, 172] width 16 height 42
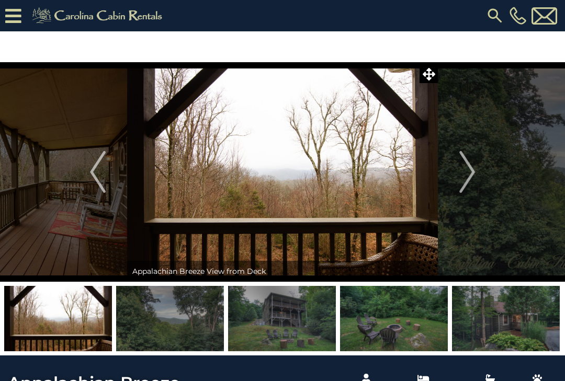
click at [469, 171] on img "Next" at bounding box center [467, 172] width 16 height 42
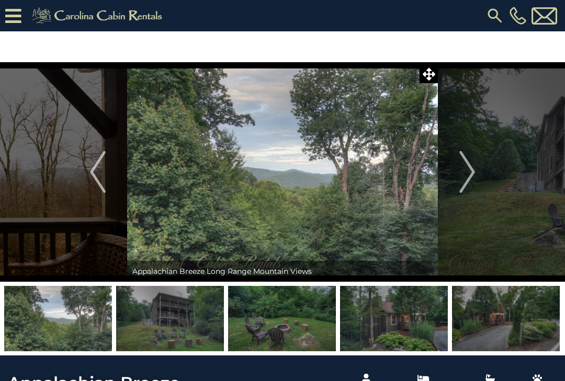
click at [468, 171] on img "Next" at bounding box center [467, 172] width 16 height 42
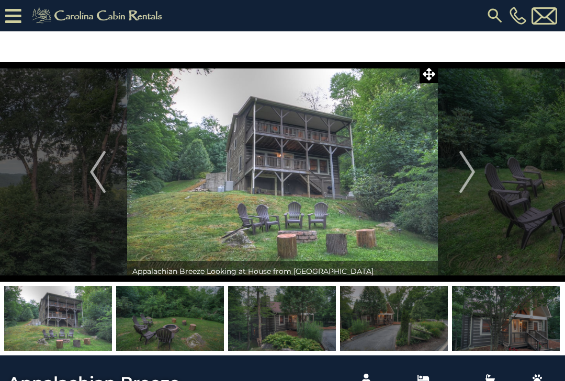
click at [469, 167] on img "Next" at bounding box center [467, 172] width 16 height 42
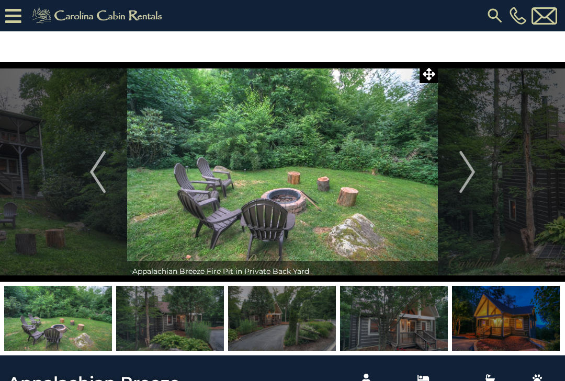
click at [470, 169] on img "Next" at bounding box center [467, 172] width 16 height 42
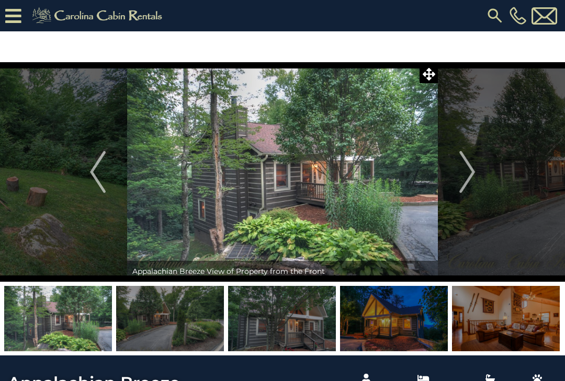
click at [471, 172] on img "Next" at bounding box center [467, 172] width 16 height 42
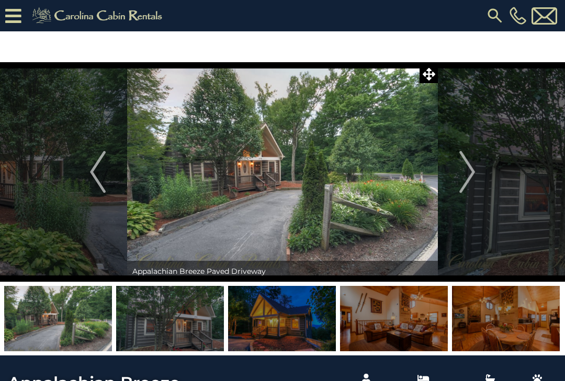
click at [472, 173] on img "Next" at bounding box center [467, 172] width 16 height 42
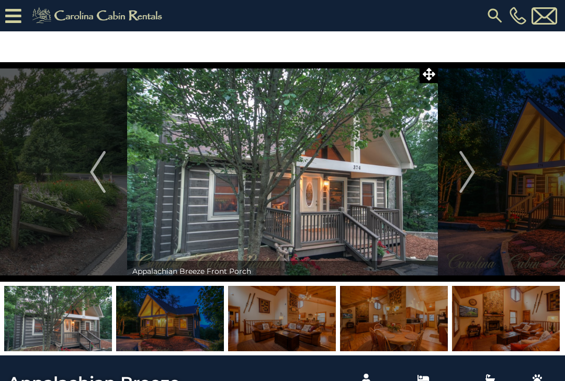
click at [471, 171] on img "Next" at bounding box center [467, 172] width 16 height 42
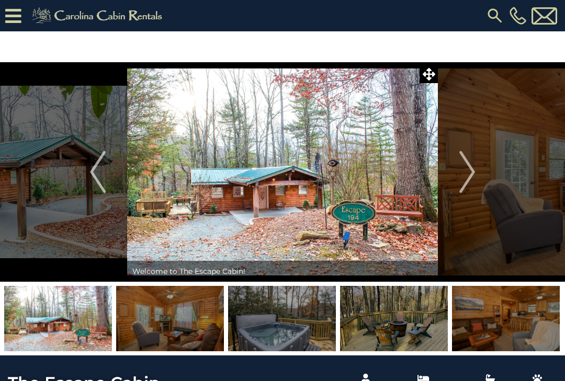
click at [471, 170] on img "Next" at bounding box center [467, 172] width 16 height 42
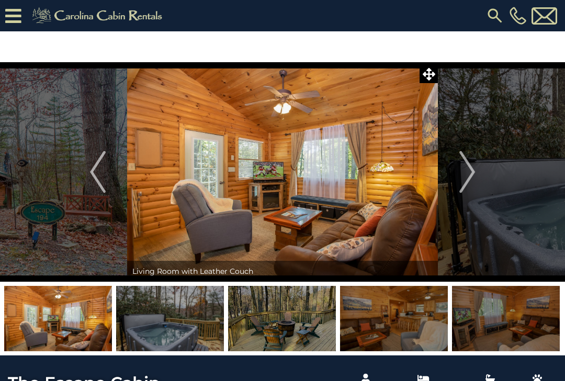
click at [473, 169] on img "Next" at bounding box center [467, 172] width 16 height 42
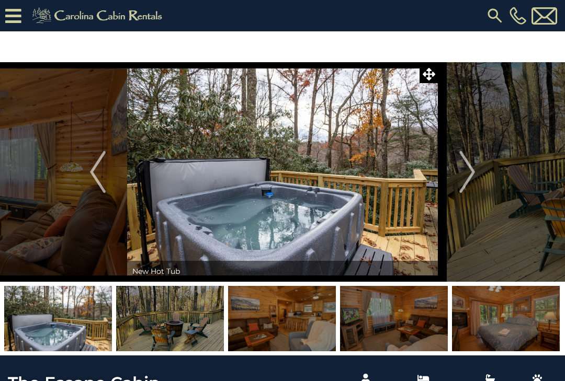
click at [471, 167] on img "Next" at bounding box center [467, 172] width 16 height 42
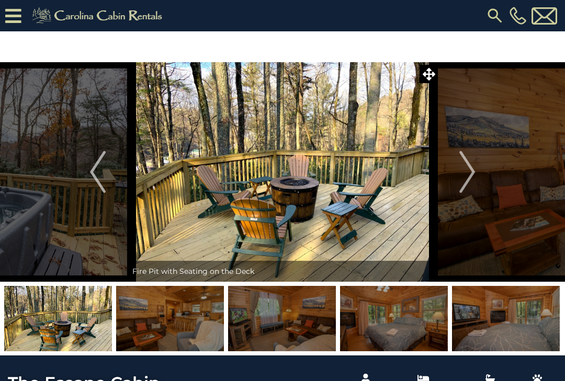
click at [471, 169] on img "Next" at bounding box center [467, 172] width 16 height 42
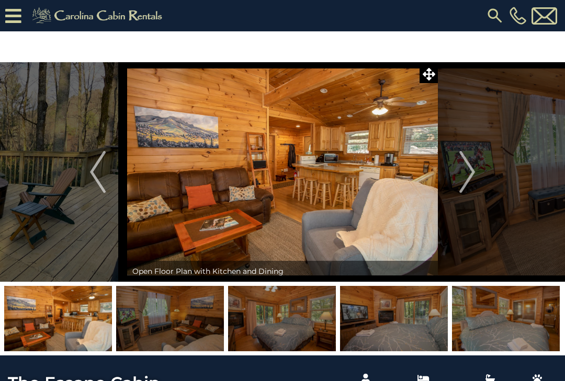
click at [471, 173] on img "Next" at bounding box center [467, 172] width 16 height 42
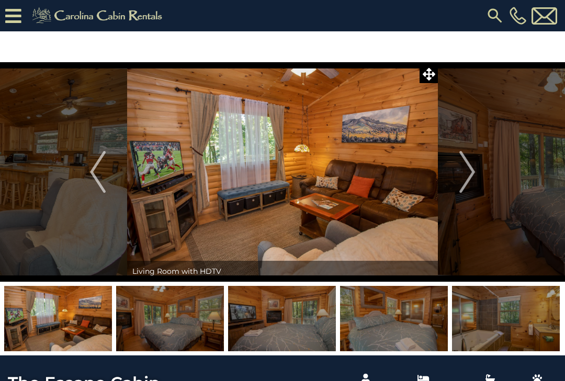
click at [473, 171] on img "Next" at bounding box center [467, 172] width 16 height 42
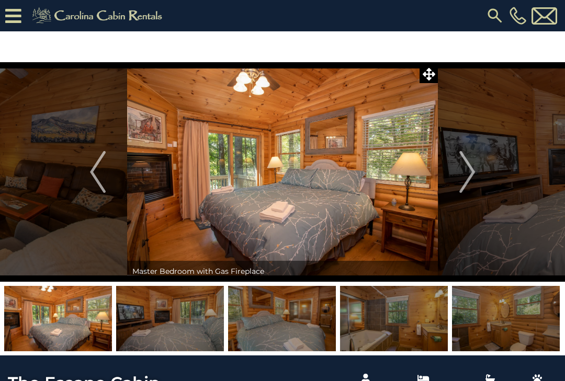
click at [470, 166] on img "Next" at bounding box center [467, 172] width 16 height 42
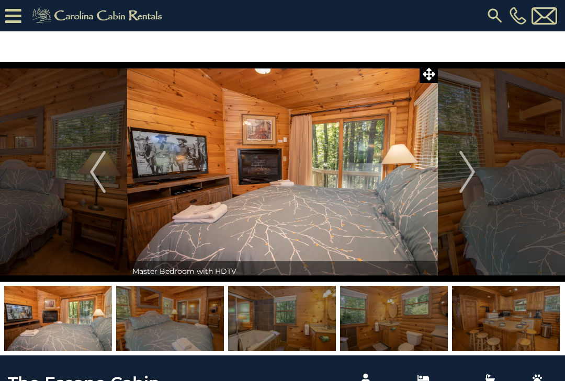
click at [471, 173] on img "Next" at bounding box center [467, 172] width 16 height 42
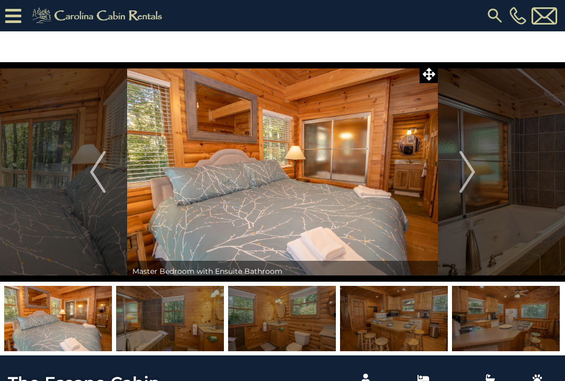
click at [471, 171] on img "Next" at bounding box center [467, 172] width 16 height 42
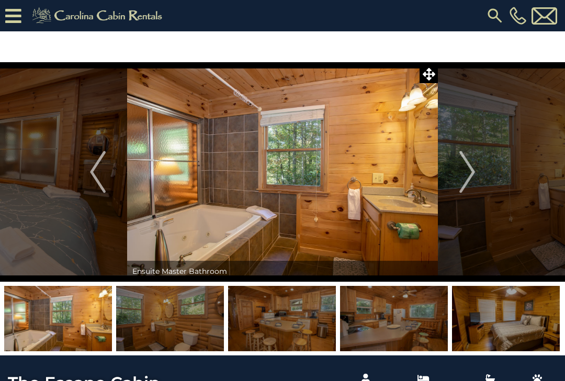
click at [470, 170] on img "Next" at bounding box center [467, 172] width 16 height 42
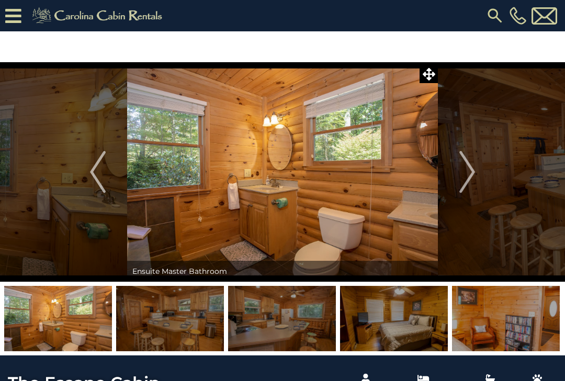
click at [471, 171] on img "Next" at bounding box center [467, 172] width 16 height 42
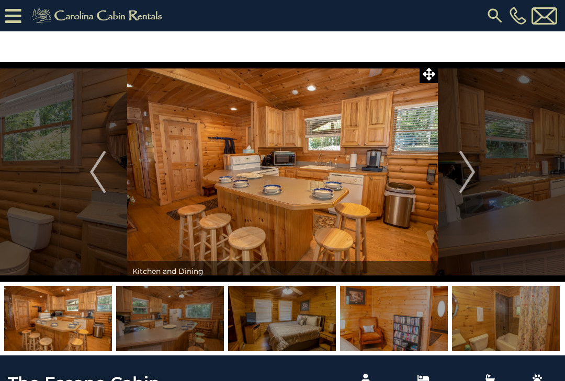
click at [471, 170] on img "Next" at bounding box center [467, 172] width 16 height 42
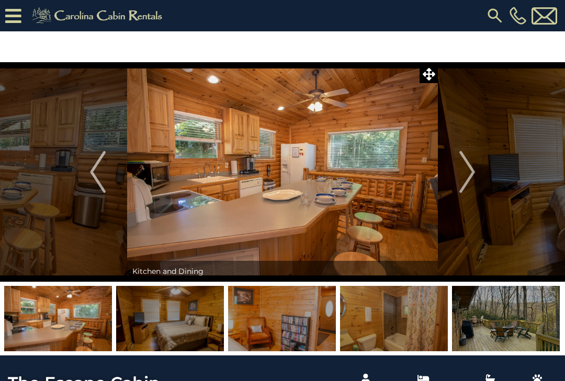
click at [471, 169] on img "Next" at bounding box center [467, 172] width 16 height 42
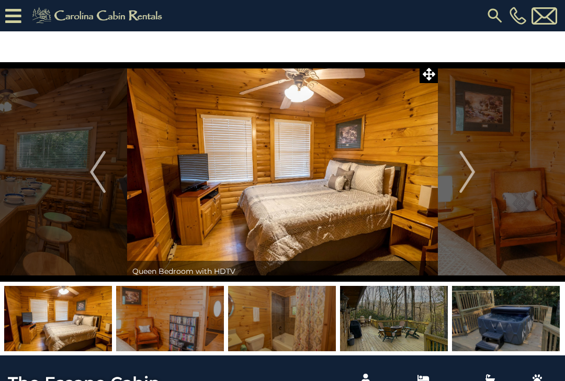
click at [472, 170] on img "Next" at bounding box center [467, 172] width 16 height 42
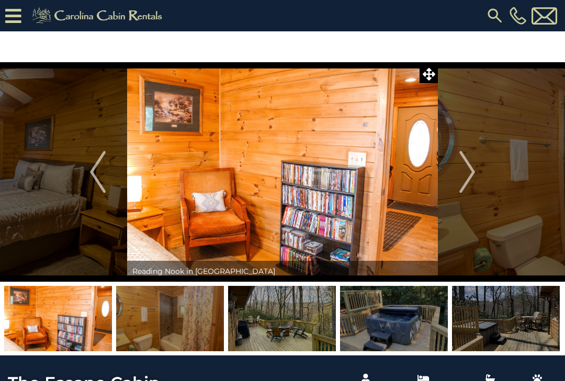
click at [471, 167] on img "Next" at bounding box center [467, 172] width 16 height 42
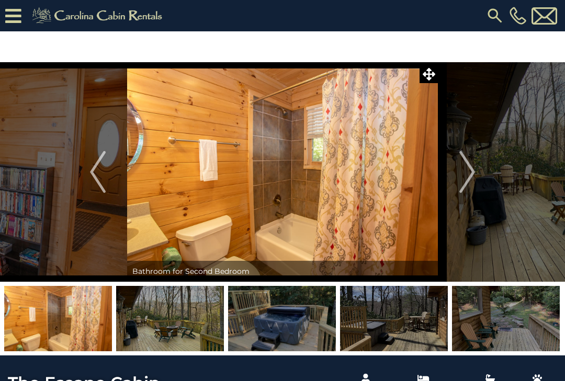
click at [470, 167] on img "Next" at bounding box center [467, 172] width 16 height 42
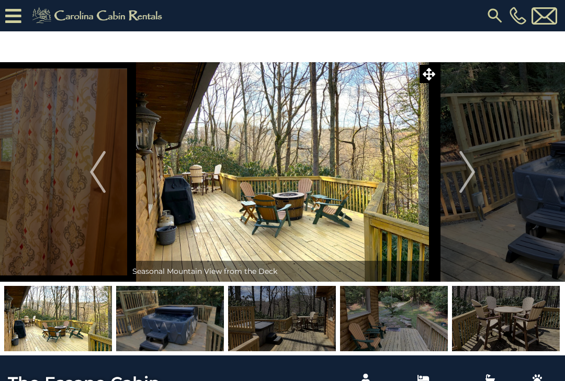
click at [470, 165] on img "Next" at bounding box center [467, 172] width 16 height 42
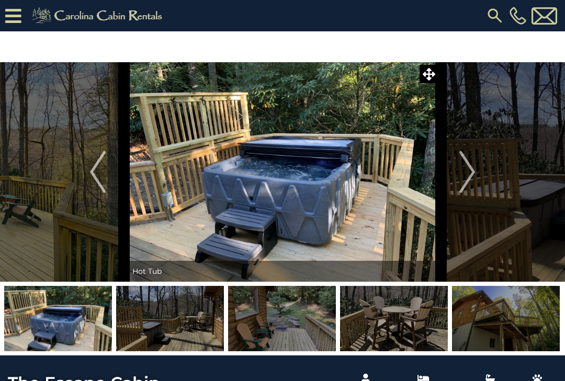
click at [470, 166] on img "Next" at bounding box center [467, 172] width 16 height 42
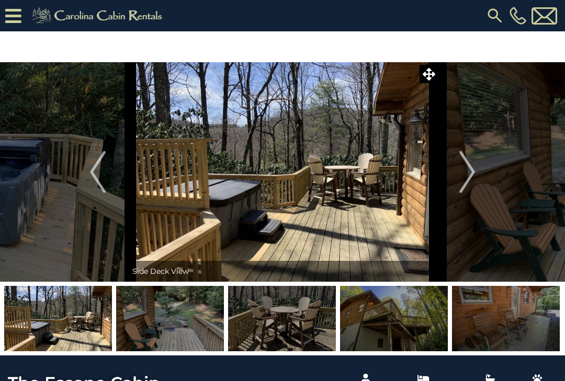
click at [469, 169] on img "Next" at bounding box center [467, 172] width 16 height 42
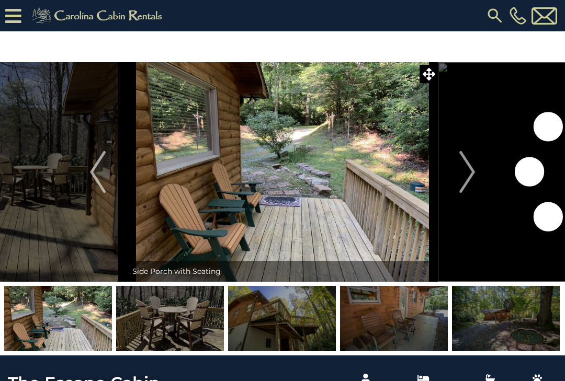
click at [469, 169] on img "Next" at bounding box center [467, 172] width 16 height 42
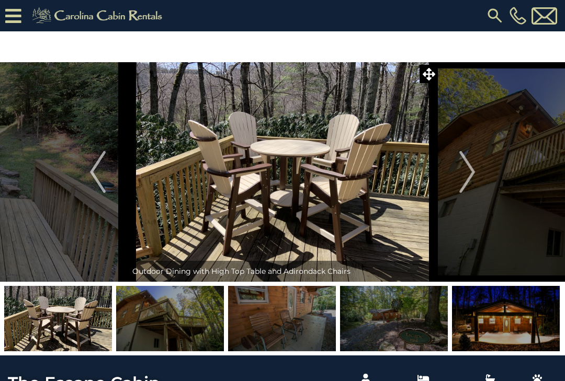
click at [472, 171] on img "Next" at bounding box center [467, 172] width 16 height 42
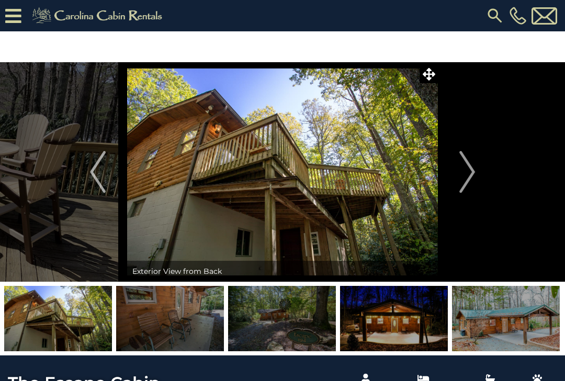
click at [465, 161] on img "Next" at bounding box center [467, 172] width 16 height 42
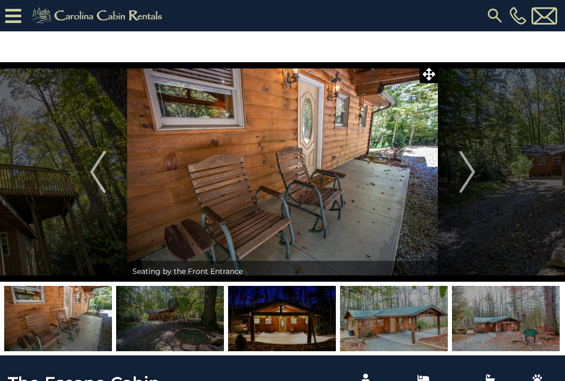
click at [467, 159] on img "Next" at bounding box center [467, 172] width 16 height 42
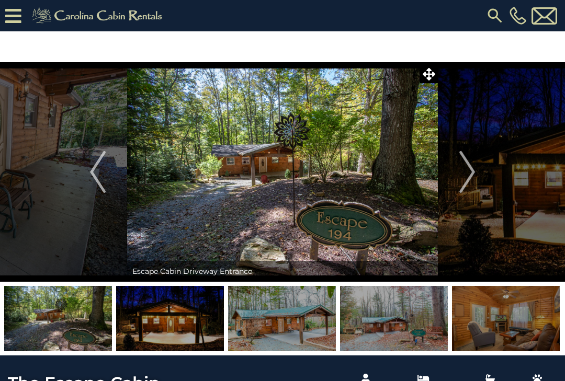
click at [467, 165] on img "Next" at bounding box center [467, 172] width 16 height 42
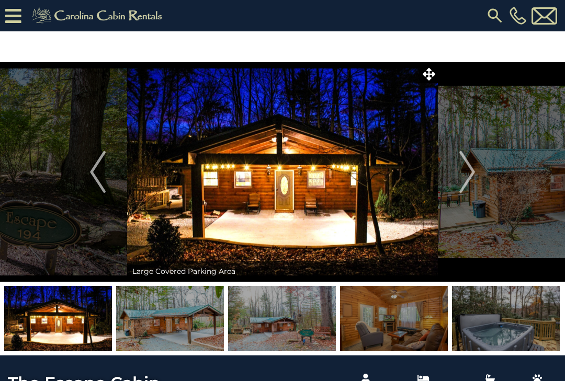
click at [470, 169] on img "Next" at bounding box center [467, 172] width 16 height 42
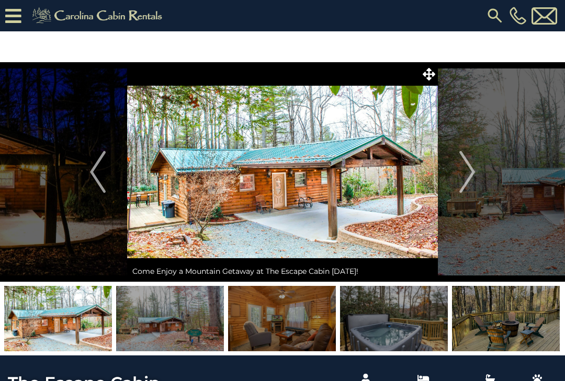
click at [471, 173] on img "Next" at bounding box center [467, 172] width 16 height 42
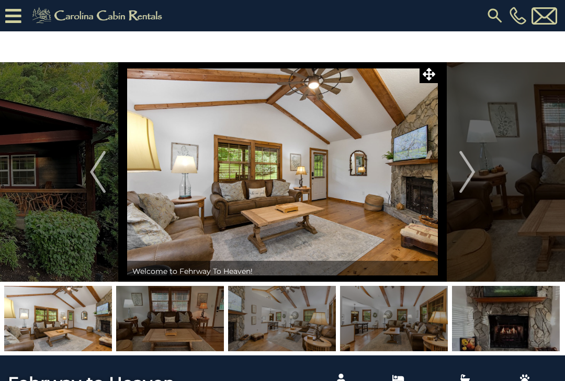
click at [465, 184] on img "Next" at bounding box center [467, 172] width 16 height 42
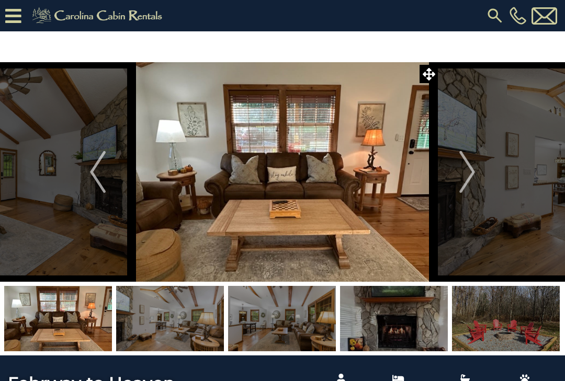
click at [468, 174] on img "Next" at bounding box center [467, 172] width 16 height 42
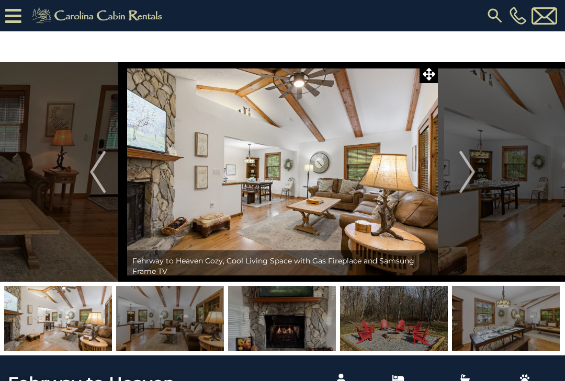
click at [470, 166] on img "Next" at bounding box center [467, 172] width 16 height 42
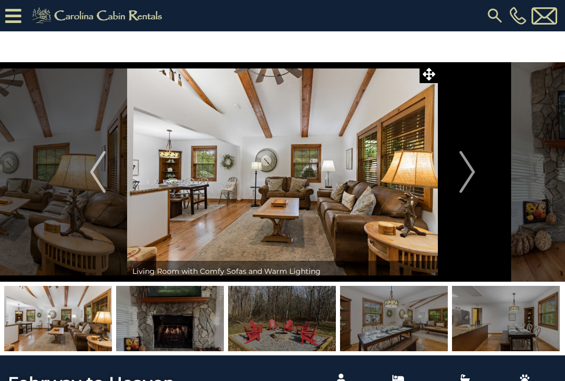
click at [466, 166] on img "Next" at bounding box center [467, 172] width 16 height 42
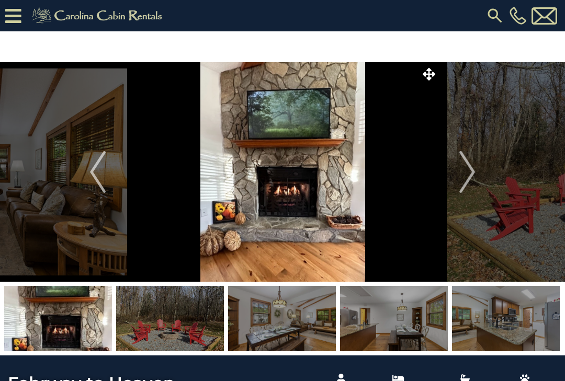
click at [466, 166] on img "Next" at bounding box center [467, 172] width 16 height 42
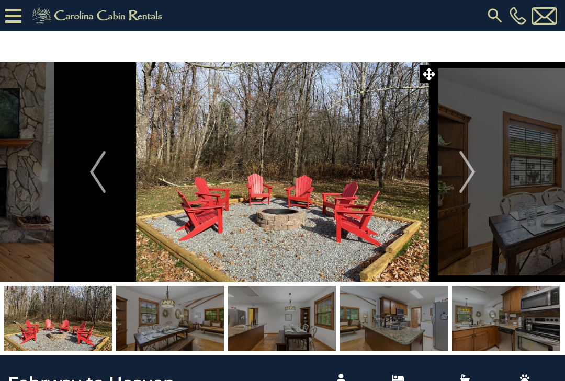
click at [466, 163] on img "Next" at bounding box center [467, 172] width 16 height 42
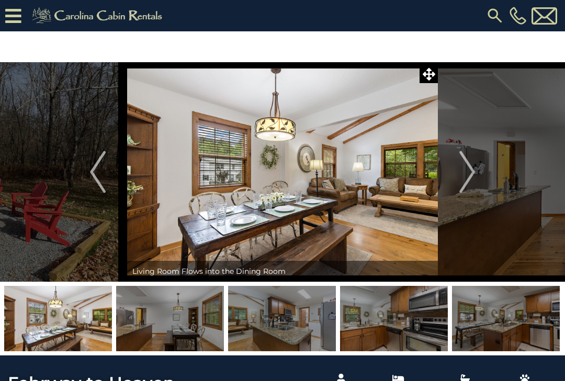
click at [464, 166] on img "Next" at bounding box center [467, 172] width 16 height 42
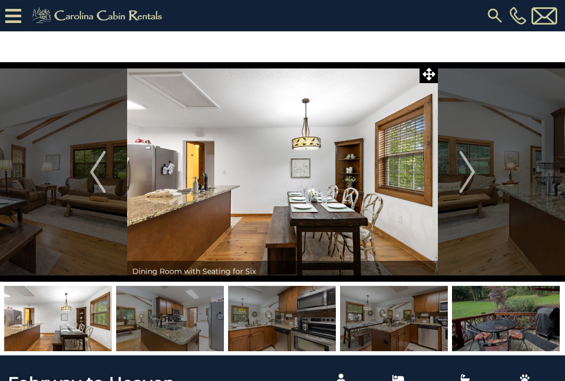
click at [464, 166] on img "Next" at bounding box center [467, 172] width 16 height 42
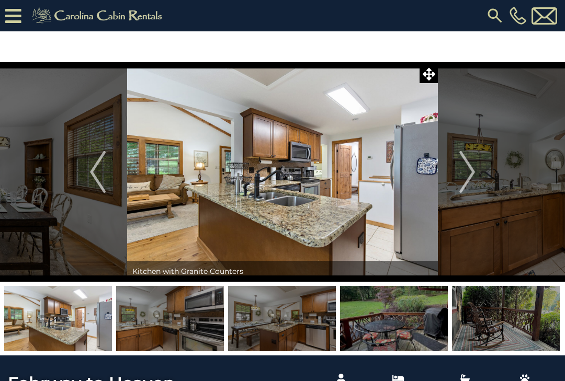
click at [462, 166] on img "Next" at bounding box center [467, 172] width 16 height 42
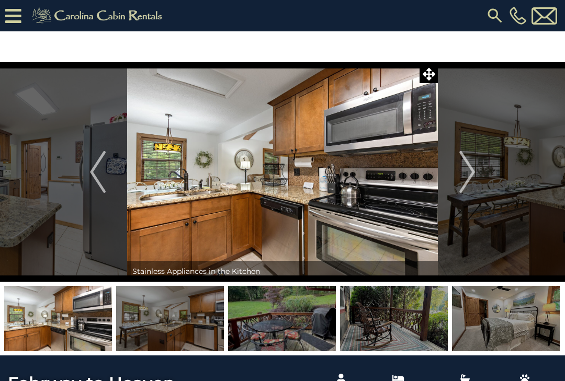
click at [462, 165] on img "Next" at bounding box center [467, 172] width 16 height 42
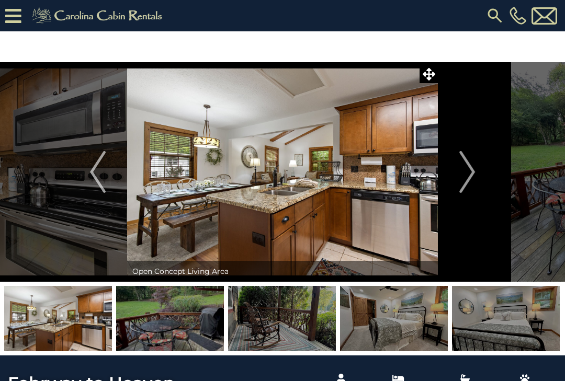
click at [462, 165] on img "Next" at bounding box center [467, 172] width 16 height 42
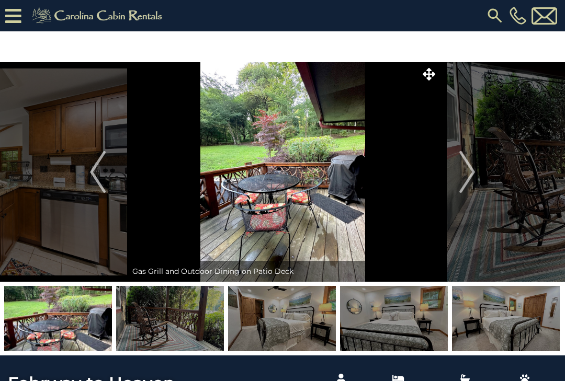
click at [462, 165] on img "Next" at bounding box center [467, 172] width 16 height 42
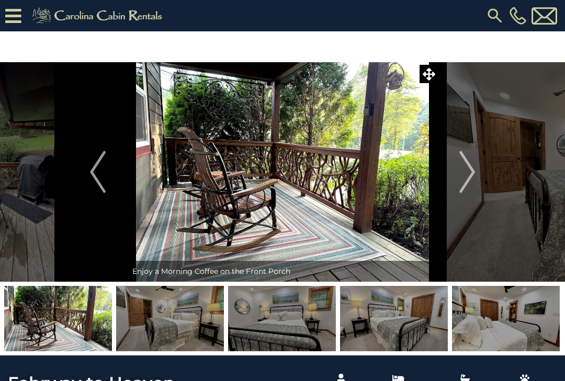
click at [462, 165] on img "Next" at bounding box center [467, 172] width 16 height 42
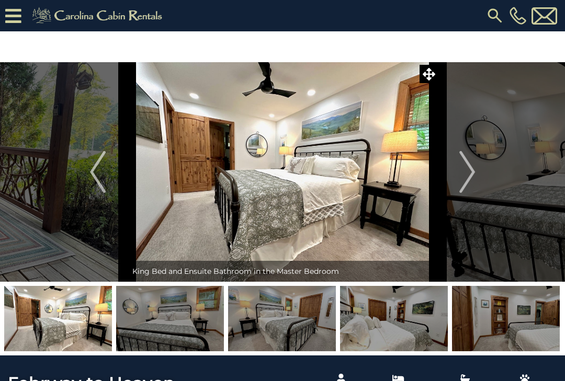
click at [461, 165] on img "Next" at bounding box center [467, 172] width 16 height 42
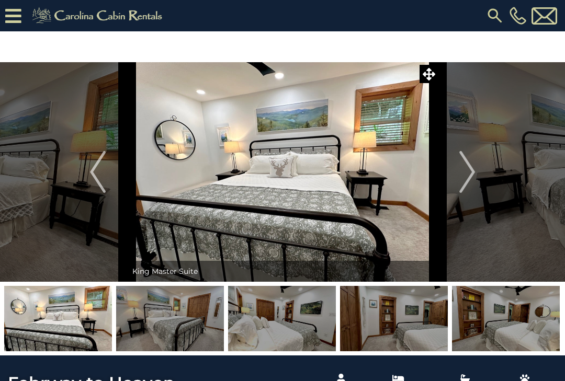
click at [462, 165] on img "Next" at bounding box center [467, 172] width 16 height 42
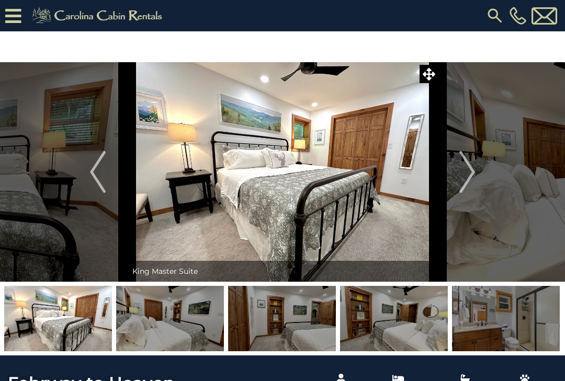
click at [458, 166] on button "Next" at bounding box center [467, 172] width 59 height 220
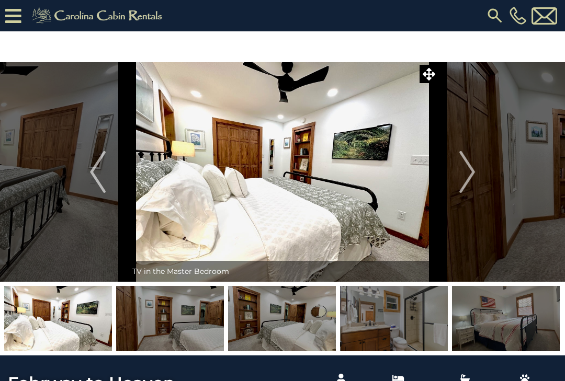
click at [460, 166] on img "Next" at bounding box center [467, 172] width 16 height 42
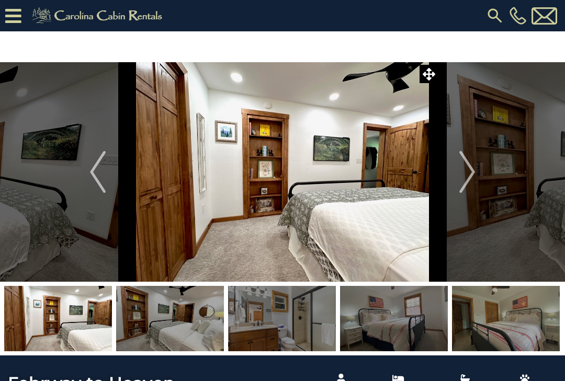
click at [459, 166] on button "Next" at bounding box center [467, 172] width 59 height 220
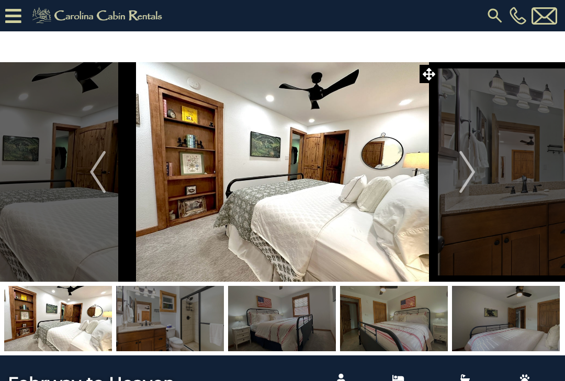
click at [458, 167] on button "Next" at bounding box center [467, 172] width 59 height 220
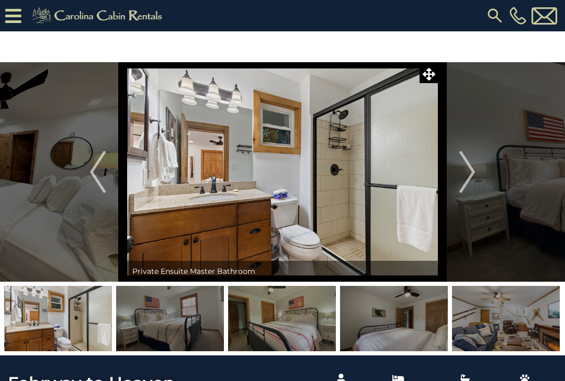
click at [458, 165] on button "Next" at bounding box center [467, 172] width 59 height 220
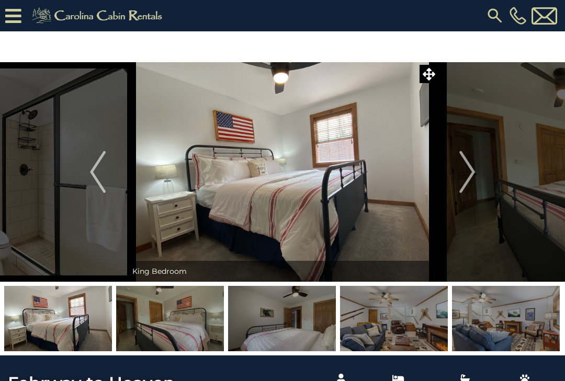
click at [457, 166] on button "Next" at bounding box center [467, 172] width 59 height 220
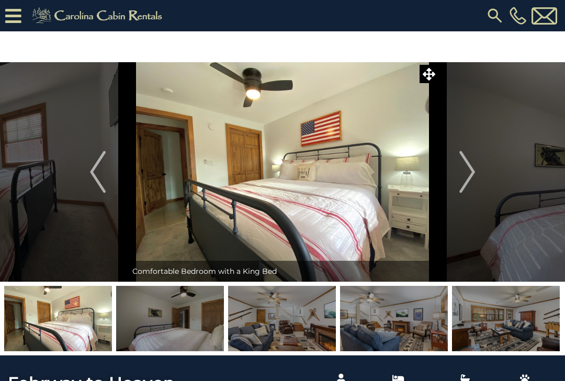
click at [457, 165] on button "Next" at bounding box center [467, 172] width 59 height 220
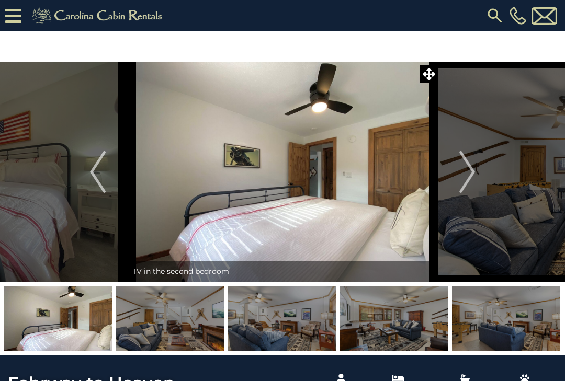
click at [459, 165] on button "Next" at bounding box center [467, 172] width 59 height 220
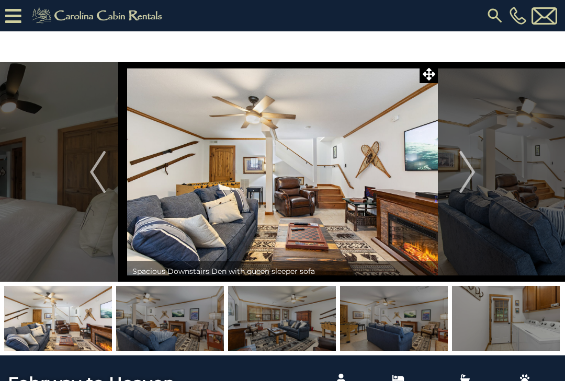
click at [458, 164] on button "Next" at bounding box center [467, 172] width 59 height 220
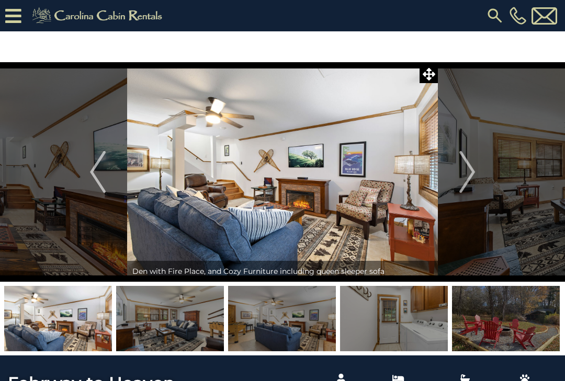
click at [458, 165] on button "Next" at bounding box center [467, 172] width 59 height 220
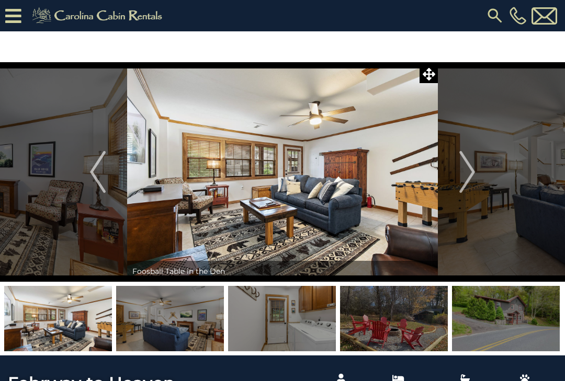
click at [459, 164] on img "Next" at bounding box center [467, 172] width 16 height 42
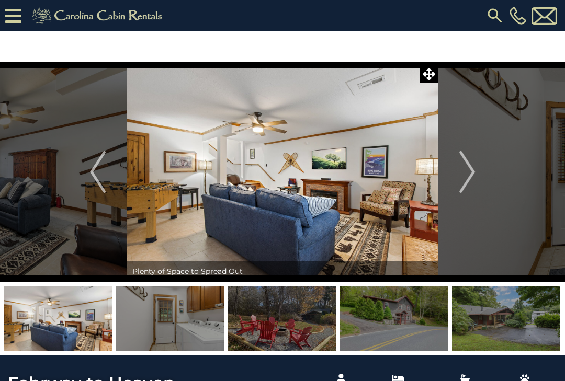
click at [458, 165] on button "Next" at bounding box center [467, 172] width 59 height 220
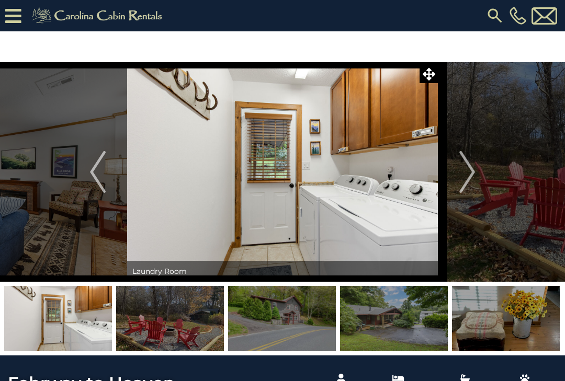
click at [457, 165] on button "Next" at bounding box center [467, 172] width 59 height 220
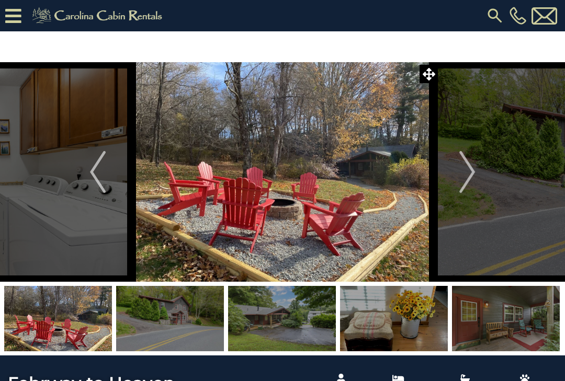
click at [456, 166] on button "Next" at bounding box center [467, 172] width 59 height 220
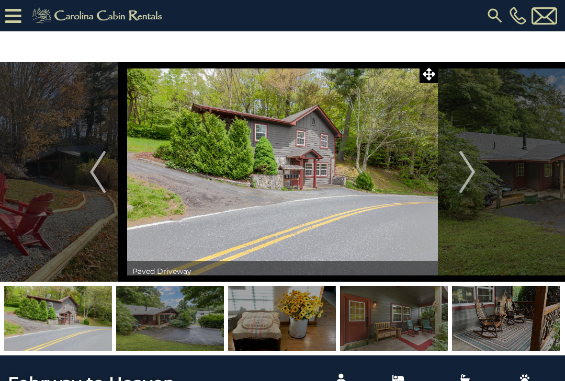
click at [462, 167] on img "Next" at bounding box center [467, 172] width 16 height 42
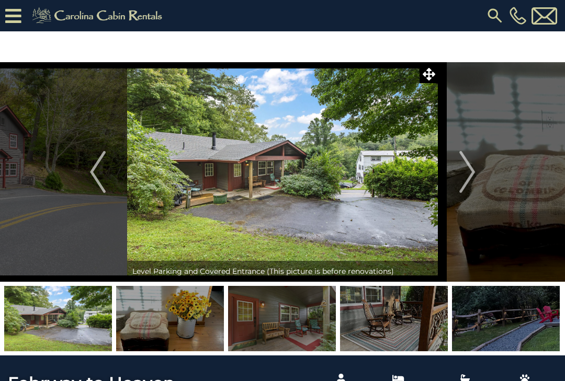
click at [464, 169] on img "Next" at bounding box center [467, 172] width 16 height 42
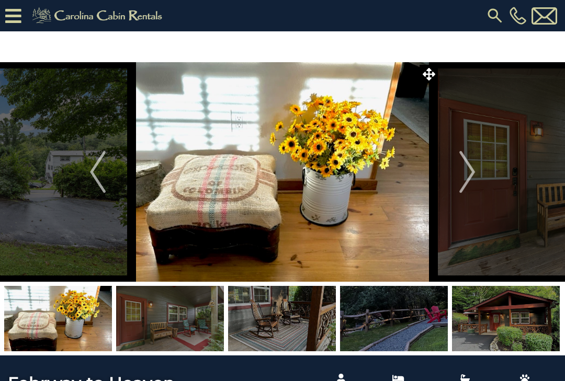
click at [465, 165] on img "Next" at bounding box center [467, 172] width 16 height 42
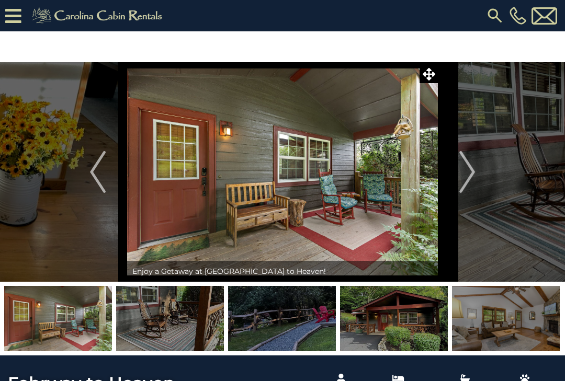
click at [462, 167] on img "Next" at bounding box center [467, 172] width 16 height 42
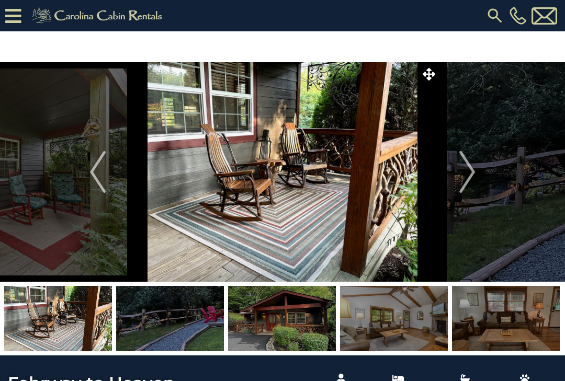
click at [461, 167] on img "Next" at bounding box center [467, 172] width 16 height 42
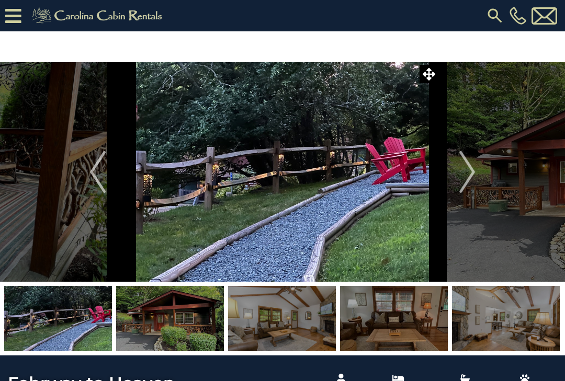
click at [462, 168] on img "Next" at bounding box center [467, 172] width 16 height 42
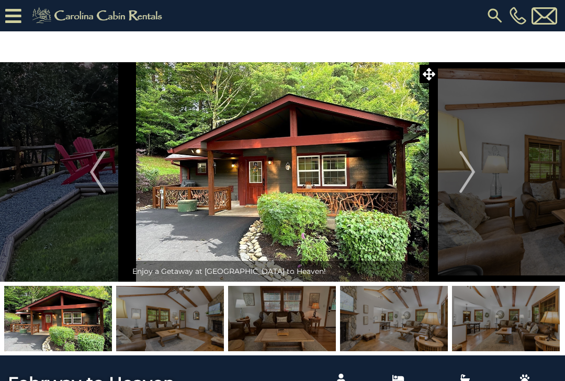
click at [464, 166] on img "Next" at bounding box center [467, 172] width 16 height 42
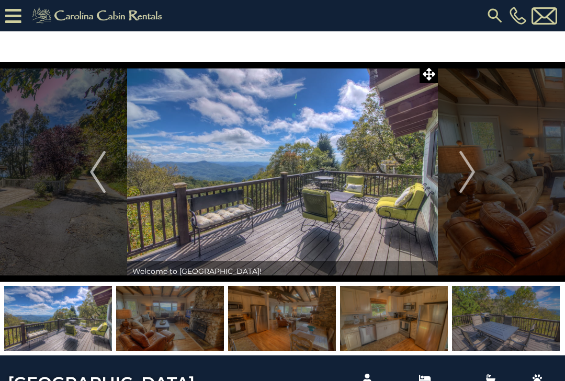
click at [466, 179] on img "Next" at bounding box center [467, 172] width 16 height 42
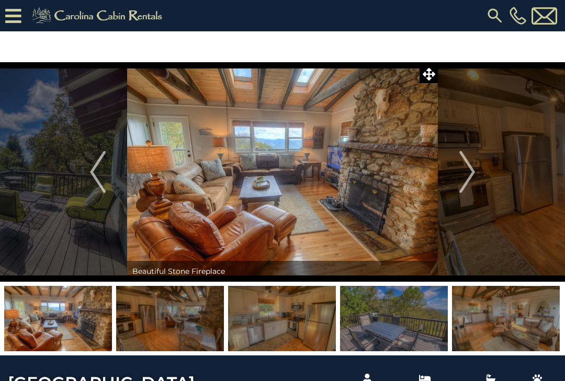
click at [470, 172] on img "Next" at bounding box center [467, 172] width 16 height 42
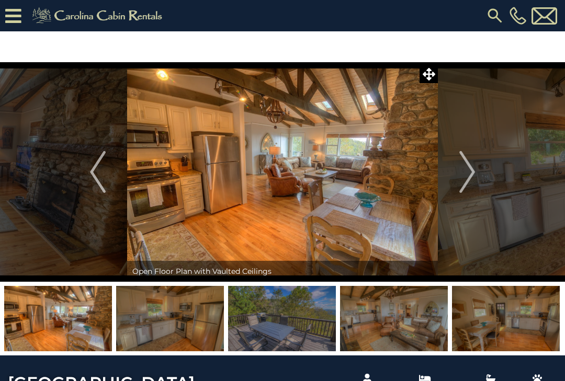
click at [471, 167] on img "Next" at bounding box center [467, 172] width 16 height 42
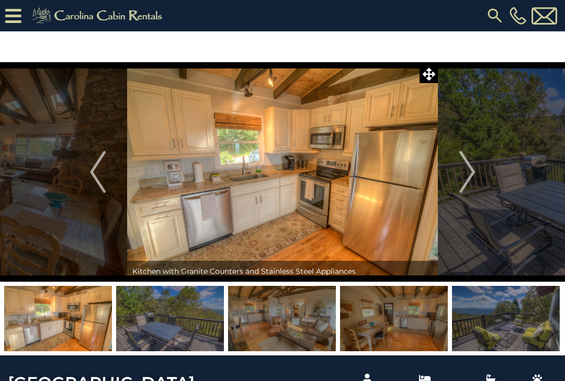
click at [470, 171] on img "Next" at bounding box center [467, 172] width 16 height 42
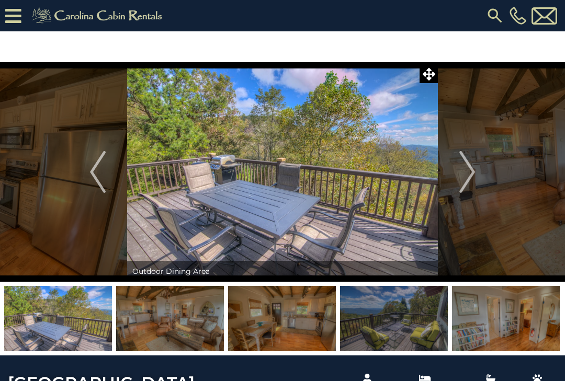
click at [469, 171] on img "Next" at bounding box center [467, 172] width 16 height 42
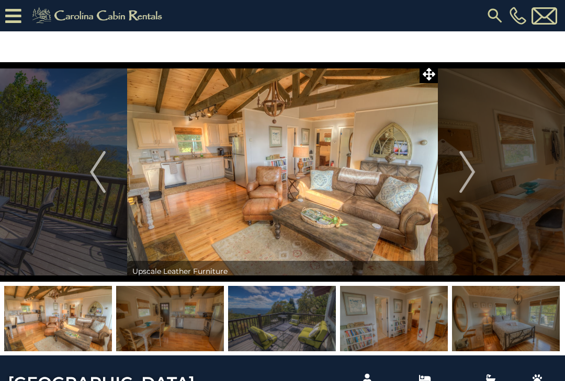
click at [471, 167] on img "Next" at bounding box center [467, 172] width 16 height 42
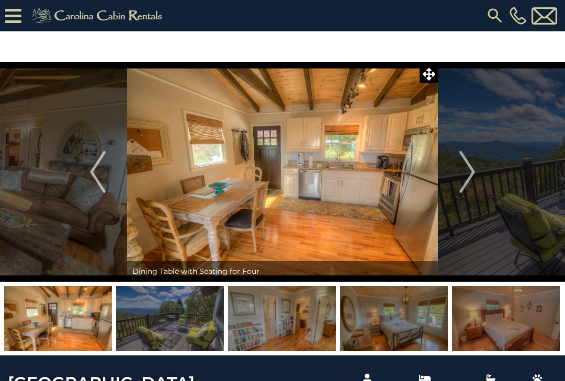
click at [467, 169] on img "Next" at bounding box center [467, 172] width 16 height 42
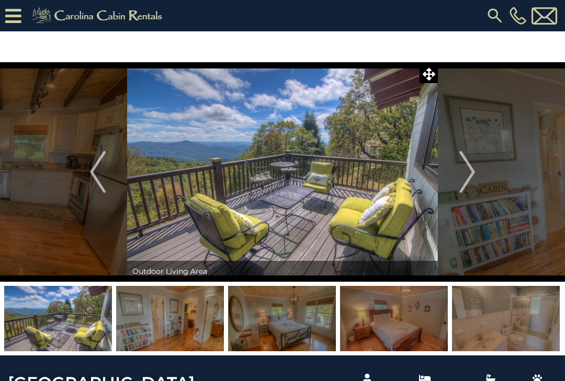
click at [468, 168] on img "Next" at bounding box center [467, 172] width 16 height 42
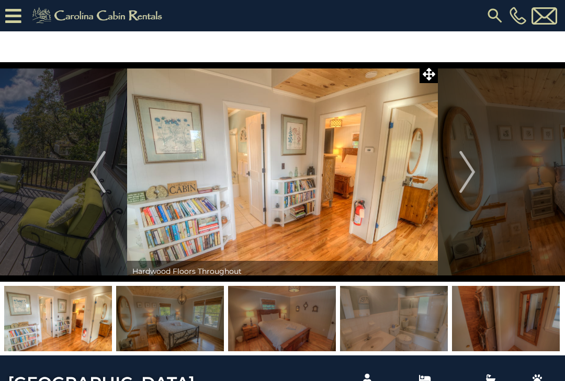
click at [468, 167] on img "Next" at bounding box center [467, 172] width 16 height 42
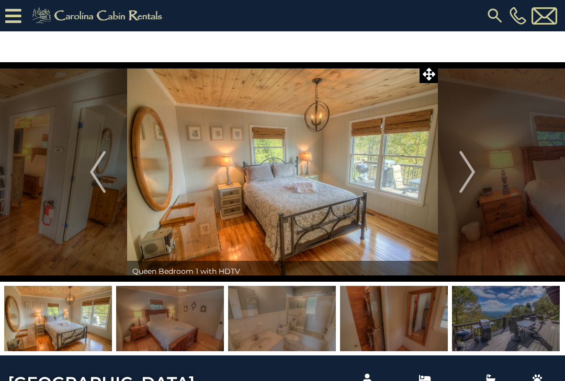
click at [466, 168] on img "Next" at bounding box center [467, 172] width 16 height 42
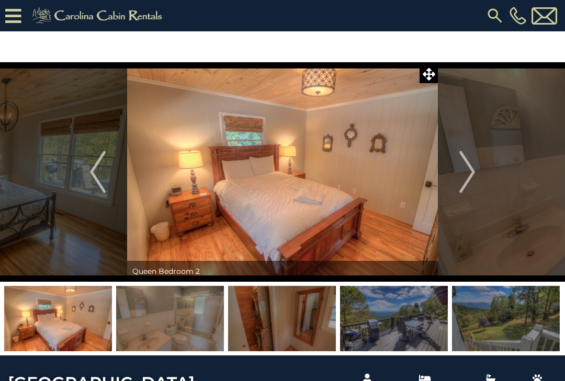
click at [466, 167] on img "Next" at bounding box center [467, 172] width 16 height 42
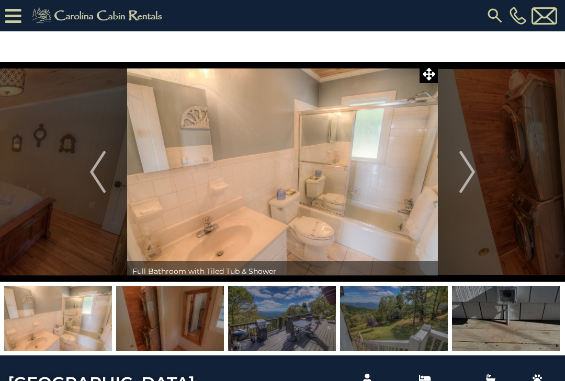
click at [467, 166] on img "Next" at bounding box center [467, 172] width 16 height 42
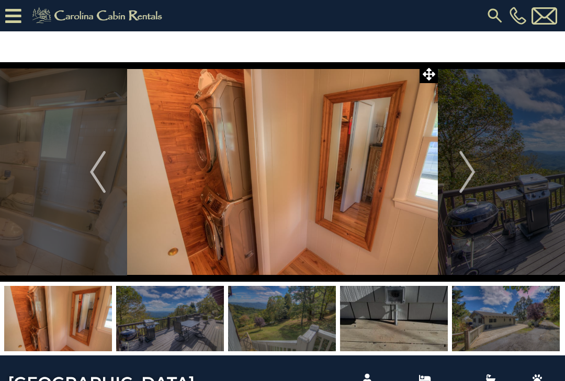
click at [466, 166] on img "Next" at bounding box center [467, 172] width 16 height 42
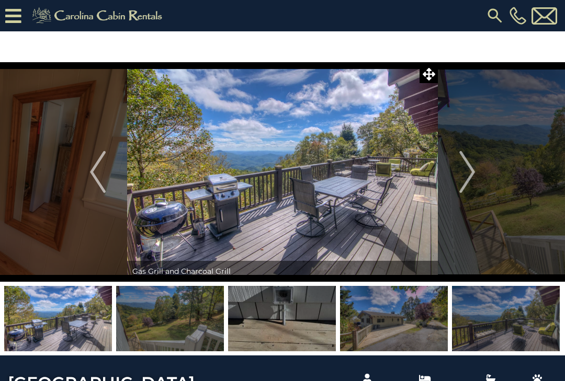
click at [466, 166] on img "Next" at bounding box center [467, 172] width 16 height 42
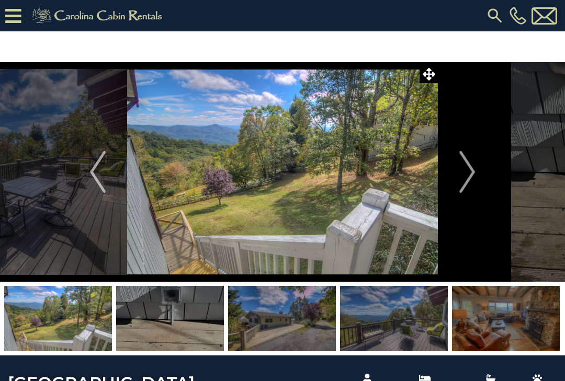
click at [465, 166] on img "Next" at bounding box center [467, 172] width 16 height 42
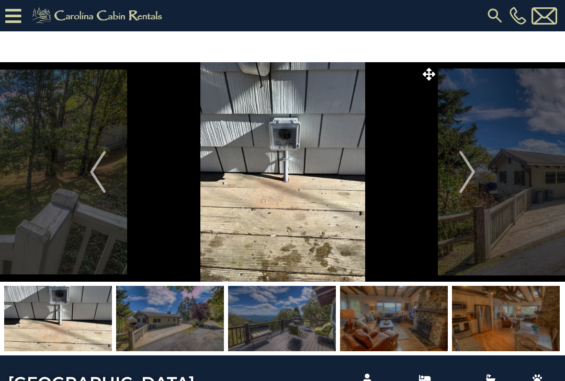
click at [467, 166] on img "Next" at bounding box center [467, 172] width 16 height 42
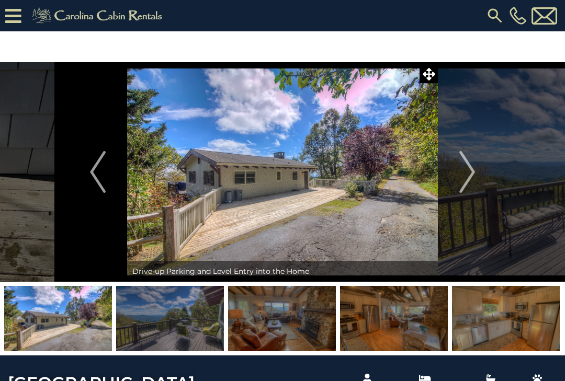
click at [466, 168] on img "Next" at bounding box center [467, 172] width 16 height 42
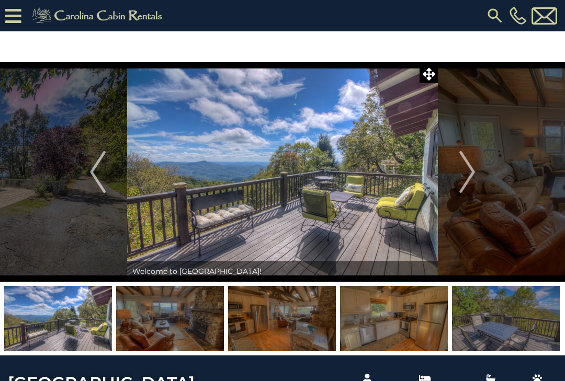
click at [466, 167] on img "Next" at bounding box center [467, 172] width 16 height 42
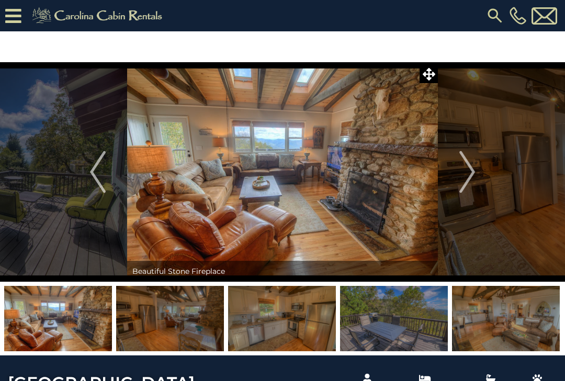
click at [466, 167] on img "Next" at bounding box center [467, 172] width 16 height 42
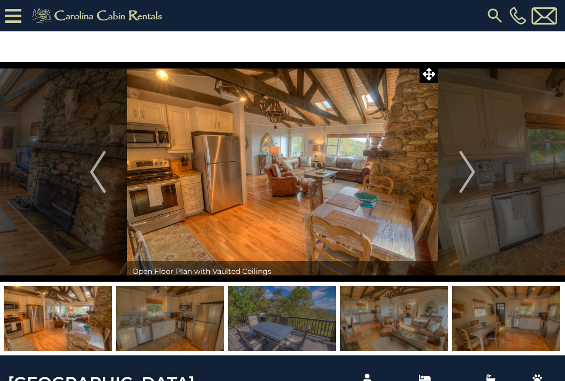
click at [465, 167] on img "Next" at bounding box center [467, 172] width 16 height 42
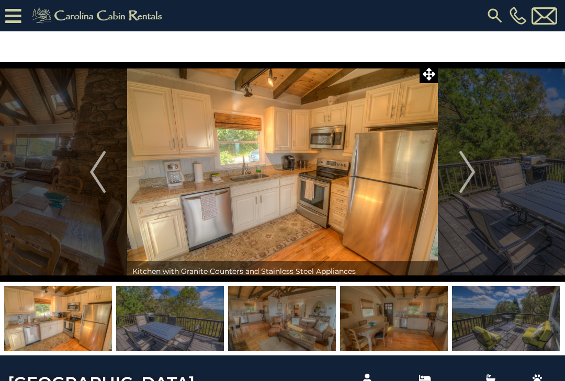
click at [465, 167] on img "Next" at bounding box center [467, 172] width 16 height 42
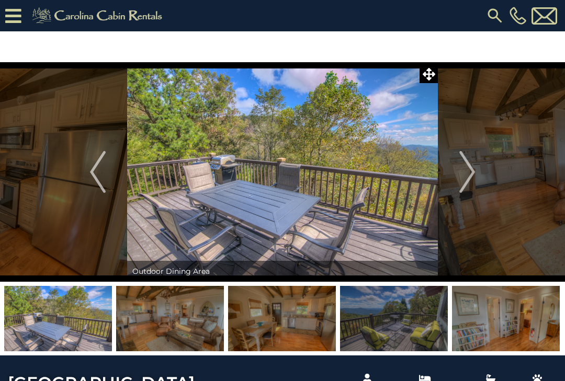
click at [466, 166] on img "Next" at bounding box center [467, 172] width 16 height 42
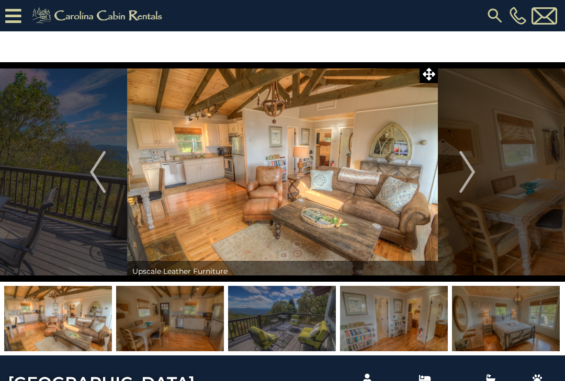
click at [465, 167] on img "Next" at bounding box center [467, 172] width 16 height 42
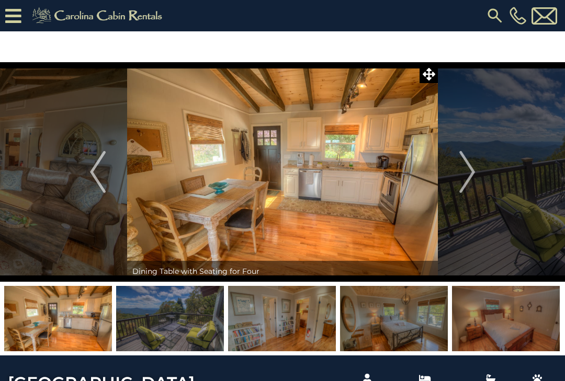
click at [465, 167] on img "Next" at bounding box center [467, 172] width 16 height 42
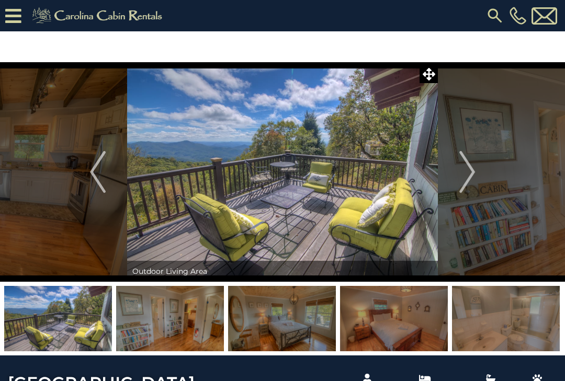
click at [464, 167] on img "Next" at bounding box center [467, 172] width 16 height 42
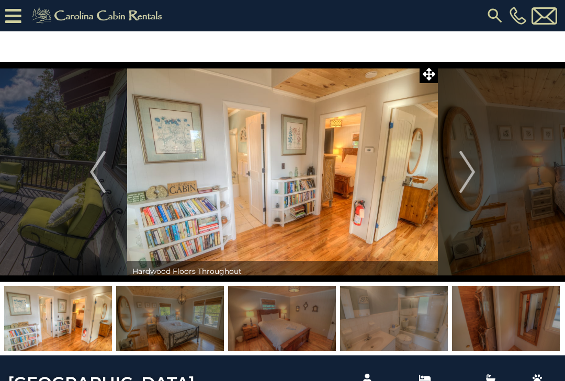
click at [464, 167] on img "Next" at bounding box center [467, 172] width 16 height 42
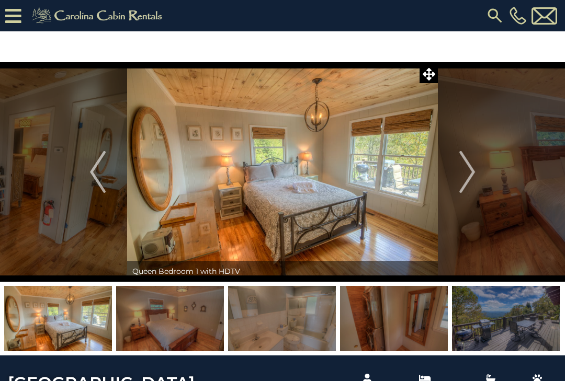
click at [464, 167] on img "Next" at bounding box center [467, 172] width 16 height 42
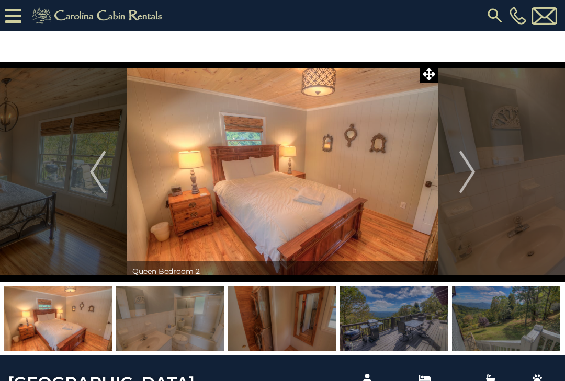
click at [464, 167] on img "Next" at bounding box center [467, 172] width 16 height 42
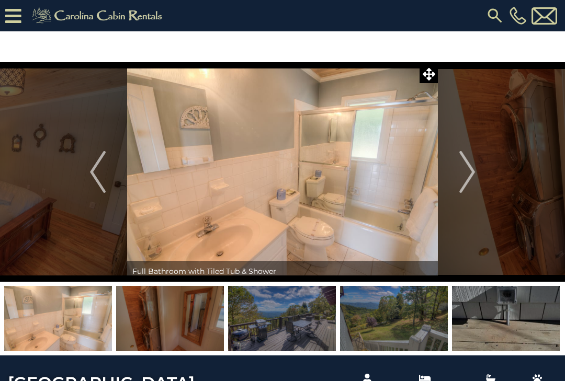
click at [463, 167] on img "Next" at bounding box center [467, 172] width 16 height 42
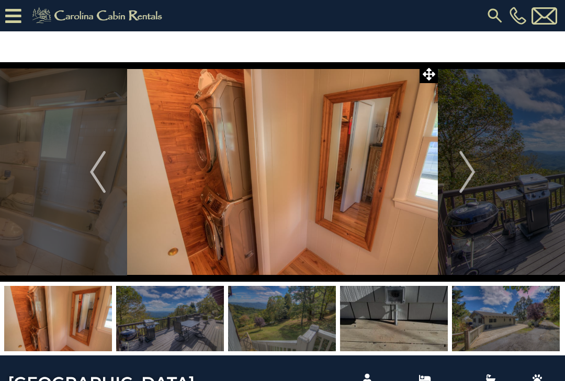
click at [464, 167] on img "Next" at bounding box center [467, 172] width 16 height 42
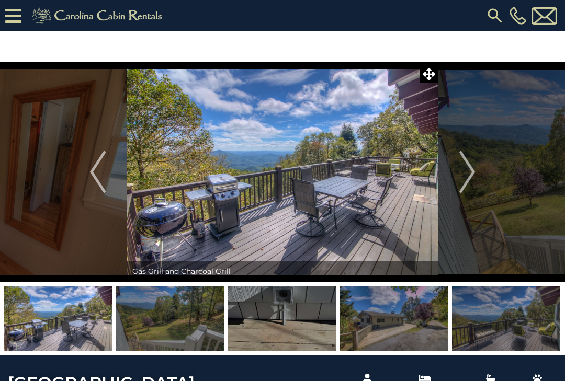
click at [462, 167] on img "Next" at bounding box center [467, 172] width 16 height 42
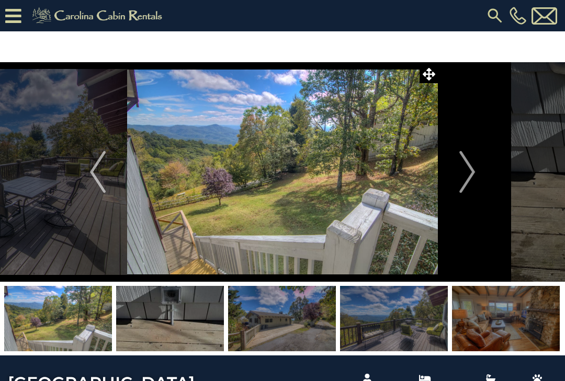
click at [462, 167] on img "Next" at bounding box center [467, 172] width 16 height 42
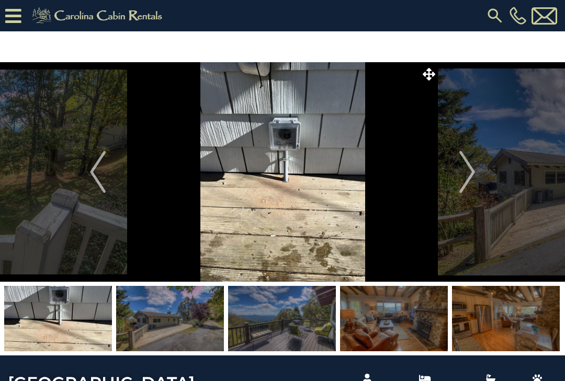
click at [461, 167] on img "Next" at bounding box center [467, 172] width 16 height 42
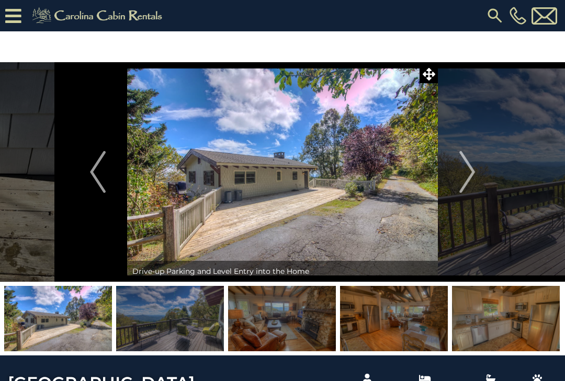
click at [468, 175] on img "Next" at bounding box center [467, 172] width 16 height 42
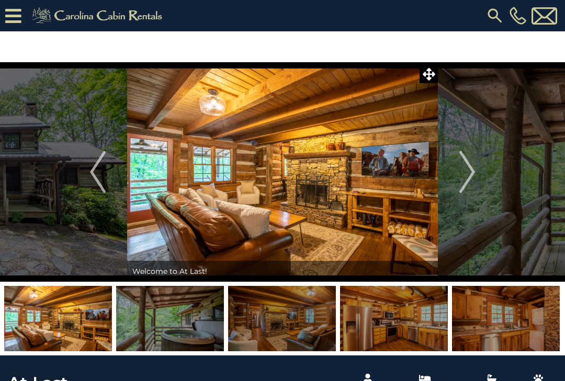
click at [467, 175] on img "Next" at bounding box center [467, 172] width 16 height 42
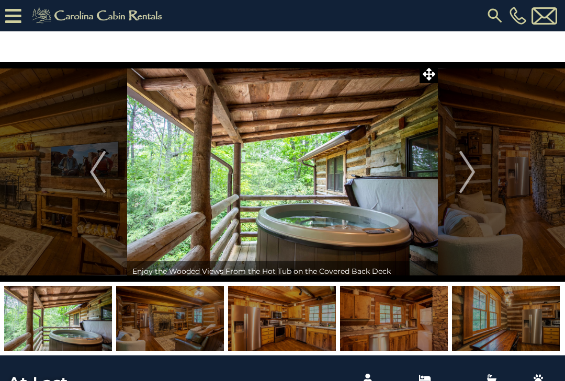
click at [467, 173] on img "Next" at bounding box center [467, 172] width 16 height 42
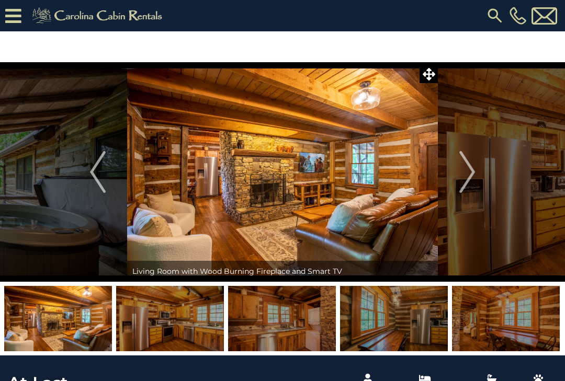
click at [468, 168] on img "Next" at bounding box center [467, 172] width 16 height 42
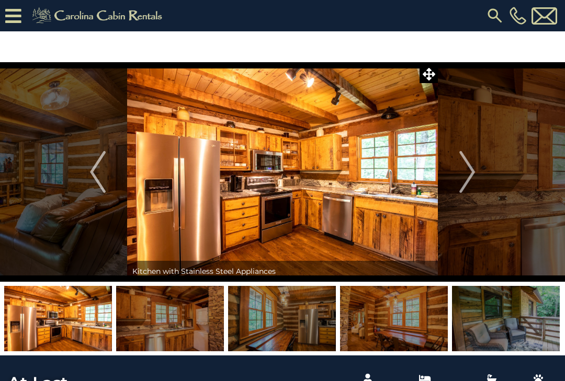
click at [460, 174] on img "Next" at bounding box center [467, 172] width 16 height 42
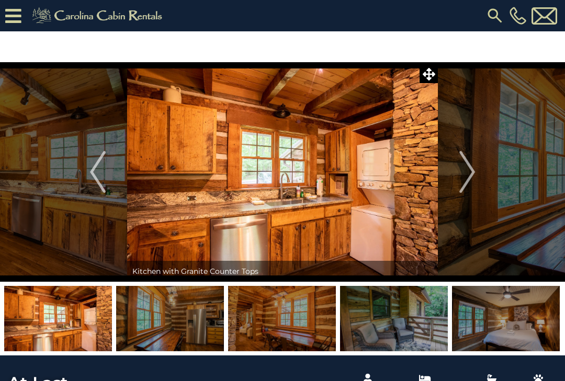
click at [469, 173] on img "Next" at bounding box center [467, 172] width 16 height 42
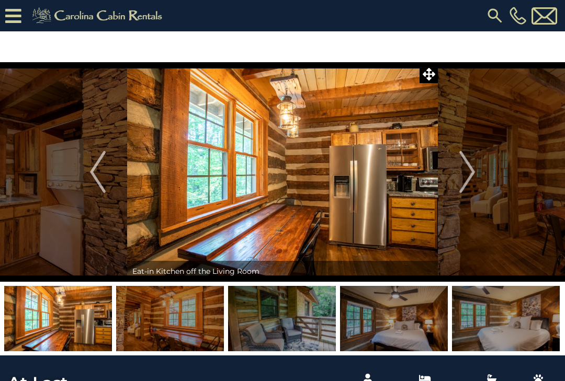
click at [466, 172] on img "Next" at bounding box center [467, 172] width 16 height 42
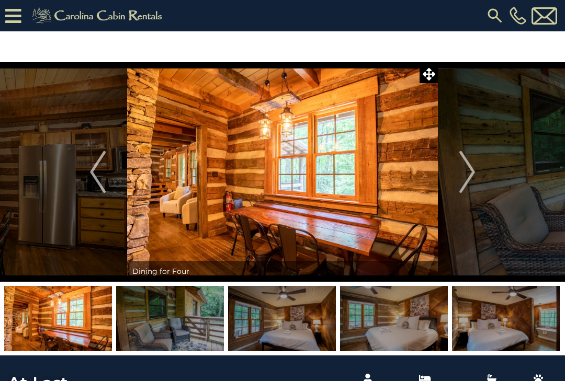
click at [469, 170] on img "Next" at bounding box center [467, 172] width 16 height 42
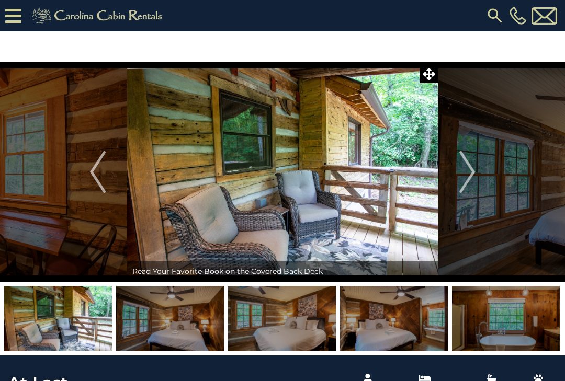
click at [465, 168] on img "Next" at bounding box center [467, 172] width 16 height 42
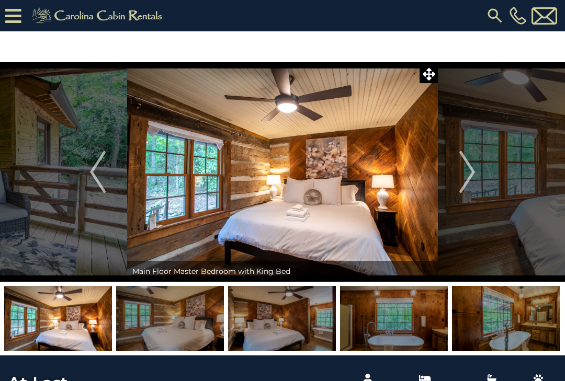
click at [464, 172] on img "Next" at bounding box center [467, 172] width 16 height 42
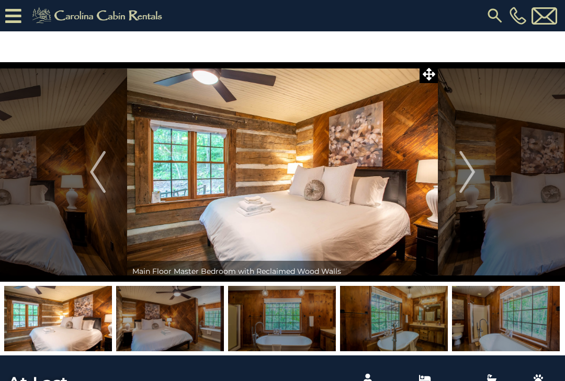
click at [460, 175] on img "Next" at bounding box center [467, 172] width 16 height 42
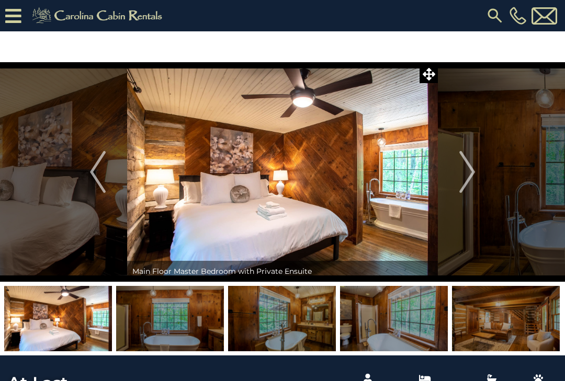
click at [464, 175] on img "Next" at bounding box center [467, 172] width 16 height 42
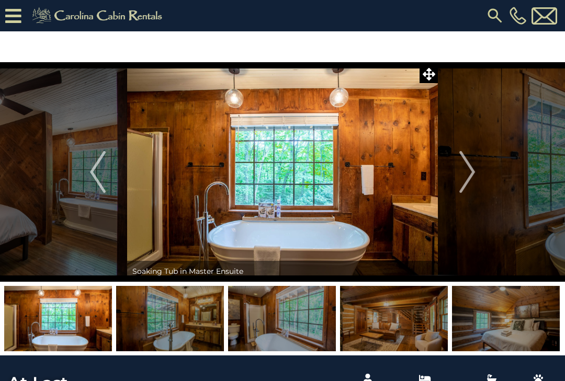
click at [464, 168] on img "Next" at bounding box center [467, 172] width 16 height 42
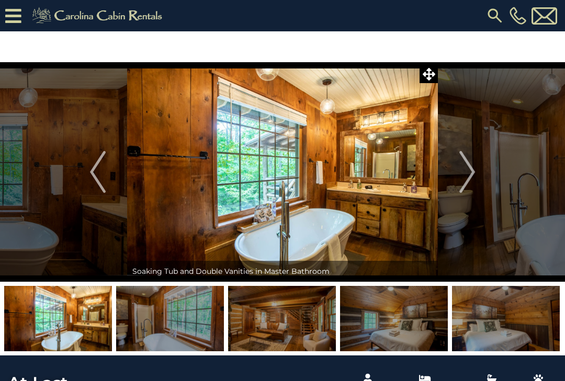
click at [467, 172] on img "Next" at bounding box center [467, 172] width 16 height 42
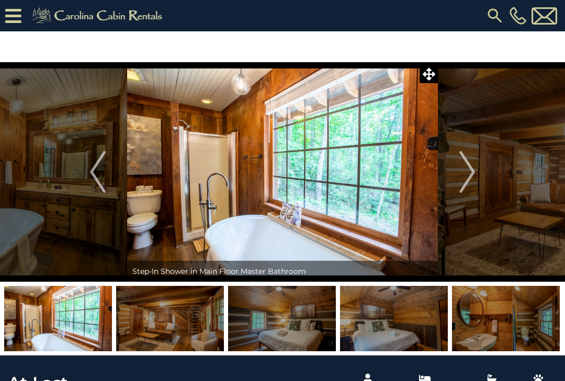
click at [464, 175] on img "Next" at bounding box center [467, 172] width 16 height 42
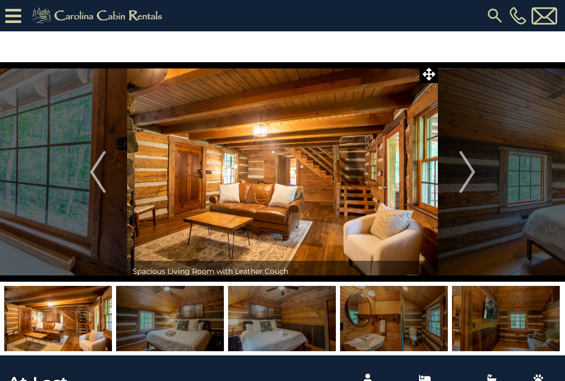
click at [464, 174] on img "Next" at bounding box center [467, 172] width 16 height 42
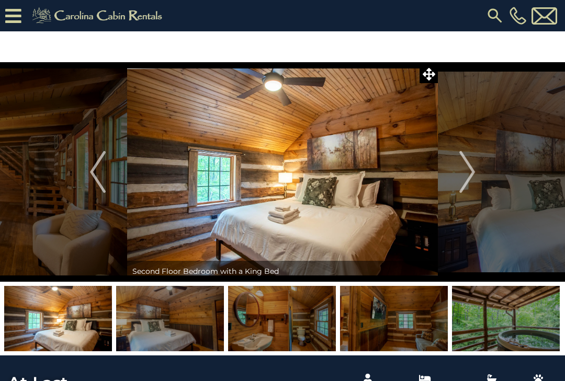
click at [462, 175] on img "Next" at bounding box center [467, 172] width 16 height 42
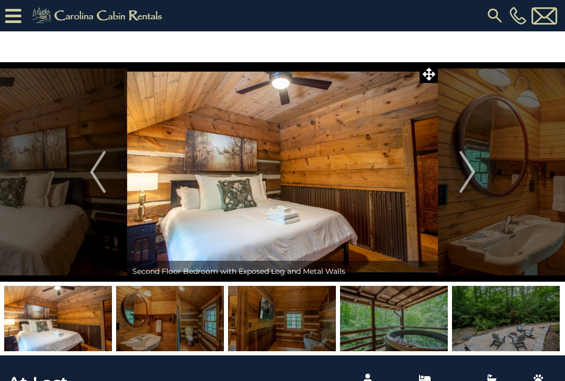
click at [462, 174] on img "Next" at bounding box center [467, 172] width 16 height 42
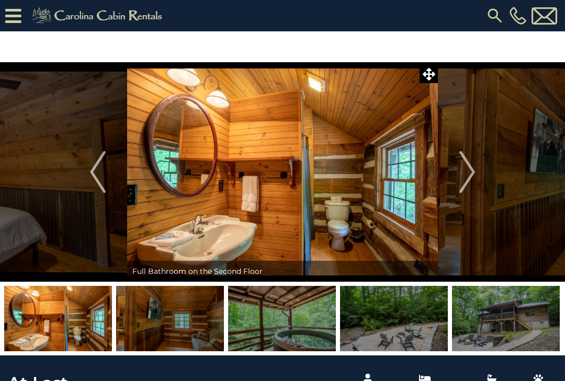
click at [467, 172] on img "Next" at bounding box center [467, 172] width 16 height 42
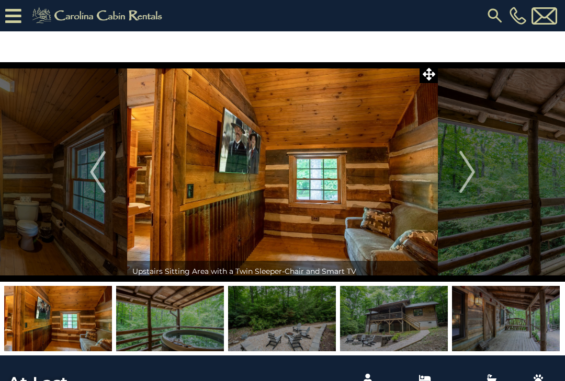
click at [467, 169] on img "Next" at bounding box center [467, 172] width 16 height 42
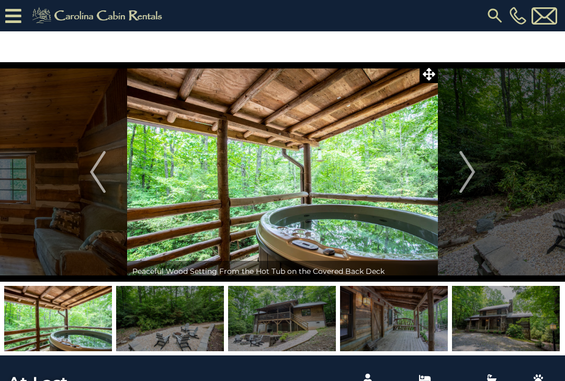
click at [464, 172] on img "Next" at bounding box center [467, 172] width 16 height 42
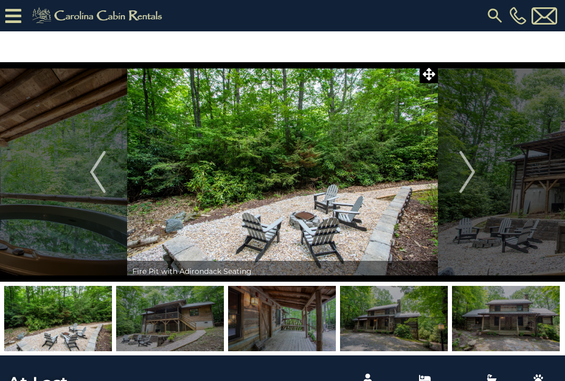
click at [466, 171] on img "Next" at bounding box center [467, 172] width 16 height 42
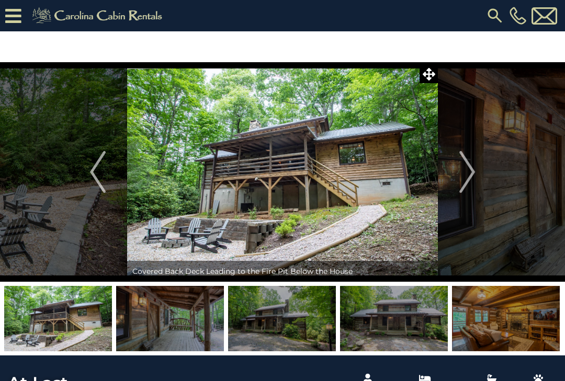
click at [466, 170] on img "Next" at bounding box center [467, 172] width 16 height 42
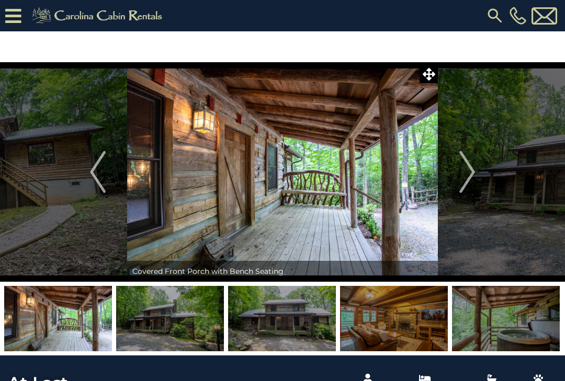
click at [466, 172] on img "Next" at bounding box center [467, 172] width 16 height 42
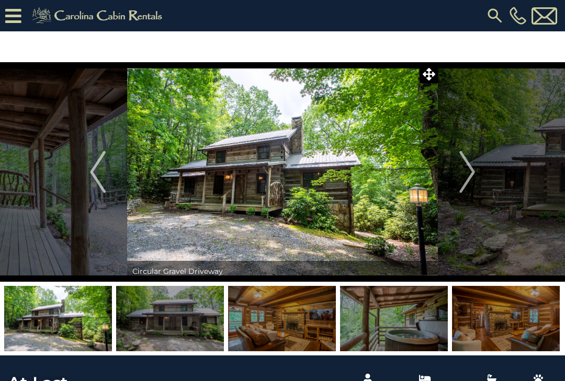
click at [463, 173] on img "Next" at bounding box center [467, 172] width 16 height 42
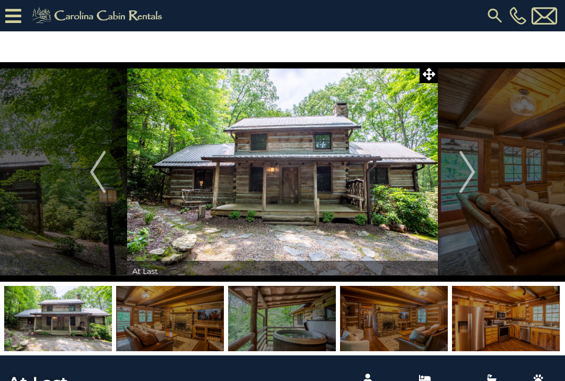
click at [464, 174] on img "Next" at bounding box center [467, 172] width 16 height 42
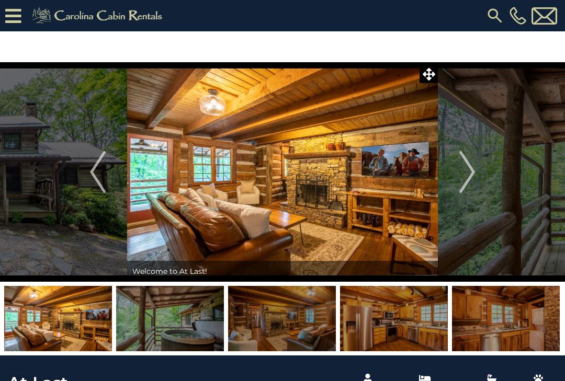
click at [464, 174] on img "Next" at bounding box center [467, 172] width 16 height 42
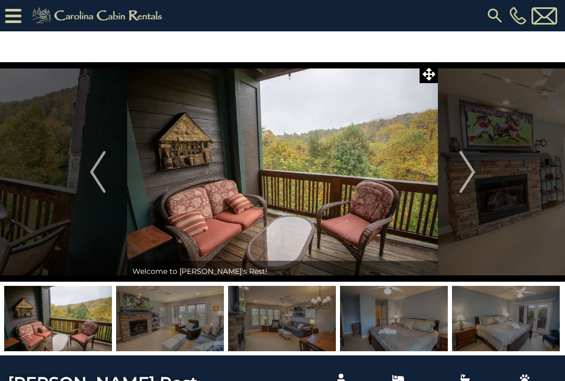
click at [469, 173] on img "Next" at bounding box center [467, 172] width 16 height 42
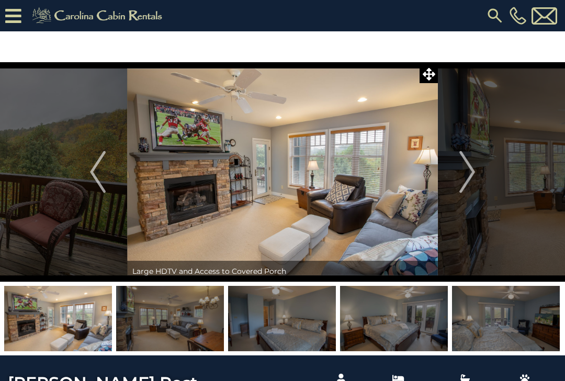
click at [468, 178] on img "Next" at bounding box center [467, 172] width 16 height 42
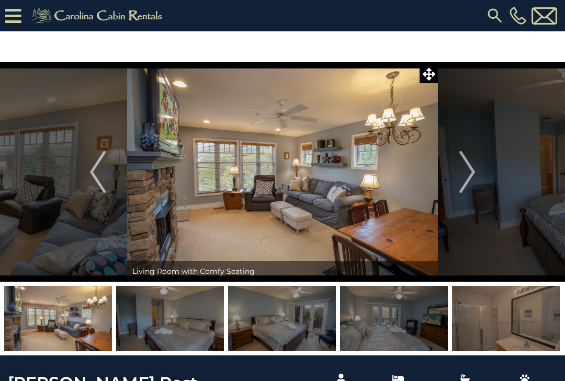
click at [471, 173] on img "Next" at bounding box center [467, 172] width 16 height 42
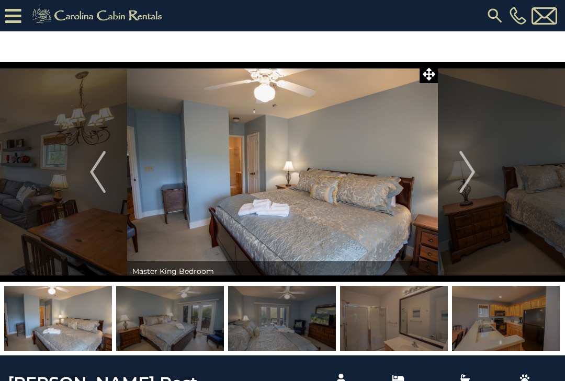
click at [468, 174] on img "Next" at bounding box center [467, 172] width 16 height 42
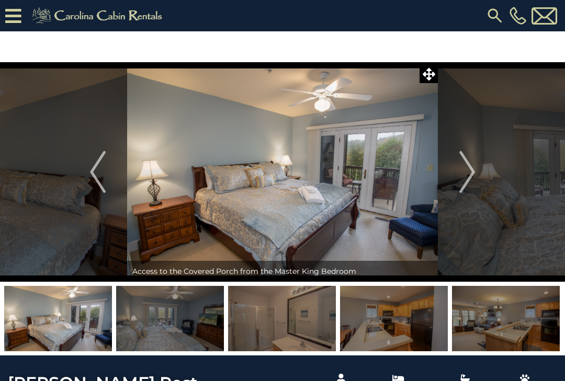
click at [467, 174] on img "Next" at bounding box center [467, 172] width 16 height 42
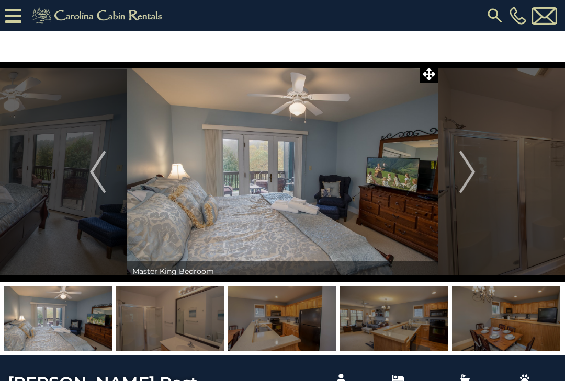
click at [465, 175] on img "Next" at bounding box center [467, 172] width 16 height 42
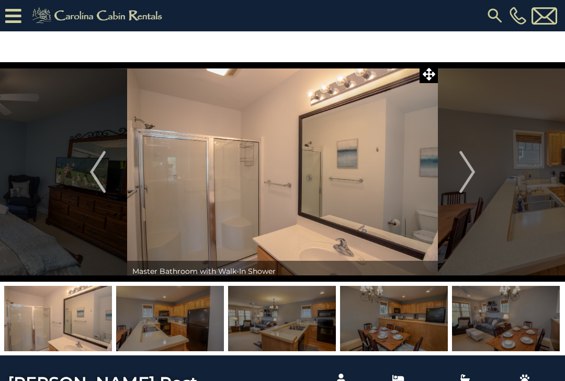
click at [464, 175] on img "Next" at bounding box center [467, 172] width 16 height 42
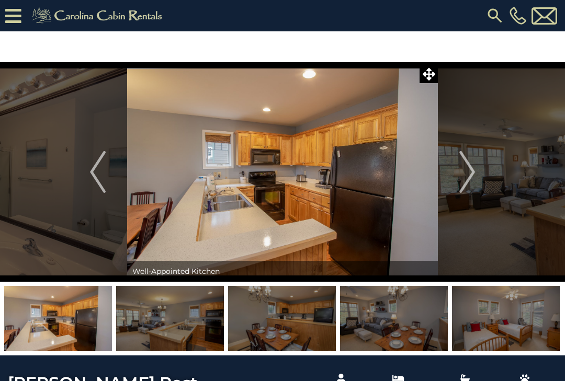
click at [462, 176] on img "Next" at bounding box center [467, 172] width 16 height 42
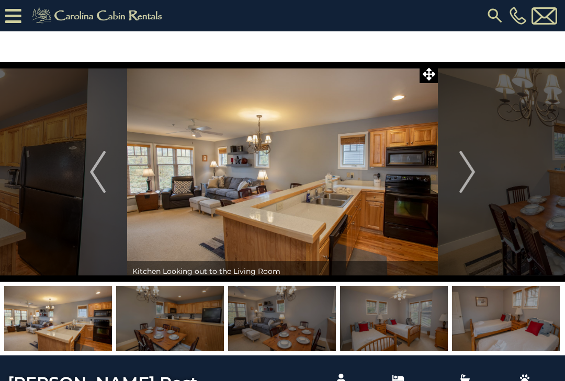
click at [464, 175] on img "Next" at bounding box center [467, 172] width 16 height 42
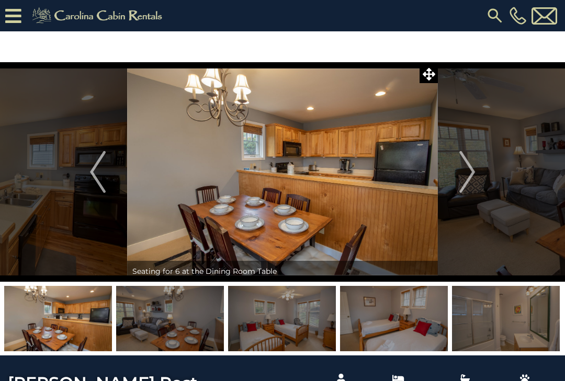
click at [462, 176] on img "Next" at bounding box center [467, 172] width 16 height 42
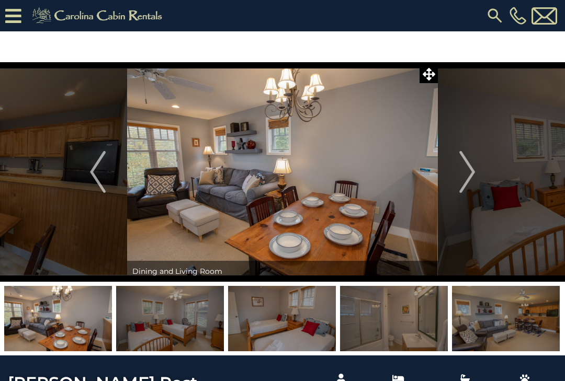
click at [462, 174] on img "Next" at bounding box center [467, 172] width 16 height 42
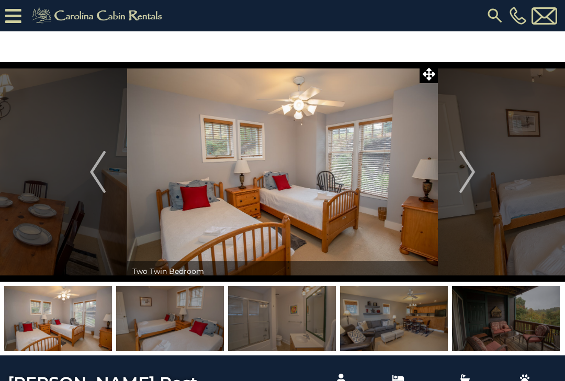
click at [462, 174] on img "Next" at bounding box center [467, 172] width 16 height 42
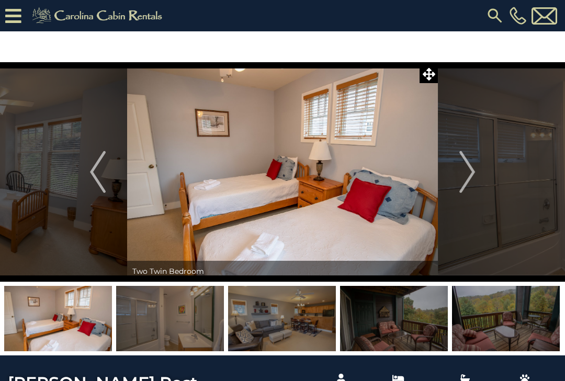
click at [462, 174] on img "Next" at bounding box center [467, 172] width 16 height 42
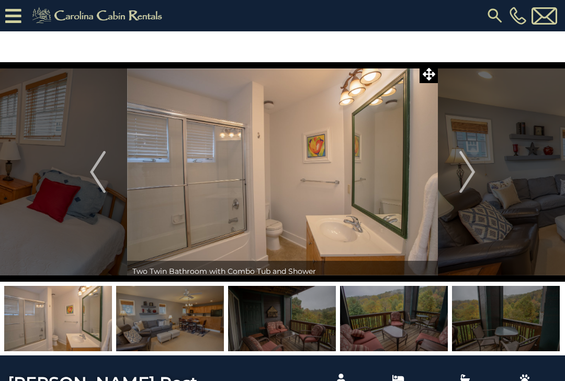
click at [462, 174] on img "Next" at bounding box center [467, 172] width 16 height 42
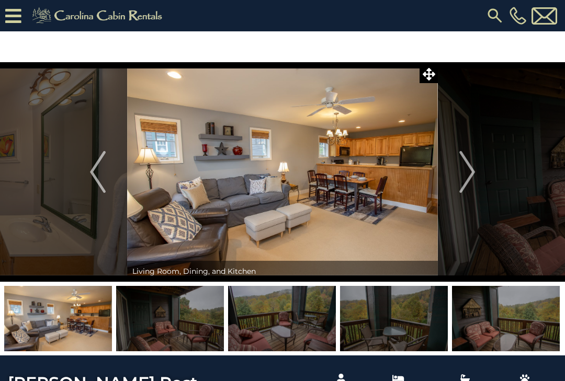
click at [461, 174] on img "Next" at bounding box center [467, 172] width 16 height 42
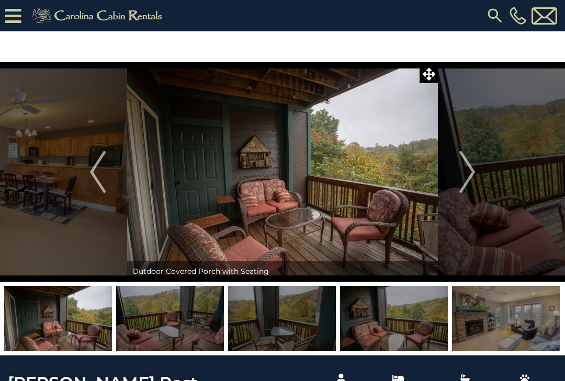
click at [461, 174] on img "Next" at bounding box center [467, 172] width 16 height 42
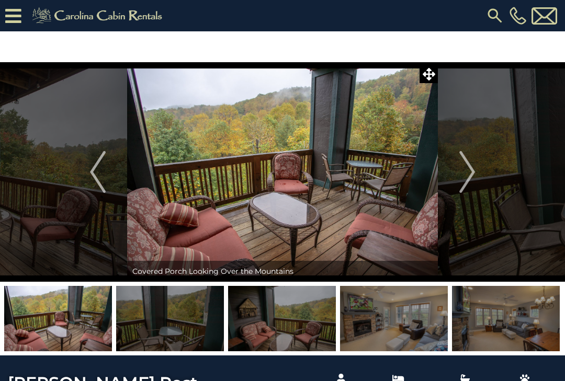
click at [461, 174] on img "Next" at bounding box center [467, 172] width 16 height 42
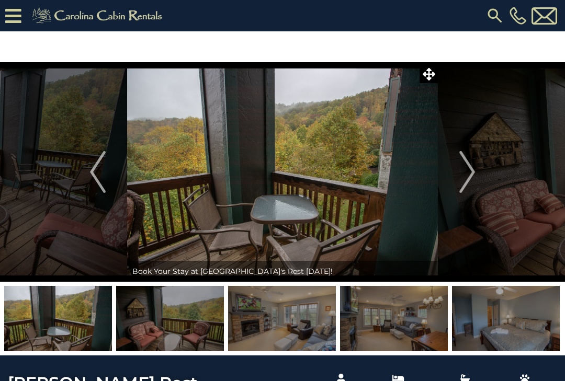
click at [461, 174] on img "Next" at bounding box center [467, 172] width 16 height 42
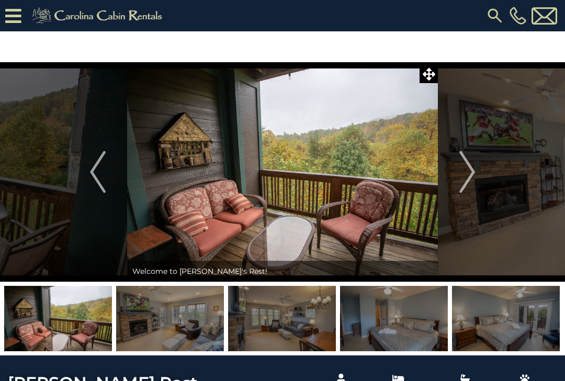
click at [460, 174] on img "Next" at bounding box center [467, 172] width 16 height 42
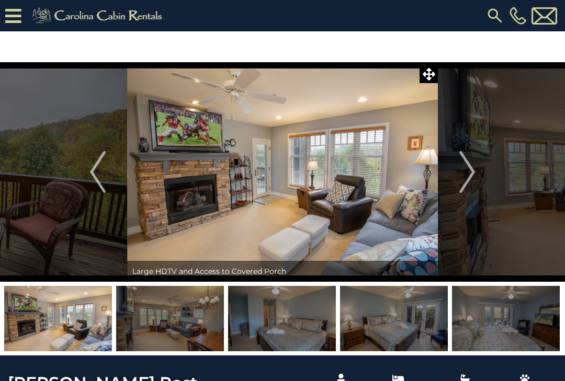
click at [460, 175] on img "Next" at bounding box center [467, 172] width 16 height 42
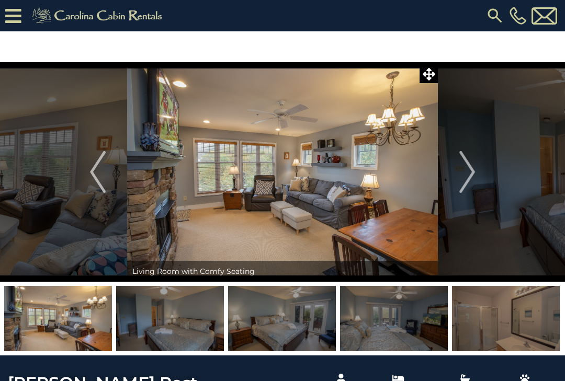
click at [461, 174] on img "Next" at bounding box center [467, 172] width 16 height 42
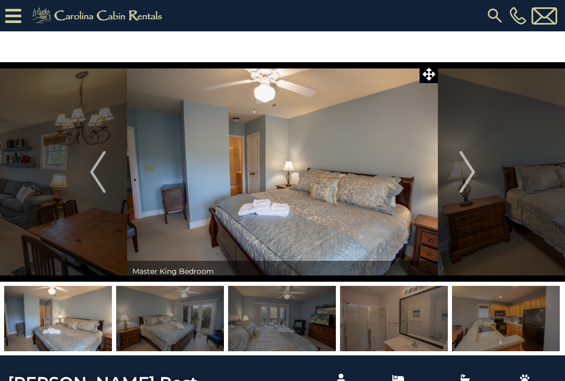
click at [462, 173] on img "Next" at bounding box center [467, 172] width 16 height 42
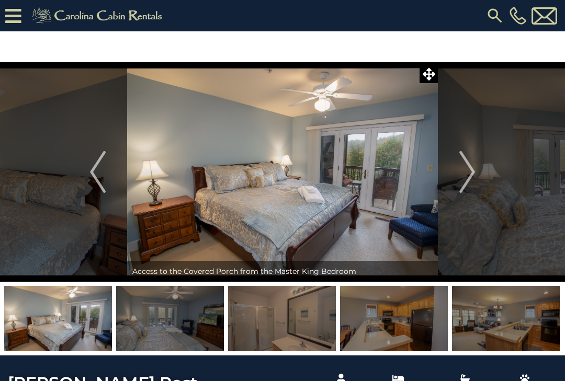
click at [460, 174] on img "Next" at bounding box center [467, 172] width 16 height 42
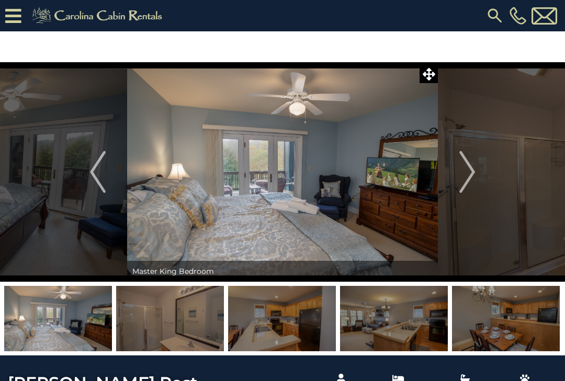
click at [461, 175] on img "Next" at bounding box center [467, 172] width 16 height 42
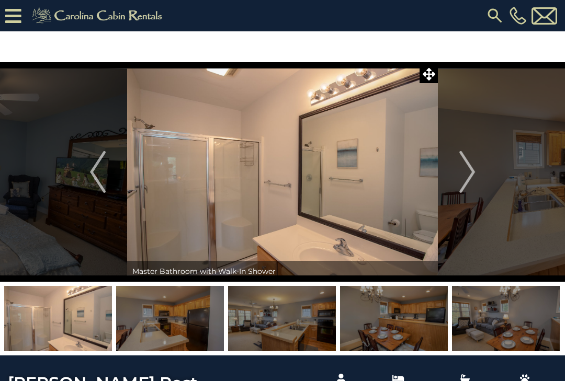
click at [460, 175] on img "Next" at bounding box center [467, 172] width 16 height 42
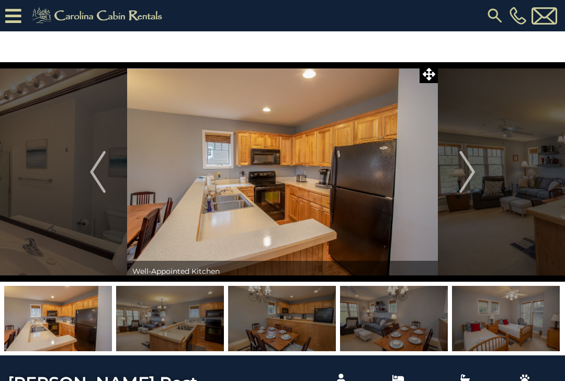
click at [460, 174] on img "Next" at bounding box center [467, 172] width 16 height 42
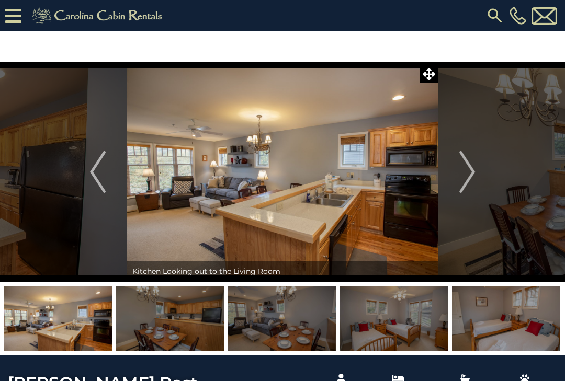
click at [459, 175] on button "Next" at bounding box center [467, 172] width 59 height 220
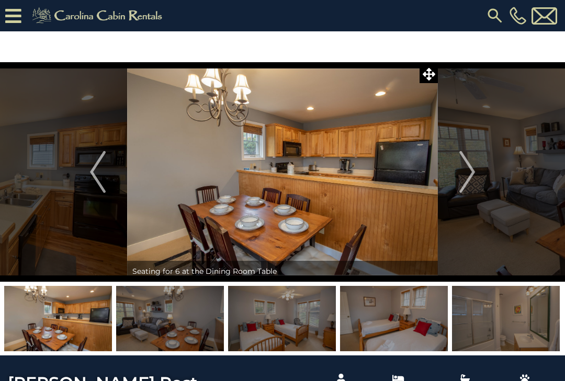
click at [458, 176] on button "Next" at bounding box center [467, 172] width 59 height 220
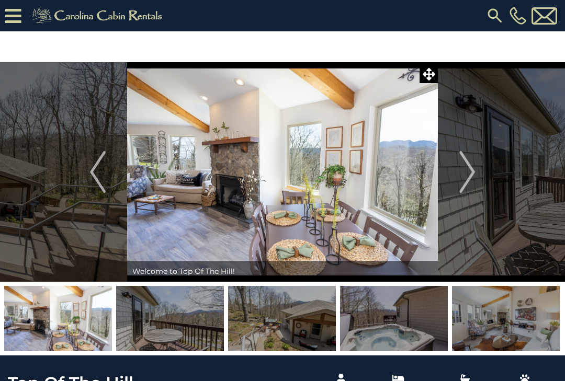
click at [472, 174] on img "Next" at bounding box center [467, 172] width 16 height 42
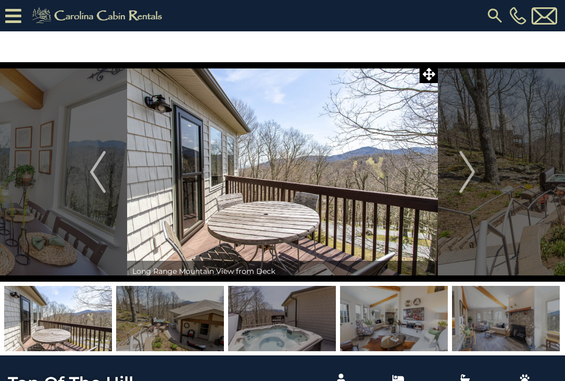
click at [468, 176] on img "Next" at bounding box center [467, 172] width 16 height 42
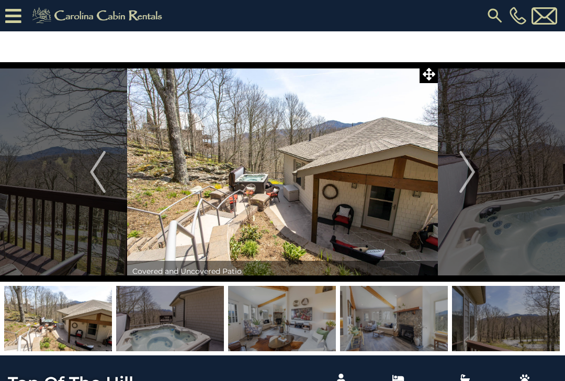
click at [471, 171] on img "Next" at bounding box center [467, 172] width 16 height 42
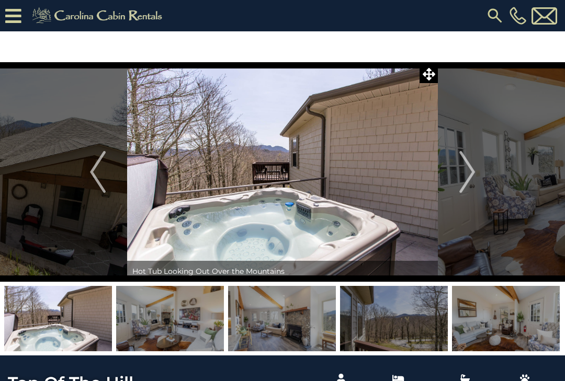
click at [466, 172] on img "Next" at bounding box center [467, 172] width 16 height 42
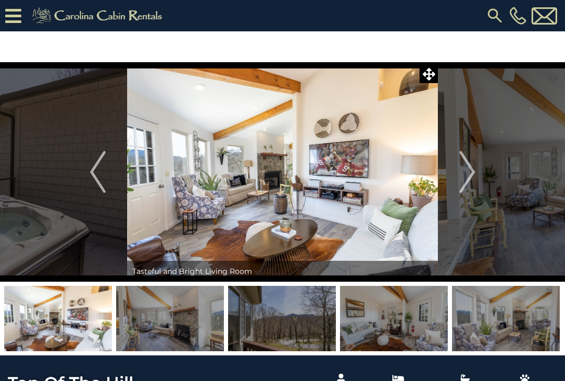
click at [466, 172] on img "Next" at bounding box center [467, 172] width 16 height 42
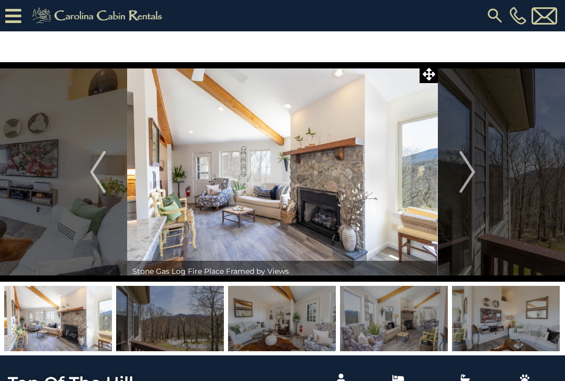
click at [464, 173] on img "Next" at bounding box center [467, 172] width 16 height 42
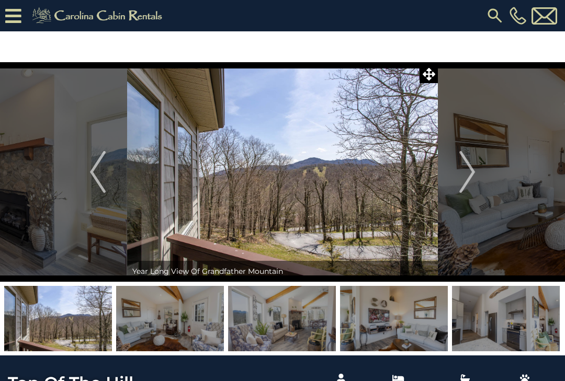
click at [464, 174] on img "Next" at bounding box center [467, 172] width 16 height 42
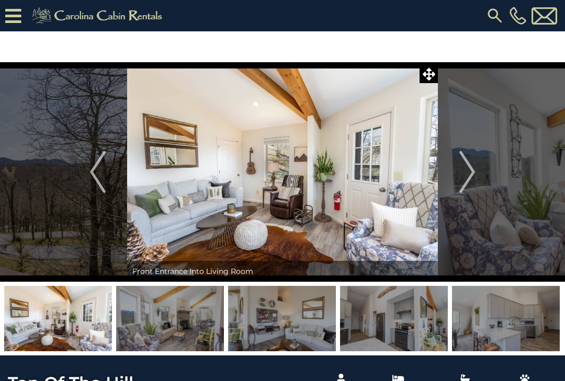
click at [463, 175] on img "Next" at bounding box center [467, 172] width 16 height 42
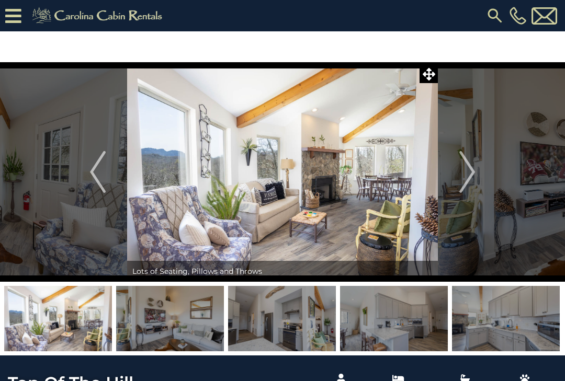
click at [462, 174] on img "Next" at bounding box center [467, 172] width 16 height 42
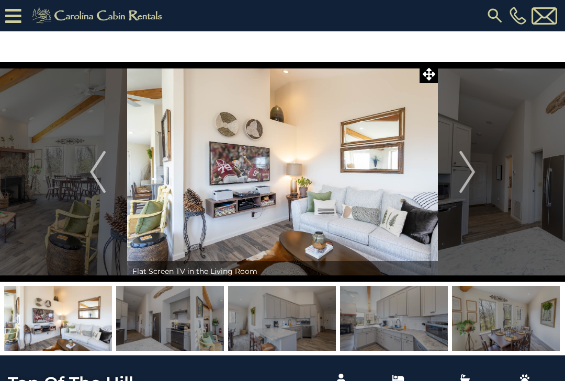
click at [464, 175] on img "Next" at bounding box center [467, 172] width 16 height 42
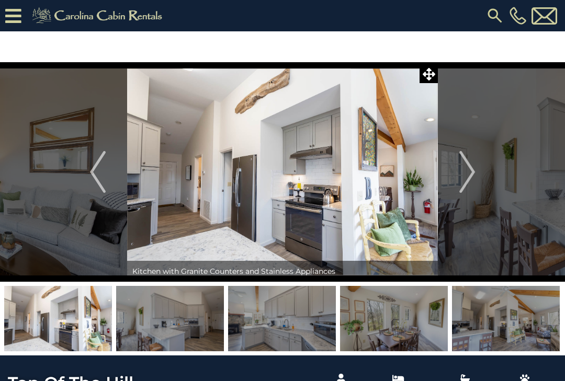
click at [464, 175] on img "Next" at bounding box center [467, 172] width 16 height 42
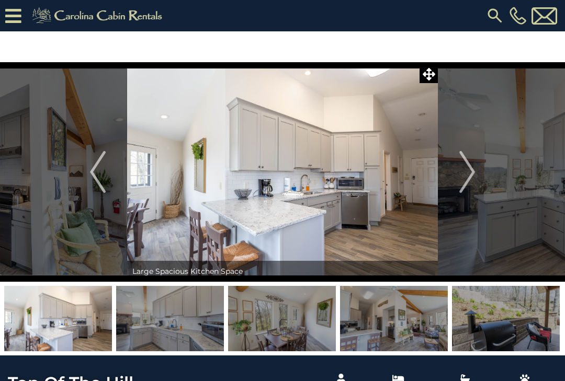
click at [463, 175] on img "Next" at bounding box center [467, 172] width 16 height 42
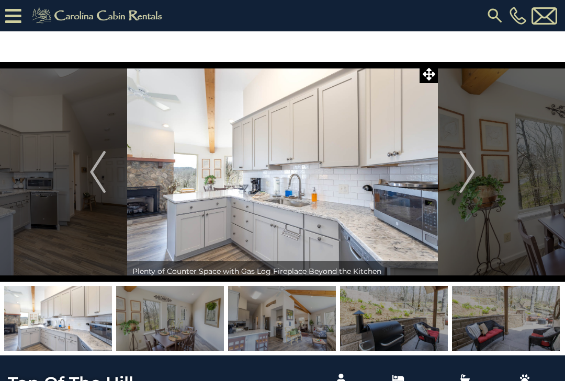
click at [462, 175] on img "Next" at bounding box center [467, 172] width 16 height 42
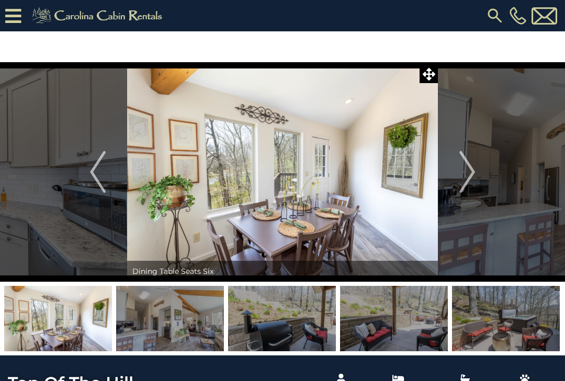
click at [463, 175] on img "Next" at bounding box center [467, 172] width 16 height 42
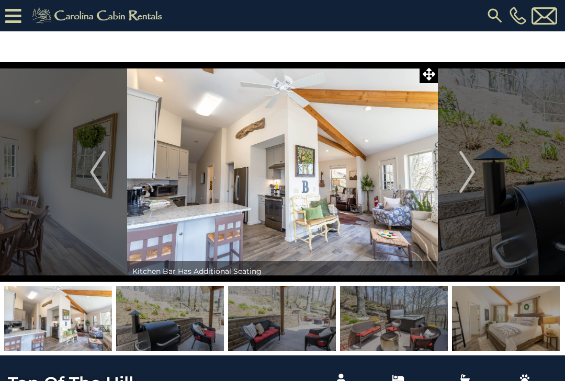
click at [462, 175] on img "Next" at bounding box center [467, 172] width 16 height 42
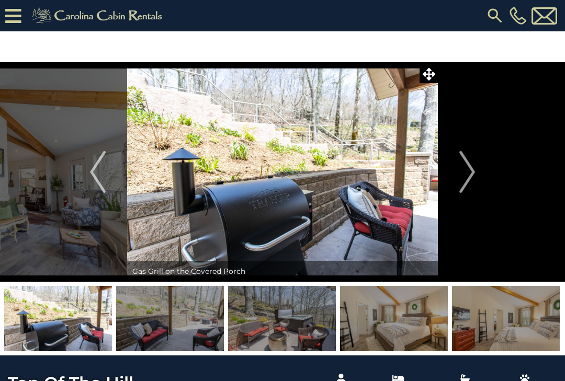
click at [462, 176] on img "Next" at bounding box center [467, 172] width 16 height 42
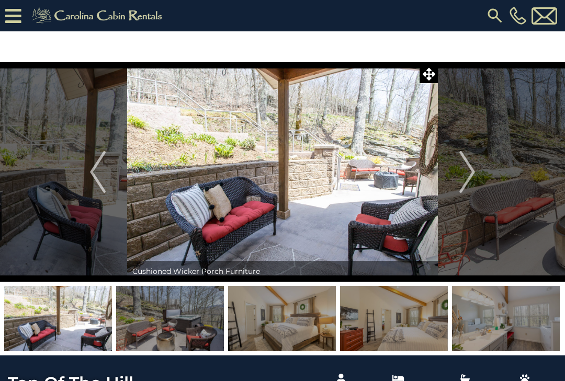
click at [462, 178] on img "Next" at bounding box center [467, 172] width 16 height 42
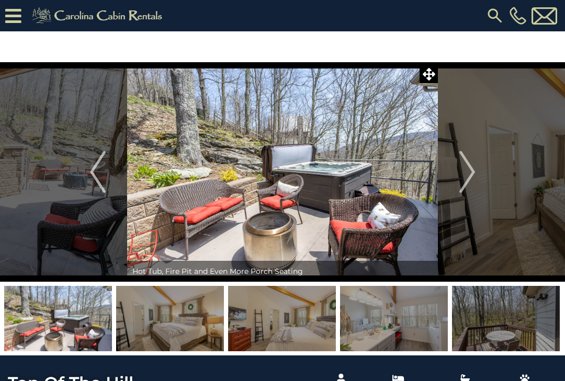
click at [462, 177] on img "Next" at bounding box center [467, 172] width 16 height 42
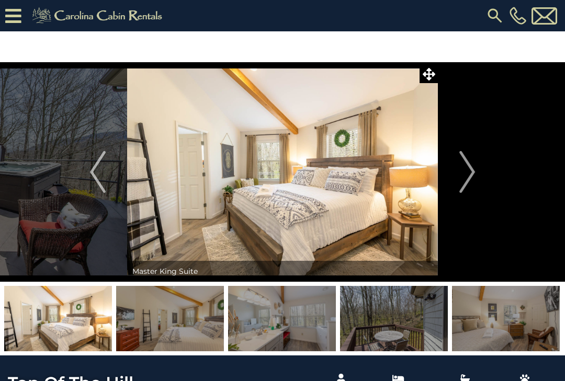
click at [462, 177] on img "Next" at bounding box center [467, 172] width 16 height 42
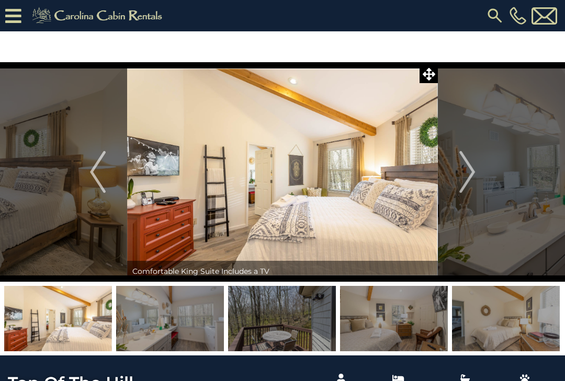
click at [461, 177] on img "Next" at bounding box center [467, 172] width 16 height 42
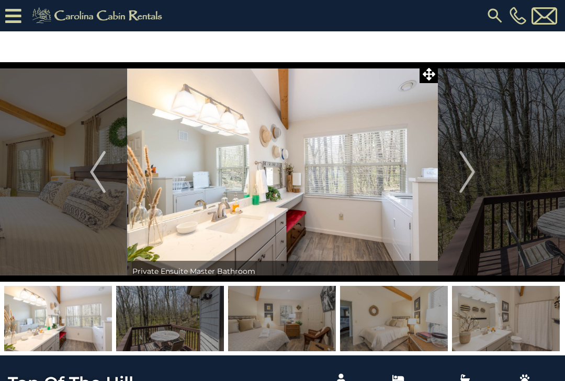
click at [462, 176] on img "Next" at bounding box center [467, 172] width 16 height 42
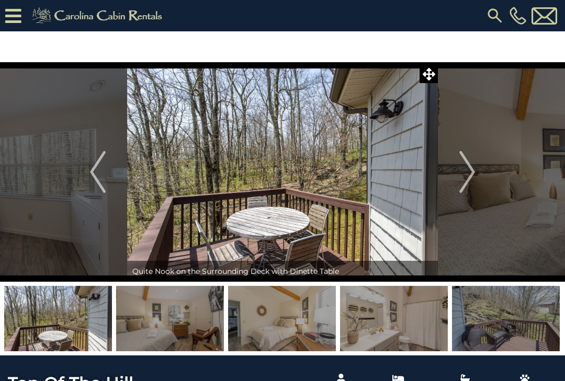
click at [461, 178] on img "Next" at bounding box center [467, 172] width 16 height 42
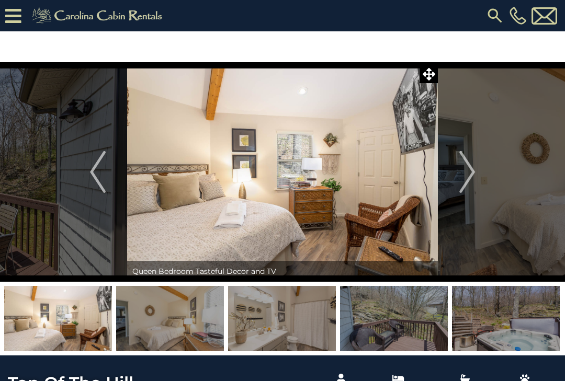
click at [461, 178] on img "Next" at bounding box center [467, 172] width 16 height 42
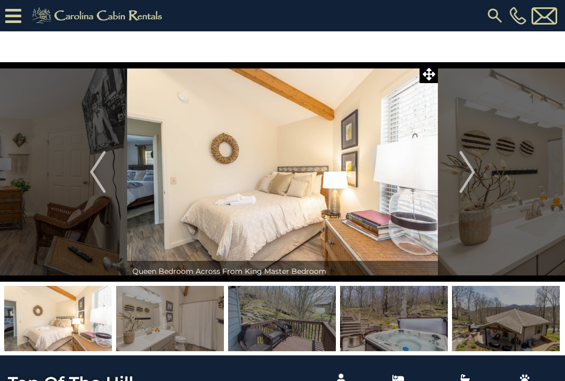
click at [463, 176] on img "Next" at bounding box center [467, 172] width 16 height 42
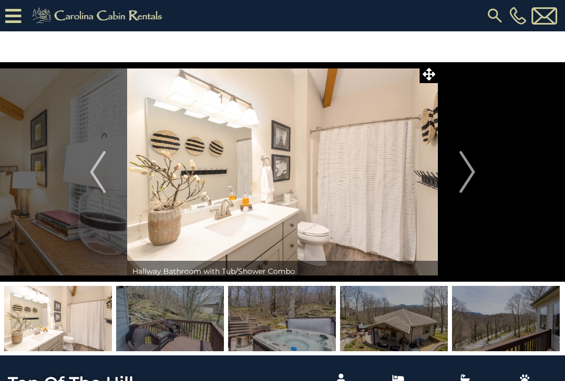
click at [462, 176] on img "Next" at bounding box center [467, 172] width 16 height 42
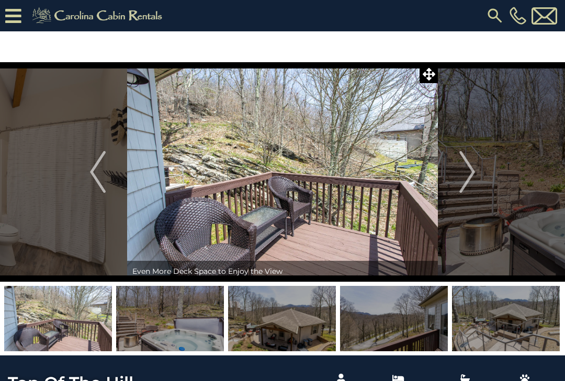
click at [465, 175] on img "Next" at bounding box center [467, 172] width 16 height 42
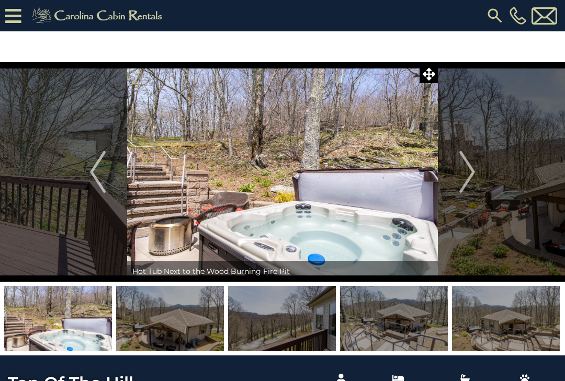
click at [465, 175] on img "Next" at bounding box center [467, 172] width 16 height 42
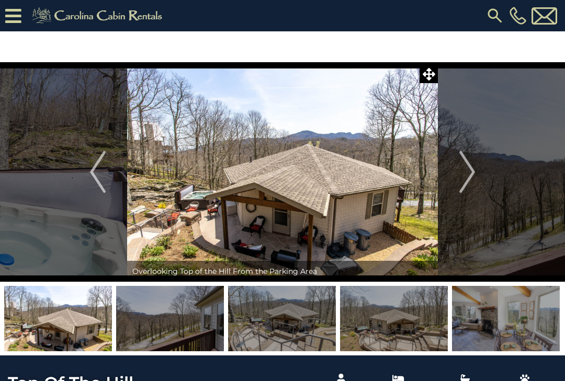
click at [464, 176] on img "Next" at bounding box center [467, 172] width 16 height 42
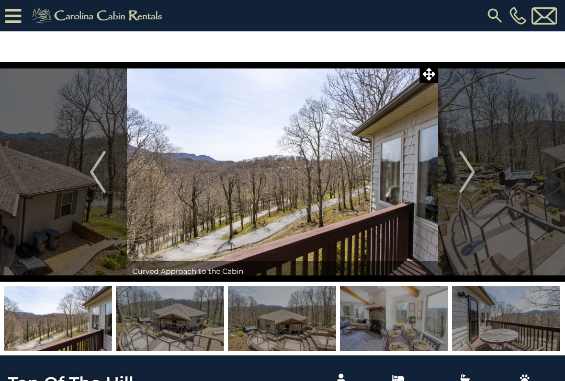
click at [464, 176] on img "Next" at bounding box center [467, 172] width 16 height 42
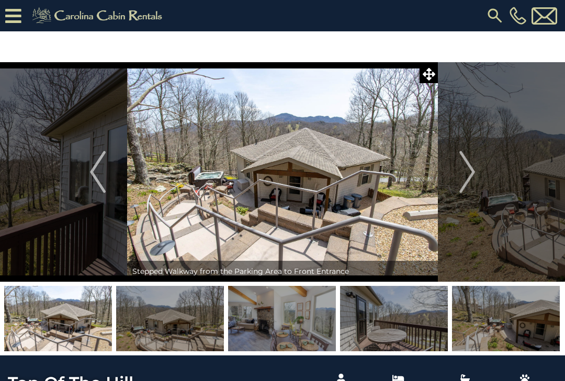
click at [462, 176] on img "Next" at bounding box center [467, 172] width 16 height 42
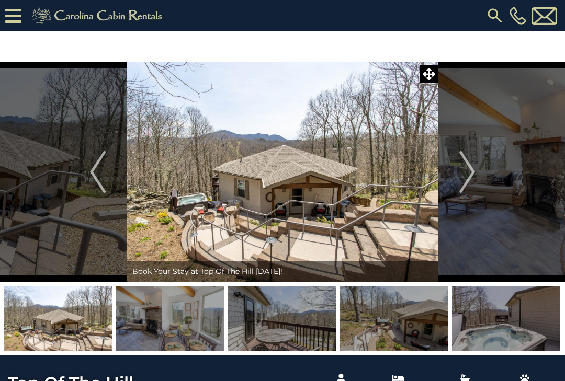
click at [463, 176] on img "Next" at bounding box center [467, 172] width 16 height 42
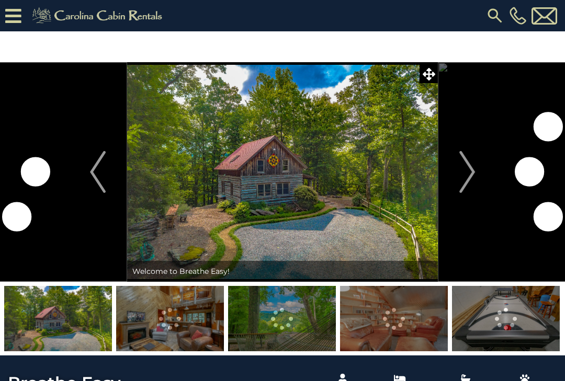
click at [467, 174] on img "Next" at bounding box center [467, 172] width 16 height 42
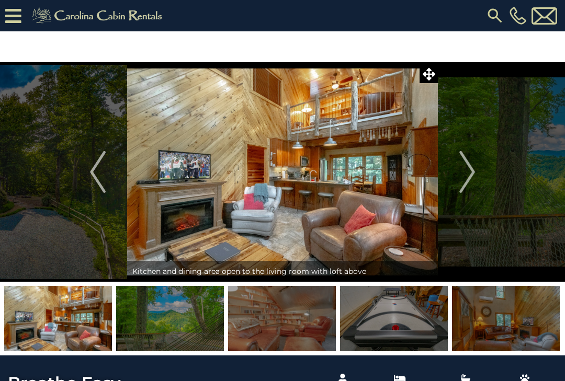
click at [466, 175] on img "Next" at bounding box center [467, 172] width 16 height 42
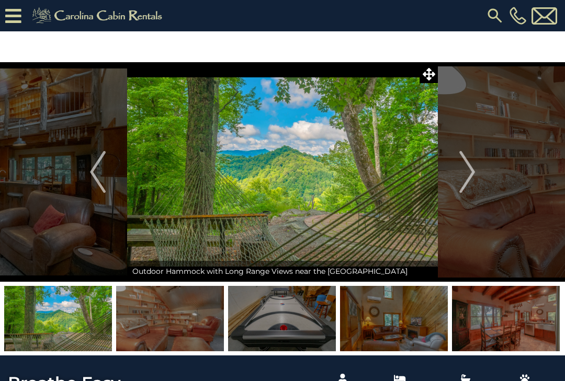
click at [466, 176] on img "Next" at bounding box center [467, 172] width 16 height 42
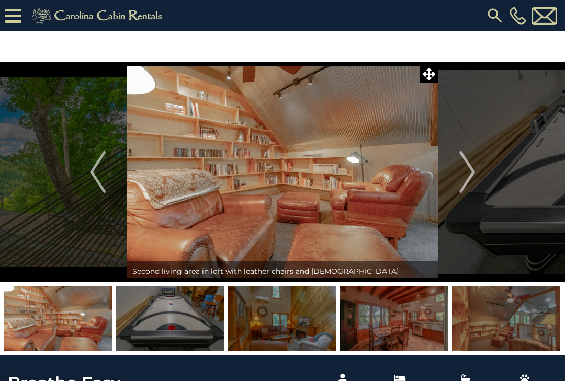
click at [465, 178] on img "Next" at bounding box center [467, 172] width 16 height 42
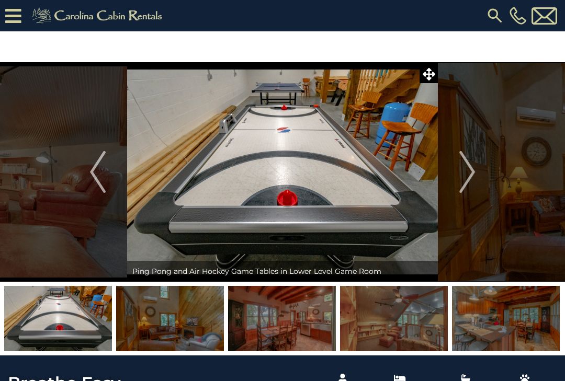
click at [463, 179] on img "Next" at bounding box center [467, 172] width 16 height 42
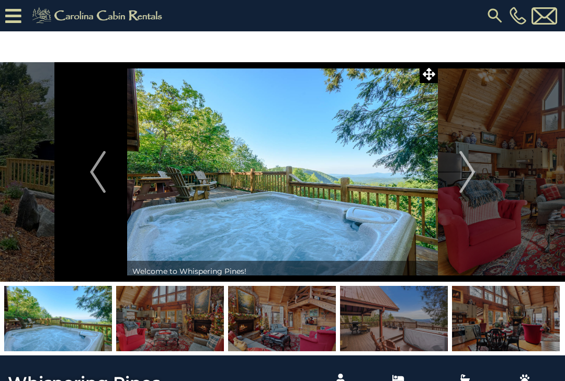
click at [464, 179] on img "Next" at bounding box center [467, 172] width 16 height 42
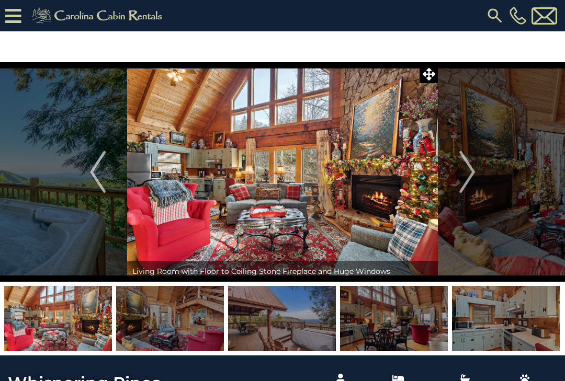
click at [464, 176] on img "Next" at bounding box center [467, 172] width 16 height 42
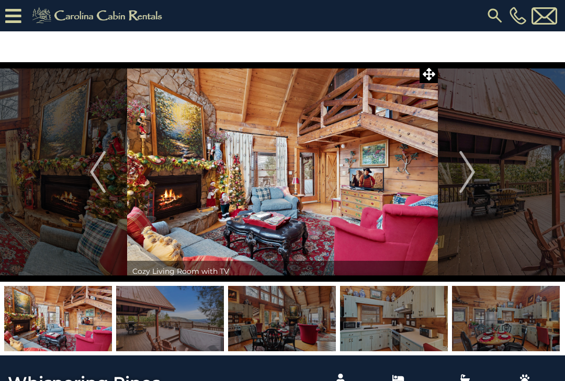
click at [464, 175] on img "Next" at bounding box center [467, 172] width 16 height 42
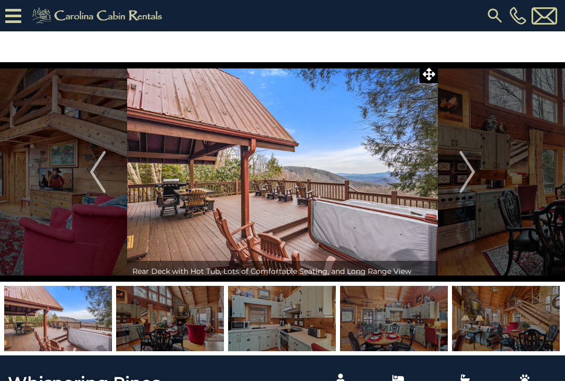
click at [461, 177] on img "Next" at bounding box center [467, 172] width 16 height 42
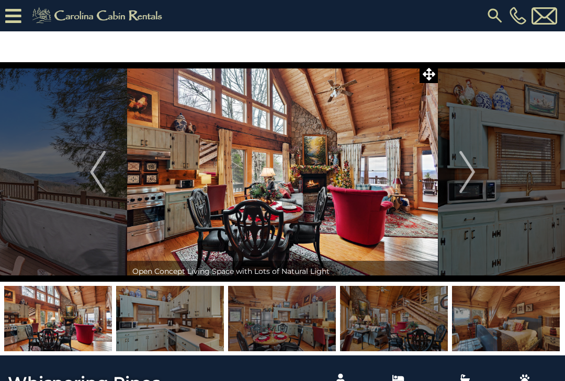
click at [463, 172] on img "Next" at bounding box center [467, 172] width 16 height 42
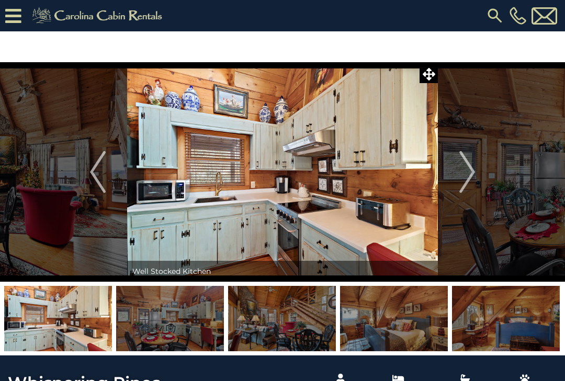
click at [464, 170] on img "Next" at bounding box center [467, 172] width 16 height 42
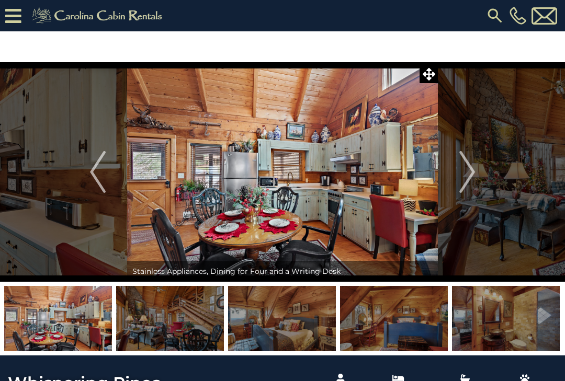
click at [462, 171] on img "Next" at bounding box center [467, 172] width 16 height 42
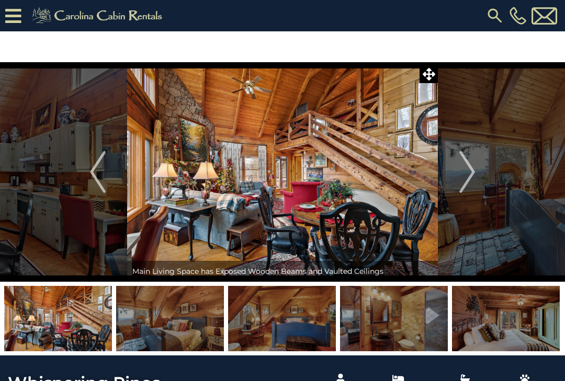
click at [461, 171] on img "Next" at bounding box center [467, 172] width 16 height 42
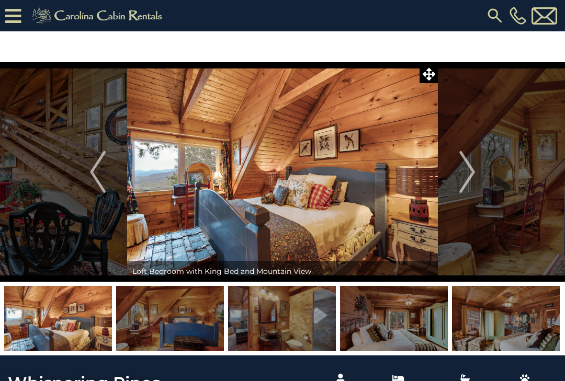
click at [462, 171] on img "Next" at bounding box center [467, 172] width 16 height 42
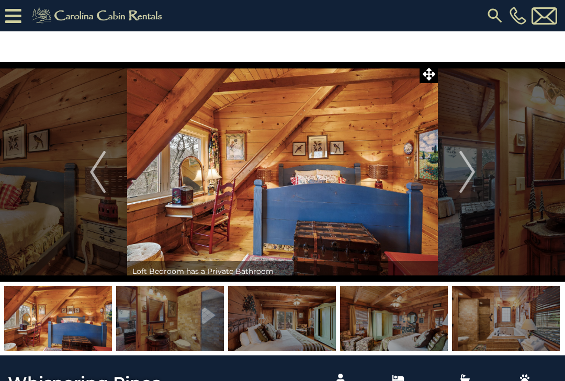
click at [462, 171] on img "Next" at bounding box center [467, 172] width 16 height 42
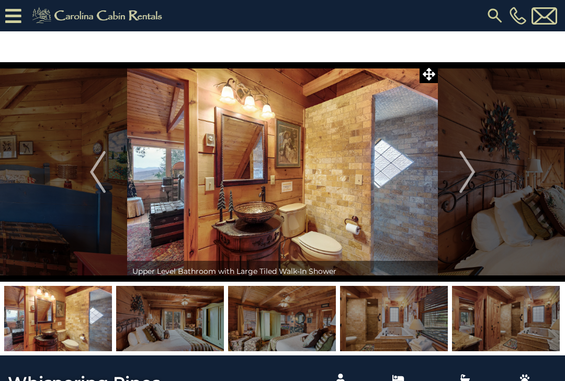
click at [461, 171] on img "Next" at bounding box center [467, 172] width 16 height 42
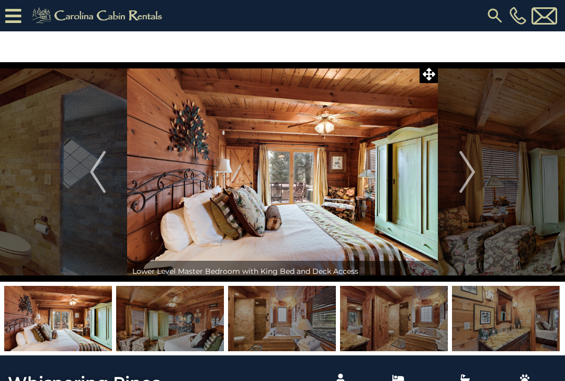
click at [461, 172] on img "Next" at bounding box center [467, 172] width 16 height 42
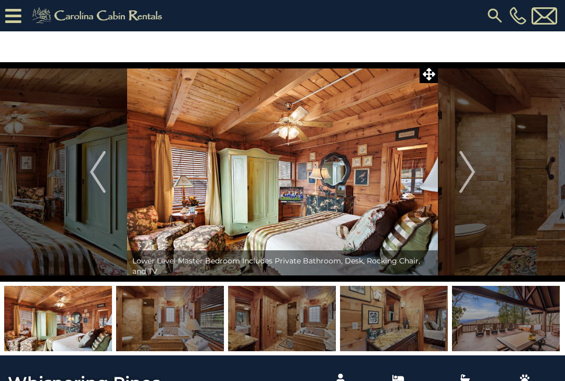
click at [461, 171] on img "Next" at bounding box center [467, 172] width 16 height 42
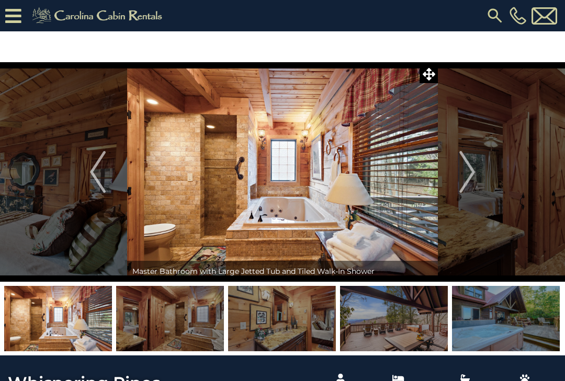
click at [460, 171] on img "Next" at bounding box center [467, 172] width 16 height 42
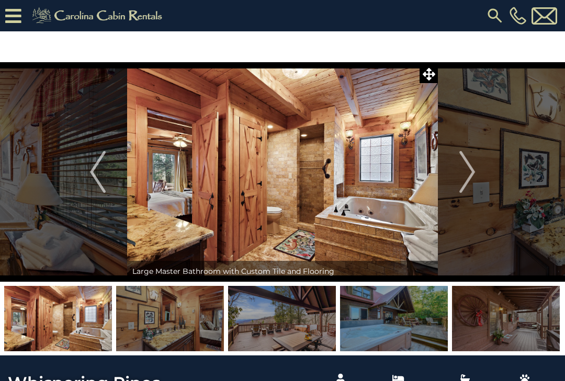
click at [460, 172] on img "Next" at bounding box center [467, 172] width 16 height 42
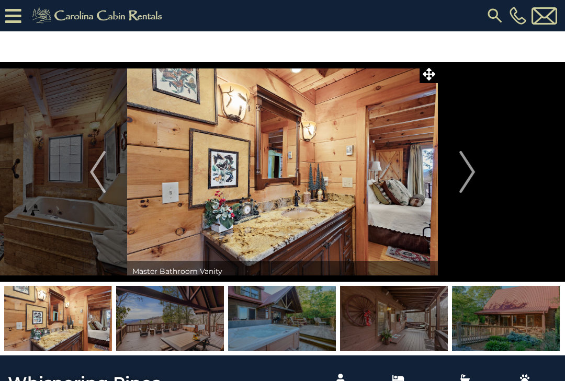
click at [460, 172] on img "Next" at bounding box center [467, 172] width 16 height 42
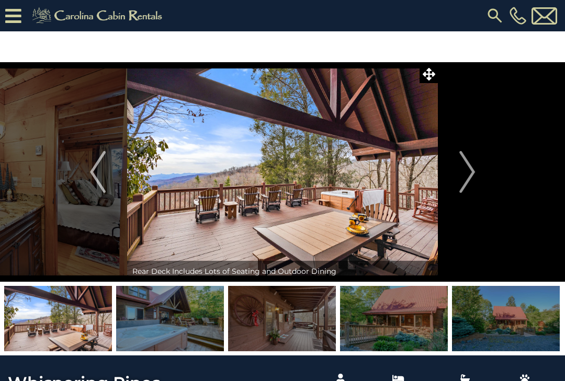
click at [461, 170] on img "Next" at bounding box center [467, 172] width 16 height 42
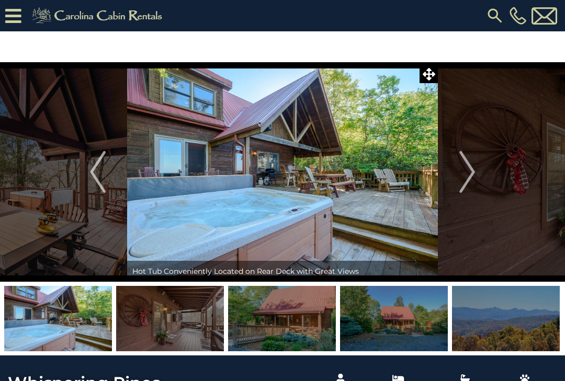
click at [462, 170] on img "Next" at bounding box center [467, 172] width 16 height 42
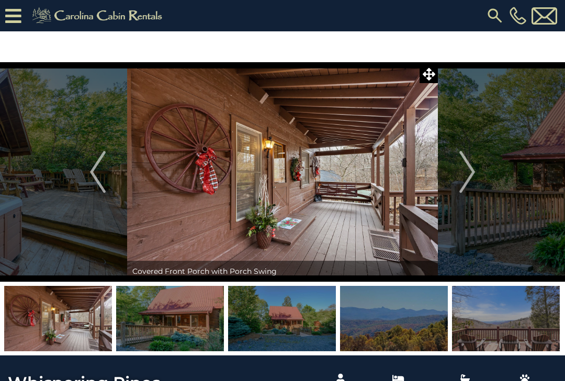
click at [462, 169] on img "Next" at bounding box center [467, 172] width 16 height 42
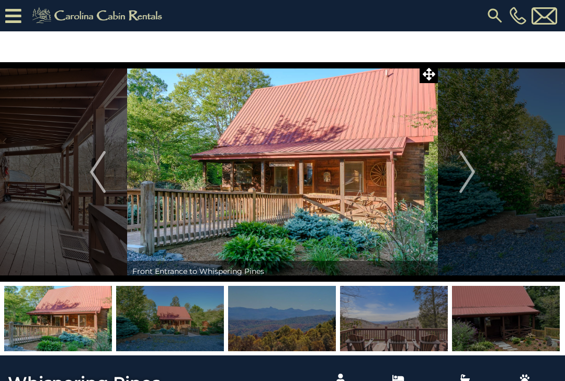
click at [461, 170] on img "Next" at bounding box center [467, 172] width 16 height 42
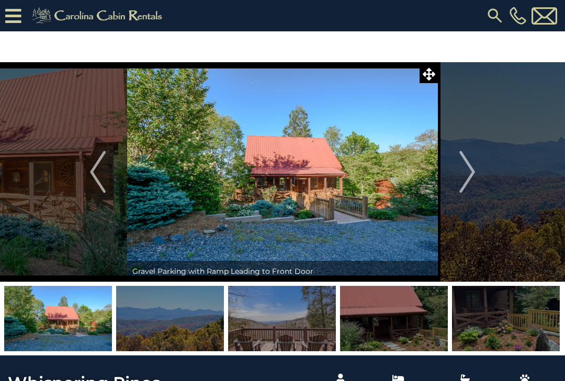
click at [462, 169] on img "Next" at bounding box center [467, 172] width 16 height 42
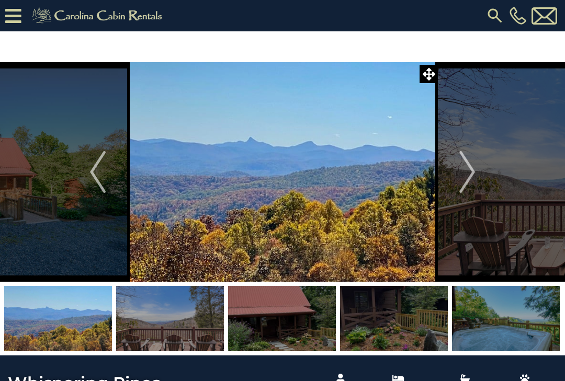
click at [461, 170] on img "Next" at bounding box center [467, 172] width 16 height 42
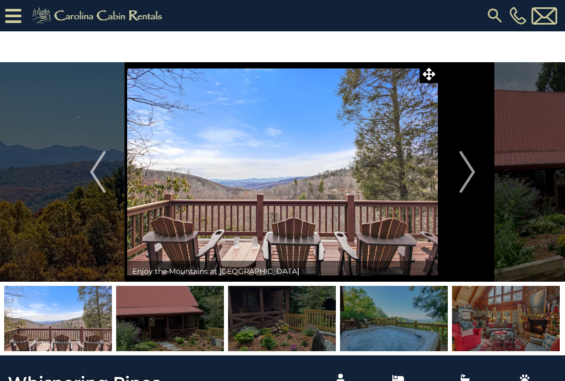
click at [462, 171] on img "Next" at bounding box center [467, 172] width 16 height 42
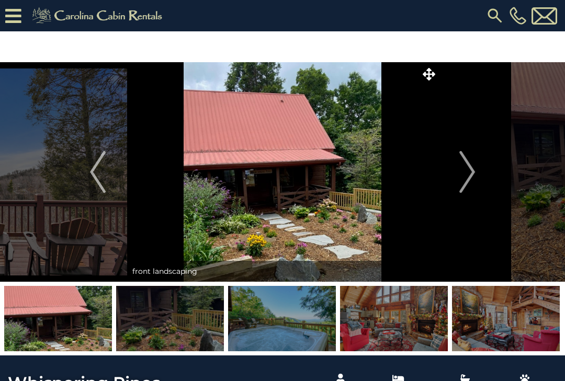
click at [462, 170] on img "Next" at bounding box center [467, 172] width 16 height 42
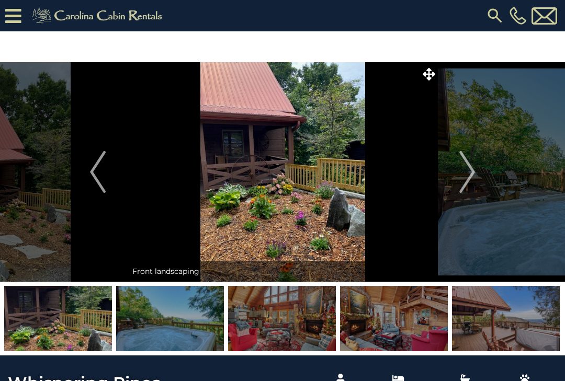
click at [465, 169] on img "Next" at bounding box center [467, 172] width 16 height 42
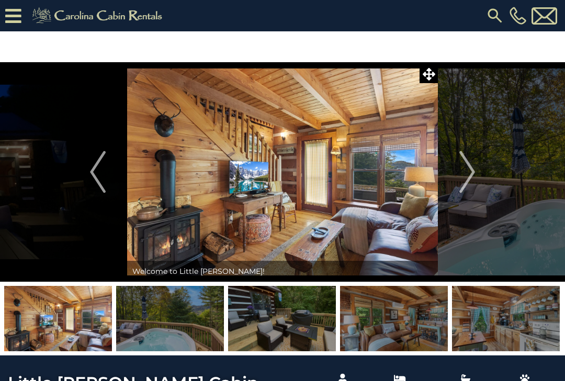
click at [469, 172] on img "Next" at bounding box center [467, 172] width 16 height 42
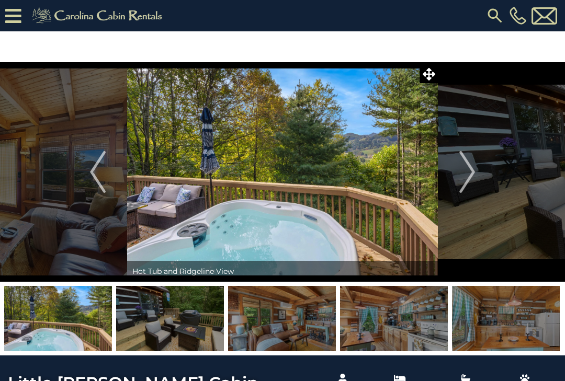
click at [466, 179] on img "Next" at bounding box center [467, 172] width 16 height 42
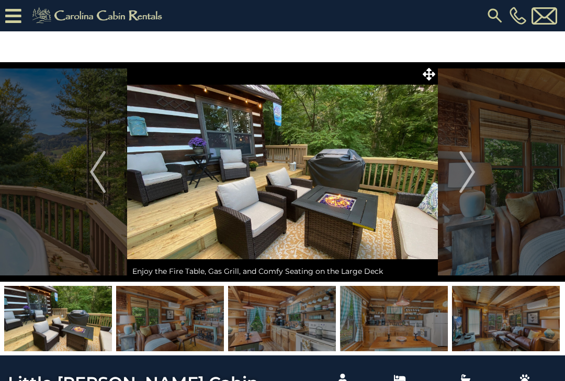
click at [472, 170] on img "Next" at bounding box center [467, 172] width 16 height 42
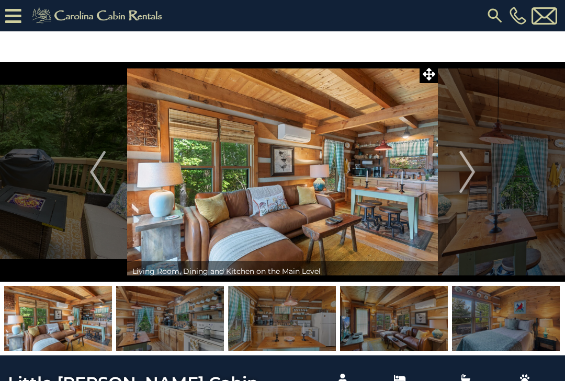
click at [471, 171] on img "Next" at bounding box center [467, 172] width 16 height 42
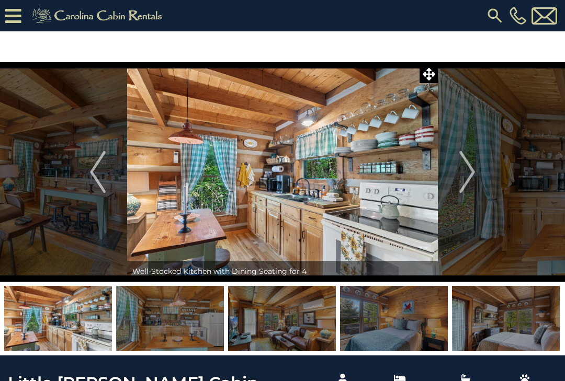
click at [469, 171] on img "Next" at bounding box center [467, 172] width 16 height 42
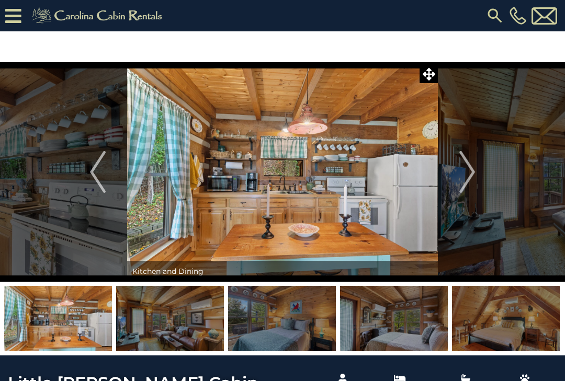
click at [469, 170] on img "Next" at bounding box center [467, 172] width 16 height 42
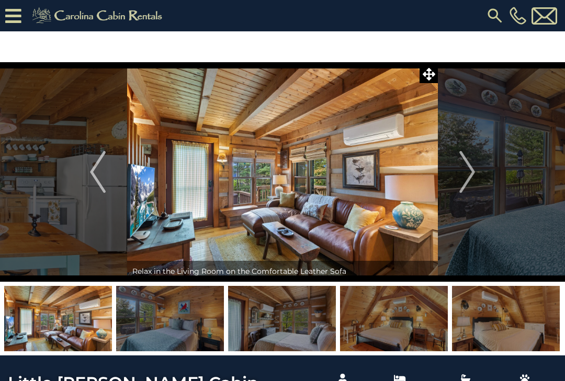
click at [469, 169] on img "Next" at bounding box center [467, 172] width 16 height 42
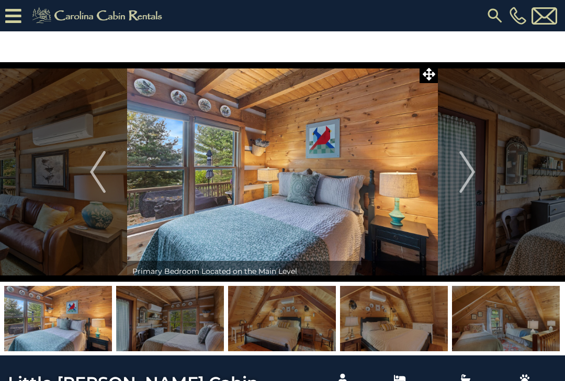
click at [467, 169] on img "Next" at bounding box center [467, 172] width 16 height 42
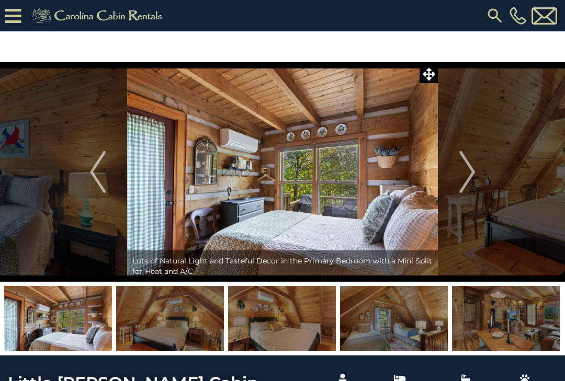
click at [470, 169] on img "Next" at bounding box center [467, 172] width 16 height 42
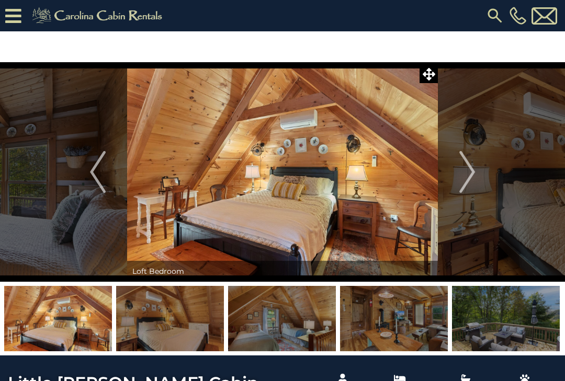
click at [467, 169] on img "Next" at bounding box center [467, 172] width 16 height 42
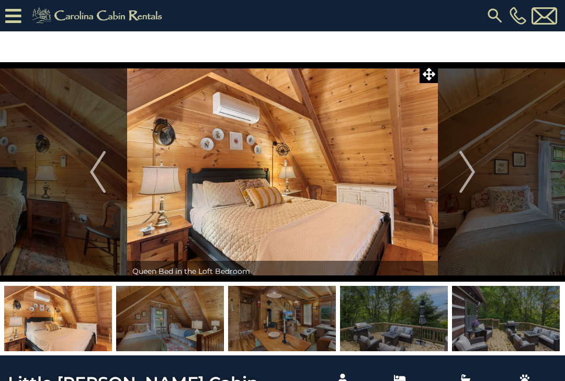
click at [467, 169] on img "Next" at bounding box center [467, 172] width 16 height 42
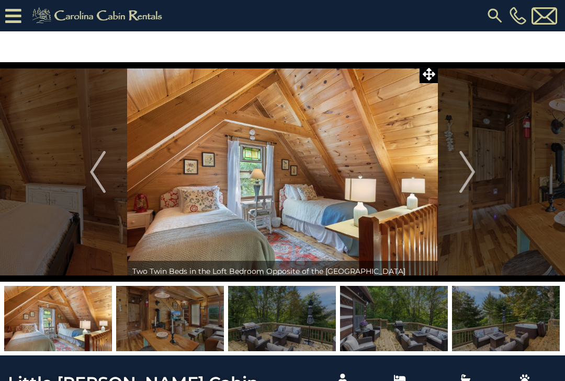
click at [467, 169] on img "Next" at bounding box center [467, 172] width 16 height 42
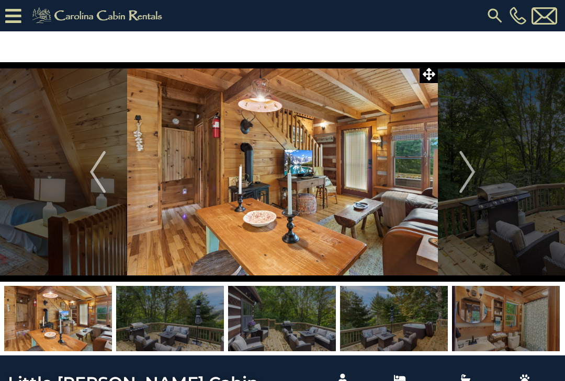
click at [467, 169] on img "Next" at bounding box center [467, 172] width 16 height 42
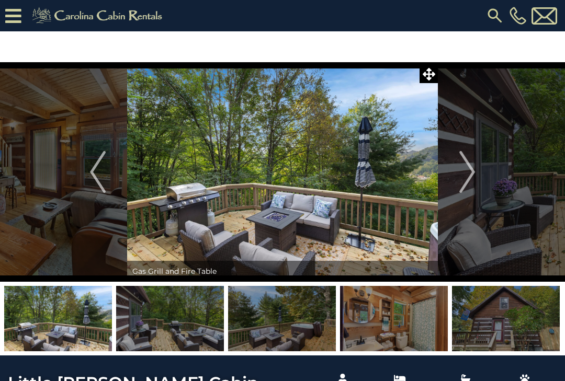
click at [466, 169] on img "Next" at bounding box center [467, 172] width 16 height 42
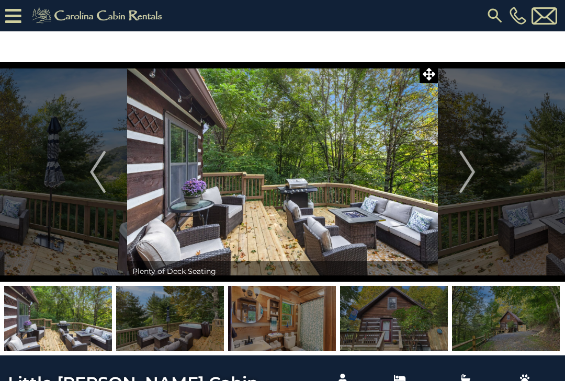
click at [462, 171] on img "Next" at bounding box center [467, 172] width 16 height 42
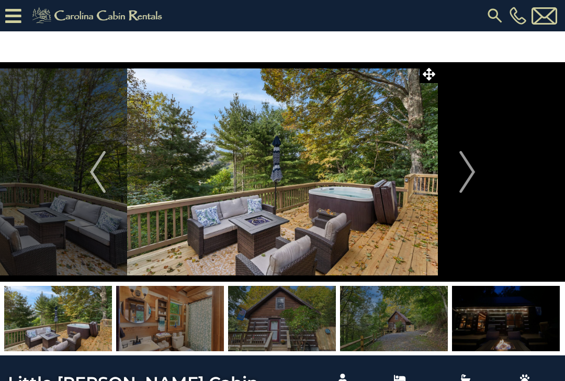
click at [464, 169] on img "Next" at bounding box center [467, 172] width 16 height 42
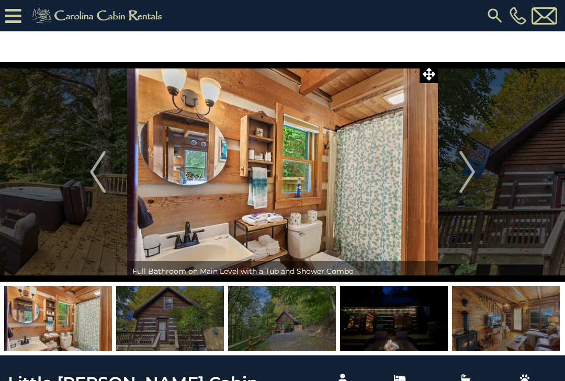
click at [464, 169] on img "Next" at bounding box center [467, 172] width 16 height 42
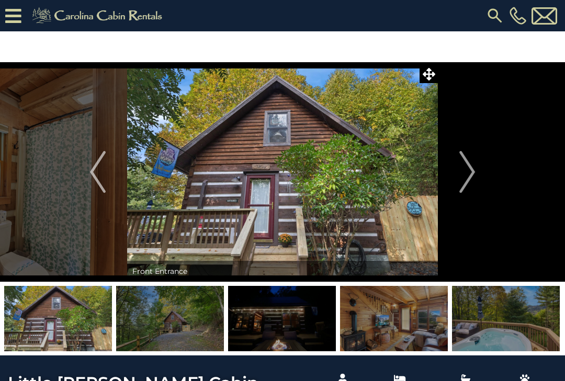
click at [464, 168] on img "Next" at bounding box center [467, 172] width 16 height 42
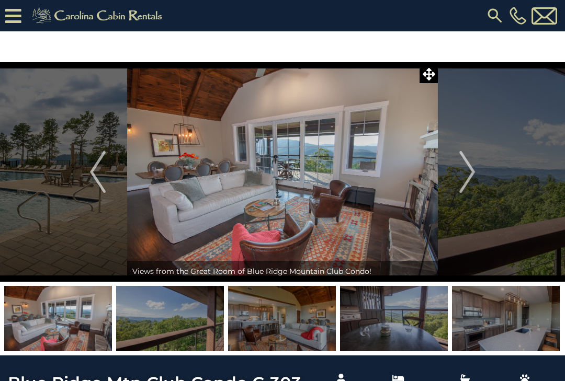
click at [463, 178] on img "Next" at bounding box center [467, 172] width 16 height 42
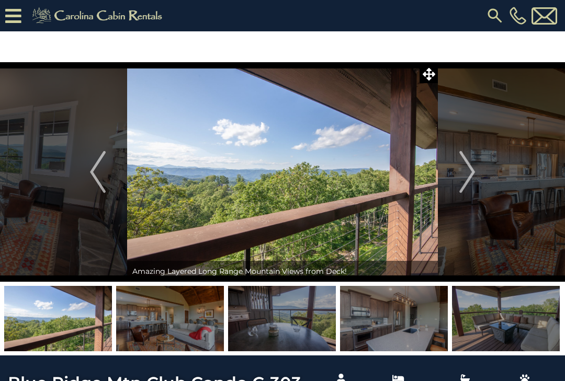
click at [470, 178] on img "Next" at bounding box center [467, 172] width 16 height 42
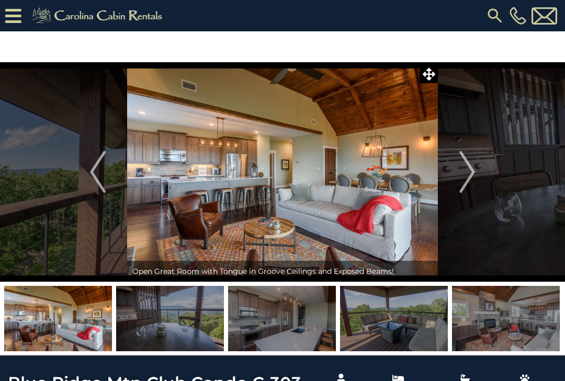
click at [467, 178] on img "Next" at bounding box center [467, 172] width 16 height 42
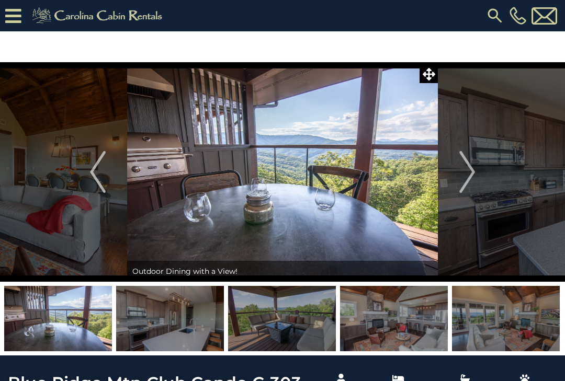
click at [470, 174] on img "Next" at bounding box center [467, 172] width 16 height 42
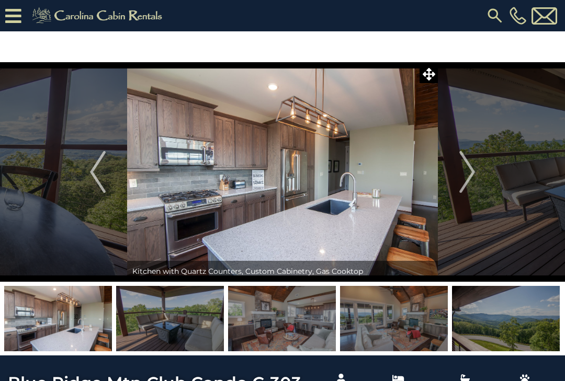
click at [467, 174] on img "Next" at bounding box center [467, 172] width 16 height 42
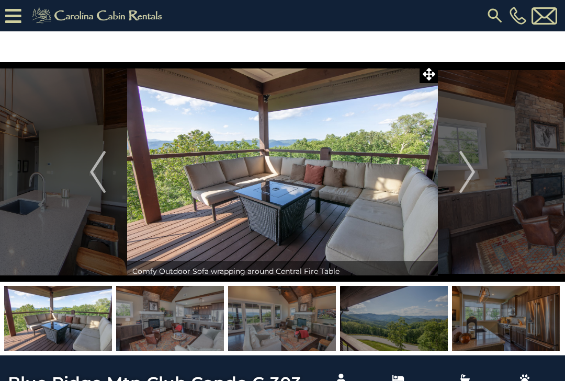
click at [470, 169] on img "Next" at bounding box center [467, 172] width 16 height 42
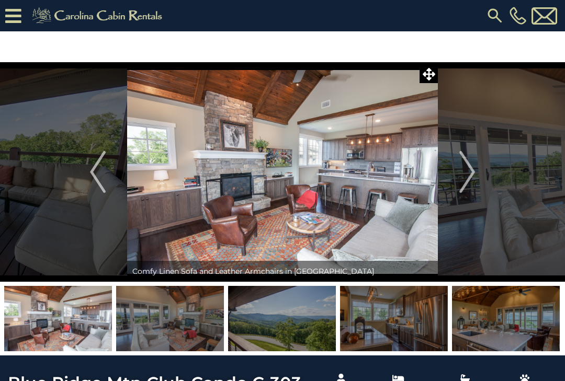
click at [464, 172] on img "Next" at bounding box center [467, 172] width 16 height 42
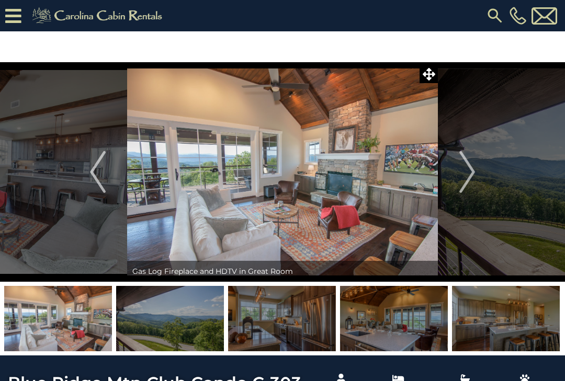
click at [463, 172] on img "Next" at bounding box center [467, 172] width 16 height 42
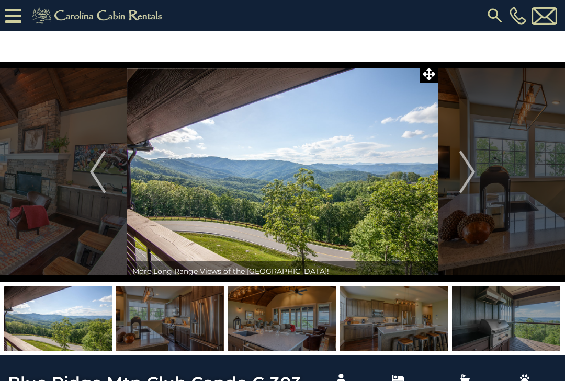
click at [465, 182] on img "Next" at bounding box center [467, 172] width 16 height 42
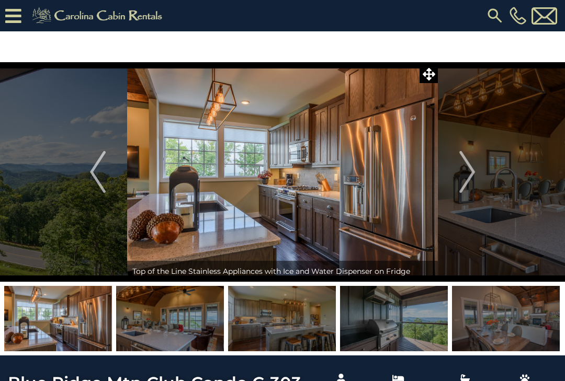
click at [467, 180] on img "Next" at bounding box center [467, 172] width 16 height 42
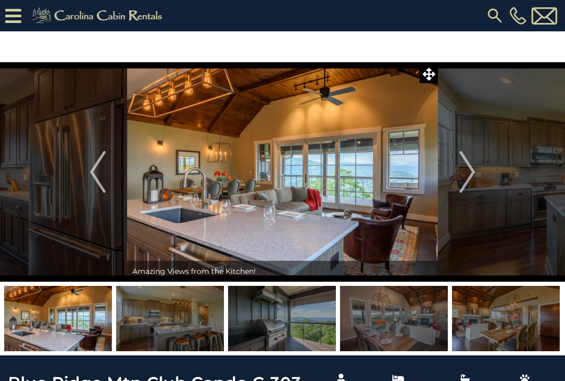
click at [471, 173] on img "Next" at bounding box center [467, 172] width 16 height 42
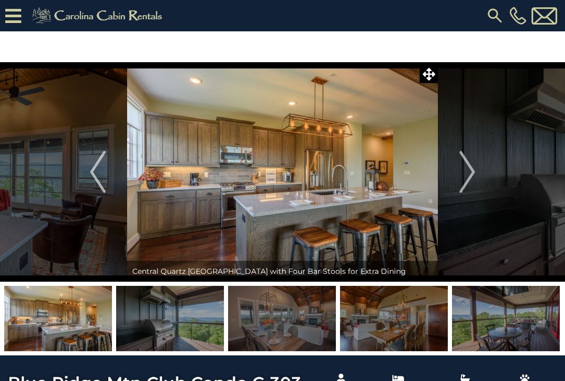
click at [471, 173] on img "Next" at bounding box center [467, 172] width 16 height 42
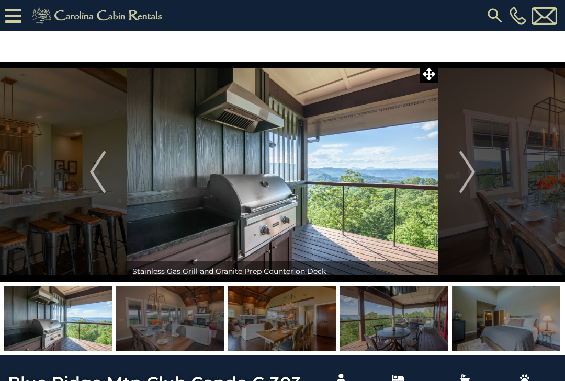
click at [471, 174] on img "Next" at bounding box center [467, 172] width 16 height 42
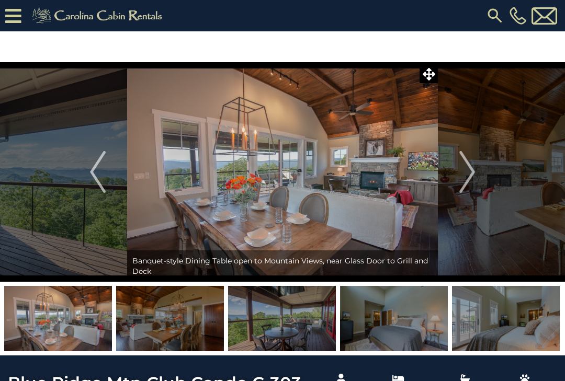
click at [469, 174] on img "Next" at bounding box center [467, 172] width 16 height 42
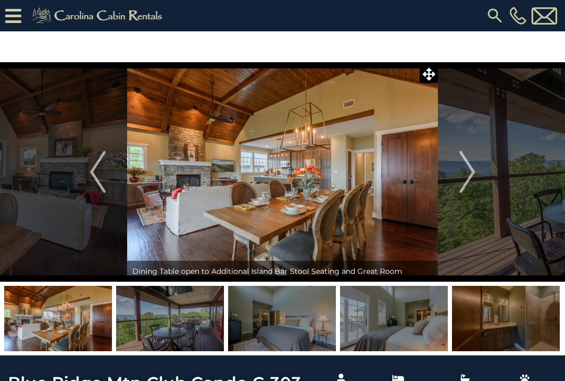
click at [469, 174] on img "Next" at bounding box center [467, 172] width 16 height 42
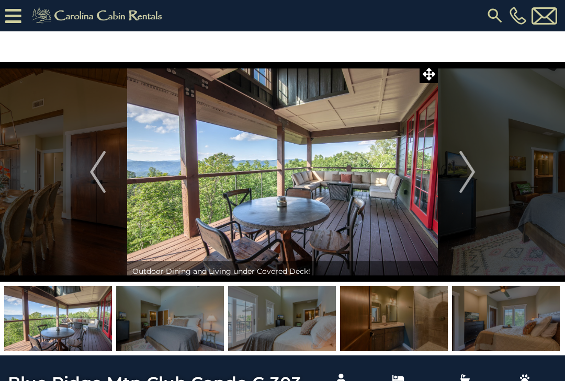
click at [468, 174] on img "Next" at bounding box center [467, 172] width 16 height 42
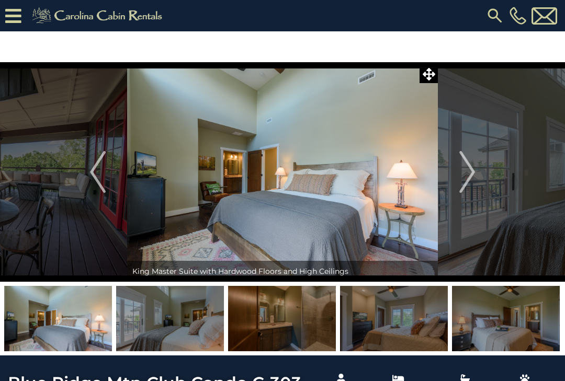
click at [467, 174] on img "Next" at bounding box center [467, 172] width 16 height 42
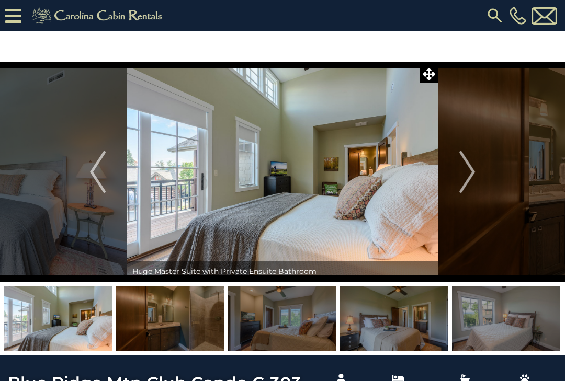
click at [465, 174] on img "Next" at bounding box center [467, 172] width 16 height 42
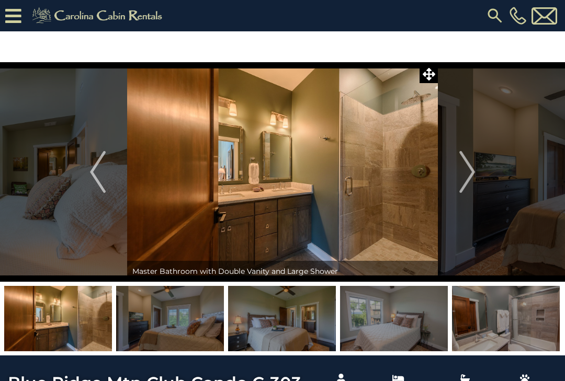
click at [464, 175] on img "Next" at bounding box center [467, 172] width 16 height 42
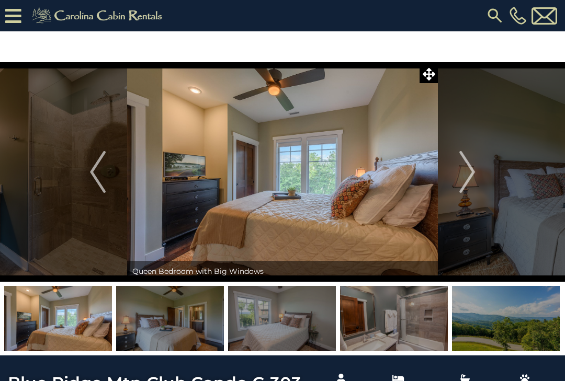
click at [463, 175] on img "Next" at bounding box center [467, 172] width 16 height 42
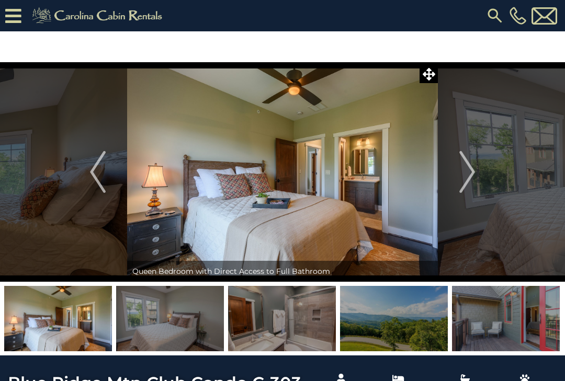
click at [462, 176] on img "Next" at bounding box center [467, 172] width 16 height 42
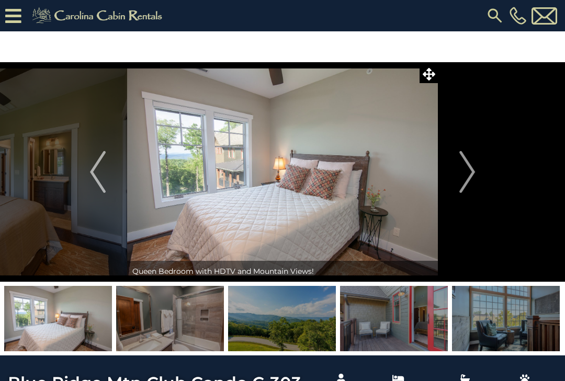
click at [466, 174] on img "Next" at bounding box center [467, 172] width 16 height 42
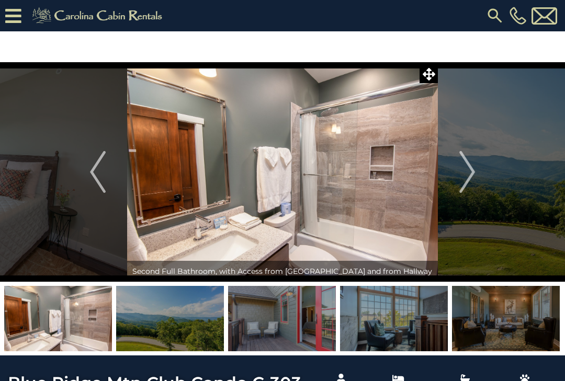
click at [464, 175] on img "Next" at bounding box center [467, 172] width 16 height 42
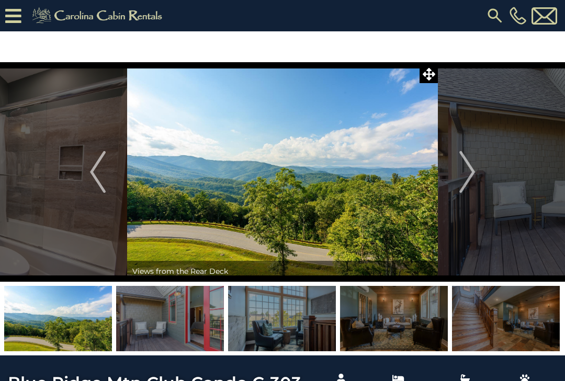
click at [462, 176] on img "Next" at bounding box center [467, 172] width 16 height 42
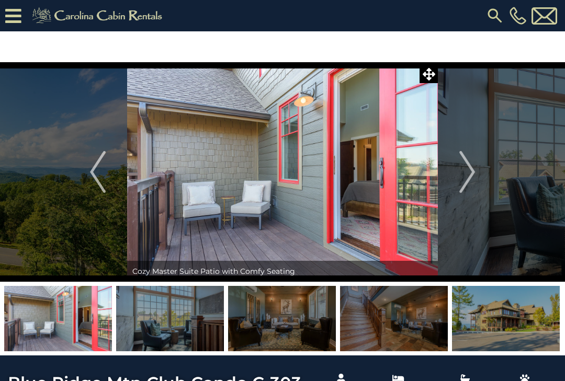
click at [458, 178] on button "Next" at bounding box center [467, 172] width 59 height 220
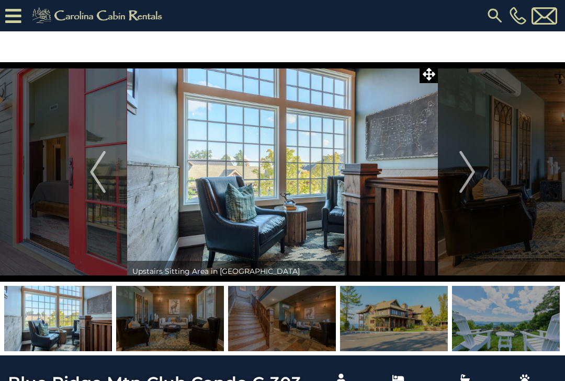
click at [463, 175] on img "Next" at bounding box center [467, 172] width 16 height 42
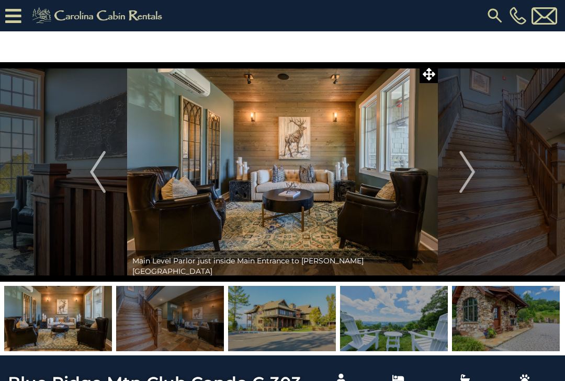
click at [462, 174] on img "Next" at bounding box center [467, 172] width 16 height 42
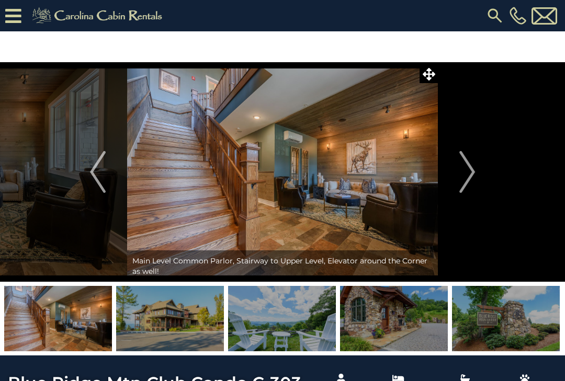
click at [461, 175] on img "Next" at bounding box center [467, 172] width 16 height 42
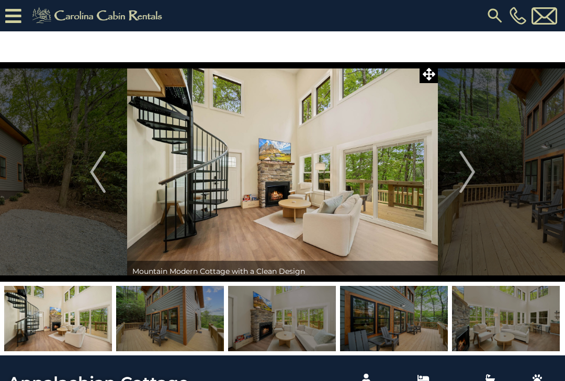
click at [466, 173] on img "Next" at bounding box center [467, 172] width 16 height 42
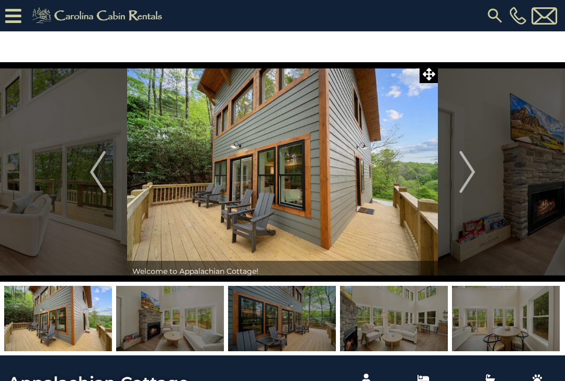
click at [456, 175] on button "Next" at bounding box center [467, 172] width 59 height 220
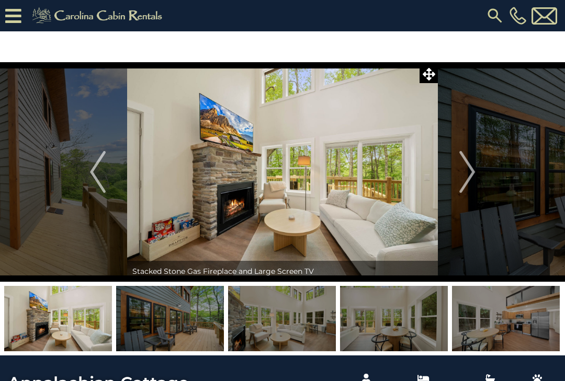
click at [460, 174] on img "Next" at bounding box center [467, 172] width 16 height 42
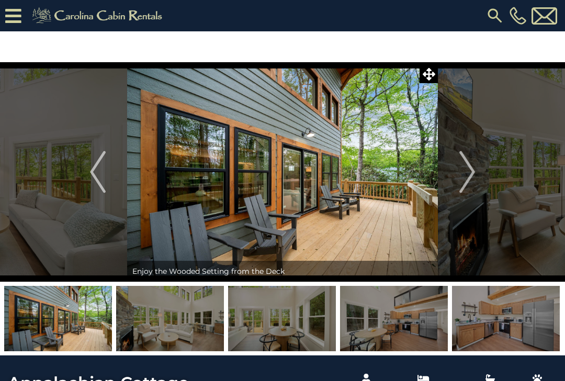
click at [460, 171] on img "Next" at bounding box center [467, 172] width 16 height 42
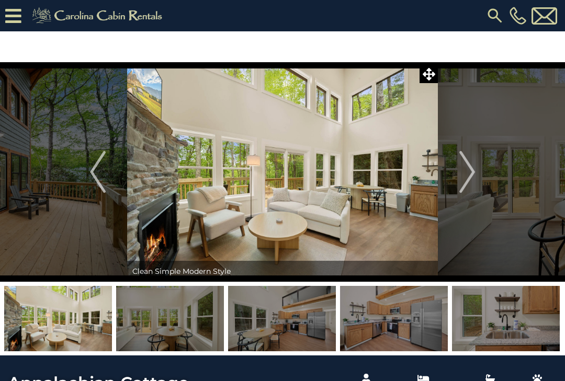
click at [459, 174] on button "Next" at bounding box center [467, 172] width 59 height 220
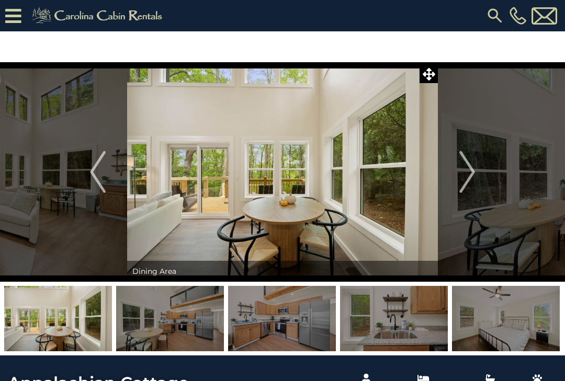
click at [457, 177] on button "Next" at bounding box center [467, 172] width 59 height 220
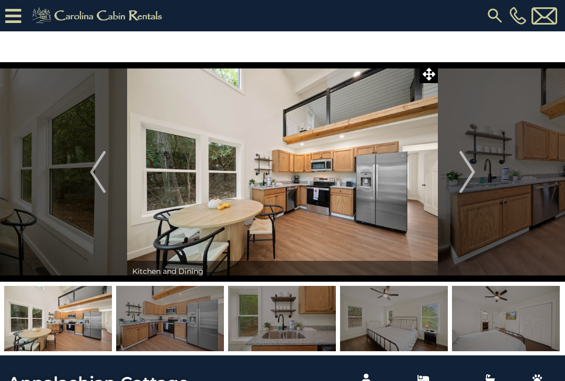
click at [460, 174] on img "Next" at bounding box center [467, 172] width 16 height 42
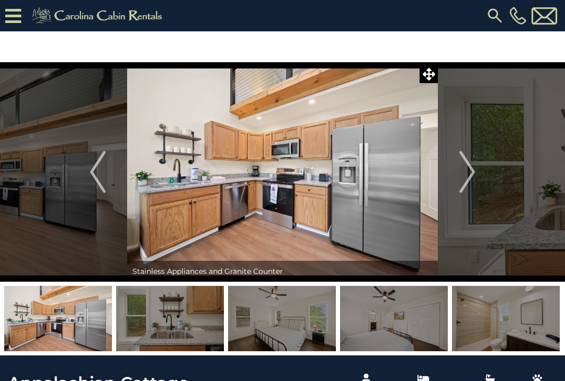
click at [462, 173] on img "Next" at bounding box center [467, 172] width 16 height 42
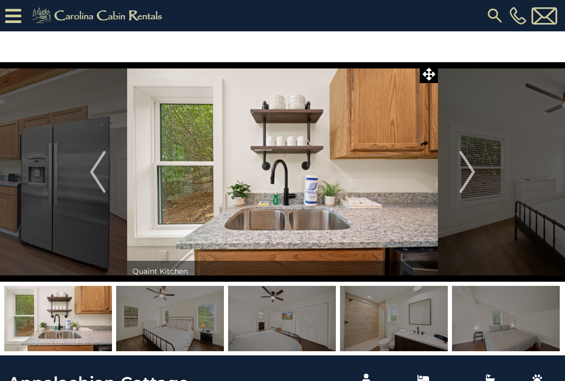
click at [457, 175] on button "Next" at bounding box center [467, 172] width 59 height 220
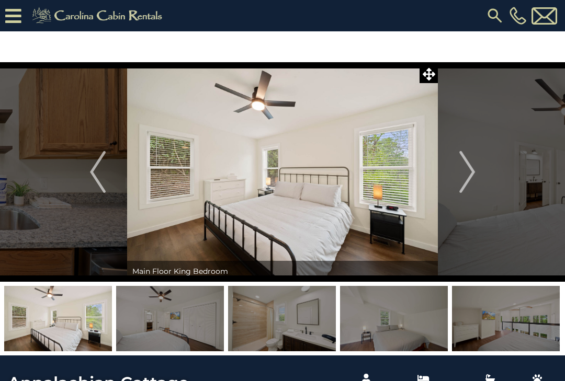
click at [457, 174] on button "Next" at bounding box center [467, 172] width 59 height 220
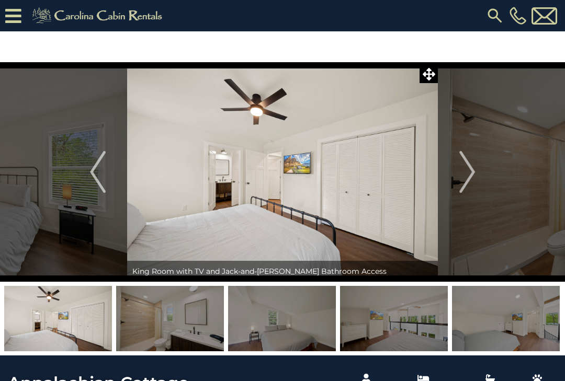
click at [458, 175] on button "Next" at bounding box center [467, 172] width 59 height 220
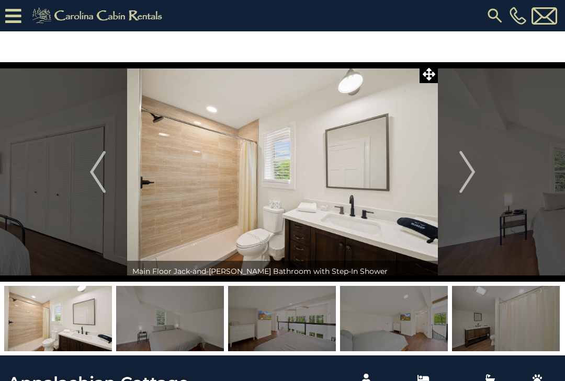
click at [403, 344] on img at bounding box center [394, 318] width 108 height 65
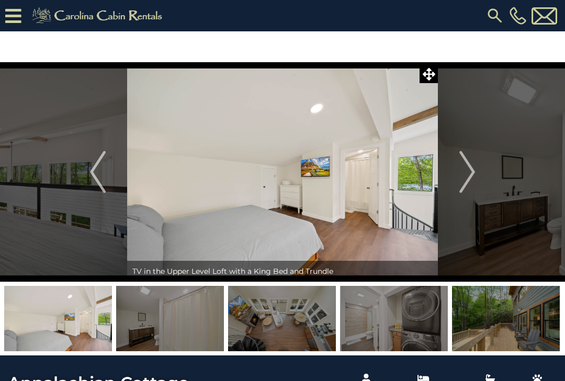
click at [459, 172] on img "Next" at bounding box center [467, 172] width 16 height 42
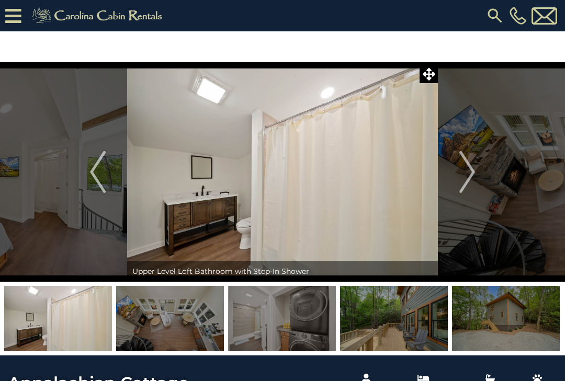
click at [457, 173] on button "Next" at bounding box center [467, 172] width 59 height 220
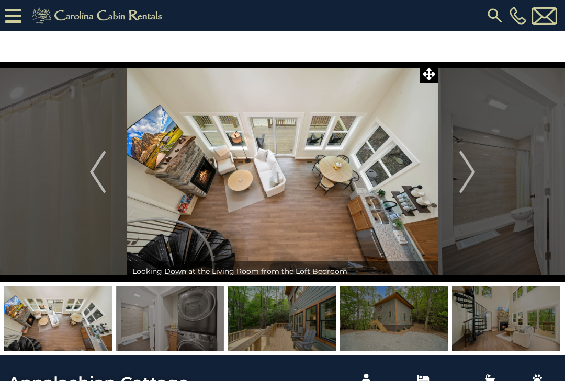
click at [459, 173] on button "Next" at bounding box center [467, 172] width 59 height 220
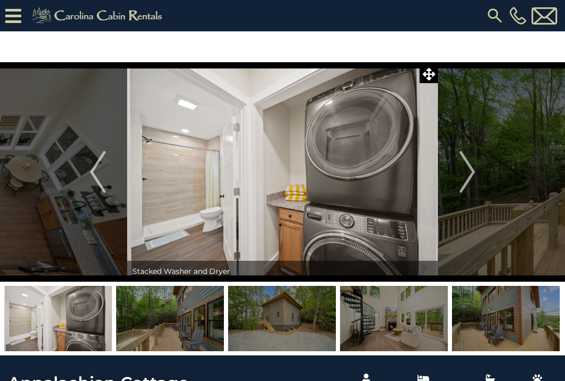
click at [457, 173] on button "Next" at bounding box center [467, 172] width 59 height 220
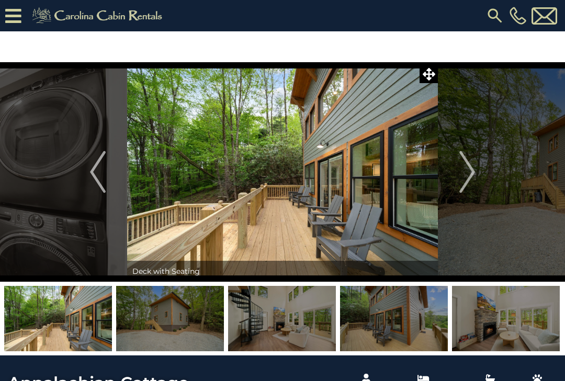
click at [458, 173] on button "Next" at bounding box center [467, 172] width 59 height 220
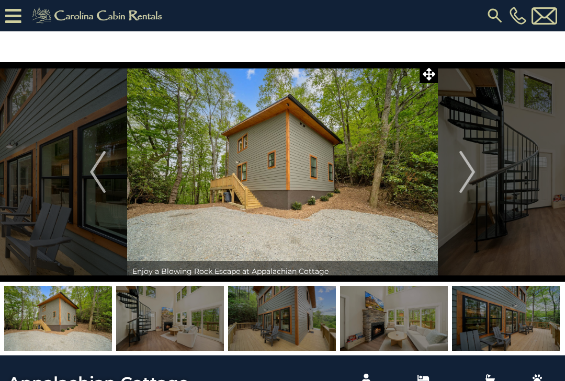
click at [452, 176] on button "Next" at bounding box center [467, 172] width 59 height 220
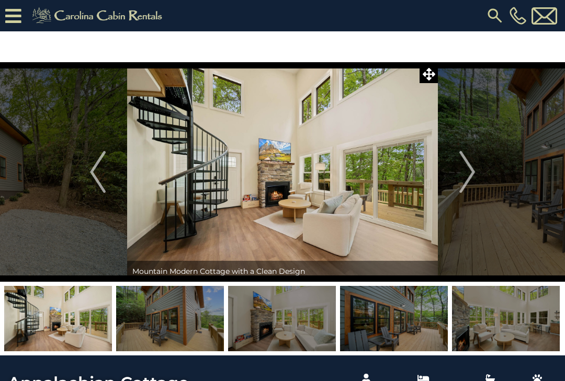
click at [453, 174] on button "Next" at bounding box center [467, 172] width 59 height 220
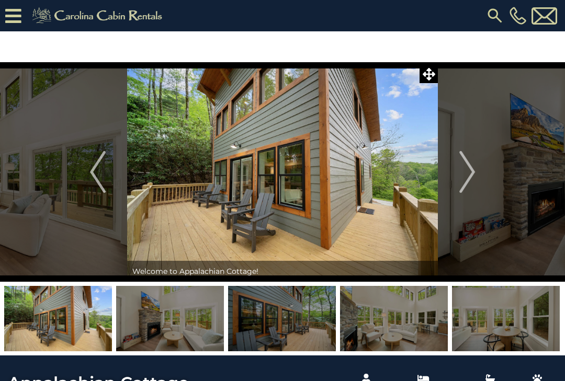
click at [449, 175] on button "Next" at bounding box center [467, 172] width 59 height 220
